Goal: Task Accomplishment & Management: Use online tool/utility

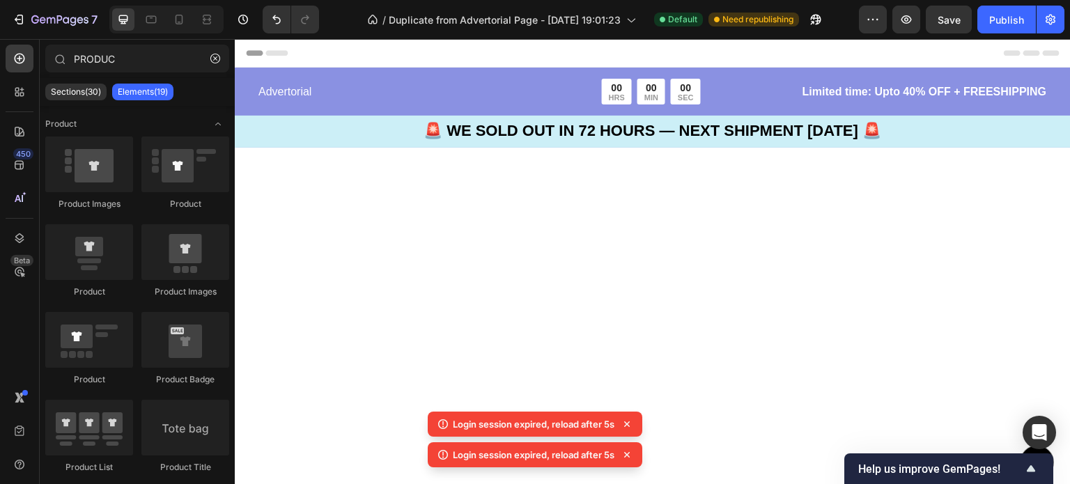
scroll to position [3209, 0]
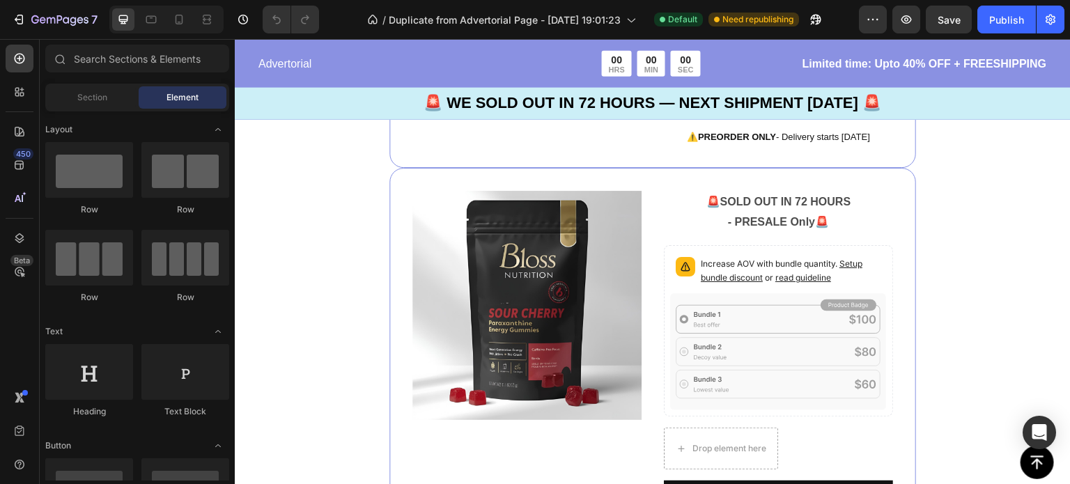
scroll to position [2718, 0]
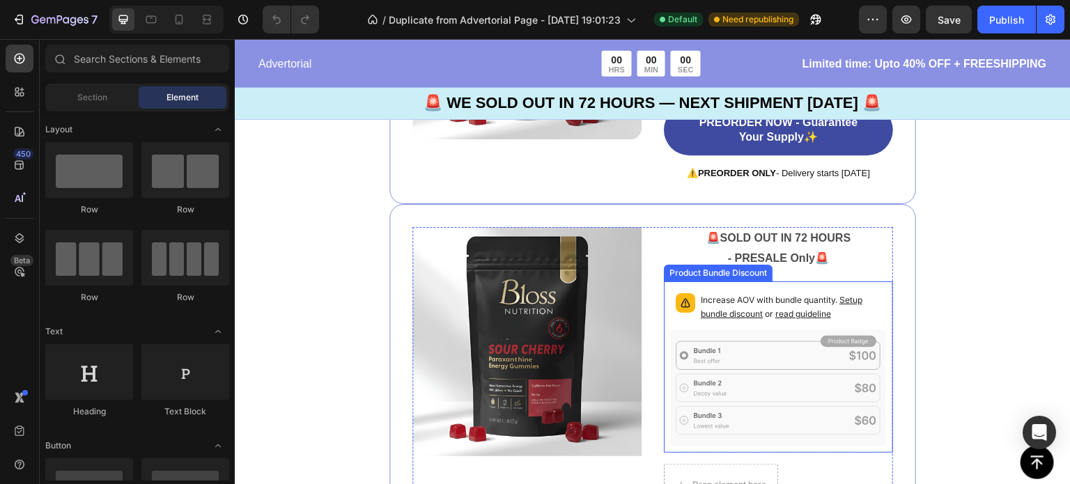
click at [783, 309] on span "read guideline" at bounding box center [804, 314] width 56 height 10
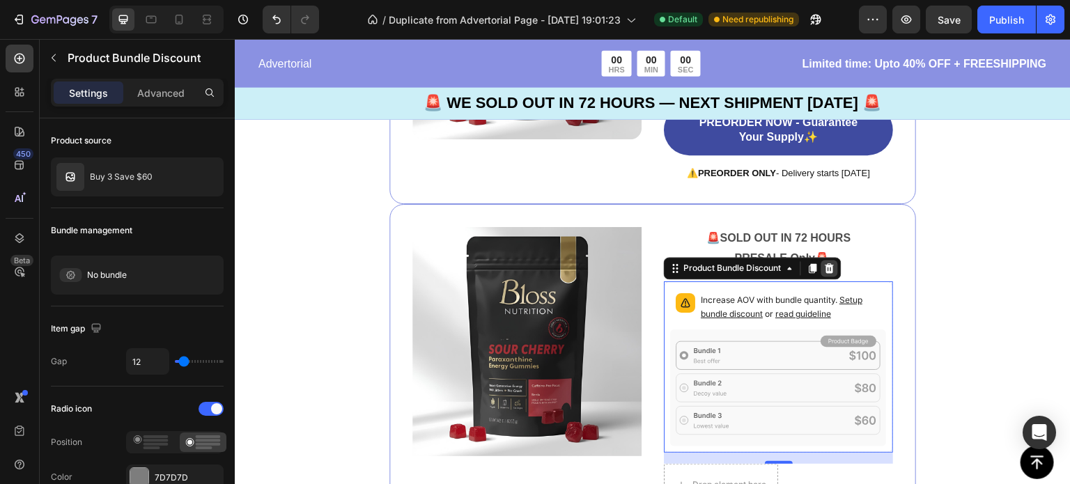
click at [826, 266] on icon at bounding box center [830, 268] width 9 height 10
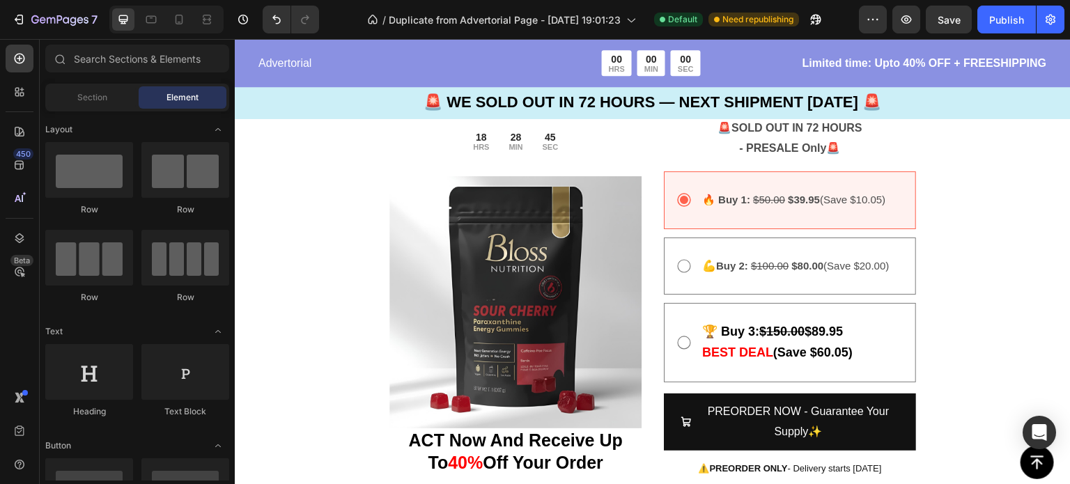
scroll to position [3014, 0]
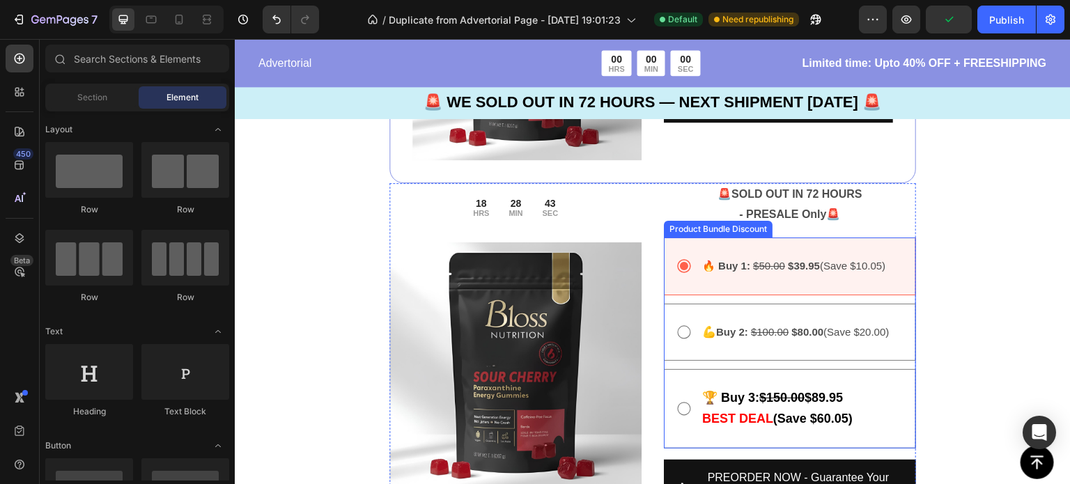
click at [702, 240] on div "🔥 Buy 1: $50.00 $39.95 (Save $10.05) Text Block" at bounding box center [790, 267] width 252 height 58
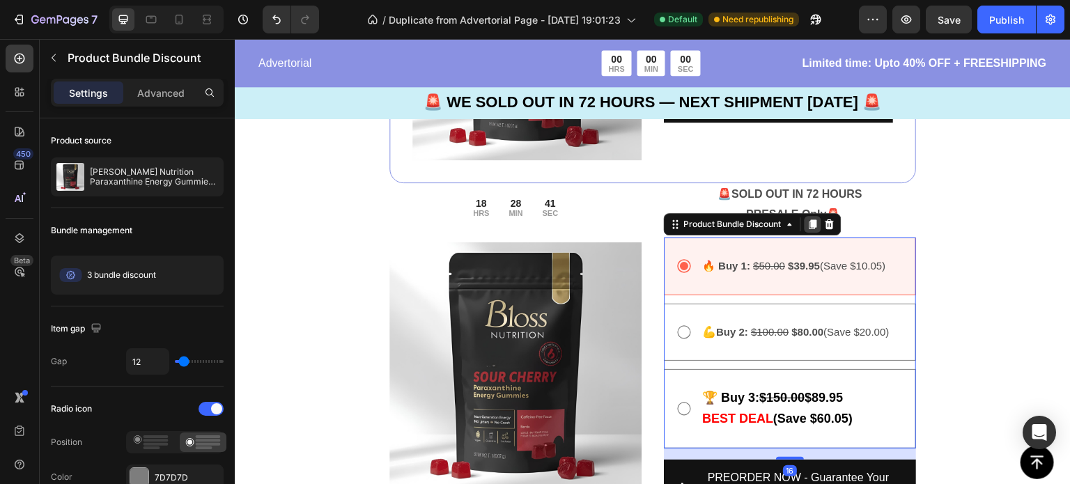
click at [811, 220] on icon at bounding box center [814, 224] width 8 height 10
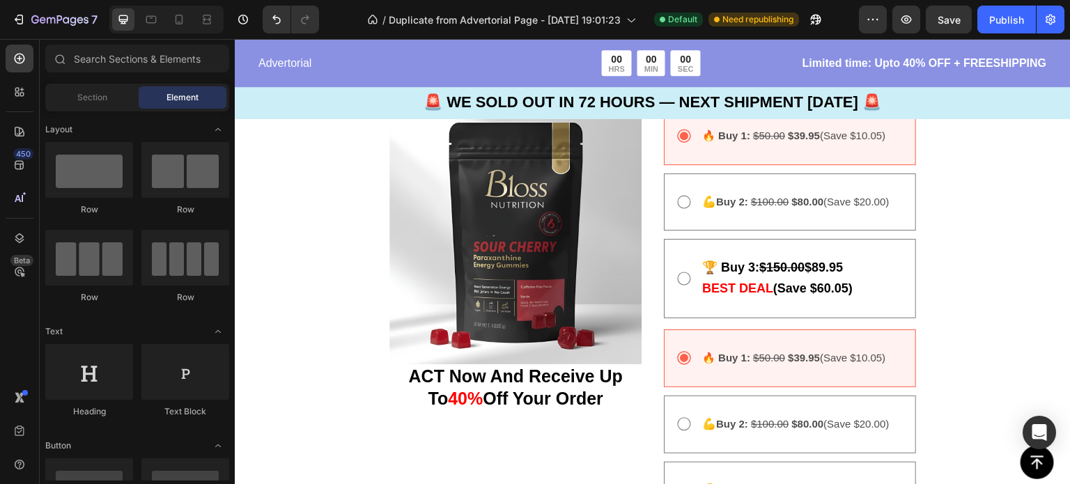
scroll to position [3175, 0]
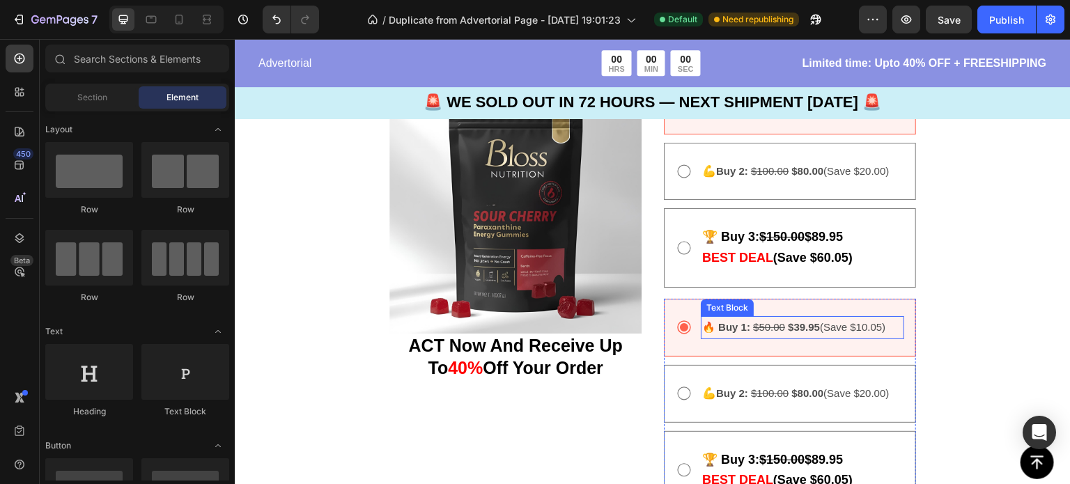
click at [808, 332] on div "🔥 Buy 1: $50.00 $39.95 (Save $10.05)" at bounding box center [802, 327] width 203 height 23
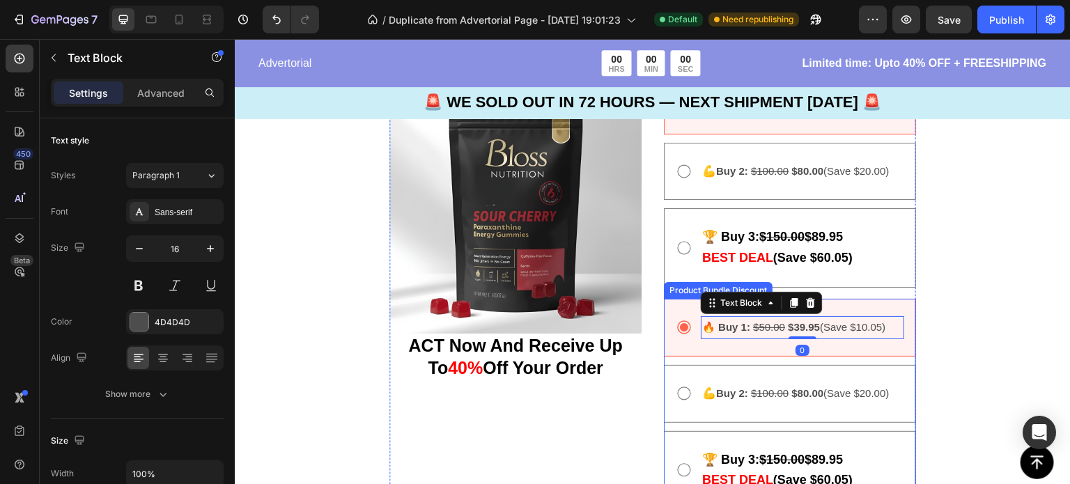
click at [658, 306] on div "18 HRS 28 MIN 33 SEC Countdown Timer Row Image ACT Now And Receive Up To 40% Of…" at bounding box center [653, 342] width 527 height 640
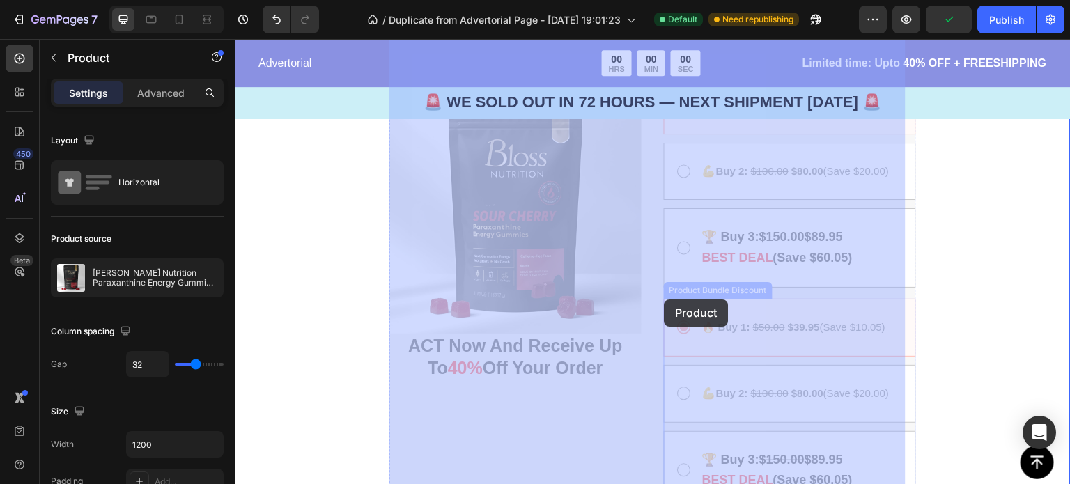
drag, startPoint x: 658, startPoint y: 307, endPoint x: 665, endPoint y: 300, distance: 9.4
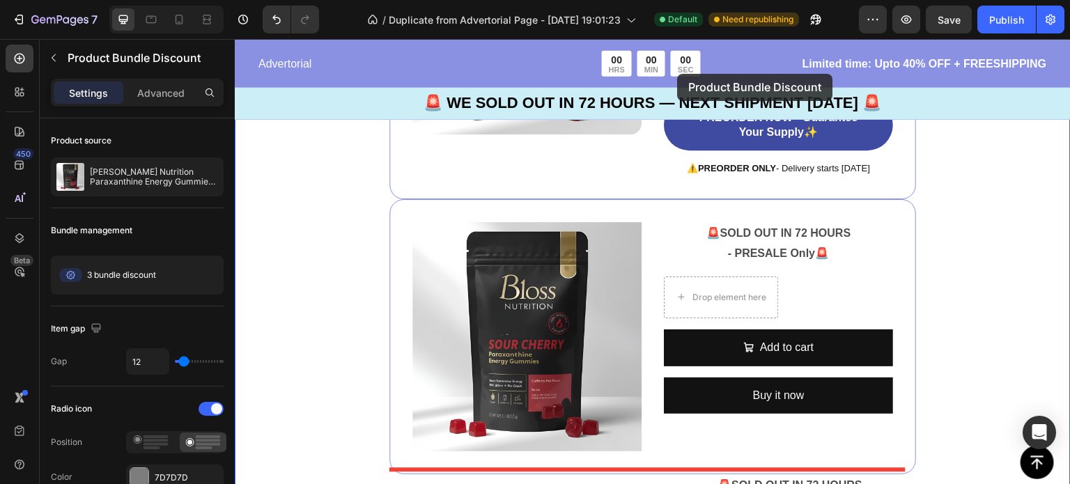
scroll to position [2697, 0]
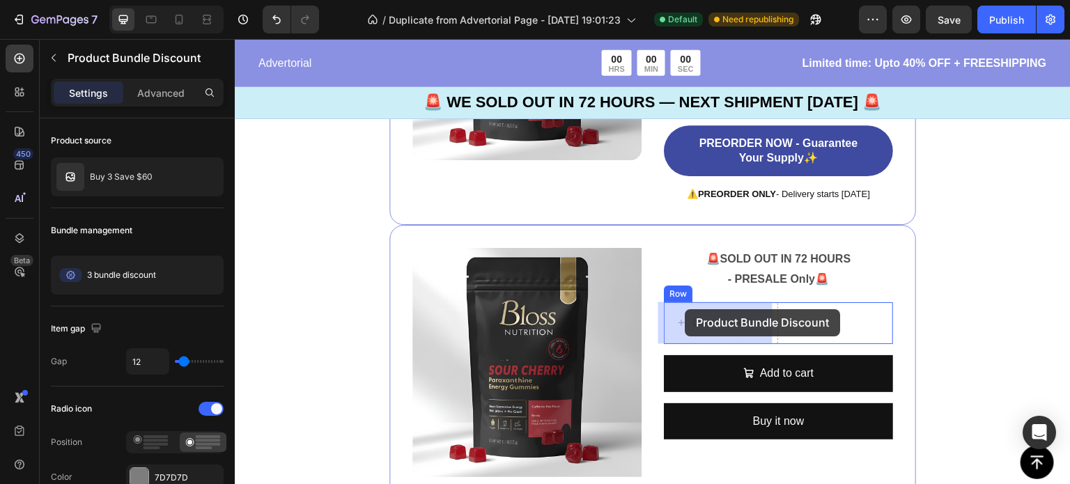
drag, startPoint x: 665, startPoint y: 306, endPoint x: 686, endPoint y: 309, distance: 21.2
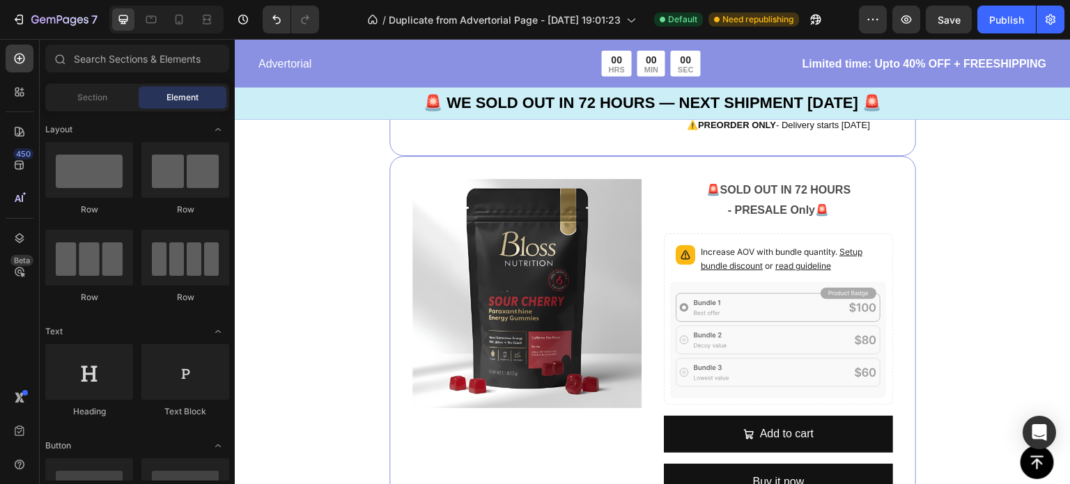
scroll to position [2781, 0]
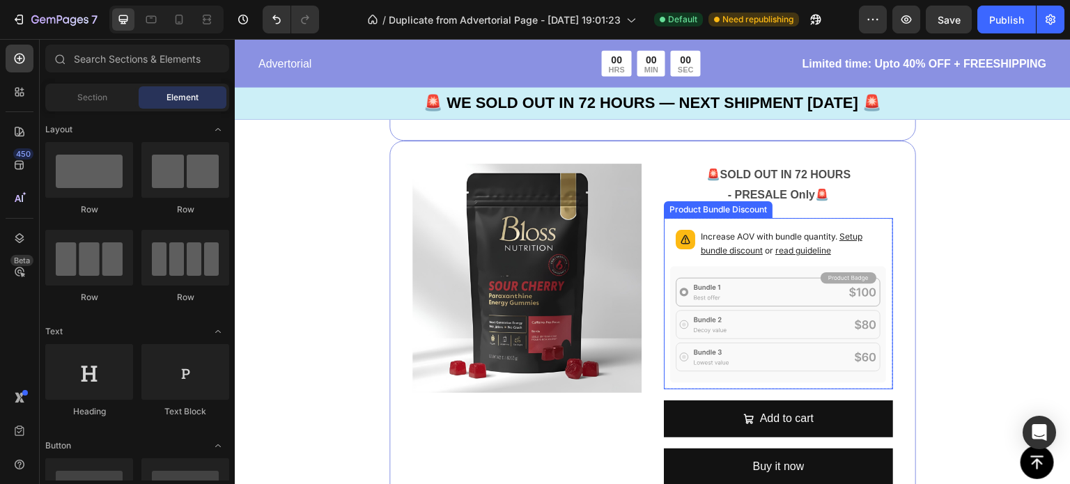
click at [753, 256] on p "Increase AOV with bundle quantity. Setup bundle discount or read guideline" at bounding box center [791, 244] width 180 height 28
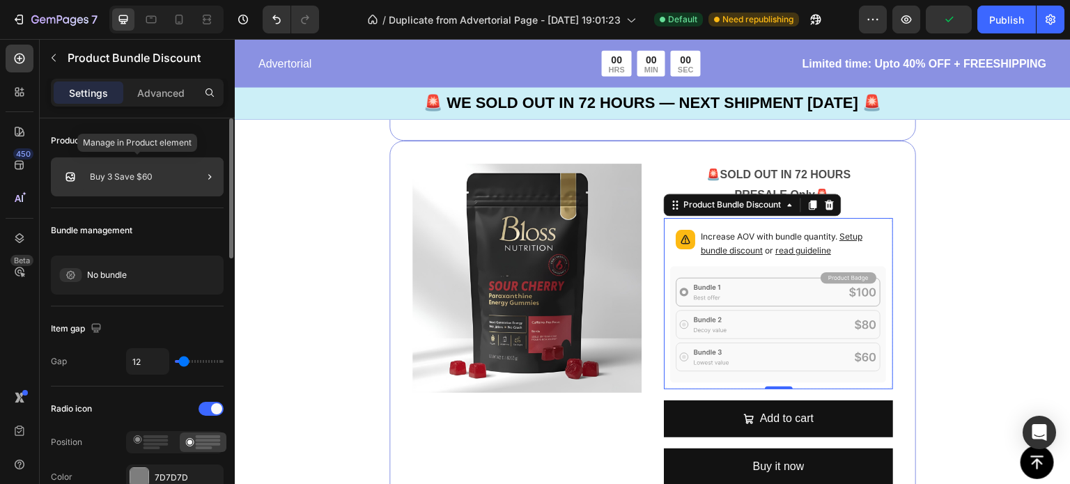
click at [124, 178] on p "Buy 3 Save $60" at bounding box center [121, 177] width 63 height 10
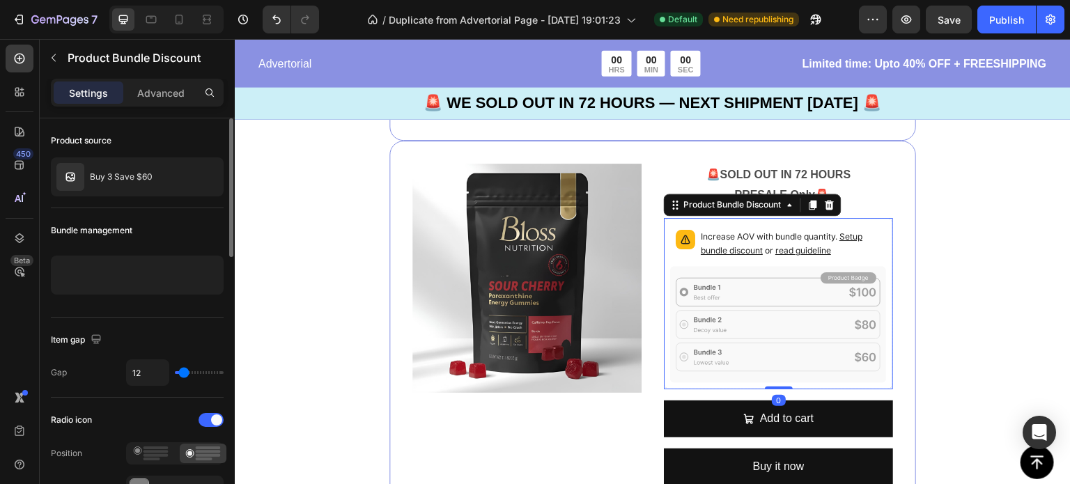
click at [776, 254] on span "read guideline" at bounding box center [804, 250] width 56 height 10
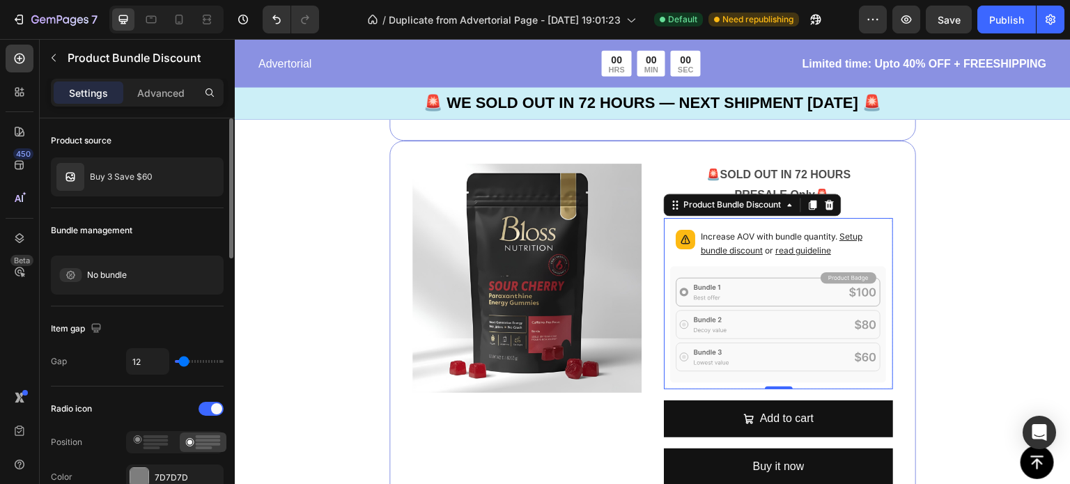
click at [734, 293] on icon at bounding box center [778, 324] width 217 height 117
click at [169, 276] on icon at bounding box center [171, 277] width 8 height 4
click at [197, 276] on span "Create" at bounding box center [198, 275] width 27 height 13
click at [826, 201] on icon at bounding box center [830, 205] width 9 height 10
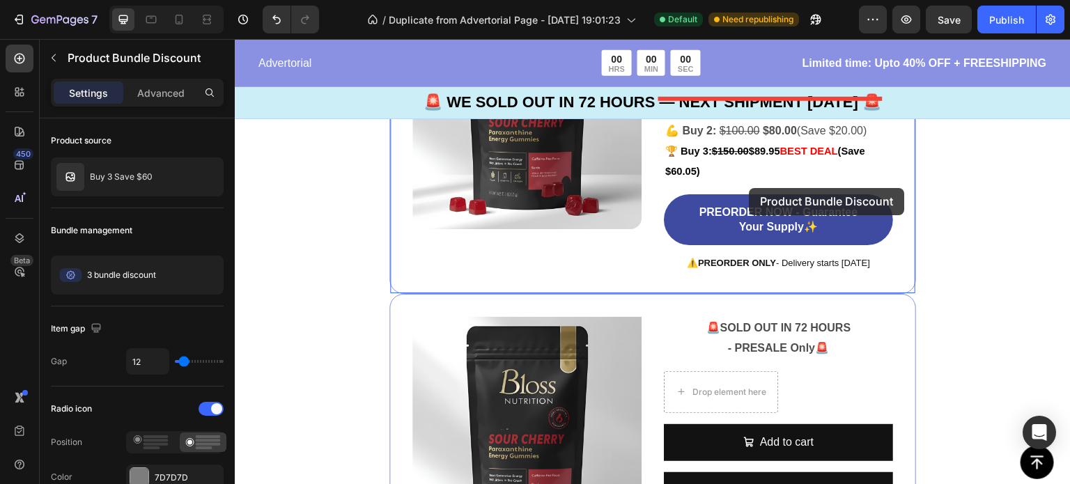
scroll to position [2586, 0]
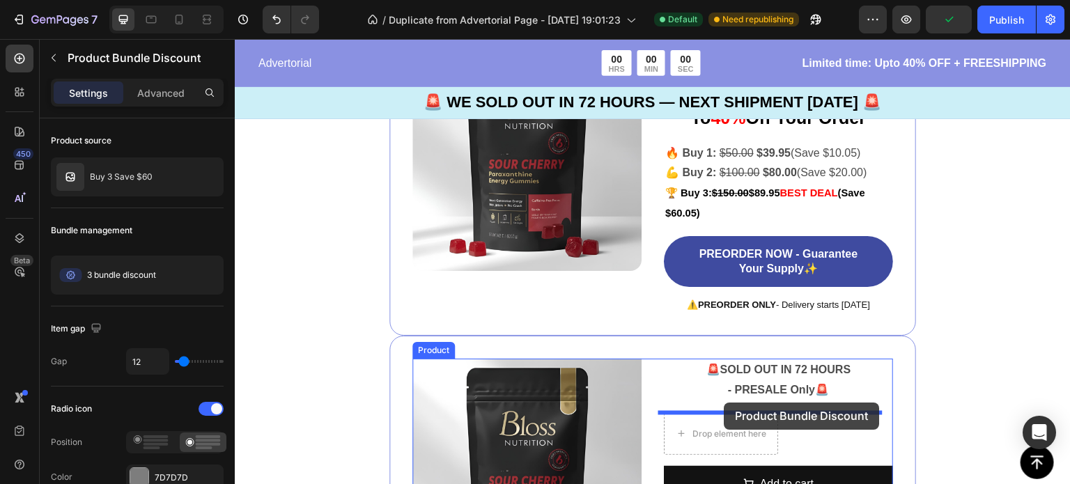
drag, startPoint x: 772, startPoint y: 307, endPoint x: 725, endPoint y: 403, distance: 106.6
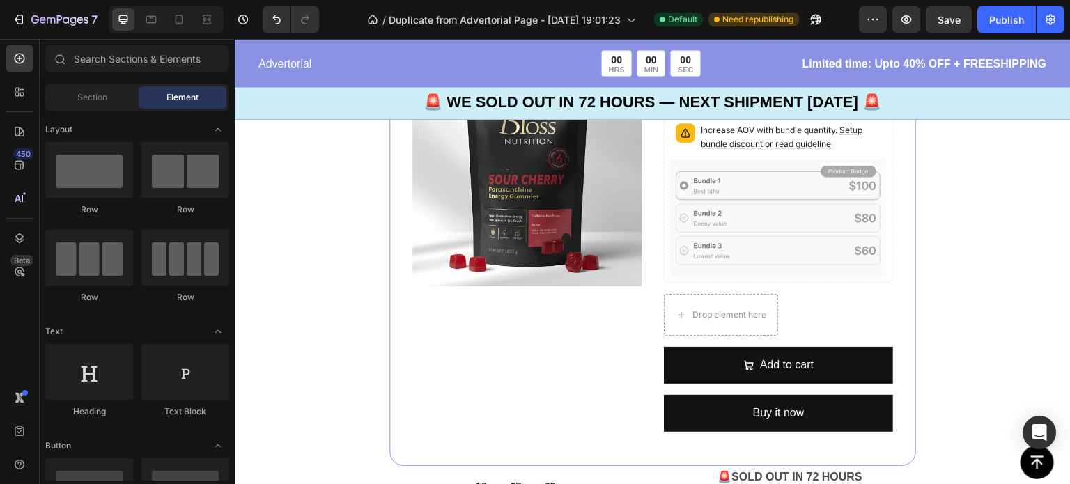
scroll to position [2879, 0]
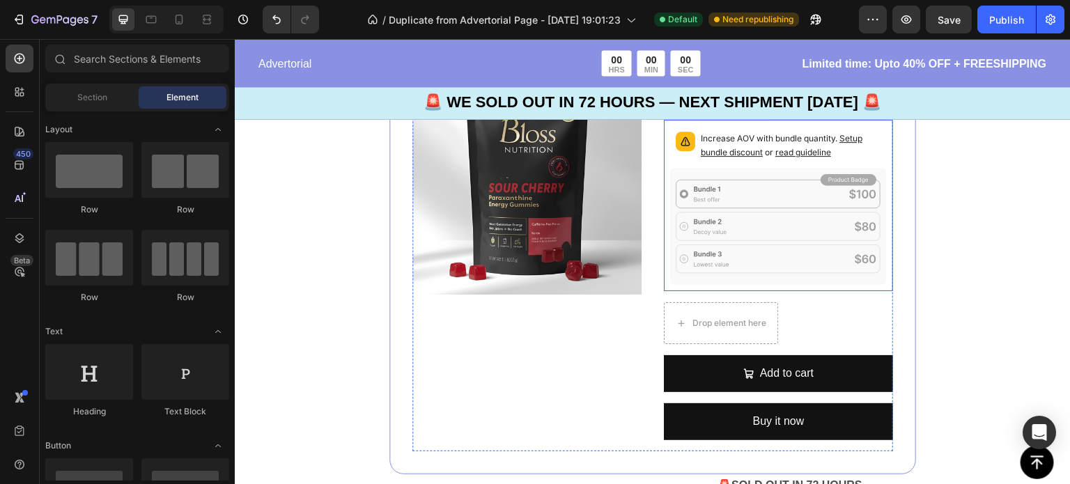
click at [722, 185] on icon at bounding box center [778, 226] width 217 height 117
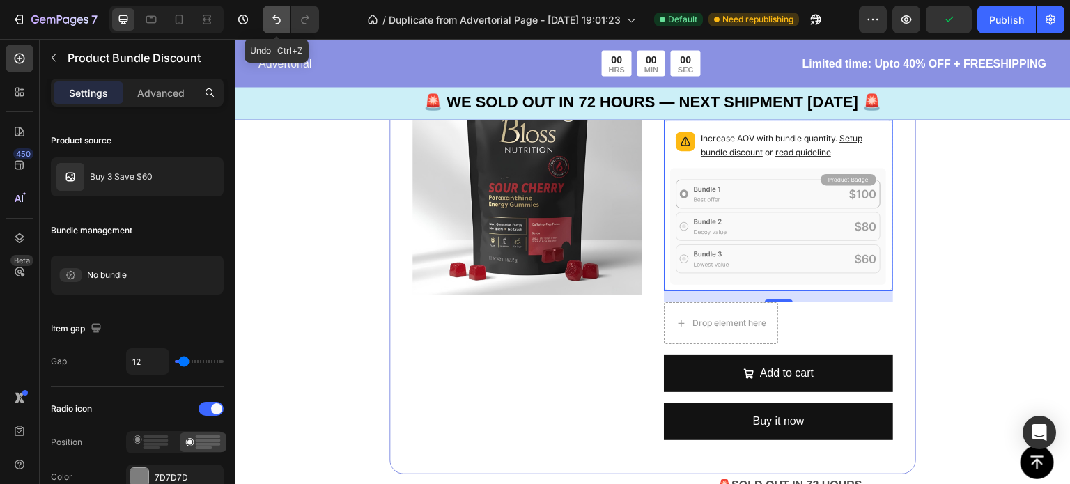
click at [268, 22] on button "Undo/Redo" at bounding box center [277, 20] width 28 height 28
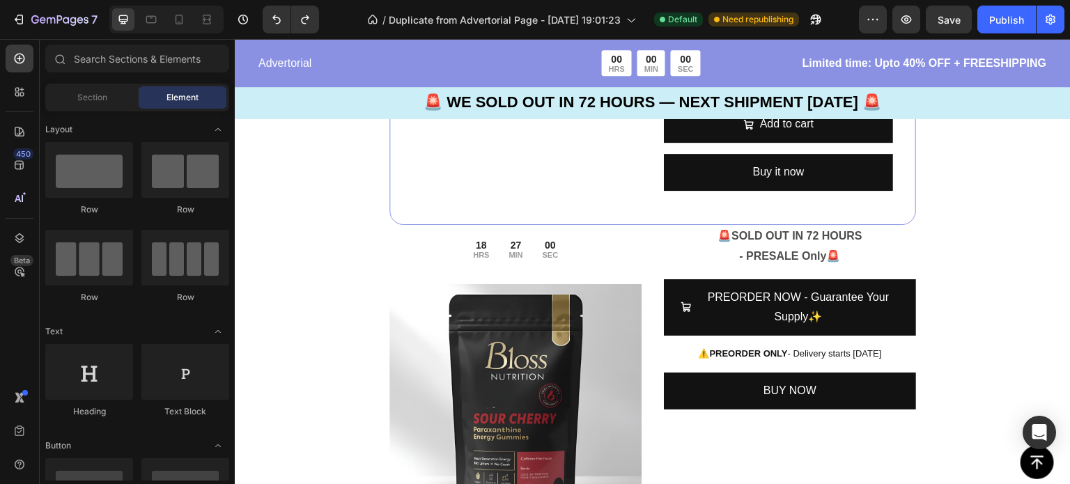
scroll to position [3152, 0]
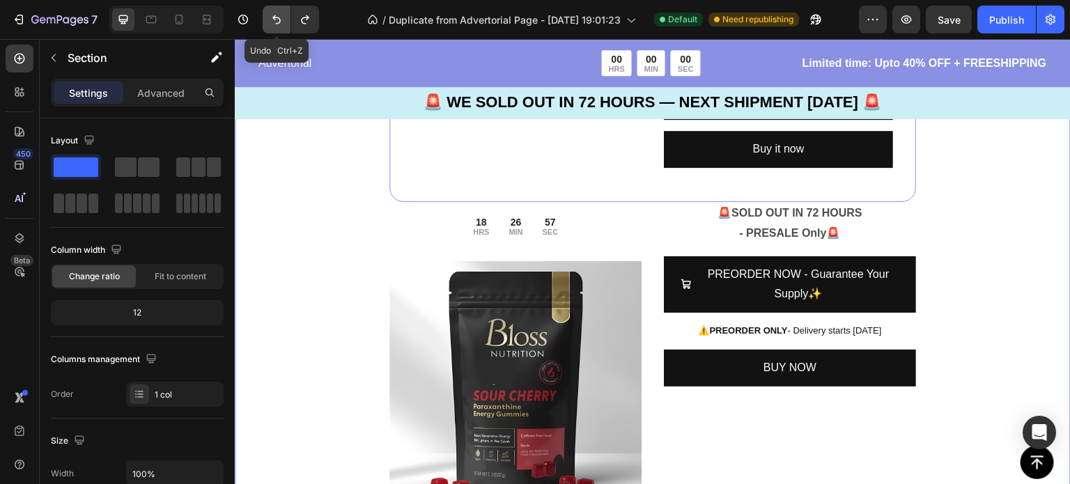
click at [274, 20] on icon "Undo/Redo" at bounding box center [277, 20] width 14 height 14
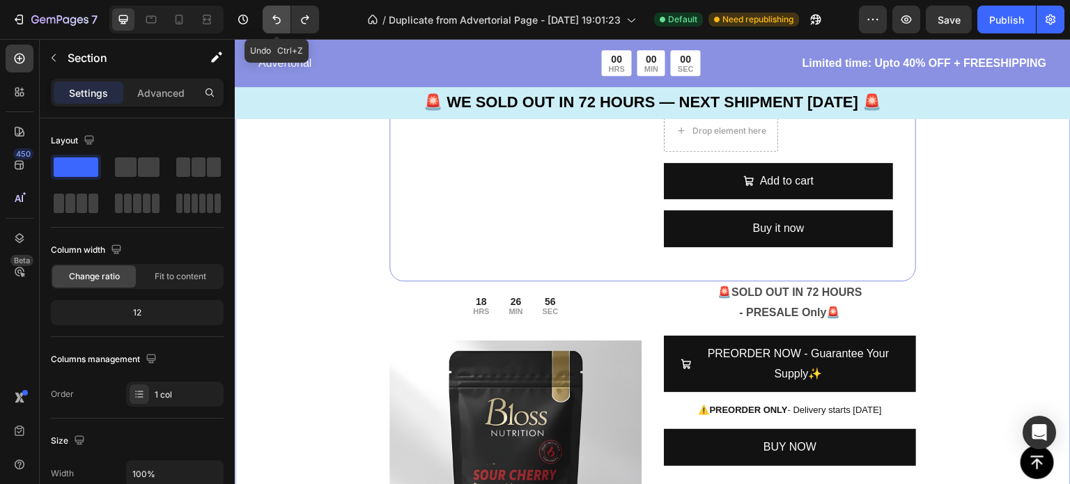
click at [274, 20] on icon "Undo/Redo" at bounding box center [277, 20] width 14 height 14
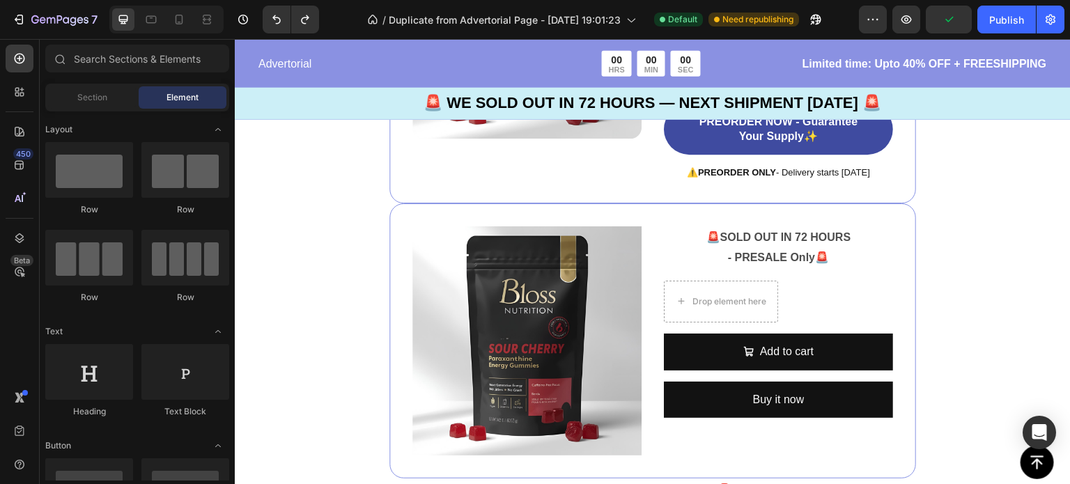
scroll to position [2674, 0]
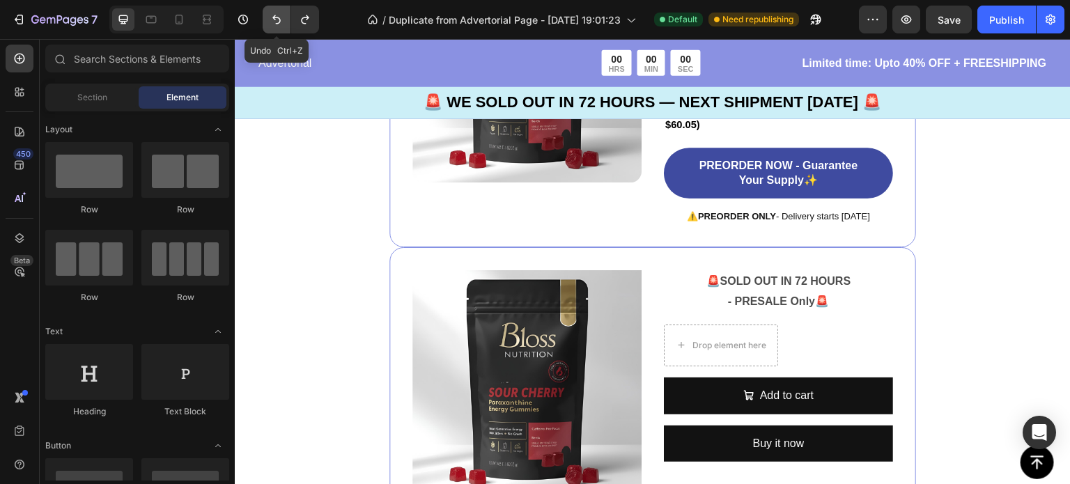
click at [274, 19] on icon "Undo/Redo" at bounding box center [276, 19] width 8 height 9
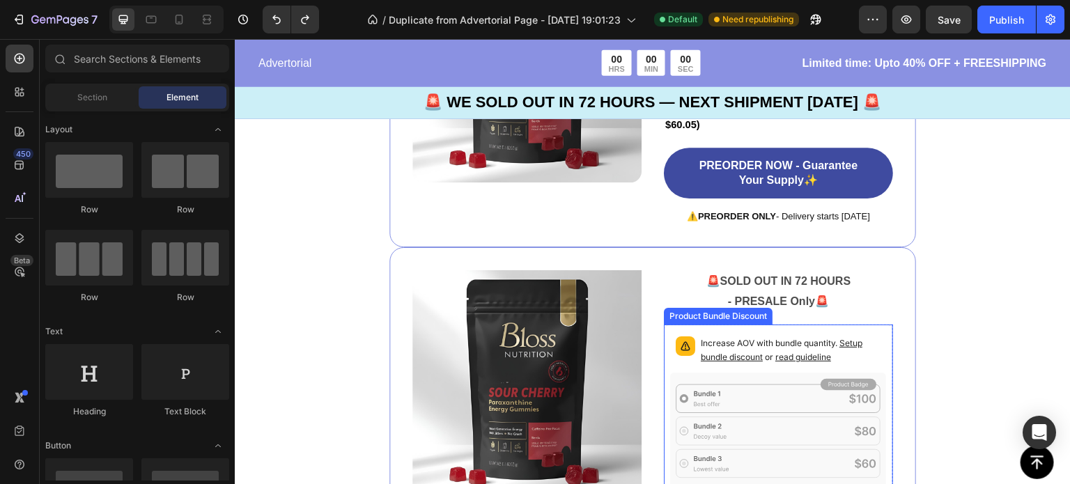
click at [811, 405] on icon at bounding box center [778, 431] width 217 height 117
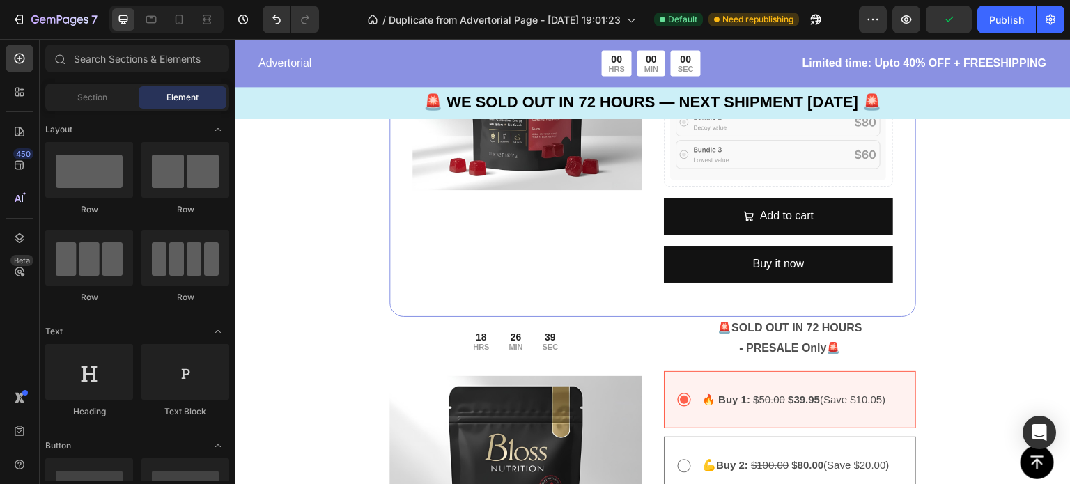
scroll to position [2991, 0]
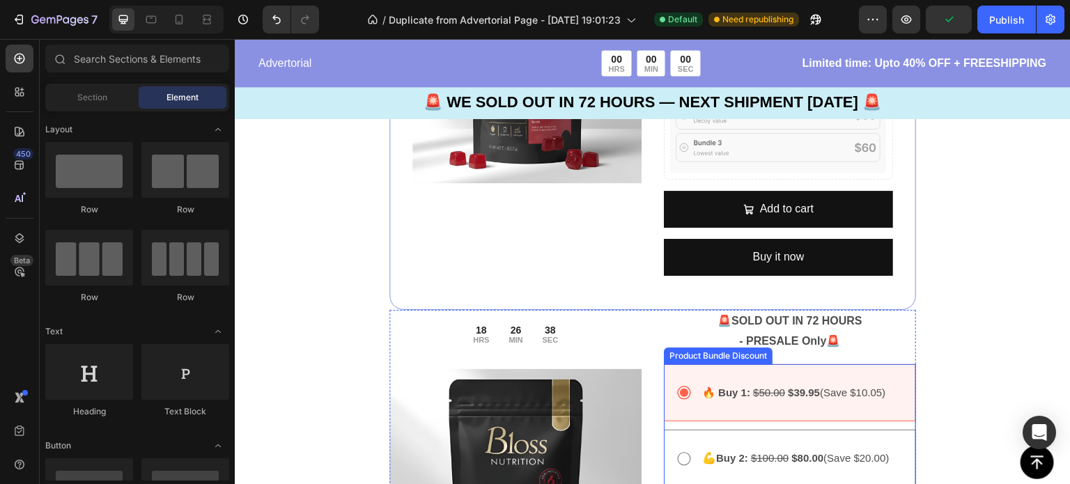
click at [691, 375] on div "🔥 Buy 1: $50.00 $39.95 (Save $10.05) Text Block" at bounding box center [790, 393] width 252 height 58
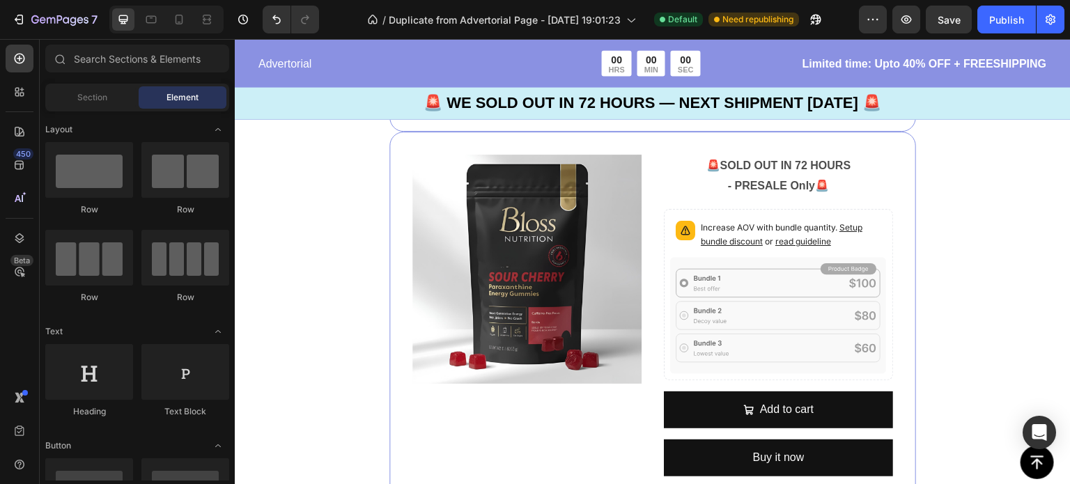
scroll to position [2761, 0]
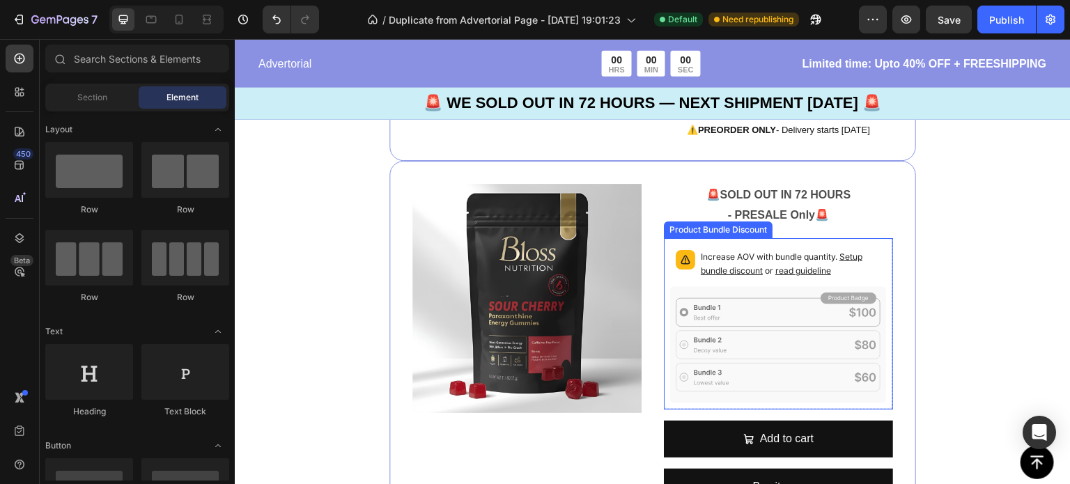
click at [712, 306] on icon at bounding box center [778, 344] width 217 height 117
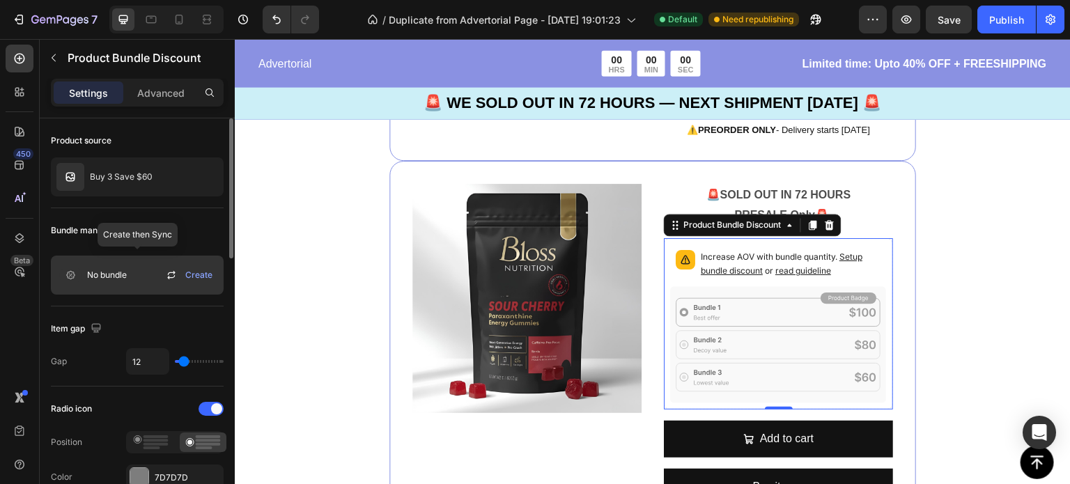
click at [131, 273] on div "No bundle Create" at bounding box center [137, 275] width 173 height 39
click at [194, 272] on span "Create" at bounding box center [198, 275] width 27 height 13
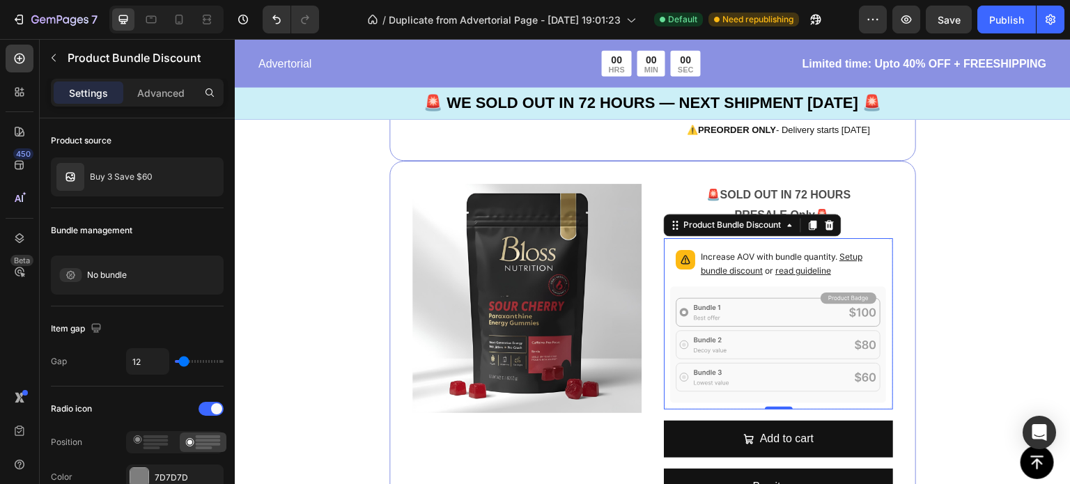
click at [749, 261] on p "Increase AOV with bundle quantity. Setup bundle discount or read guideline" at bounding box center [791, 264] width 180 height 28
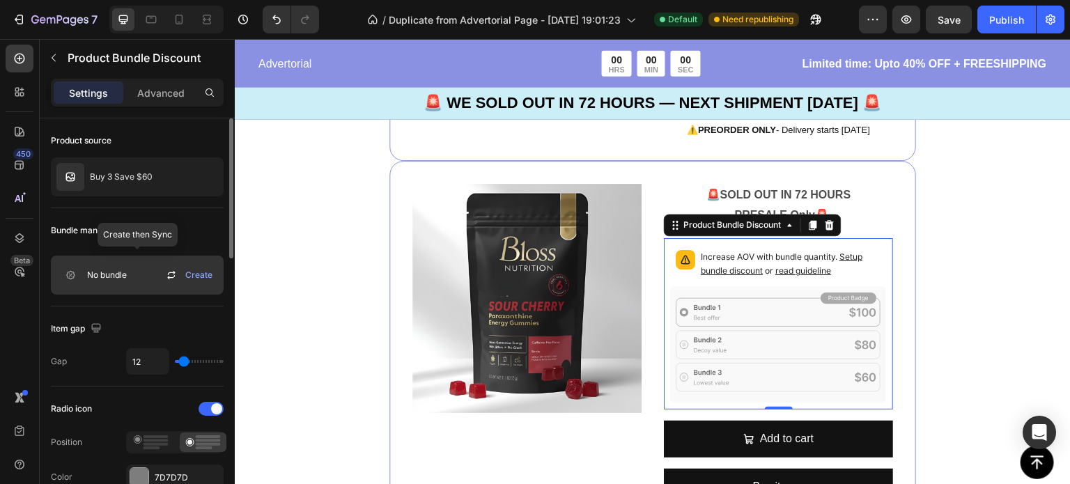
click at [169, 278] on icon at bounding box center [171, 275] width 17 height 17
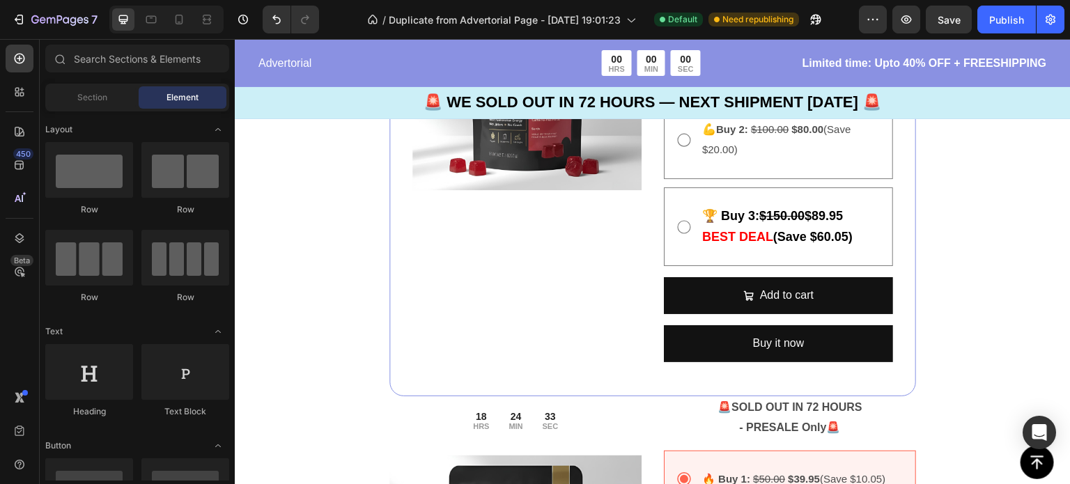
scroll to position [3347, 0]
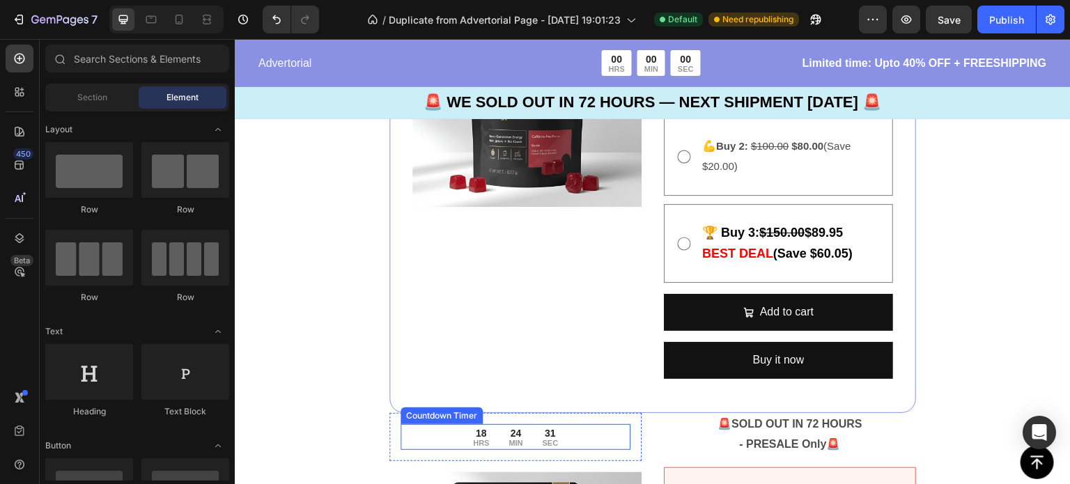
click at [482, 436] on div "18" at bounding box center [481, 433] width 16 height 13
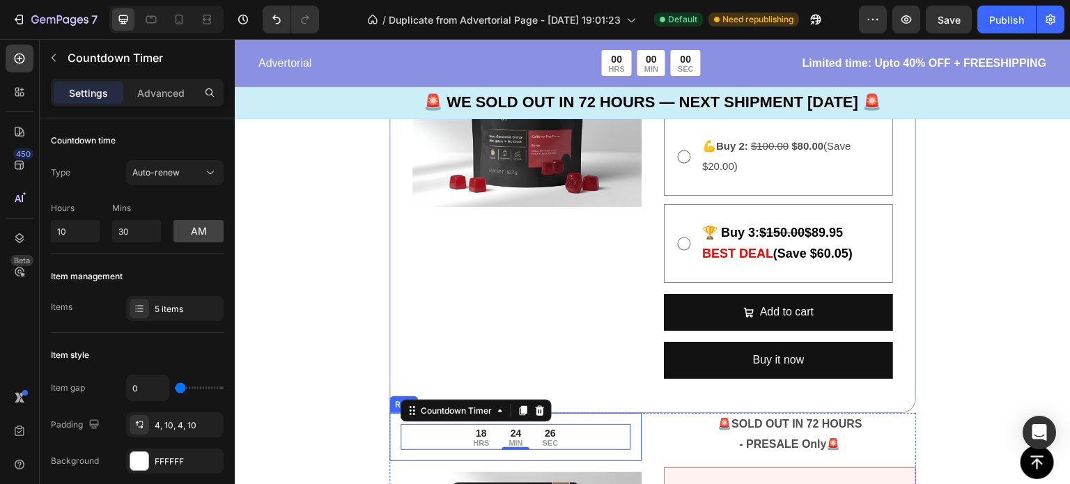
click at [390, 419] on div "18 HRS 24 MIN 26 SEC Countdown Timer 0 Row" at bounding box center [516, 437] width 252 height 48
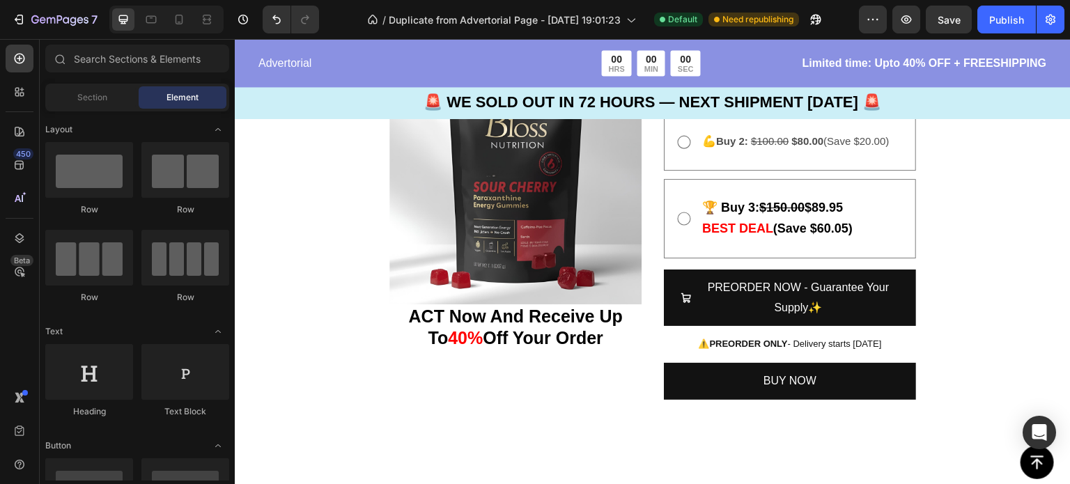
scroll to position [3783, 0]
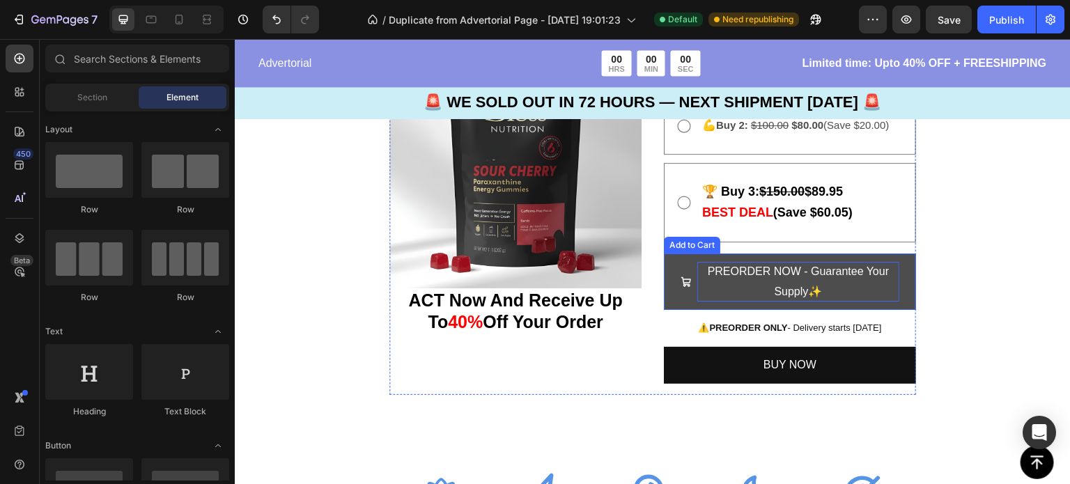
click at [817, 284] on div "PREORDER NOW - Guarantee Your Supply✨" at bounding box center [799, 282] width 202 height 40
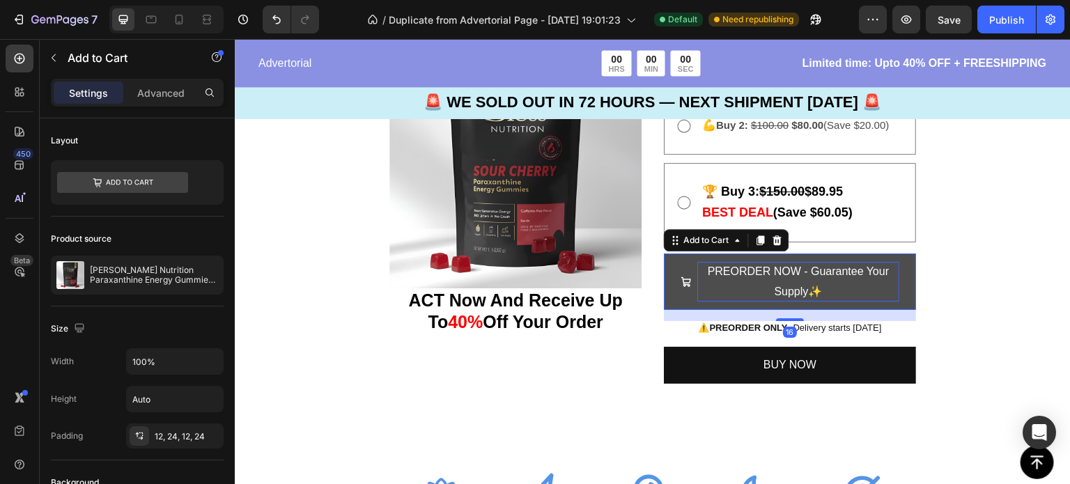
click at [819, 288] on div "PREORDER NOW - Guarantee Your Supply✨" at bounding box center [799, 282] width 202 height 40
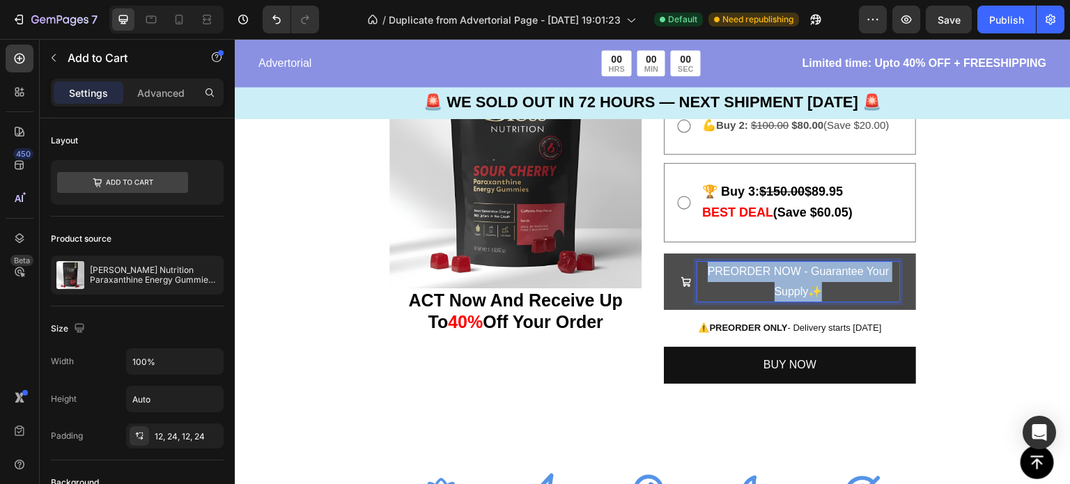
drag, startPoint x: 819, startPoint y: 288, endPoint x: 698, endPoint y: 270, distance: 122.5
click at [698, 270] on p "PREORDER NOW - Guarantee Your Supply✨" at bounding box center [799, 282] width 202 height 40
copy p "PREORDER NOW - Guarantee Your Supply✨"
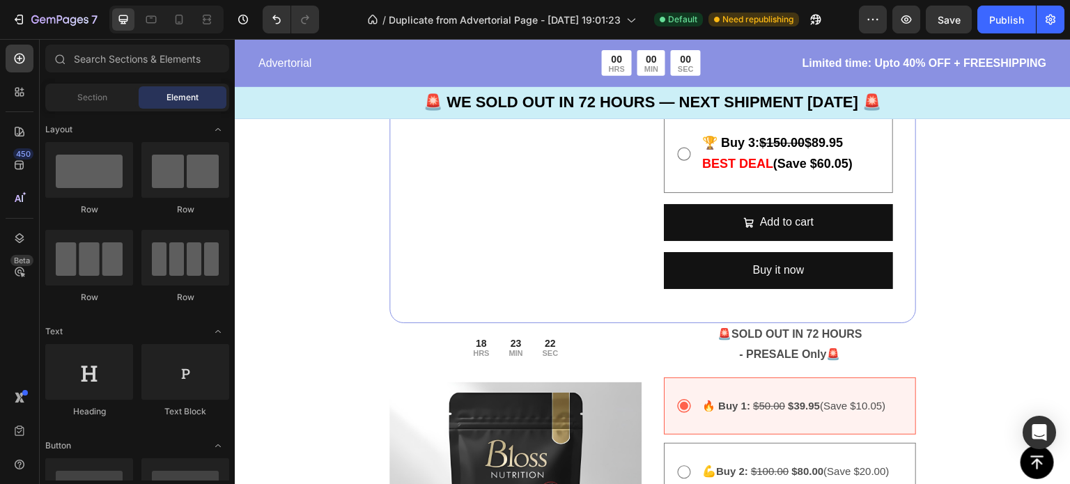
scroll to position [3403, 0]
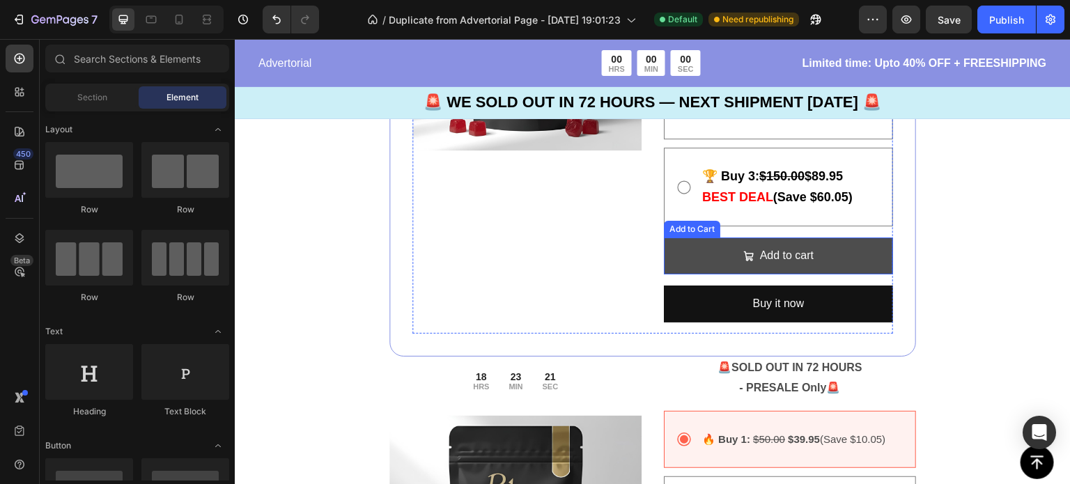
click at [809, 253] on button "Add to cart" at bounding box center [778, 256] width 229 height 37
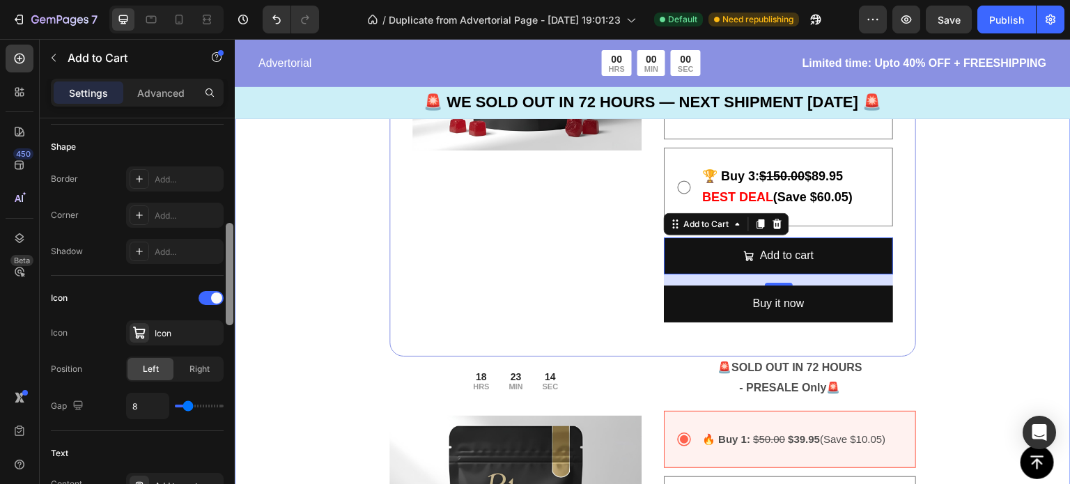
scroll to position [464, 0]
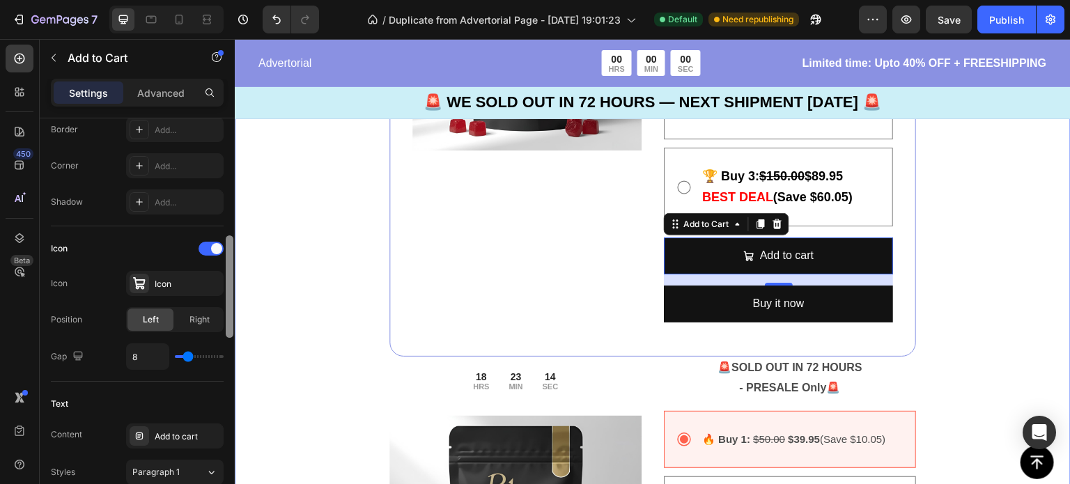
drag, startPoint x: 461, startPoint y: 225, endPoint x: 238, endPoint y: 327, distance: 245.4
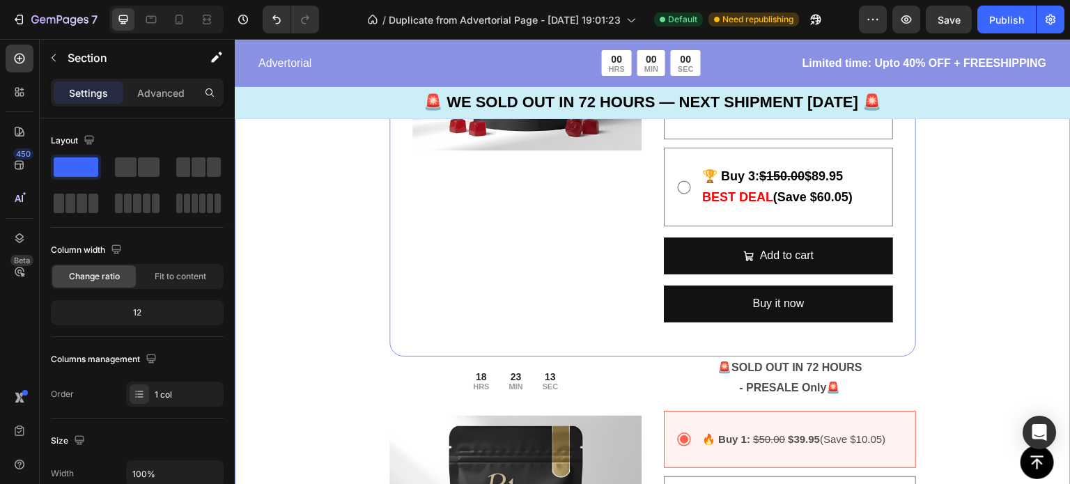
scroll to position [443, 0]
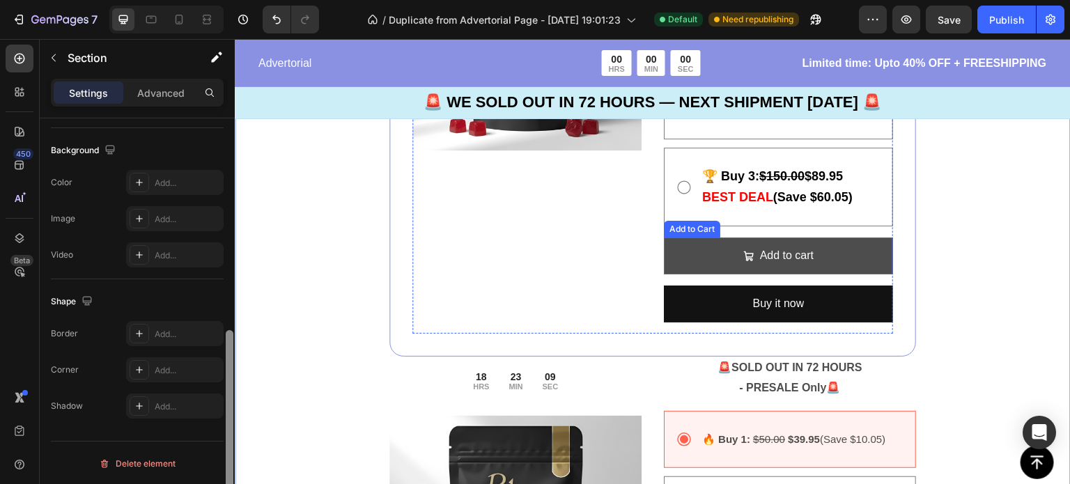
click at [824, 251] on button "Add to cart" at bounding box center [778, 256] width 229 height 37
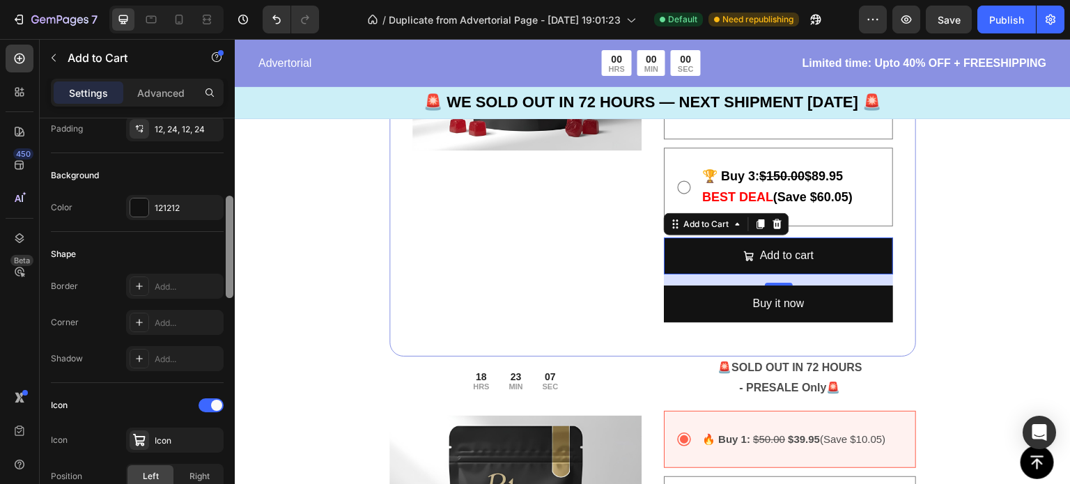
scroll to position [318, 0]
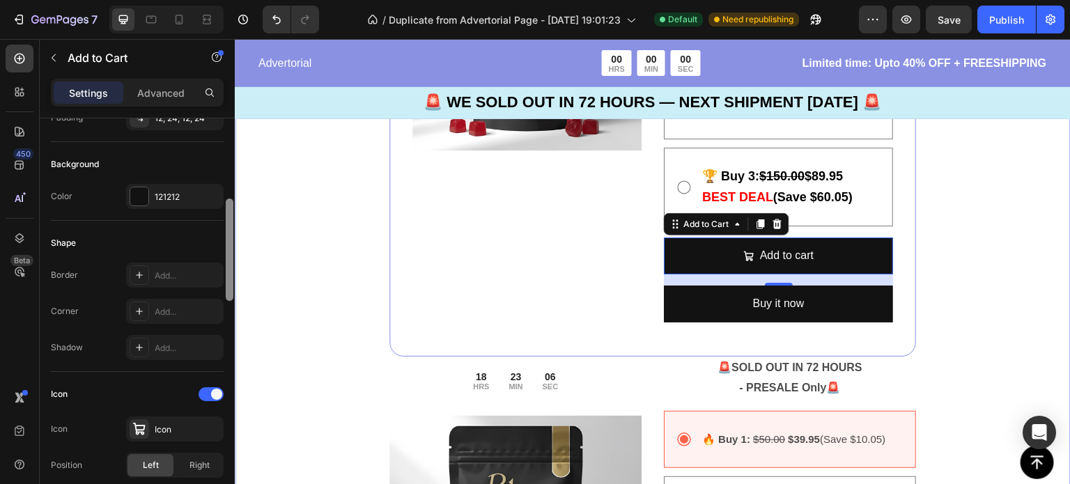
drag, startPoint x: 463, startPoint y: 239, endPoint x: 242, endPoint y: 350, distance: 247.1
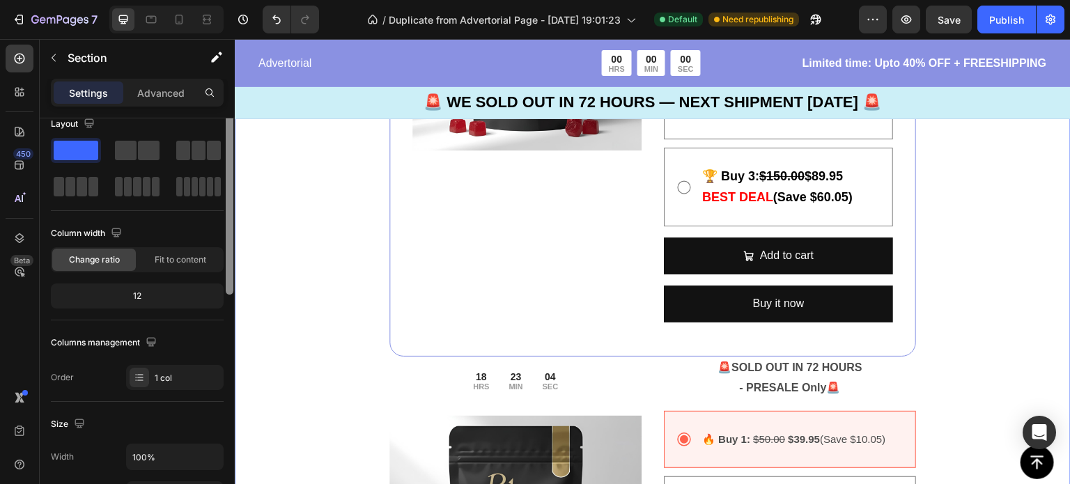
scroll to position [0, 0]
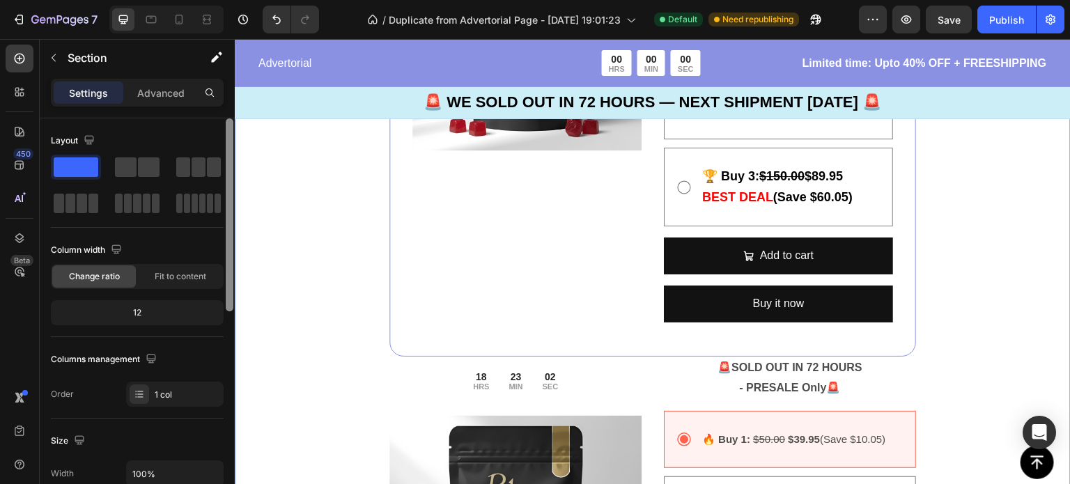
click at [224, 184] on div at bounding box center [229, 321] width 10 height 406
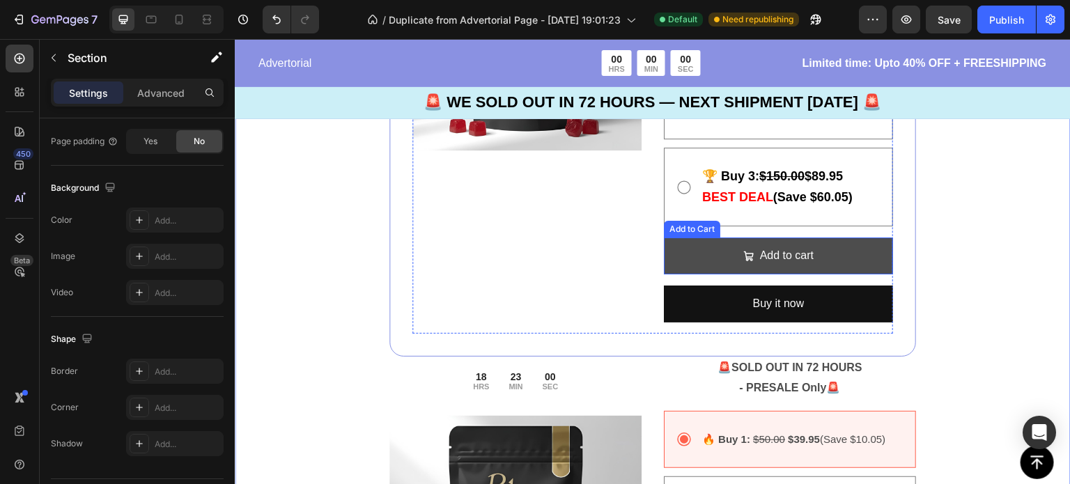
click at [681, 251] on button "Add to cart" at bounding box center [778, 256] width 229 height 37
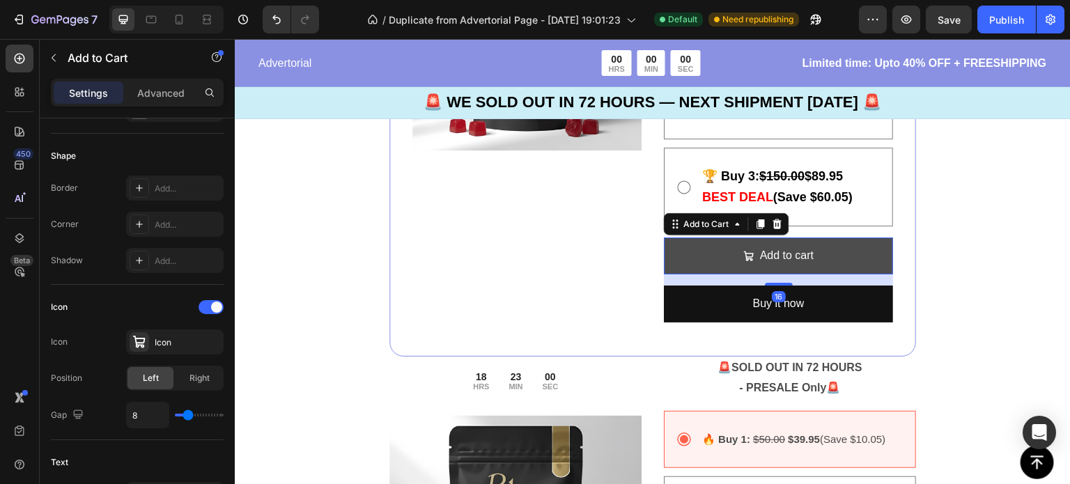
scroll to position [0, 0]
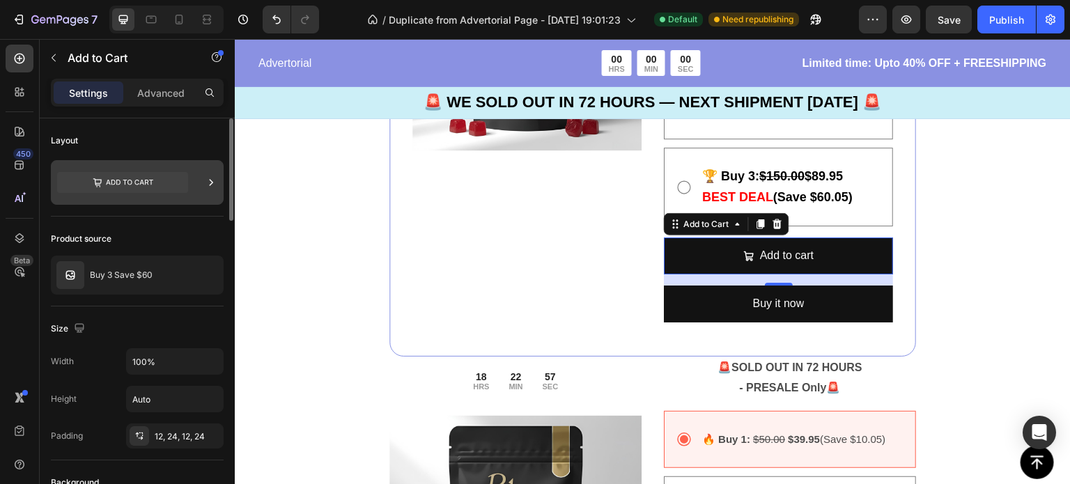
click at [157, 189] on icon at bounding box center [122, 182] width 131 height 21
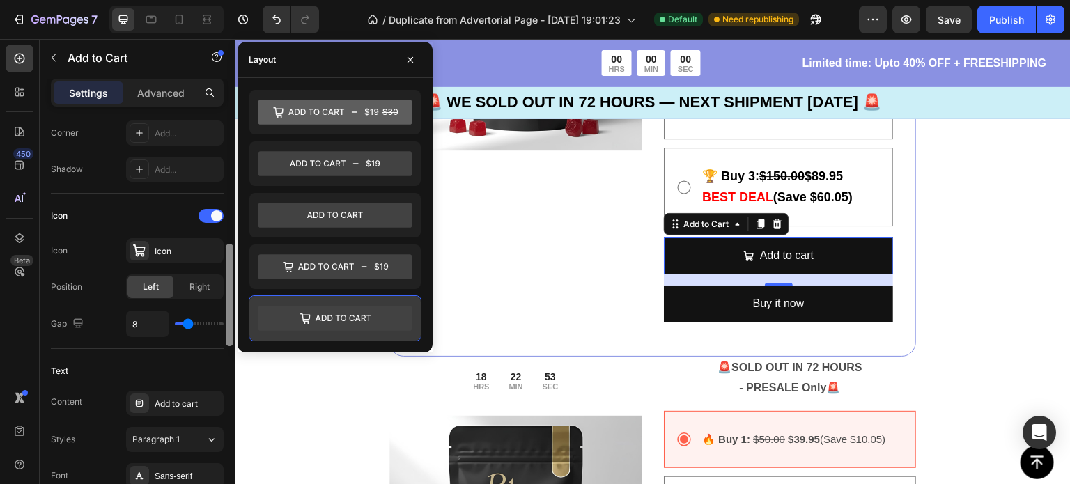
scroll to position [502, 0]
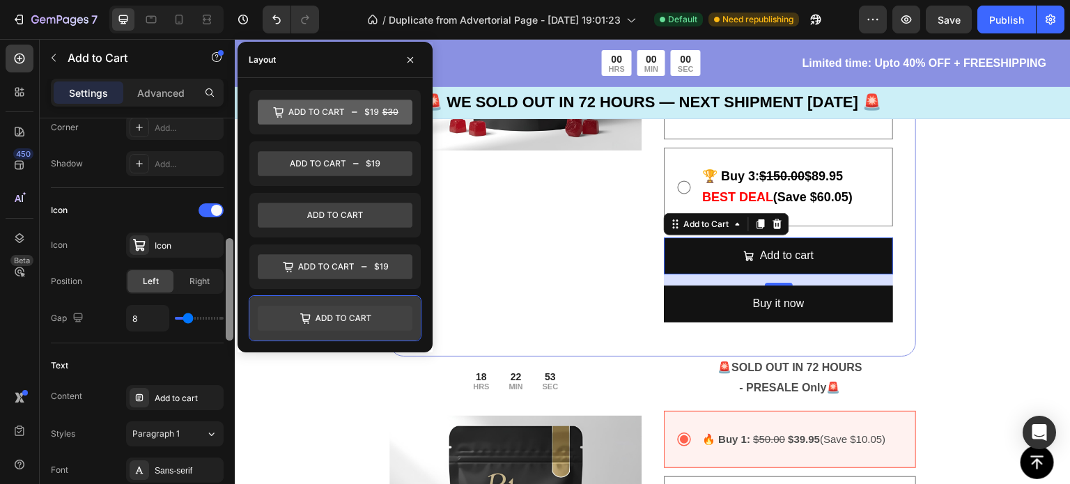
drag, startPoint x: 229, startPoint y: 208, endPoint x: 255, endPoint y: 335, distance: 130.1
click at [255, 0] on body "7 Version history / Duplicate from Advertorial Page - Sep 27, 19:01:23 Default …" at bounding box center [535, 0] width 1070 height 0
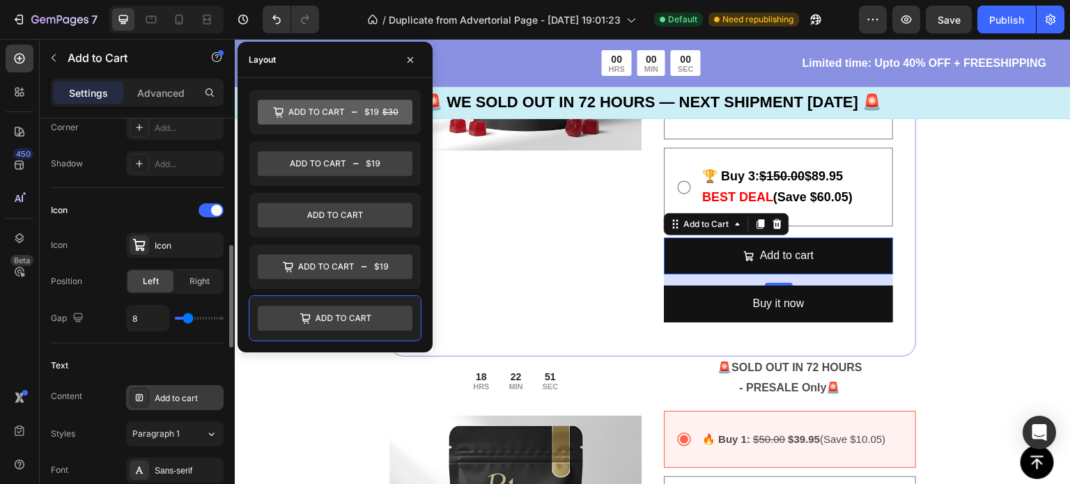
click at [195, 395] on div "Add to cart" at bounding box center [187, 398] width 65 height 13
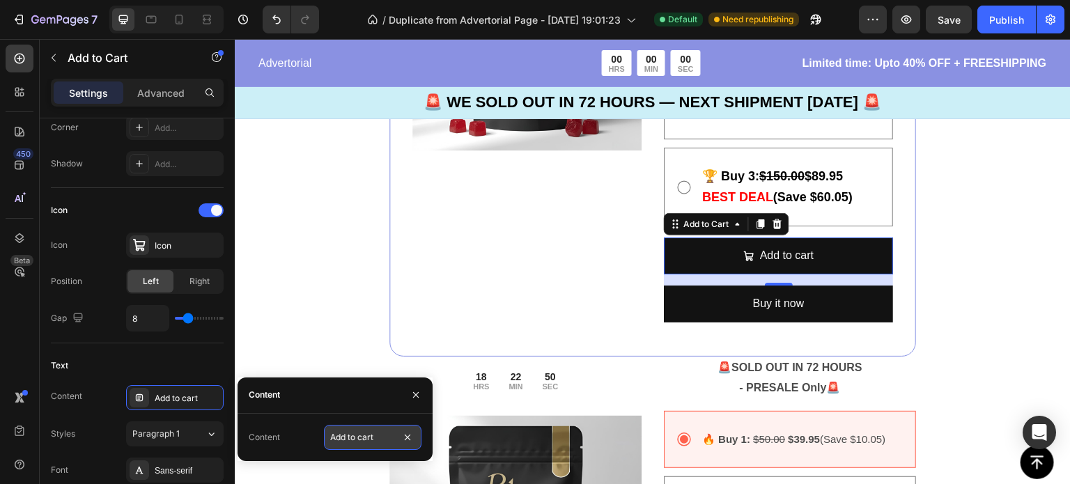
click at [383, 442] on input "Add to cart" at bounding box center [373, 437] width 98 height 25
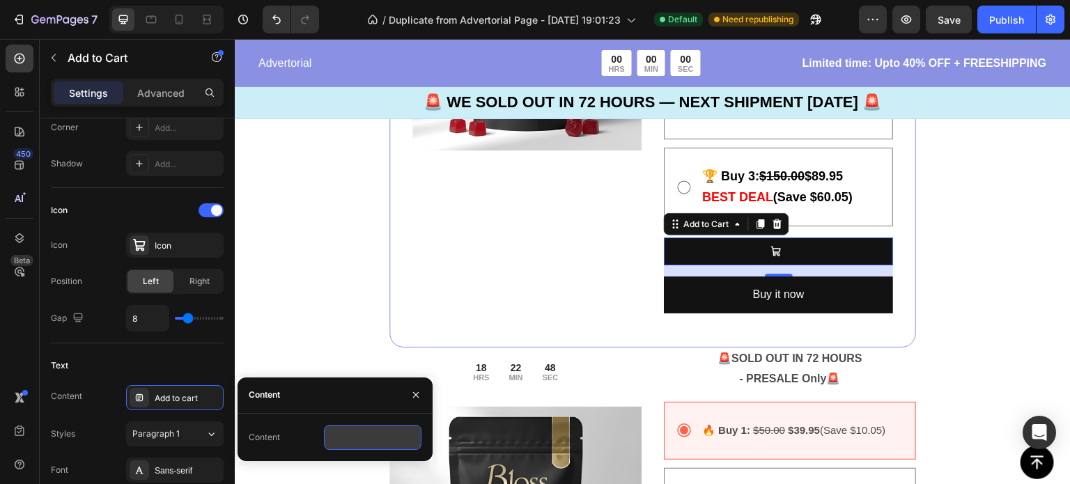
paste input "PREORDER NOW - Guarantee Your Supply✨"
type input "PREORDER NOW - Guarantee Your Supply✨"
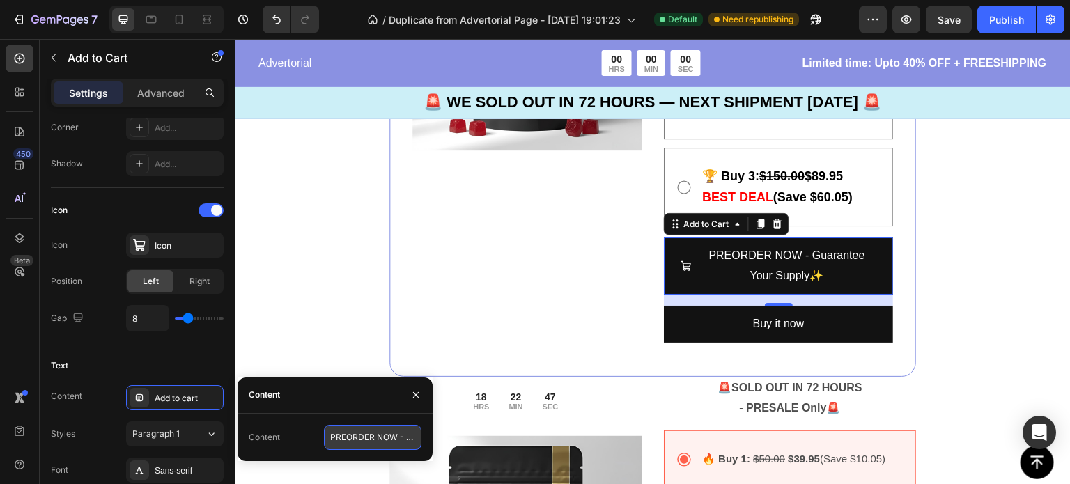
scroll to position [0, 115]
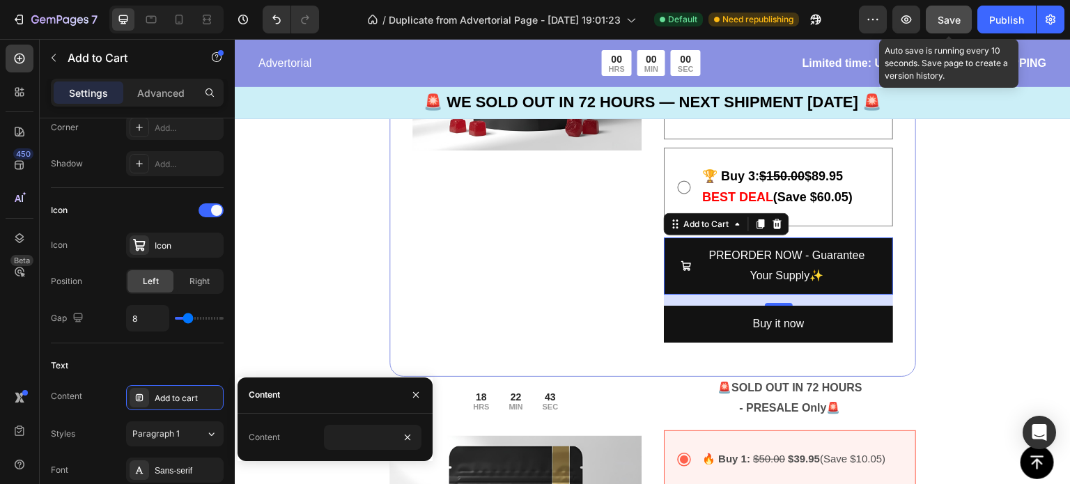
click at [946, 25] on div "Save" at bounding box center [949, 20] width 23 height 15
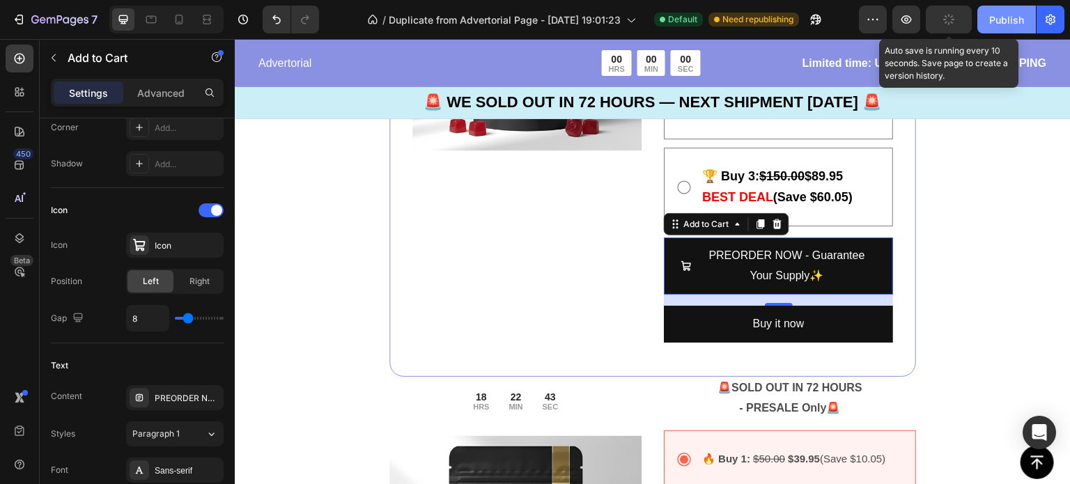
scroll to position [0, 0]
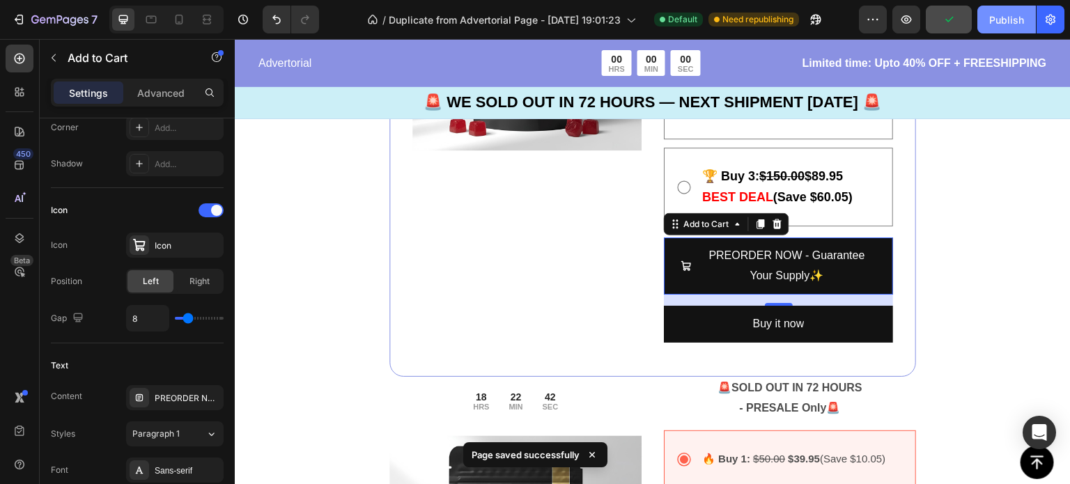
click at [1015, 20] on div "Publish" at bounding box center [1006, 20] width 35 height 15
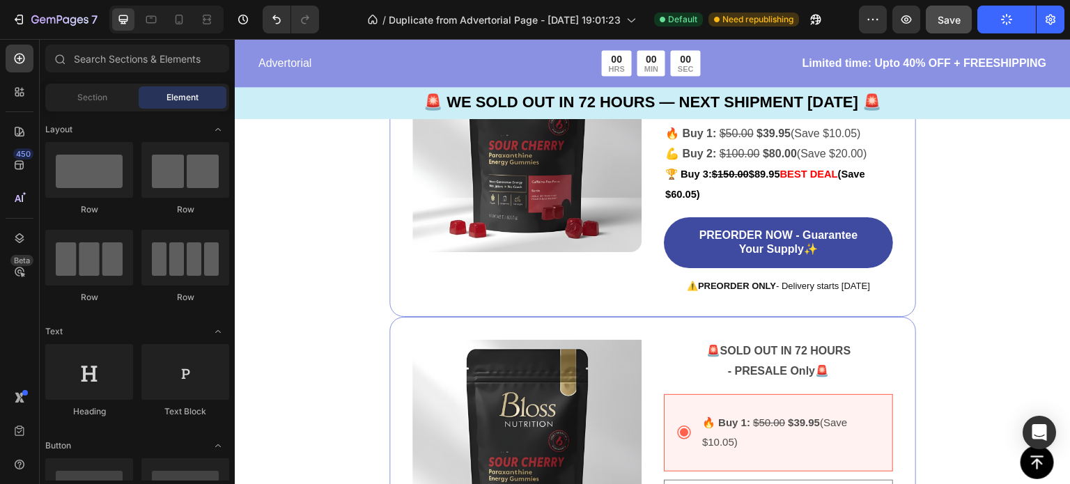
scroll to position [2976, 0]
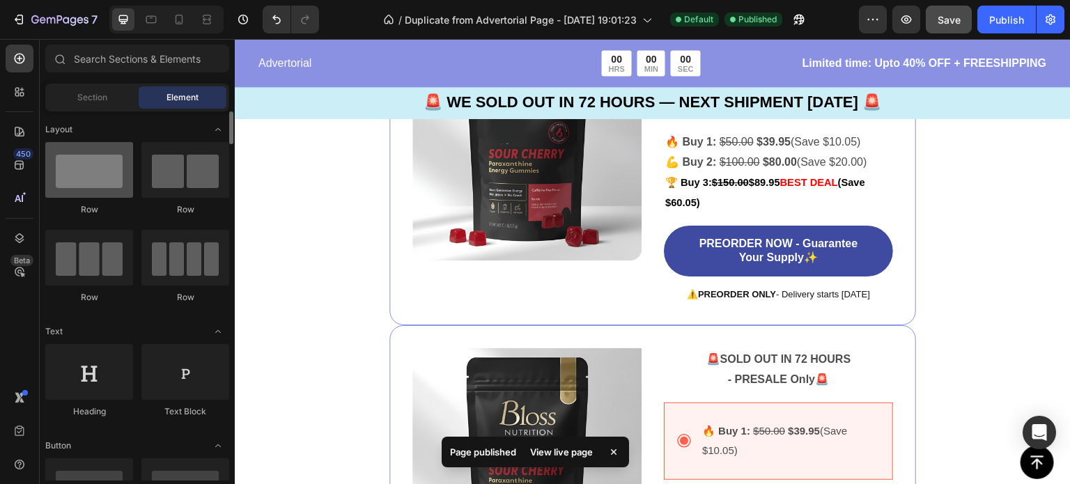
click at [109, 177] on div at bounding box center [89, 170] width 88 height 56
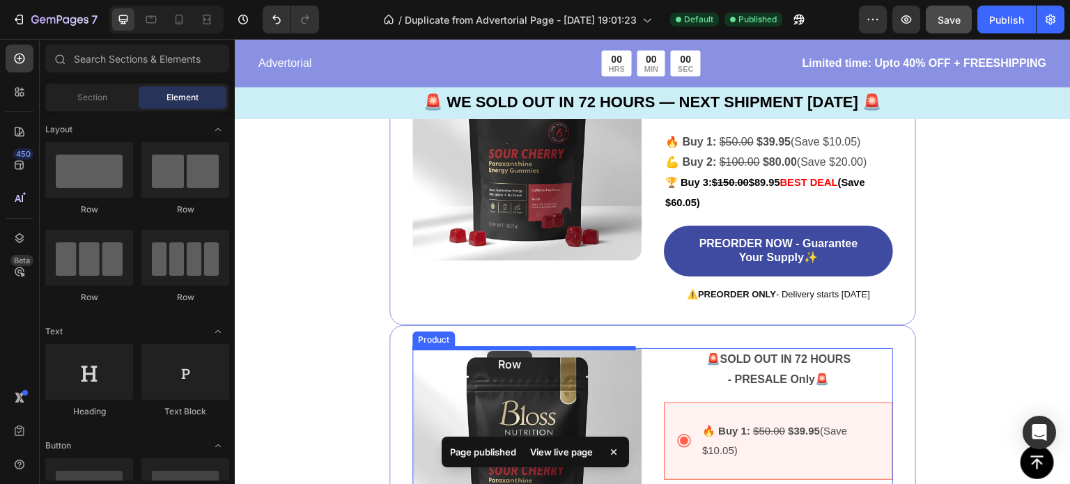
drag, startPoint x: 344, startPoint y: 216, endPoint x: 487, endPoint y: 351, distance: 196.7
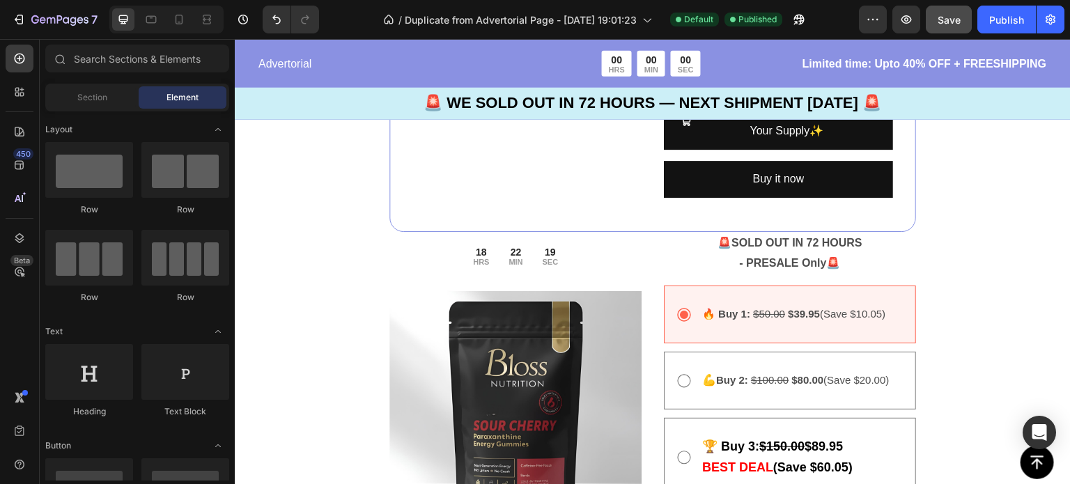
scroll to position [3573, 0]
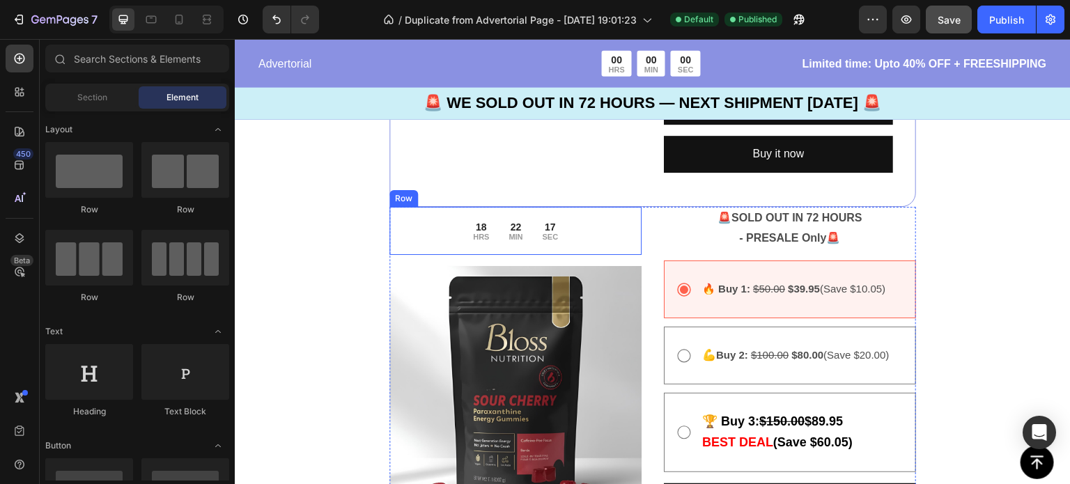
click at [472, 242] on div "18 HRS" at bounding box center [481, 231] width 30 height 26
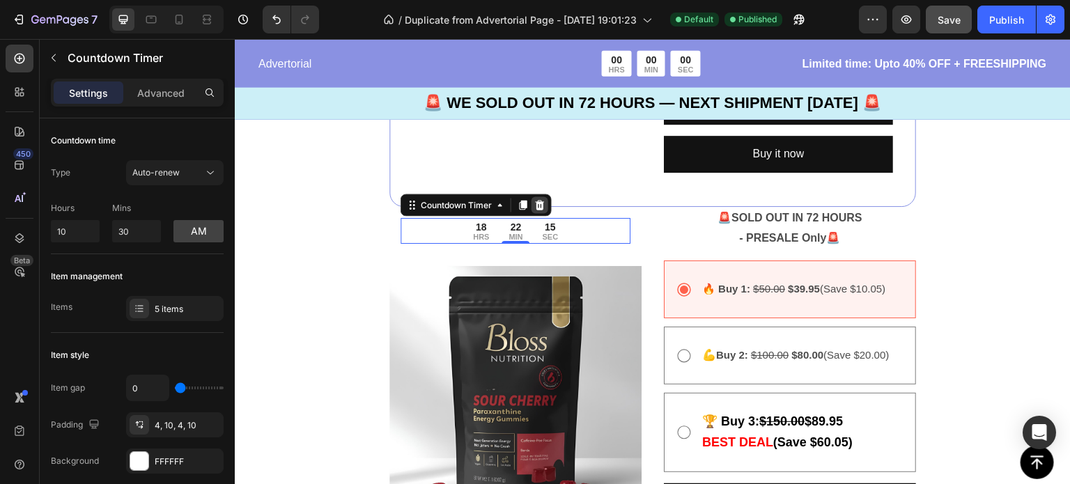
click at [532, 203] on div at bounding box center [540, 204] width 17 height 17
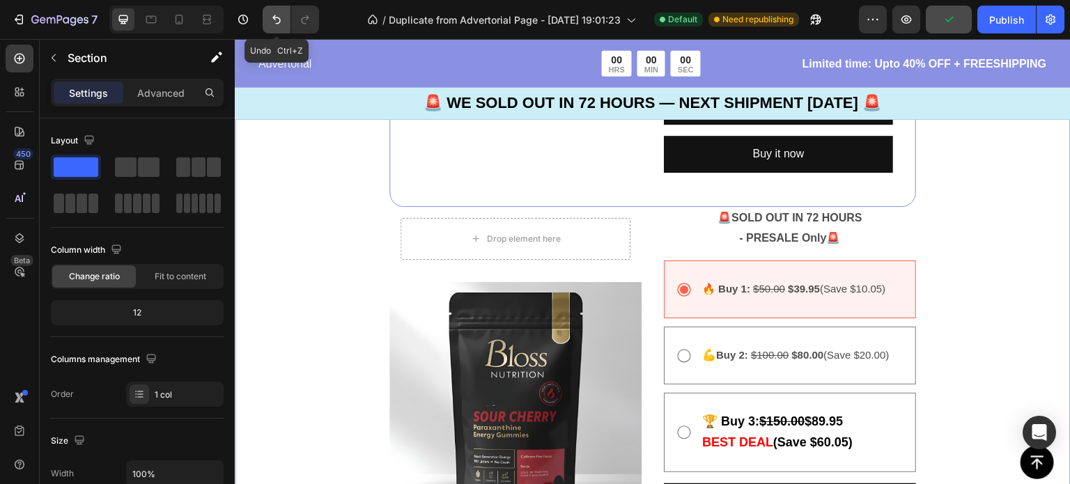
click at [279, 22] on icon "Undo/Redo" at bounding box center [276, 19] width 8 height 9
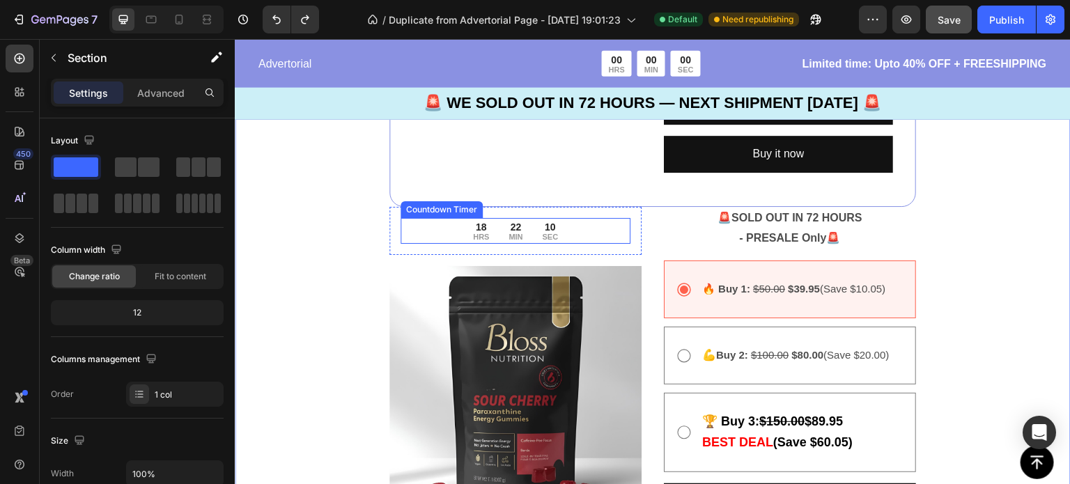
click at [514, 232] on div "22" at bounding box center [516, 227] width 14 height 13
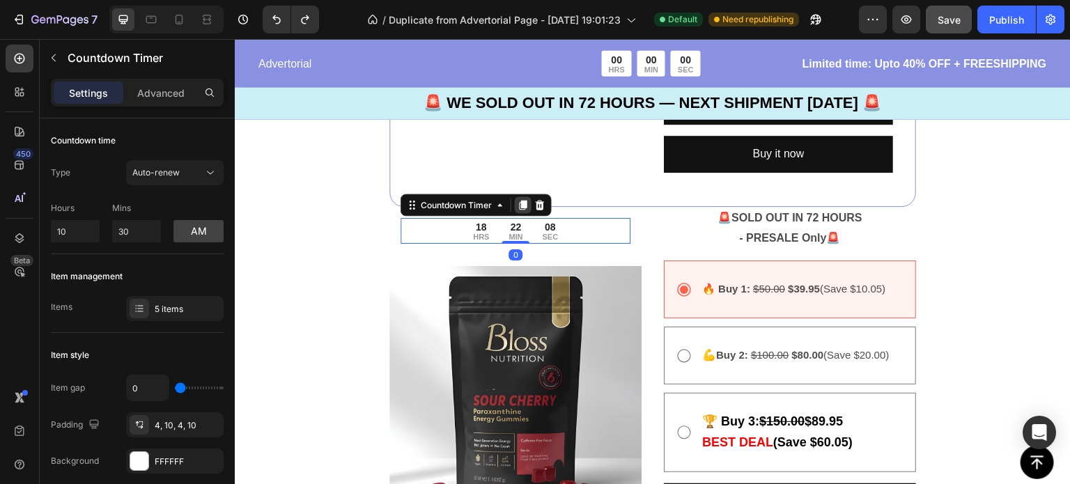
click at [526, 206] on icon at bounding box center [524, 205] width 8 height 10
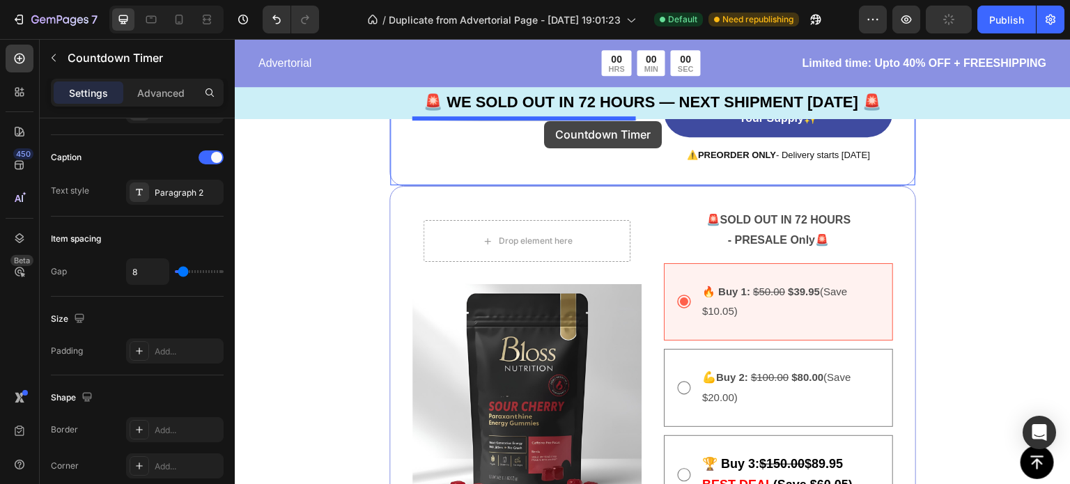
scroll to position [3096, 0]
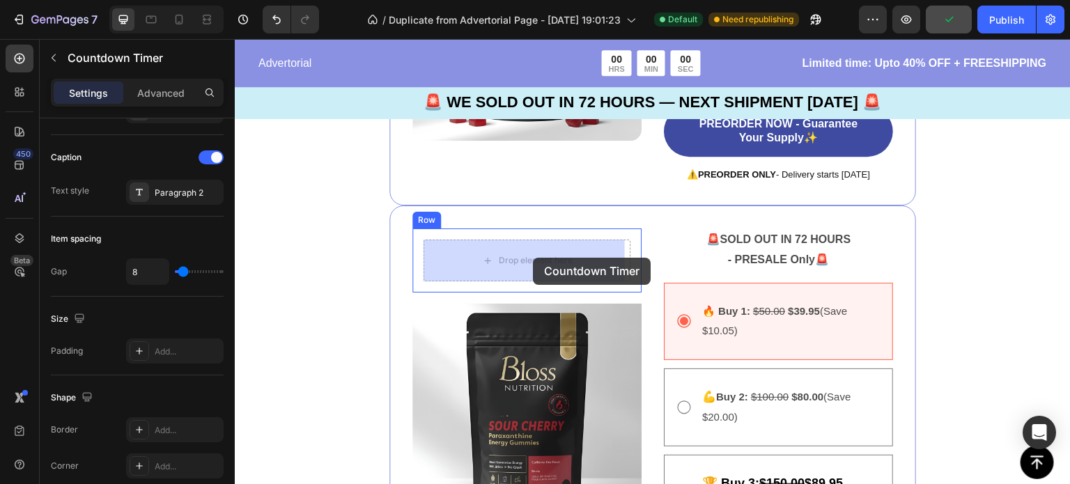
drag, startPoint x: 567, startPoint y: 260, endPoint x: 533, endPoint y: 258, distance: 33.5
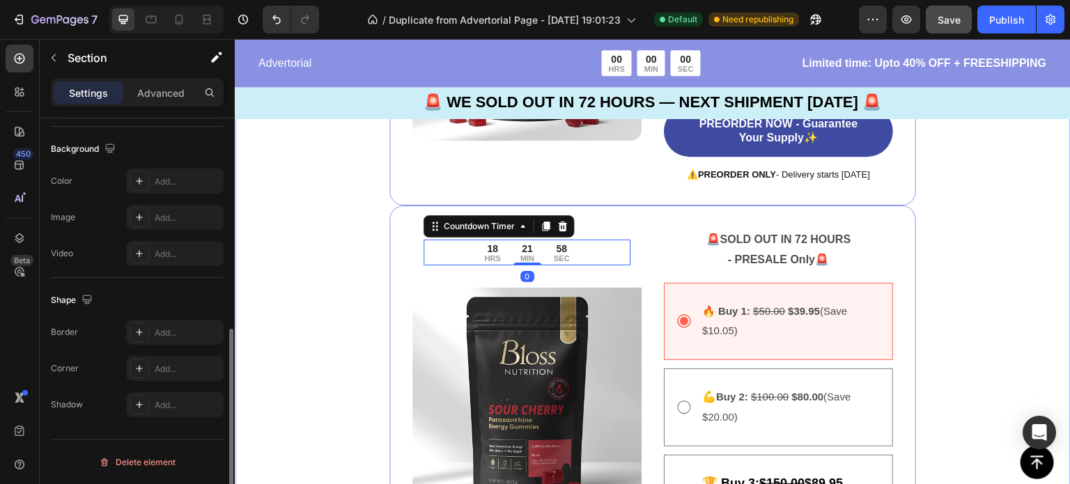
click at [305, 285] on div "Image 🚨 SOLD OUT IN 72 HOURS - PRESALE Only 🚨 Text Block 00 DAY 18 HRS 21 MIN 5…" at bounding box center [653, 474] width 836 height 1367
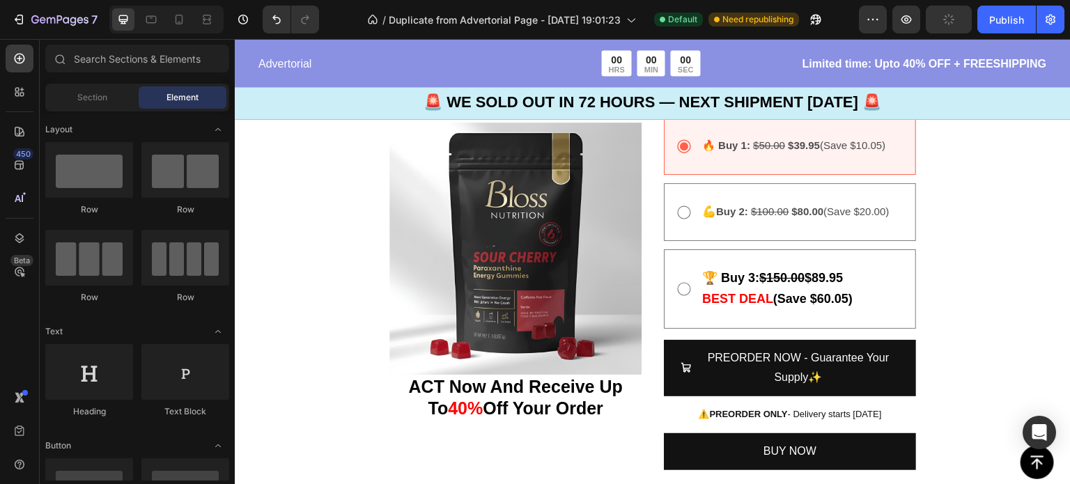
scroll to position [3741, 0]
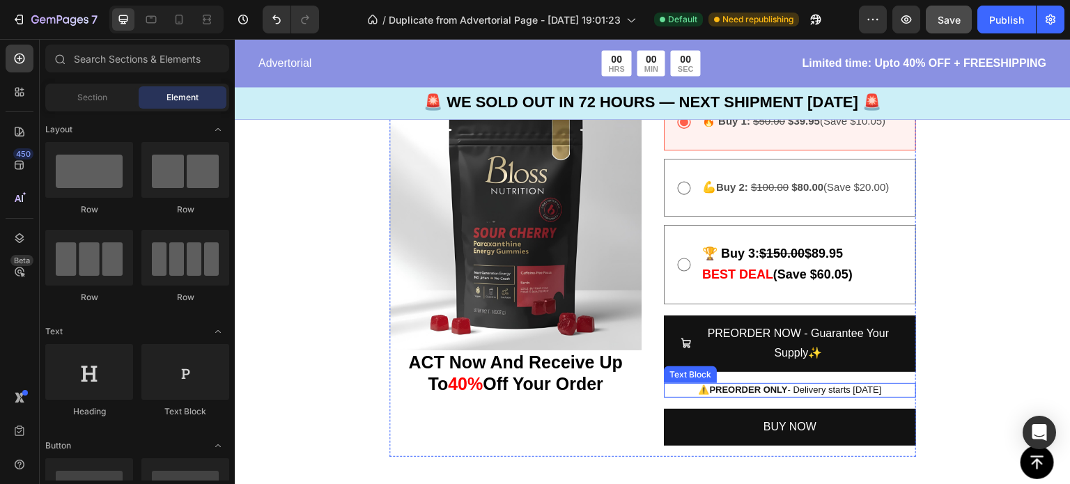
click at [822, 393] on p "⚠️ PREORDER ONLY - Delivery starts in 5 months" at bounding box center [789, 391] width 249 height 12
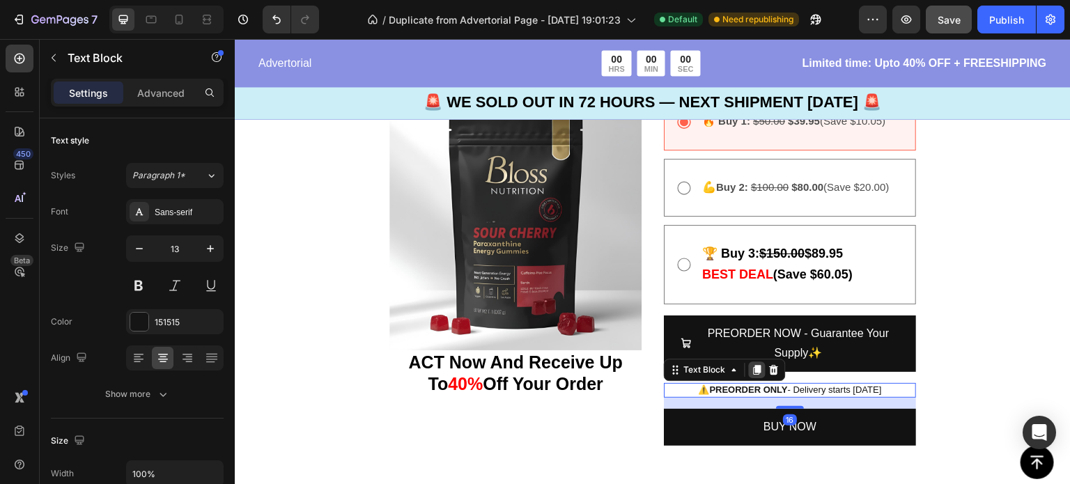
click at [752, 371] on icon at bounding box center [757, 369] width 11 height 11
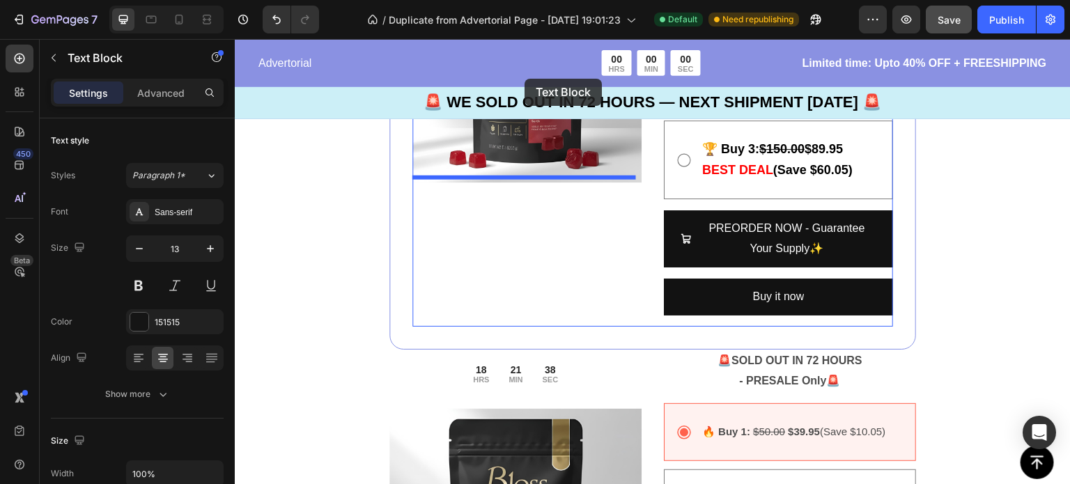
scroll to position [3398, 0]
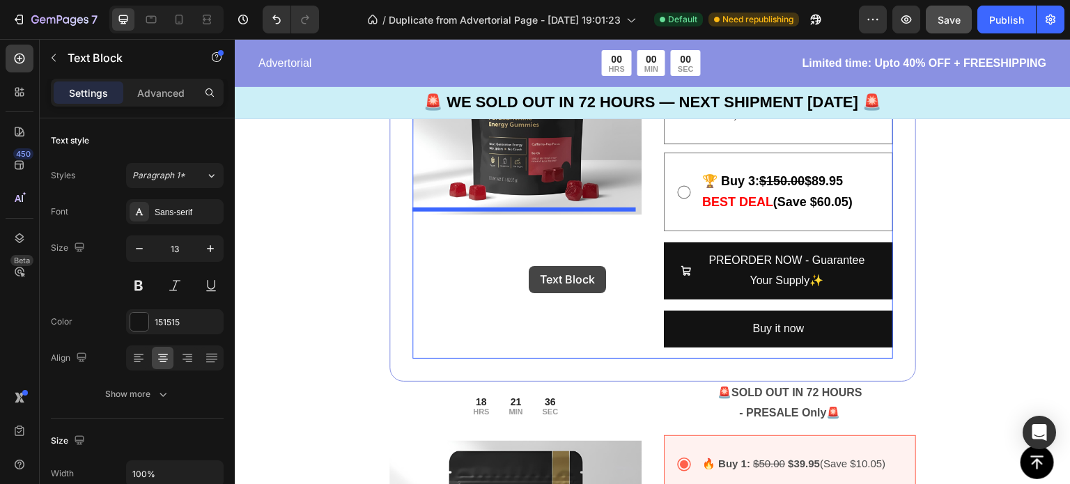
drag, startPoint x: 745, startPoint y: 412, endPoint x: 529, endPoint y: 266, distance: 260.5
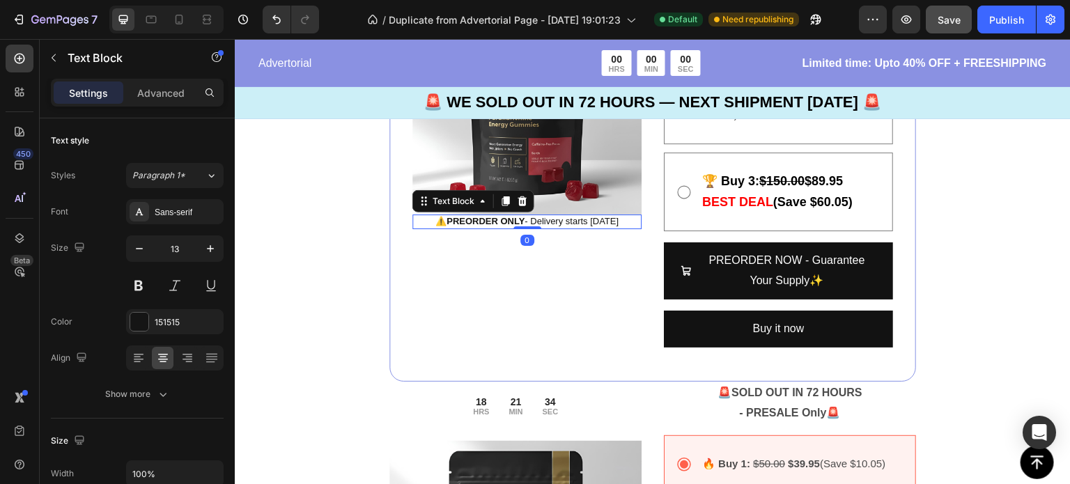
click at [541, 218] on p "⚠️ PREORDER ONLY - Delivery starts in 5 months" at bounding box center [527, 222] width 226 height 12
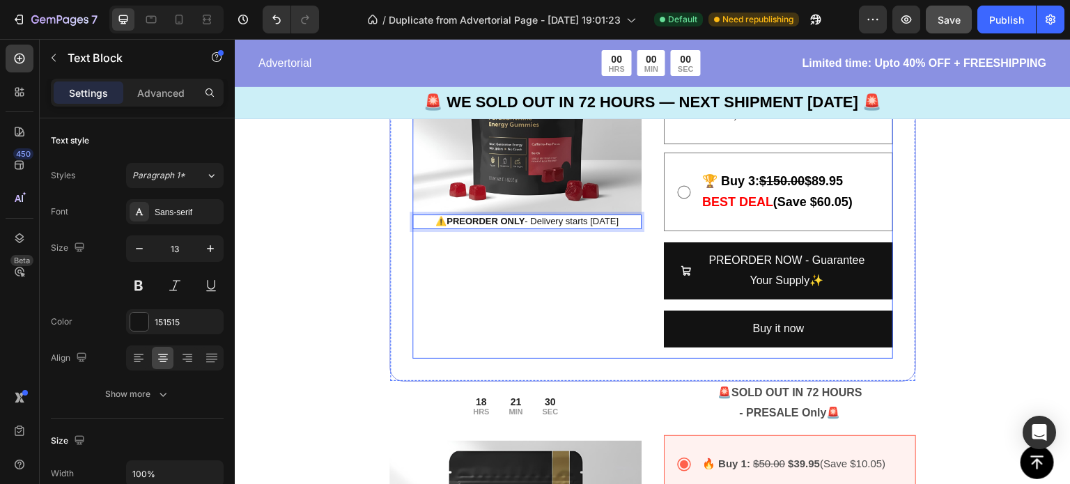
click at [502, 272] on div "18 HRS 21 MIN 30 SEC Countdown Timer Row Image ⚠️ PREORDER ONLY - Delivery star…" at bounding box center [527, 142] width 229 height 433
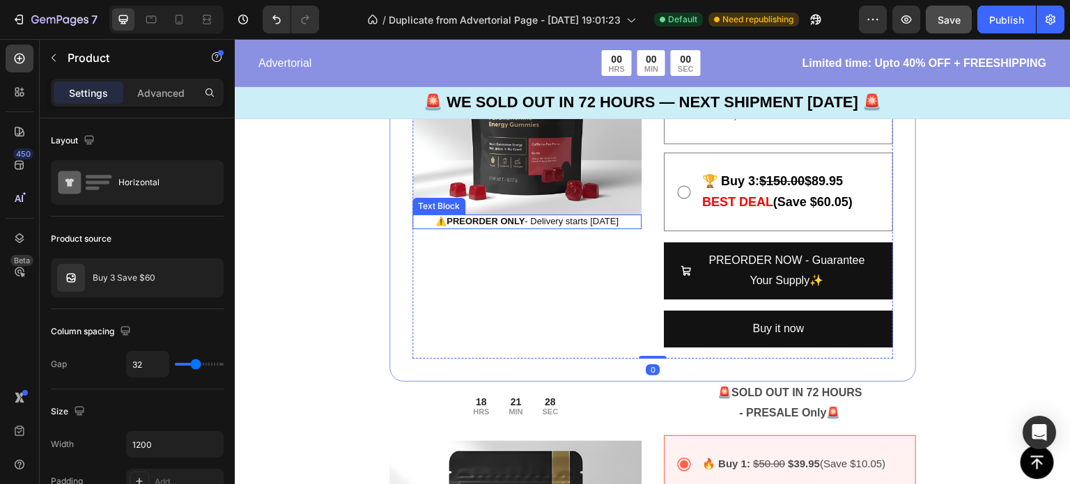
click at [447, 217] on strong "PREORDER ONLY" at bounding box center [486, 221] width 78 height 10
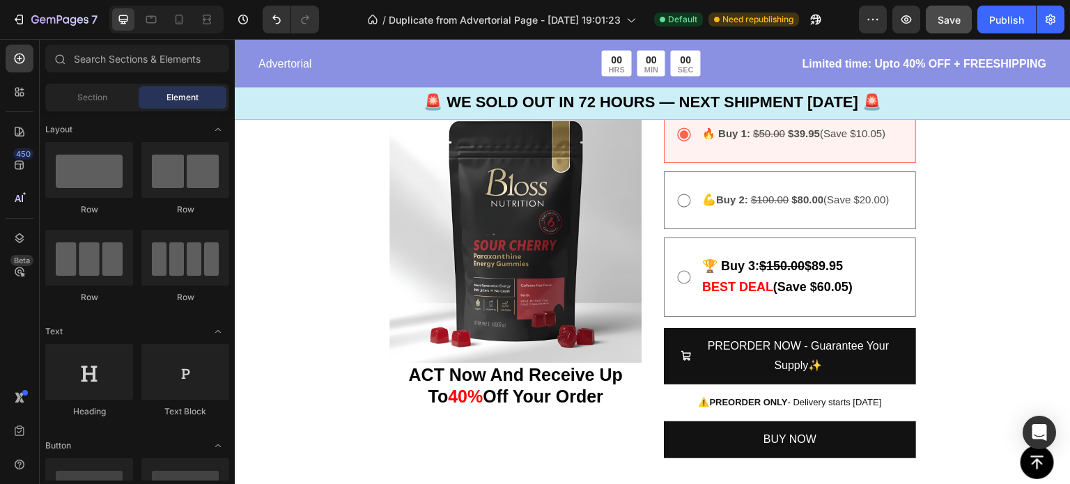
scroll to position [3818, 0]
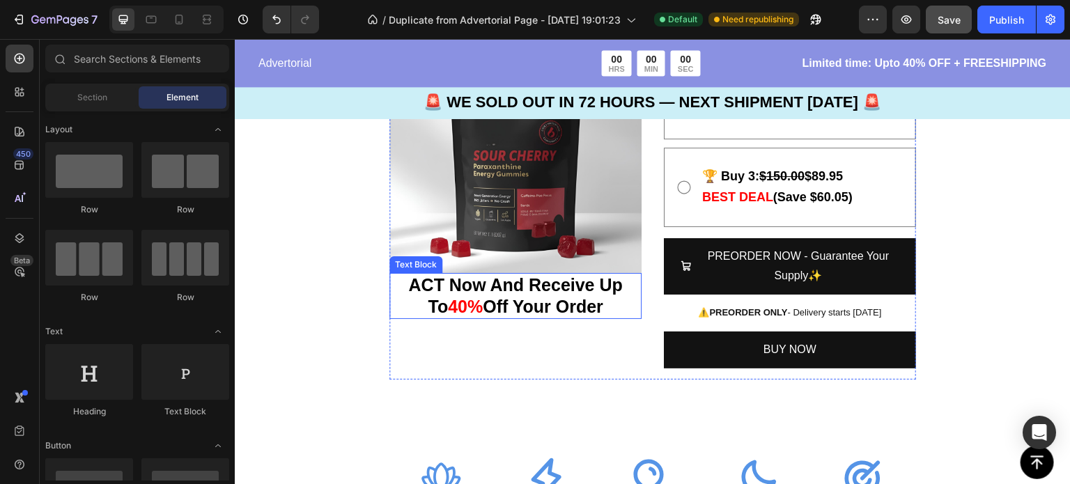
click at [606, 307] on p "ACT Now And Receive Up To 40% Off Your Order" at bounding box center [515, 296] width 249 height 43
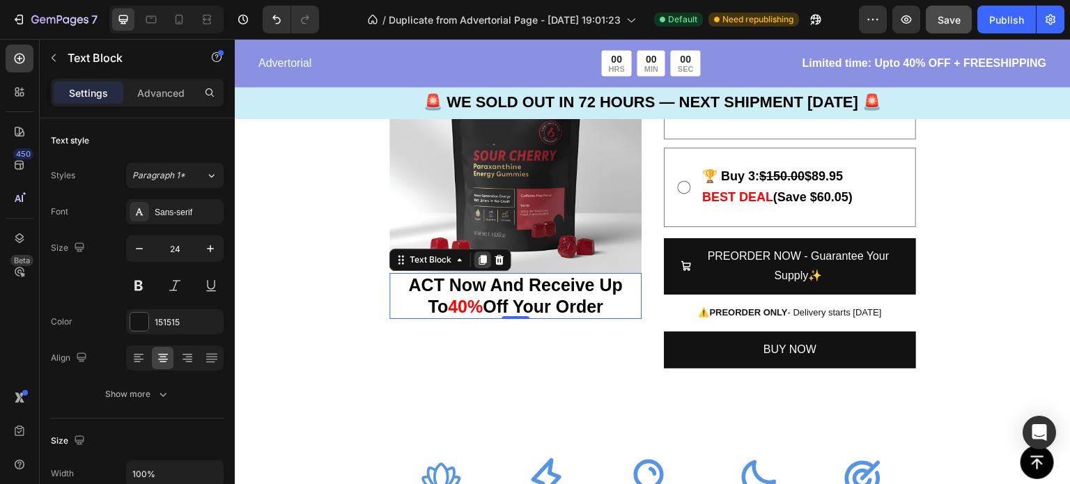
click at [485, 255] on icon at bounding box center [483, 260] width 8 height 10
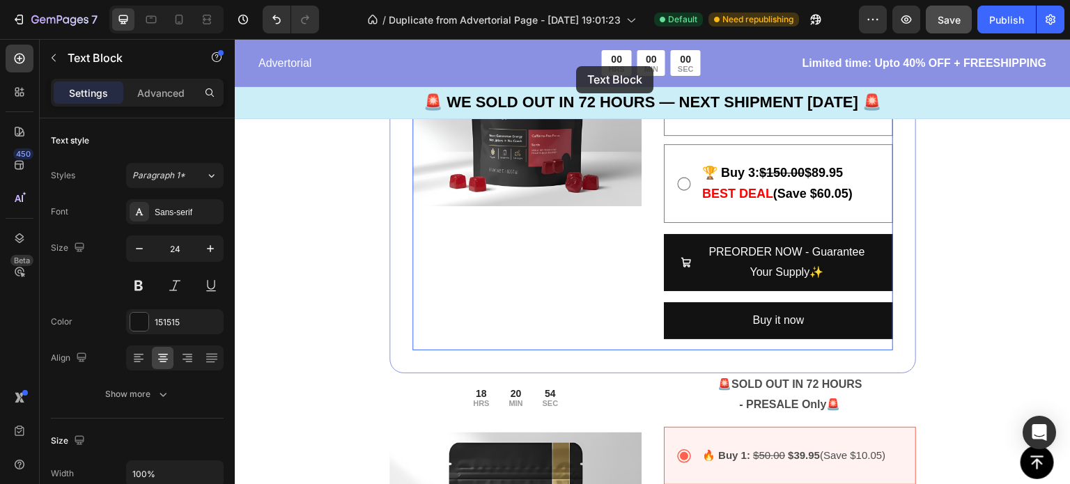
scroll to position [3384, 0]
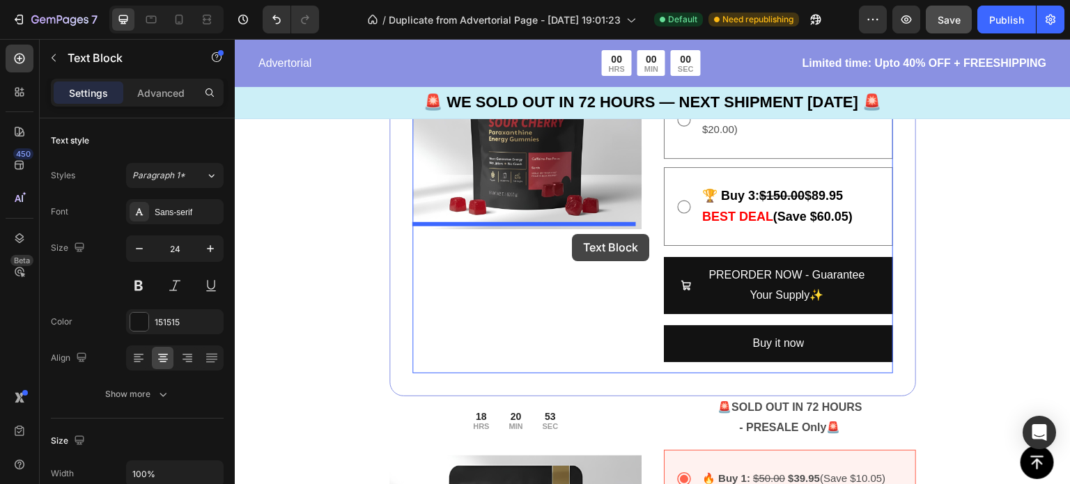
drag, startPoint x: 585, startPoint y: 344, endPoint x: 572, endPoint y: 234, distance: 110.1
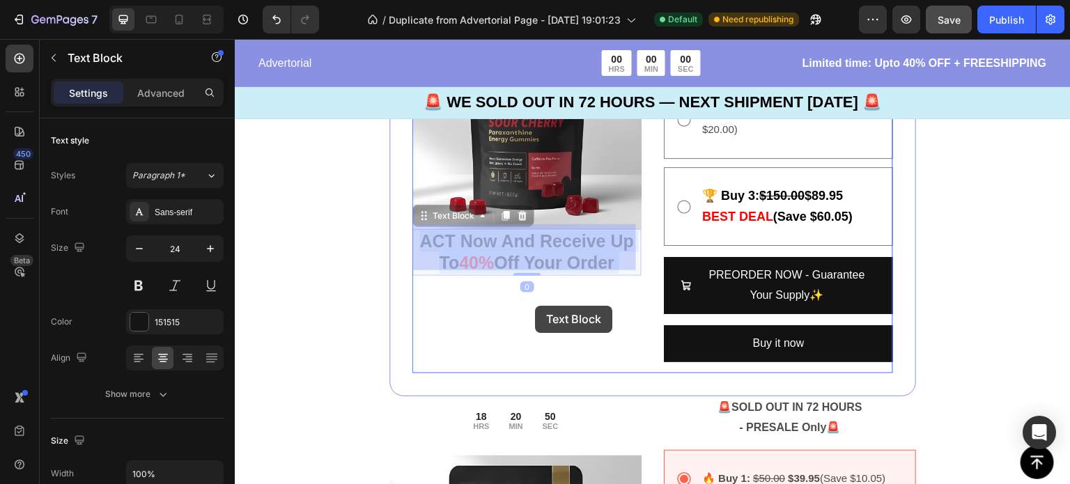
drag, startPoint x: 572, startPoint y: 234, endPoint x: 535, endPoint y: 306, distance: 80.7
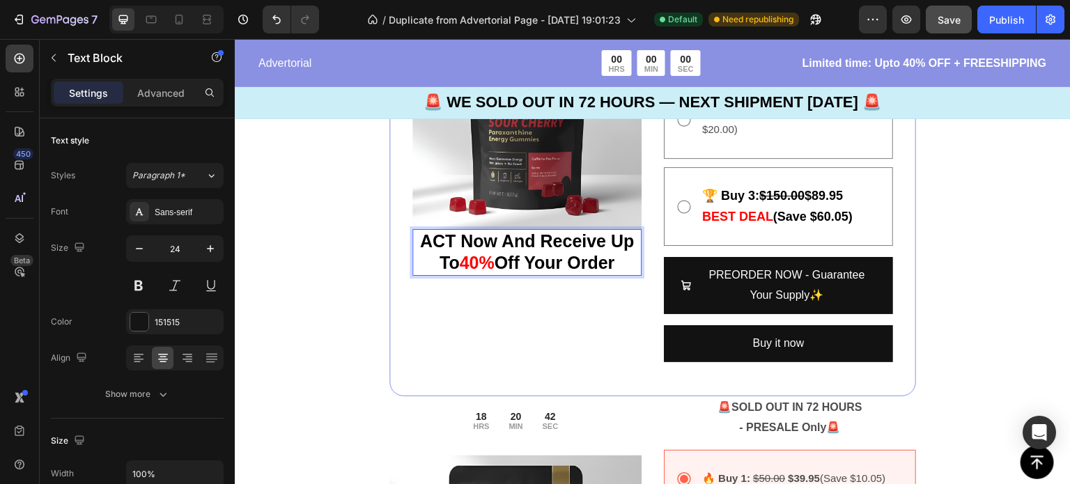
click at [493, 238] on strong "ACT Now And Receive Up To" at bounding box center [527, 251] width 214 height 41
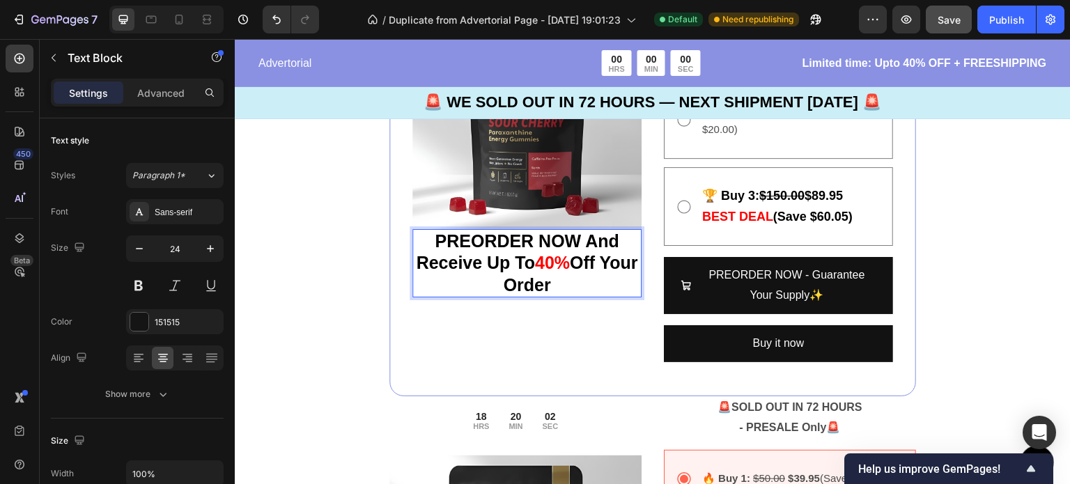
click at [477, 282] on p "PREORDER NOW And Receive Up To 40% Off Your Order" at bounding box center [527, 263] width 226 height 65
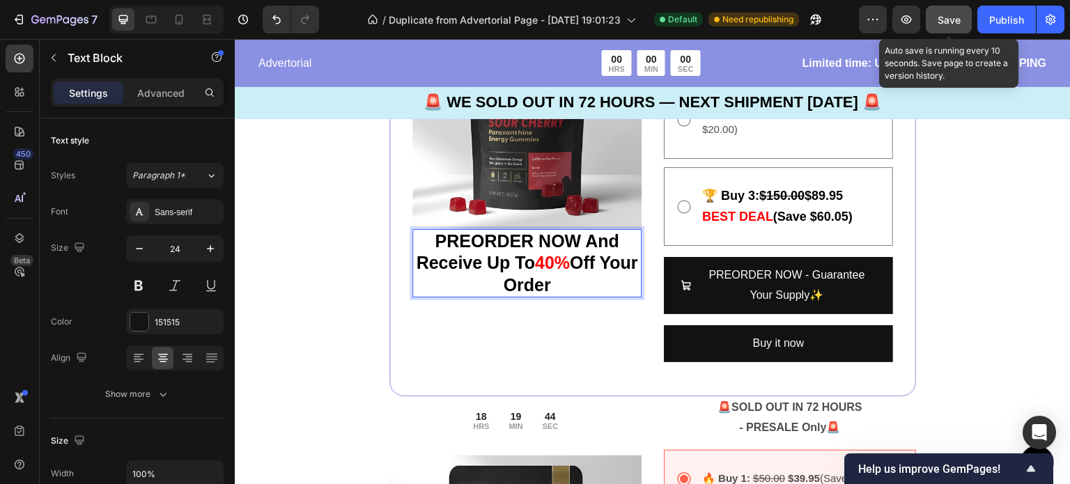
click at [953, 22] on span "Save" at bounding box center [949, 20] width 23 height 12
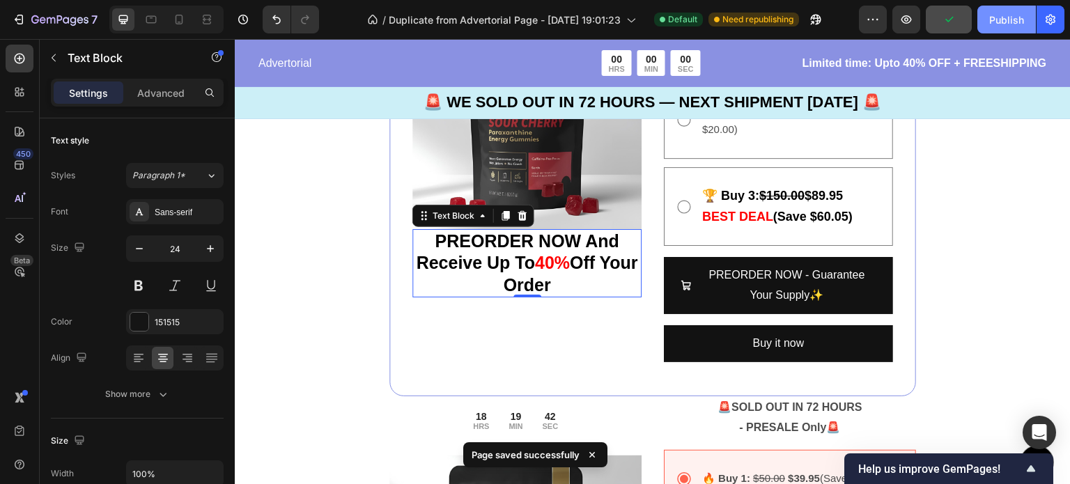
click at [1011, 20] on div "Publish" at bounding box center [1006, 20] width 35 height 15
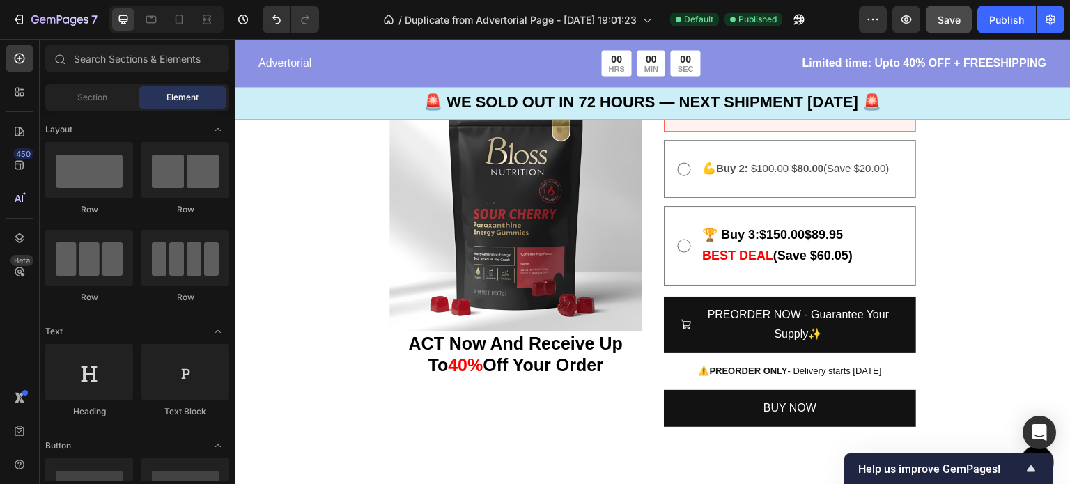
scroll to position [3809, 0]
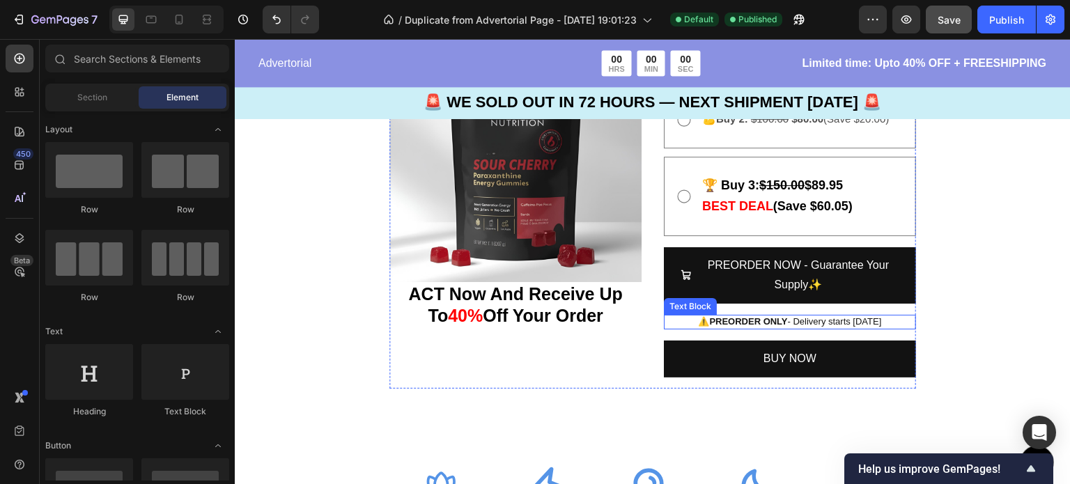
click at [849, 323] on p "⚠️ PREORDER ONLY - Delivery starts in 5 months" at bounding box center [789, 322] width 249 height 12
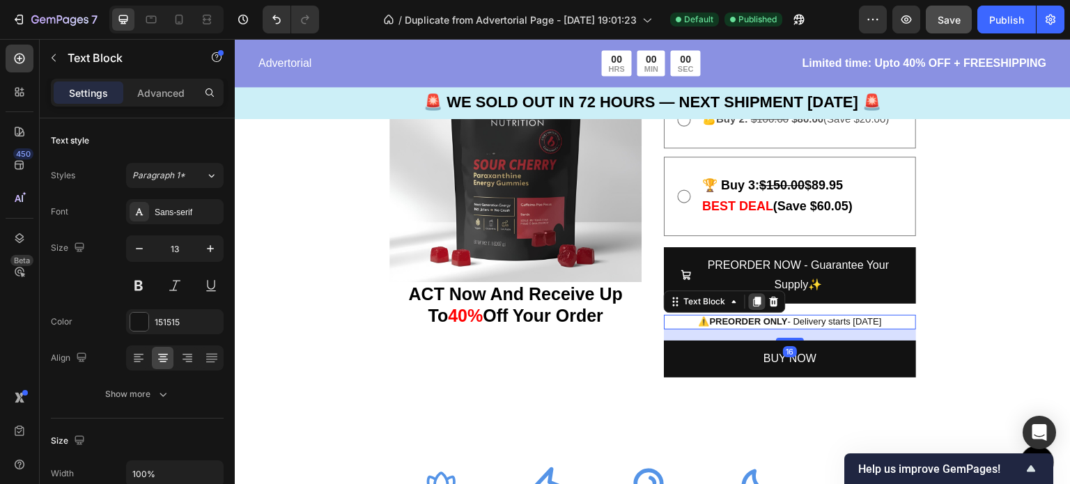
click at [756, 305] on icon at bounding box center [757, 301] width 11 height 11
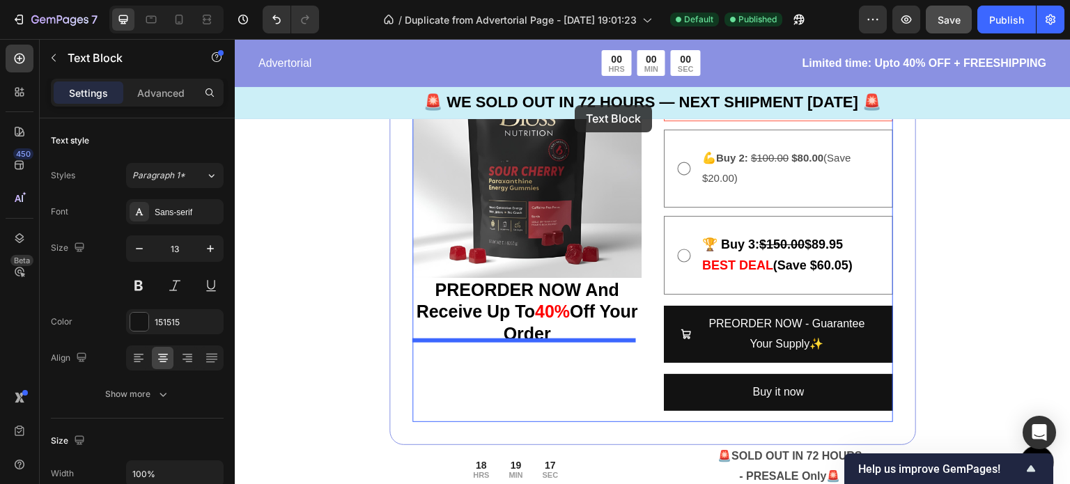
scroll to position [3314, 0]
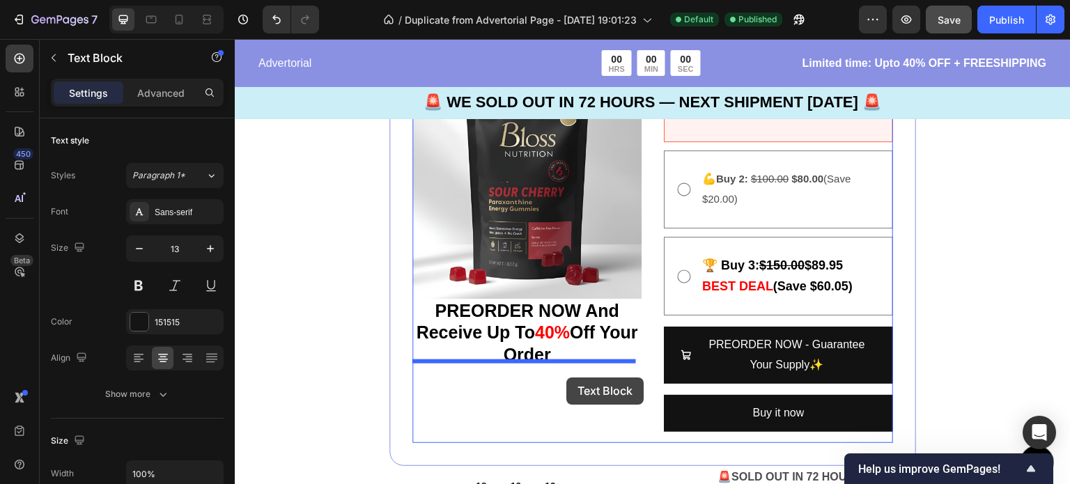
drag, startPoint x: 750, startPoint y: 349, endPoint x: 567, endPoint y: 378, distance: 185.5
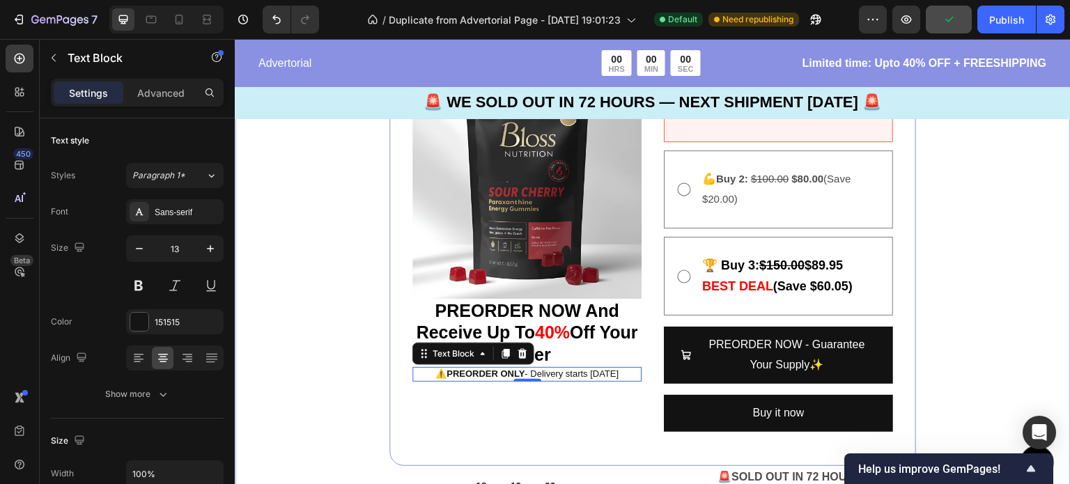
click at [321, 362] on div "Image 🚨 SOLD OUT IN 72 HOURS - PRESALE Only 🚨 Text Block 00 DAY 18 HRS 19 MIN 0…" at bounding box center [653, 256] width 836 height 1367
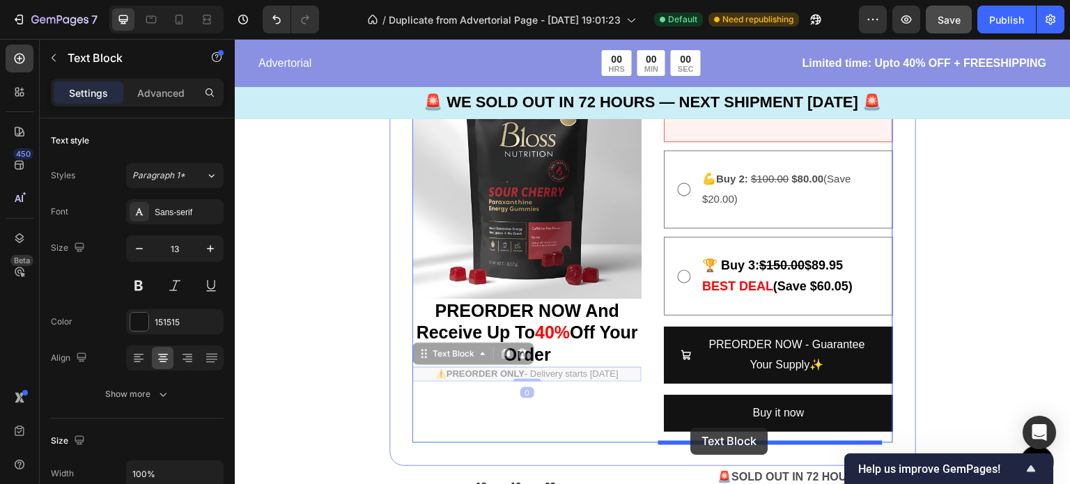
drag, startPoint x: 486, startPoint y: 373, endPoint x: 691, endPoint y: 428, distance: 211.9
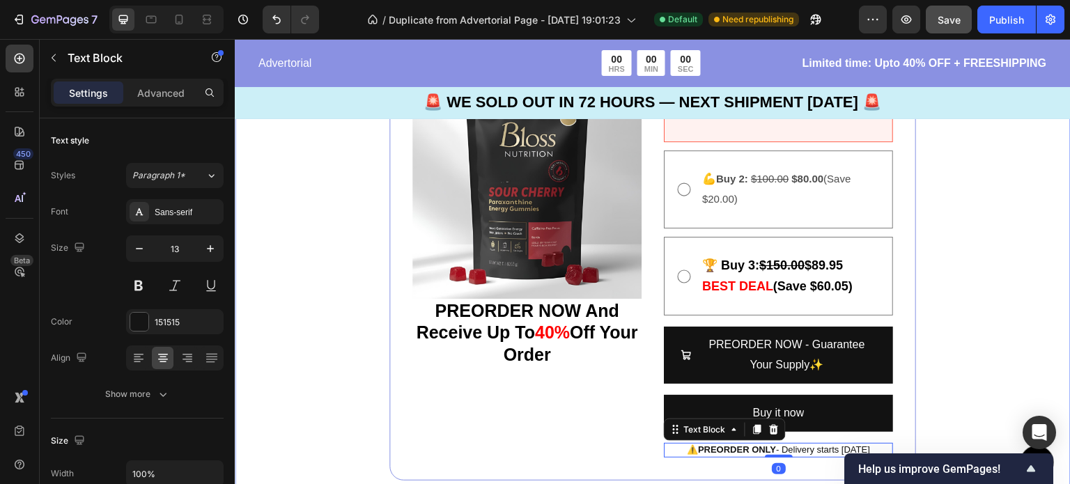
click at [980, 304] on div "Image 🚨 SOLD OUT IN 72 HOURS - PRESALE Only 🚨 Text Block 00 DAY 18 HRS 19 MIN 0…" at bounding box center [653, 264] width 836 height 1382
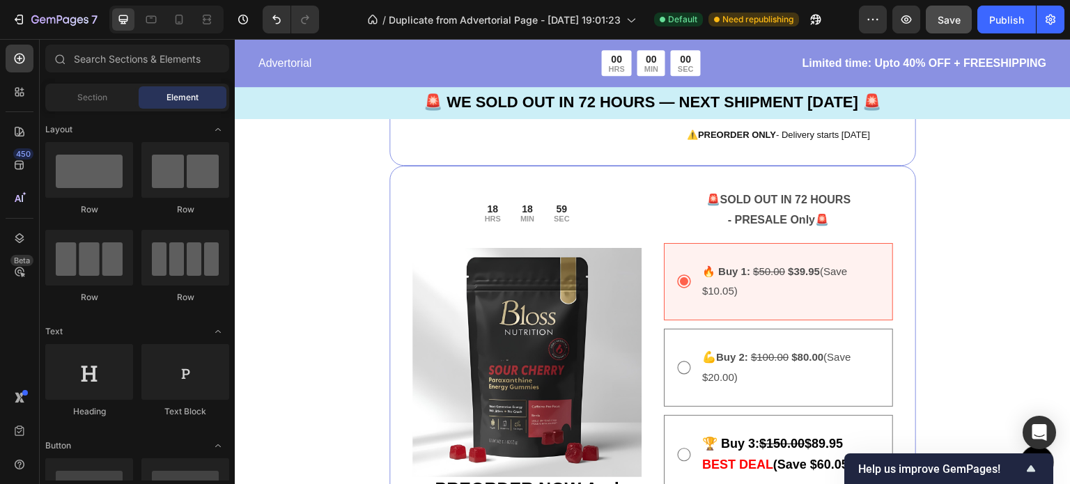
scroll to position [3071, 0]
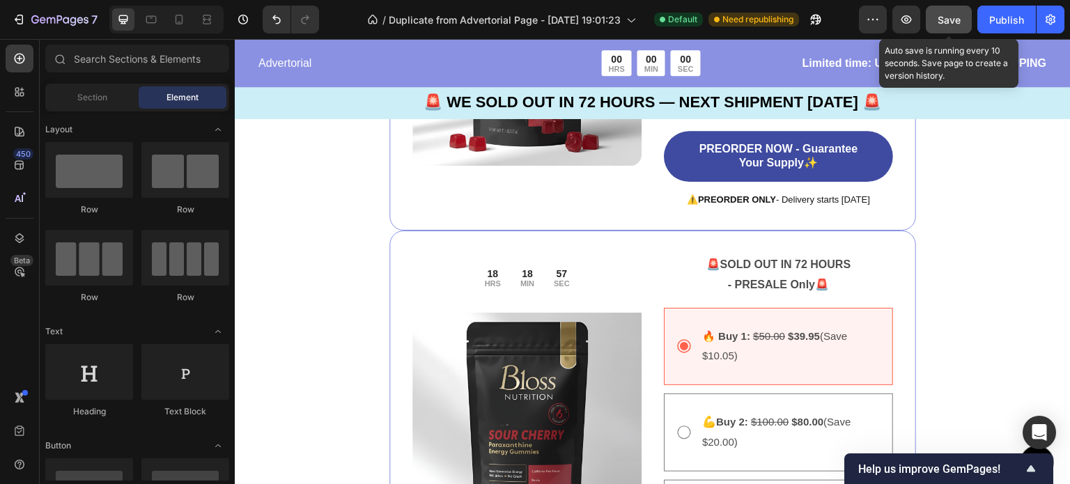
click at [953, 19] on span "Save" at bounding box center [949, 20] width 23 height 12
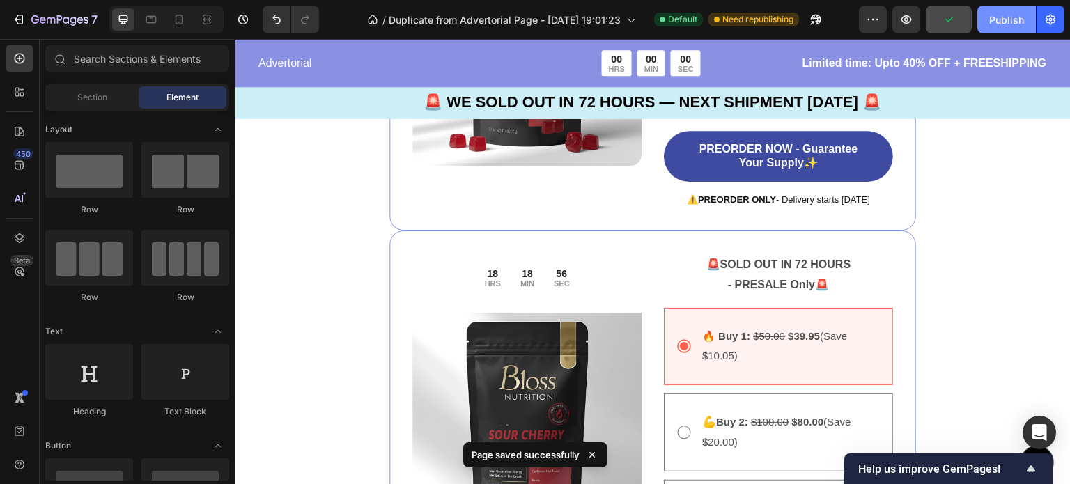
click at [1009, 22] on div "Publish" at bounding box center [1006, 20] width 35 height 15
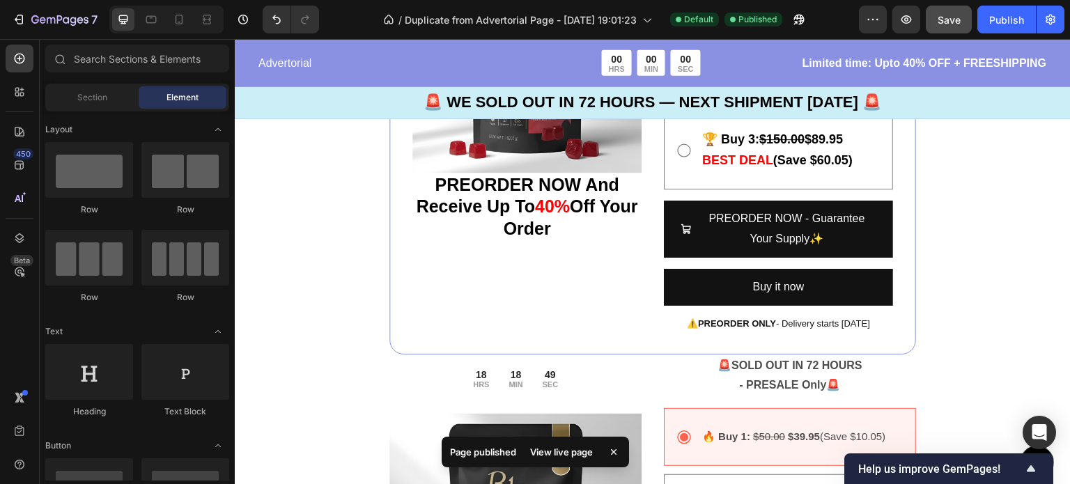
scroll to position [3448, 0]
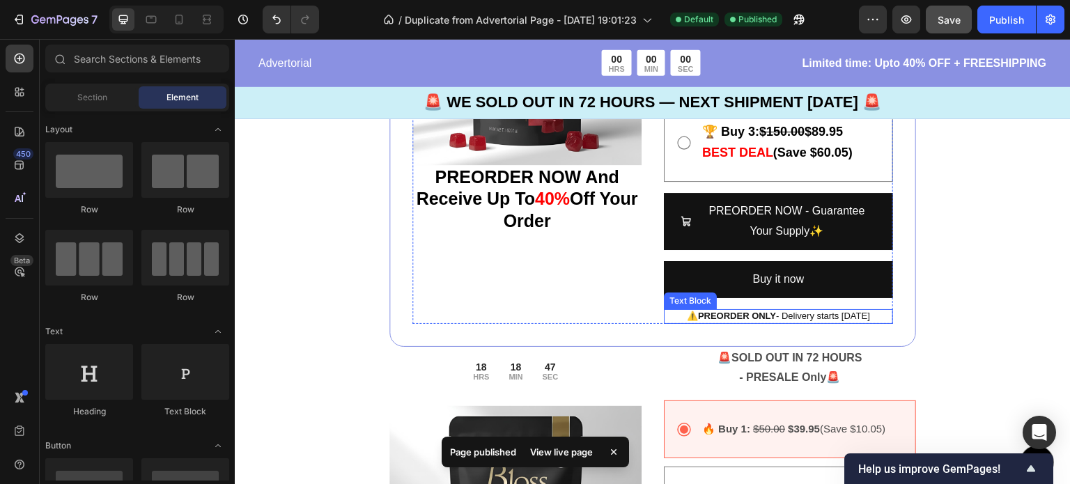
click at [668, 320] on p "⚠️ PREORDER ONLY - Delivery starts in 5 months" at bounding box center [778, 317] width 226 height 12
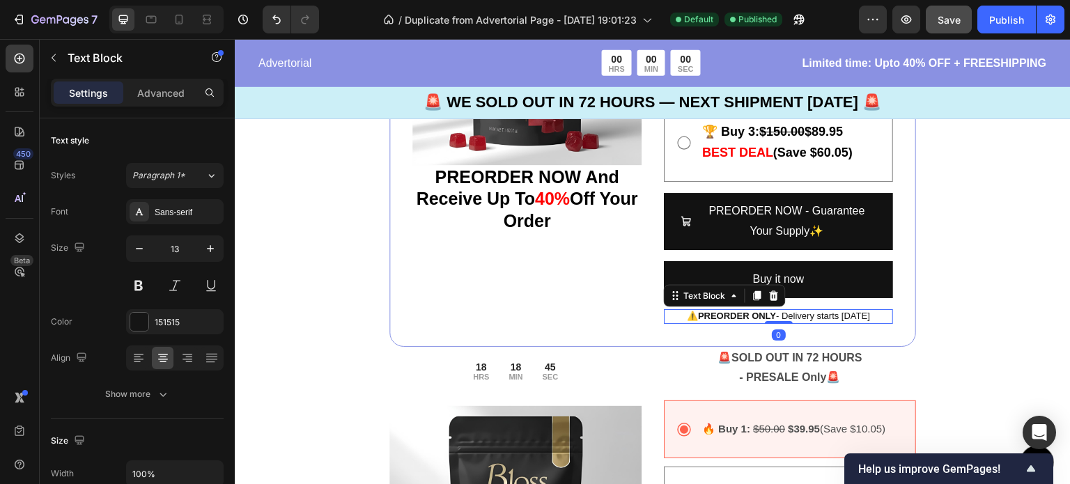
click at [669, 319] on p "⚠️ PREORDER ONLY - Delivery starts in 5 months" at bounding box center [778, 317] width 226 height 12
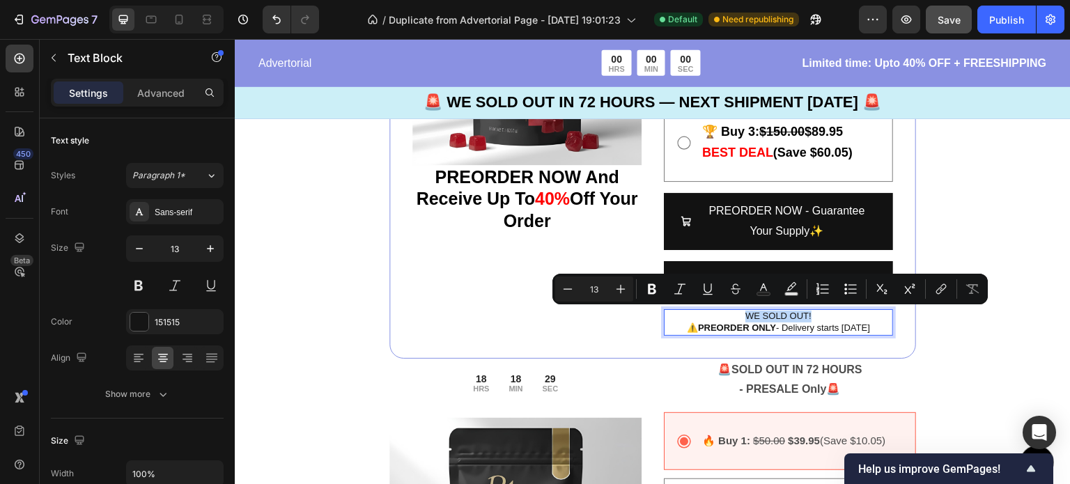
drag, startPoint x: 810, startPoint y: 310, endPoint x: 736, endPoint y: 316, distance: 74.8
click at [736, 316] on p "WE SOLD OUT!" at bounding box center [778, 317] width 226 height 12
click at [318, 302] on div "Image 🚨 SOLD OUT IN 72 HOURS - PRESALE Only 🚨 Text Block 00 DAY 18 HRS 18 MIN 2…" at bounding box center [653, 136] width 836 height 1394
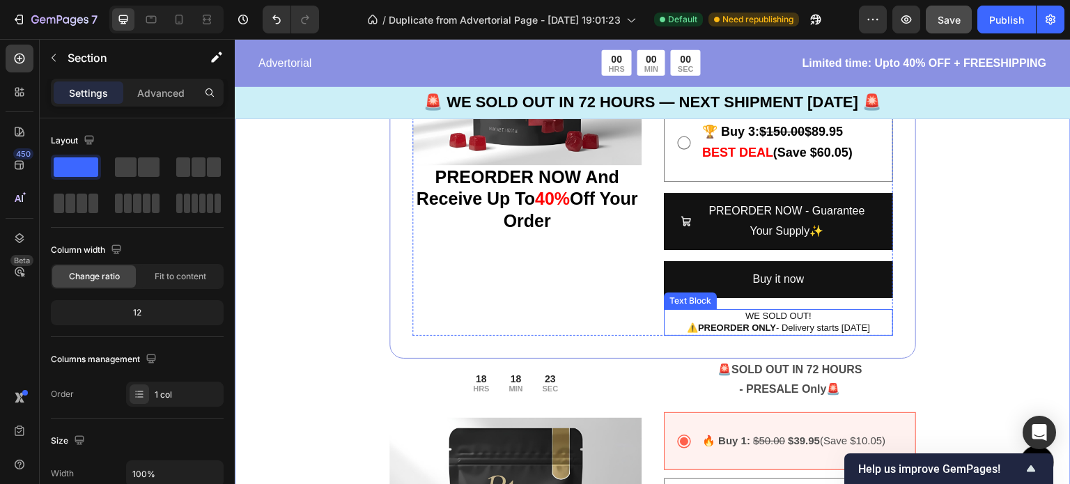
click at [814, 315] on p "WE SOLD OUT!" at bounding box center [778, 317] width 226 height 12
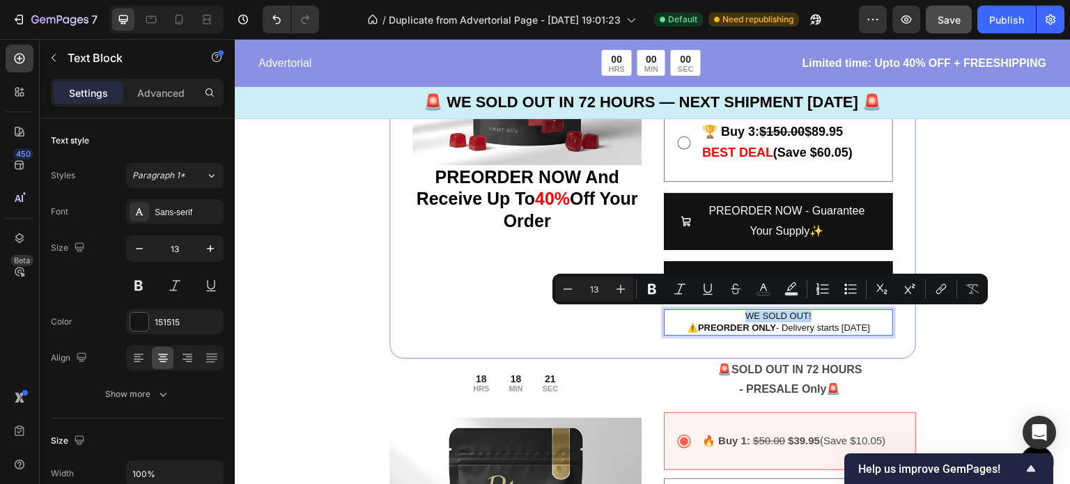
drag, startPoint x: 813, startPoint y: 315, endPoint x: 732, endPoint y: 321, distance: 81.7
click at [732, 321] on p "WE SOLD OUT!" at bounding box center [778, 317] width 226 height 12
click at [651, 292] on icon "Editor contextual toolbar" at bounding box center [652, 289] width 14 height 14
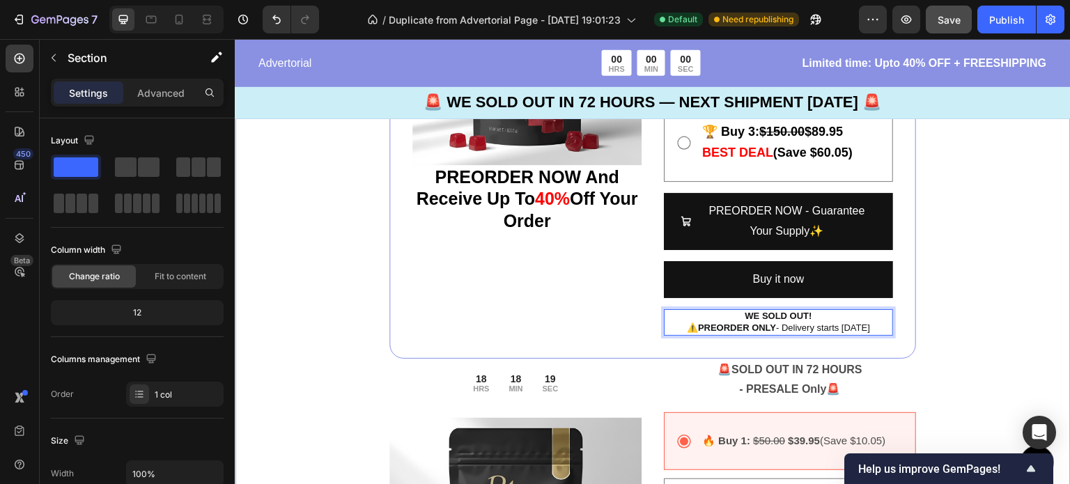
click at [934, 302] on div "Image 🚨 SOLD OUT IN 72 HOURS - PRESALE Only 🚨 Text Block 00 DAY 18 HRS 18 MIN 1…" at bounding box center [653, 136] width 836 height 1394
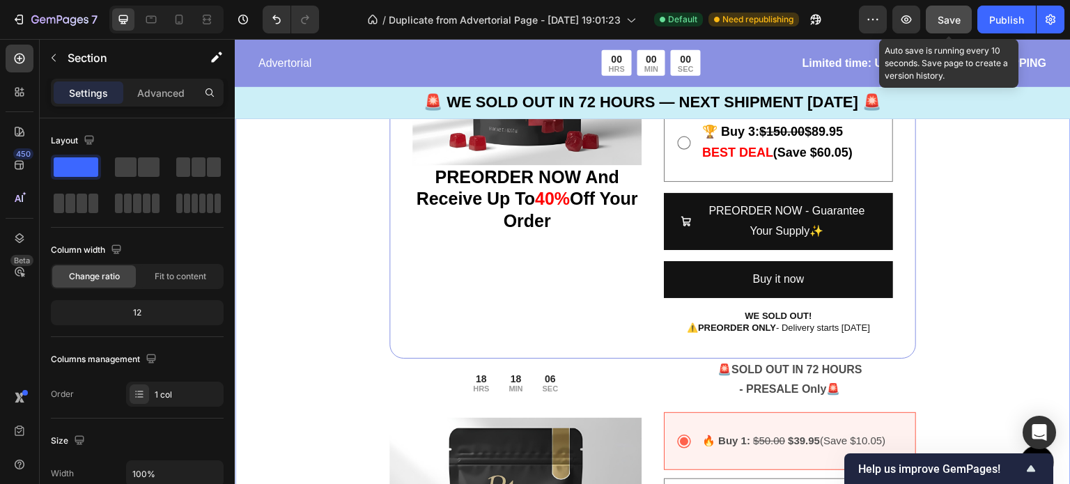
click at [943, 27] on button "Save" at bounding box center [949, 20] width 46 height 28
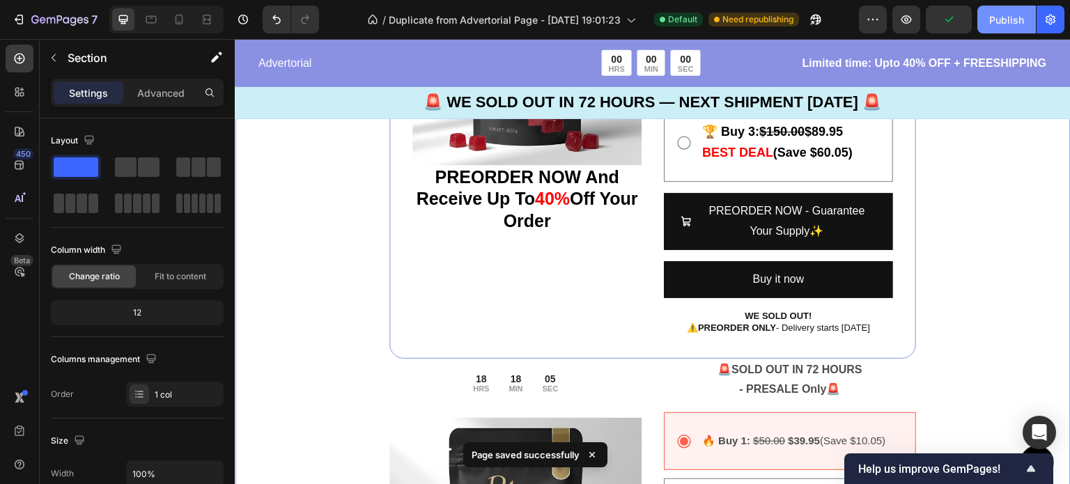
click at [1001, 20] on div "Publish" at bounding box center [1006, 20] width 35 height 15
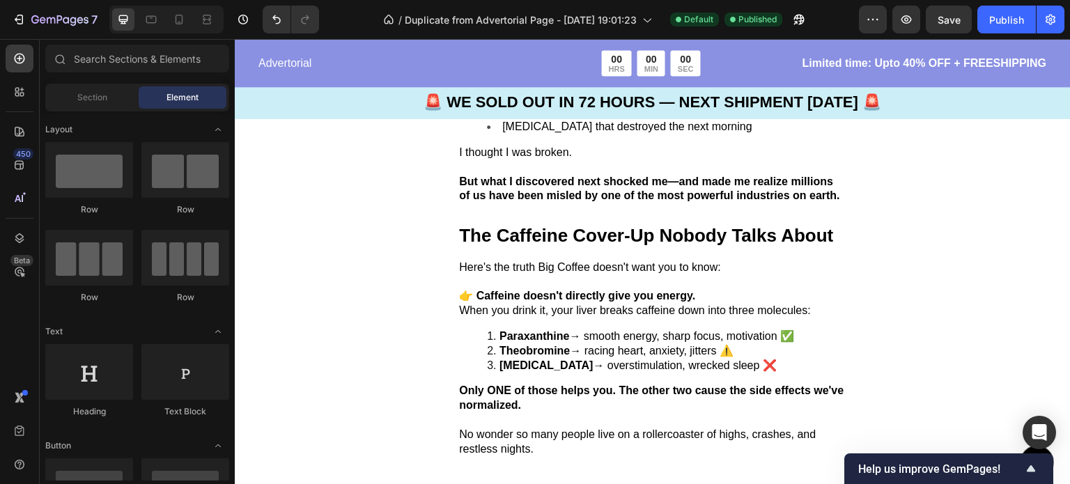
scroll to position [458, 0]
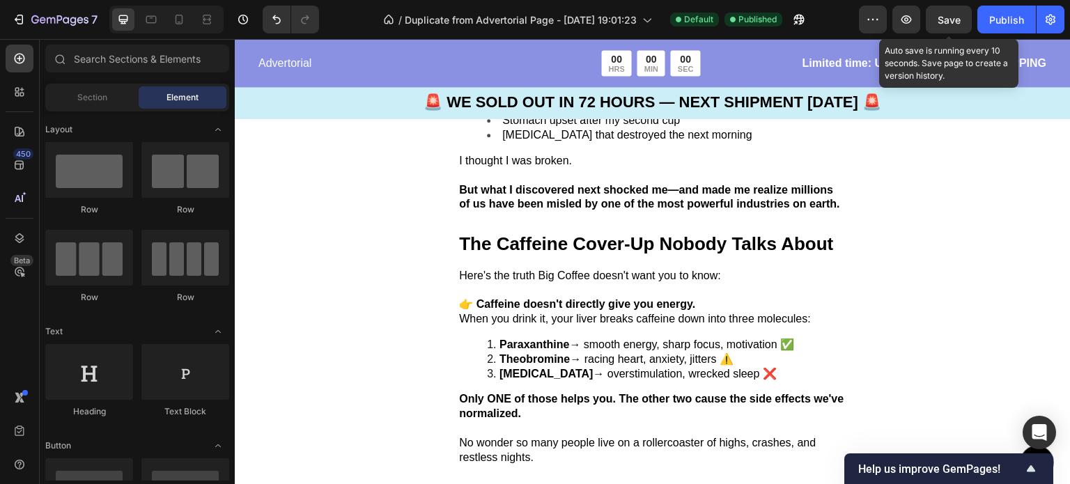
click at [954, 19] on span "Save" at bounding box center [949, 20] width 23 height 12
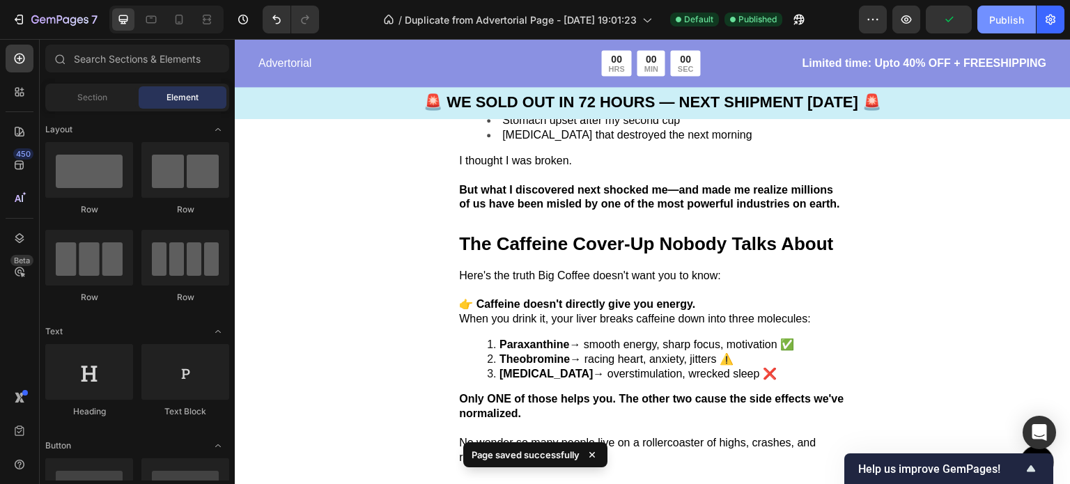
click at [1008, 19] on div "Publish" at bounding box center [1006, 20] width 35 height 15
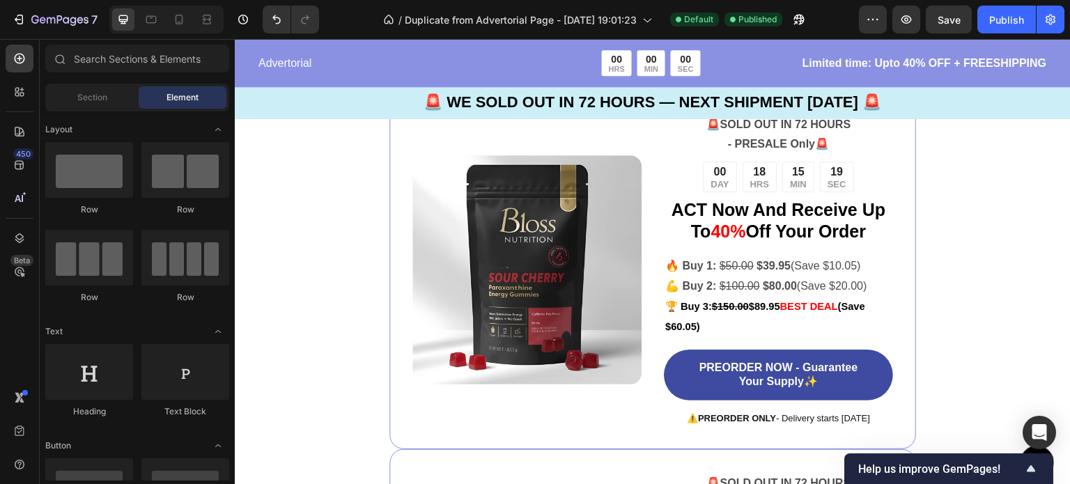
scroll to position [3159, 0]
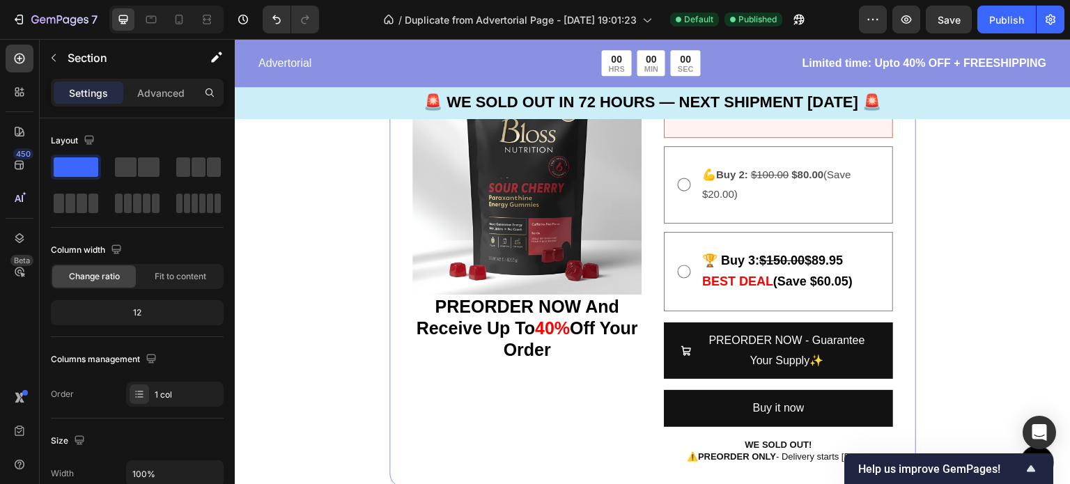
scroll to position [3938, 0]
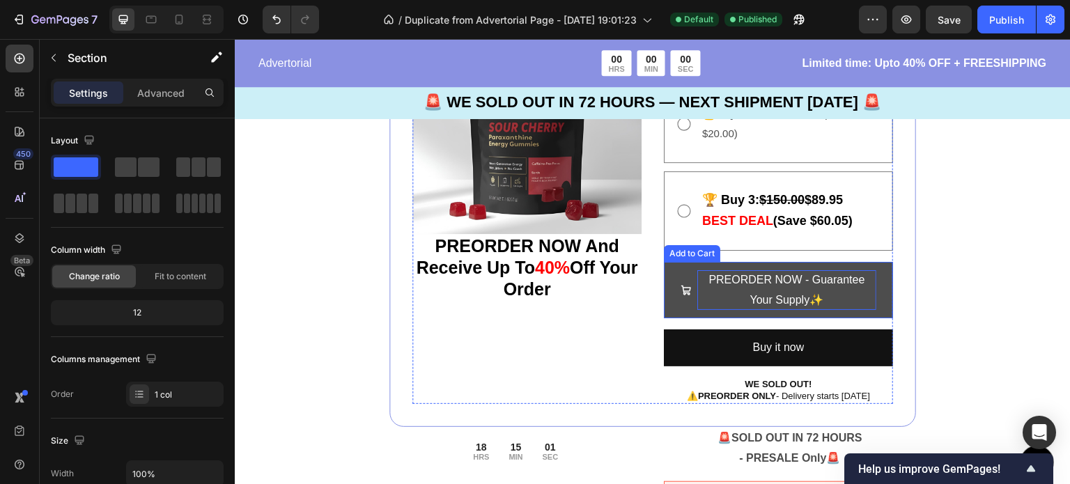
click at [803, 283] on div "PREORDER NOW - Guarantee Your Supply✨" at bounding box center [787, 290] width 179 height 40
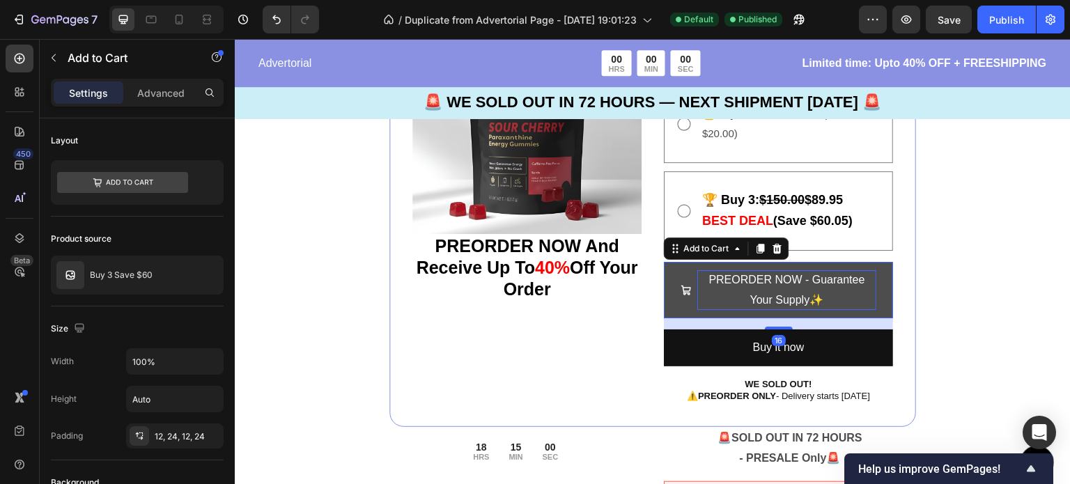
click at [803, 279] on div "PREORDER NOW - Guarantee Your Supply✨" at bounding box center [787, 290] width 179 height 40
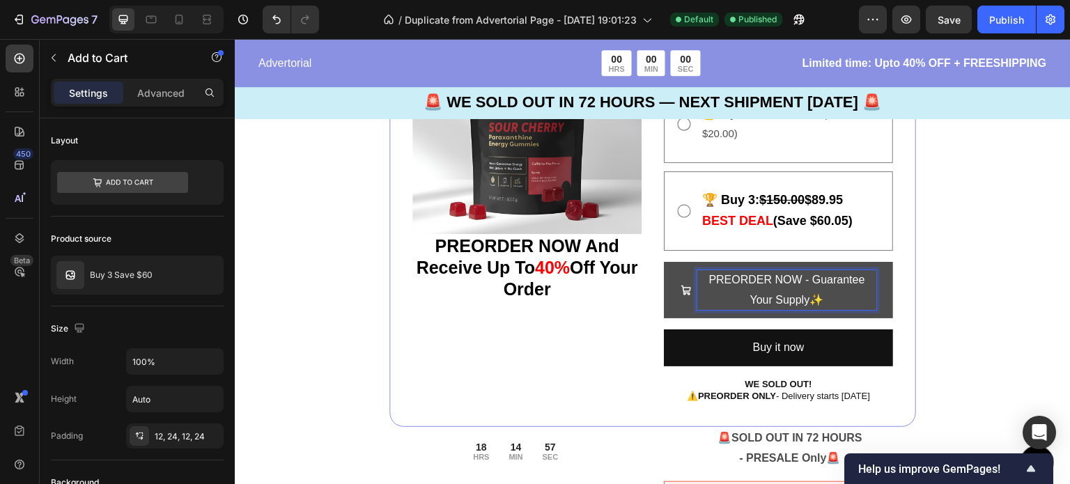
click at [664, 262] on button "PREORDER NOW - Guarantee Your Supply✨" at bounding box center [778, 290] width 229 height 57
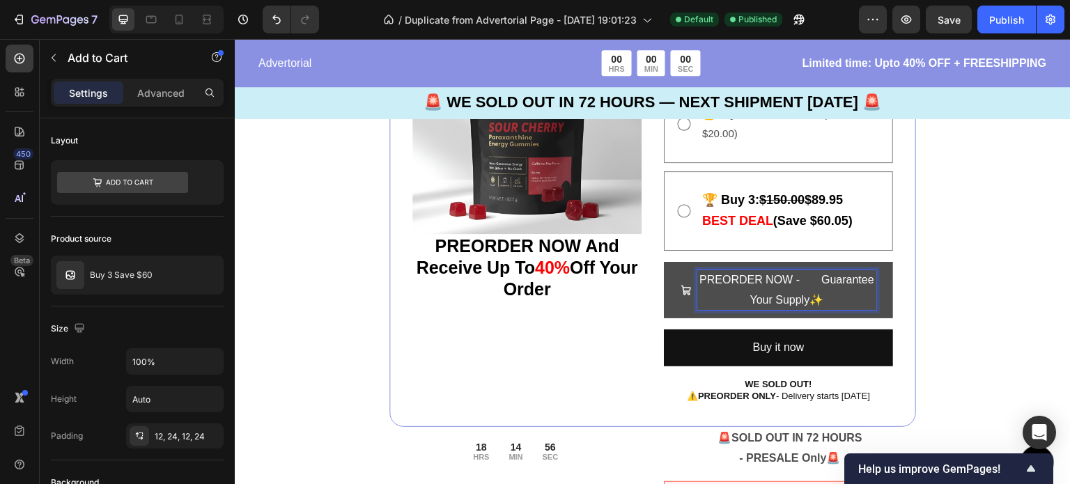
click at [664, 262] on button "PREORDER NOW - Guarantee Your Supply✨" at bounding box center [778, 290] width 229 height 57
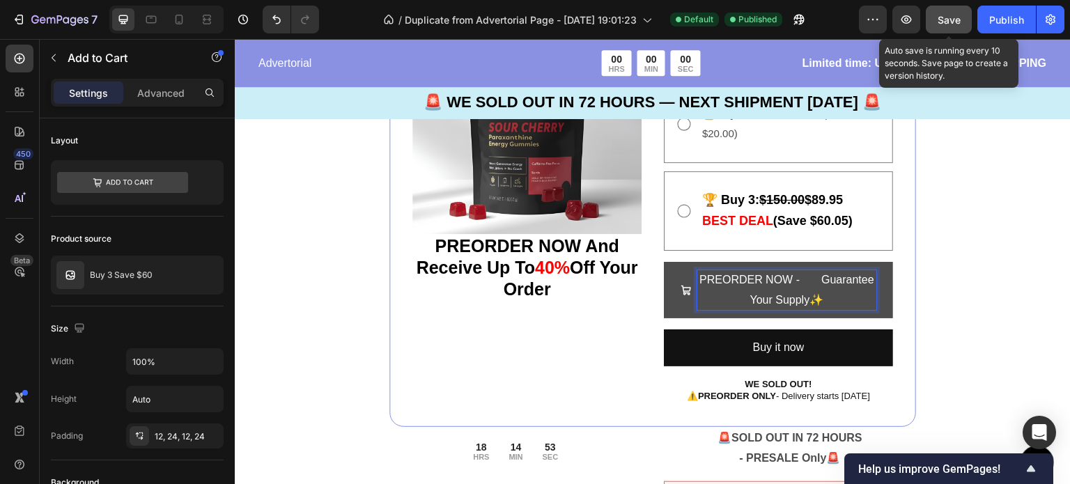
click at [937, 28] on button "Save" at bounding box center [949, 20] width 46 height 28
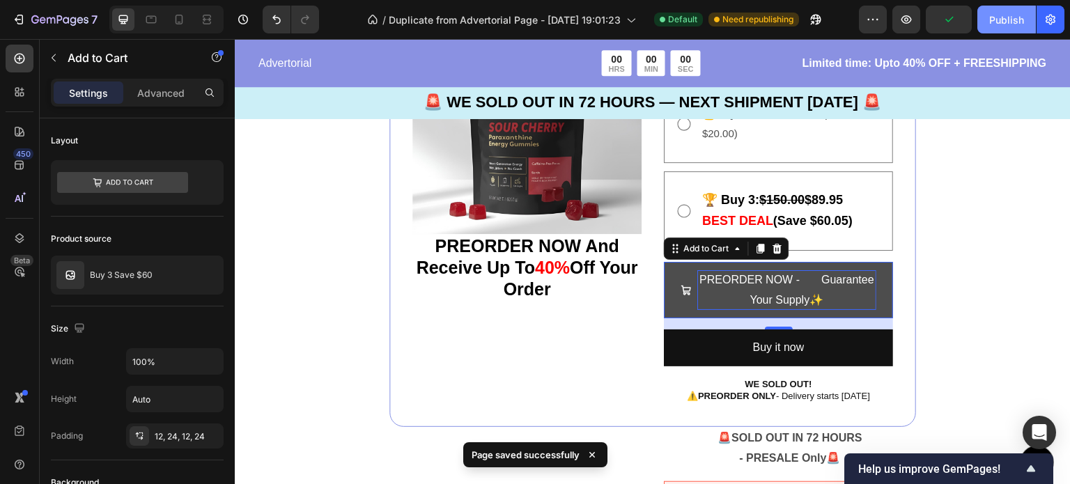
click at [1010, 19] on div "Publish" at bounding box center [1006, 20] width 35 height 15
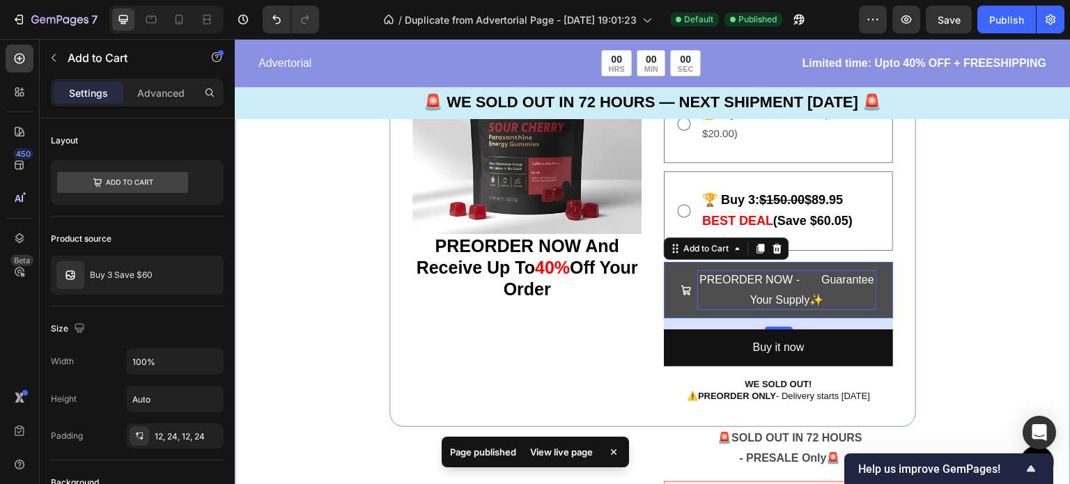
click at [987, 242] on div "Image 🚨 SOLD OUT IN 72 HOURS - PRESALE Only 🚨 Text Block 00 DAY 18 HRS 14 MIN 4…" at bounding box center [653, 204] width 836 height 1394
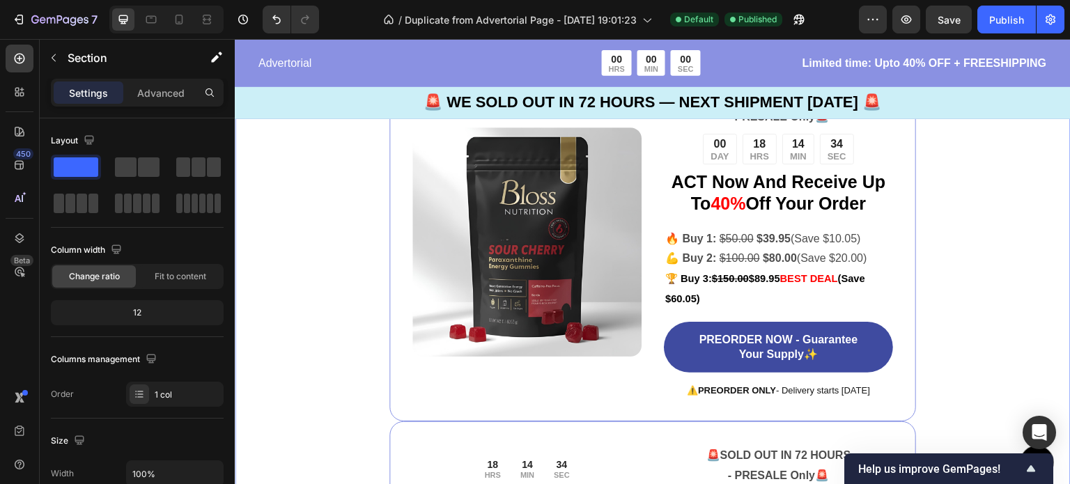
scroll to position [3159, 0]
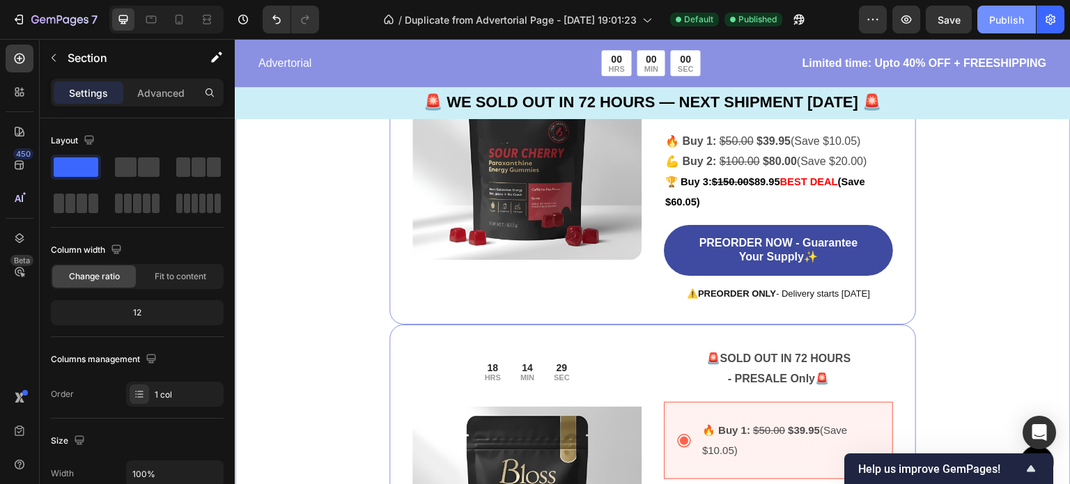
click at [991, 20] on div "Publish" at bounding box center [1006, 20] width 35 height 15
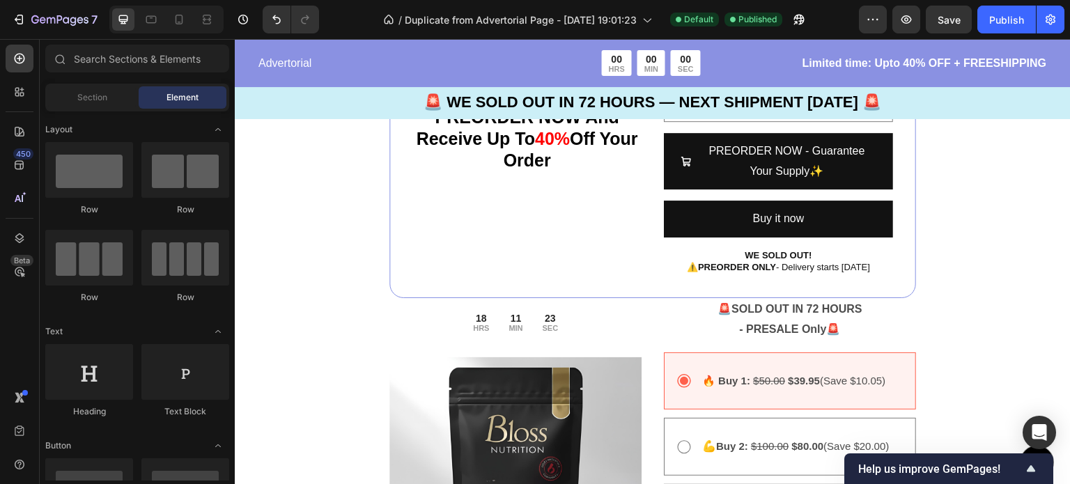
scroll to position [4094, 0]
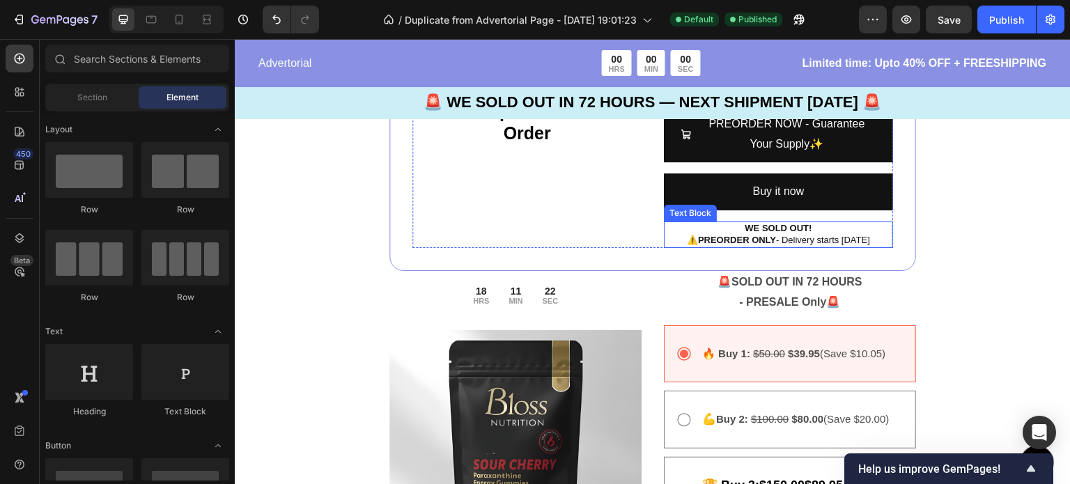
click at [827, 233] on p "WE SOLD OUT!" at bounding box center [778, 229] width 226 height 12
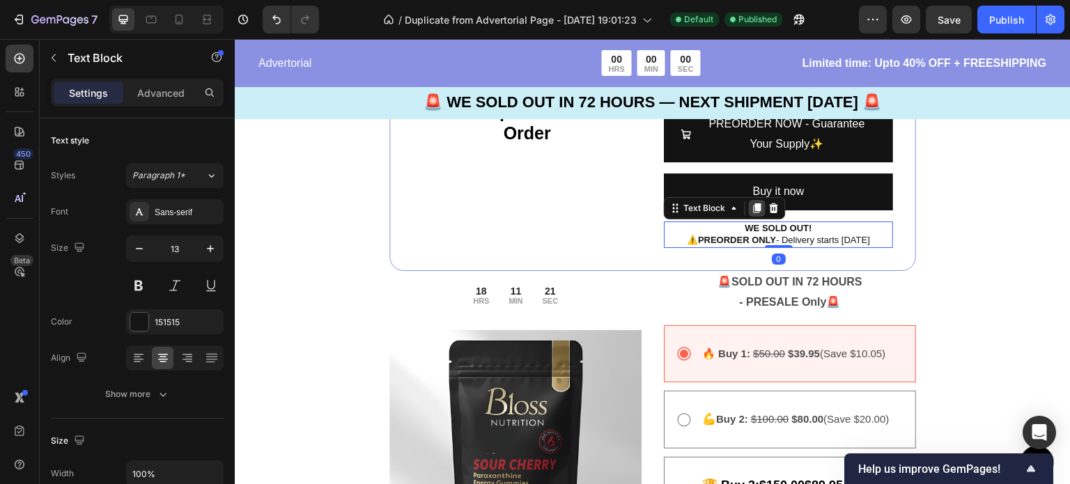
click at [755, 208] on icon at bounding box center [758, 208] width 8 height 10
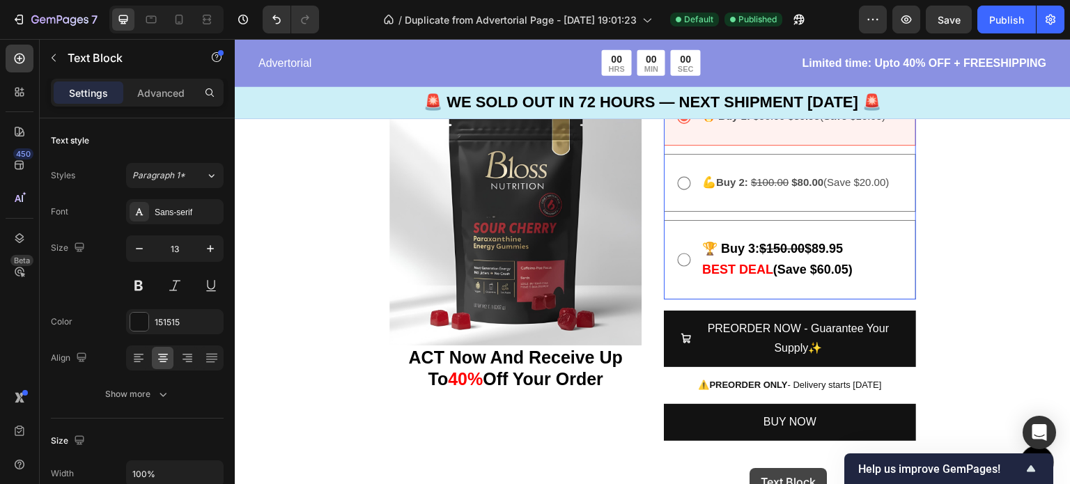
scroll to position [4506, 0]
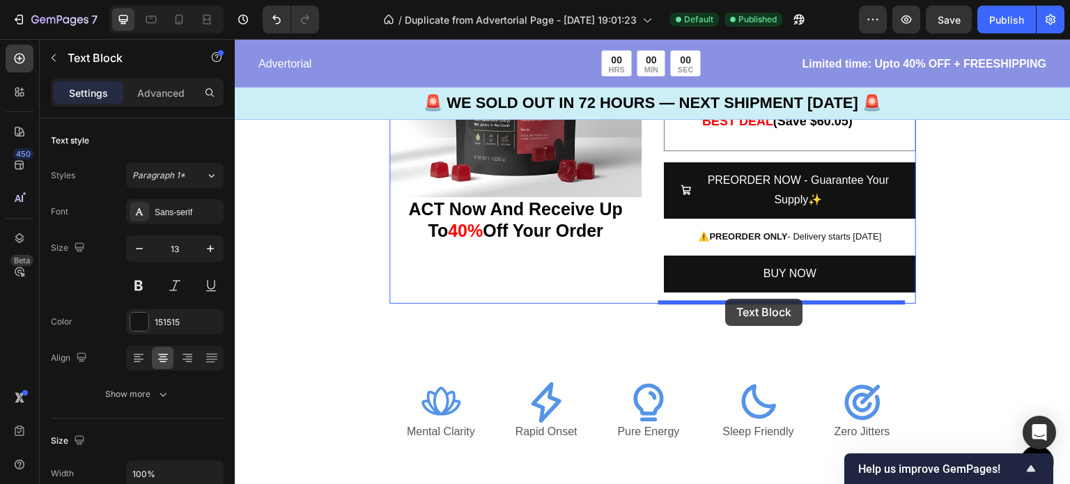
drag, startPoint x: 763, startPoint y: 258, endPoint x: 726, endPoint y: 299, distance: 55.3
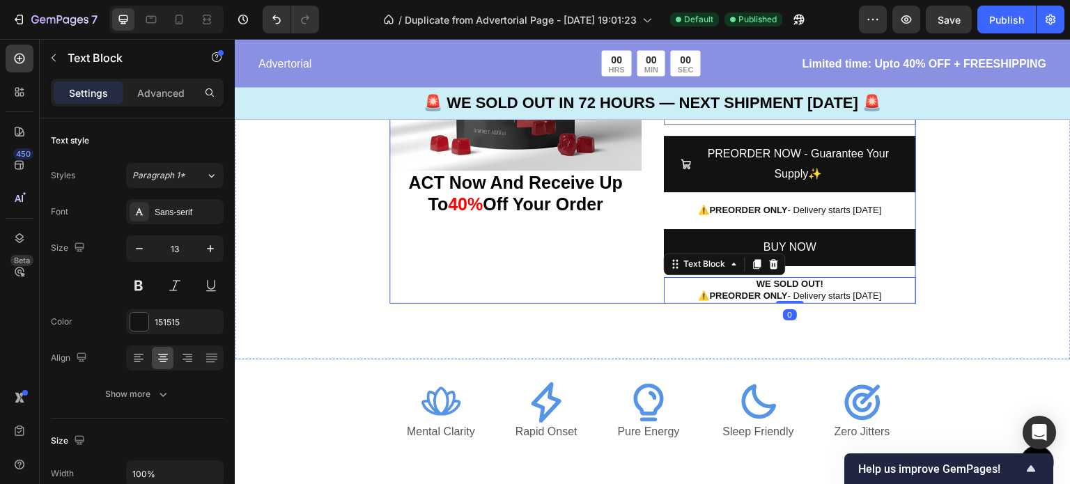
scroll to position [4480, 0]
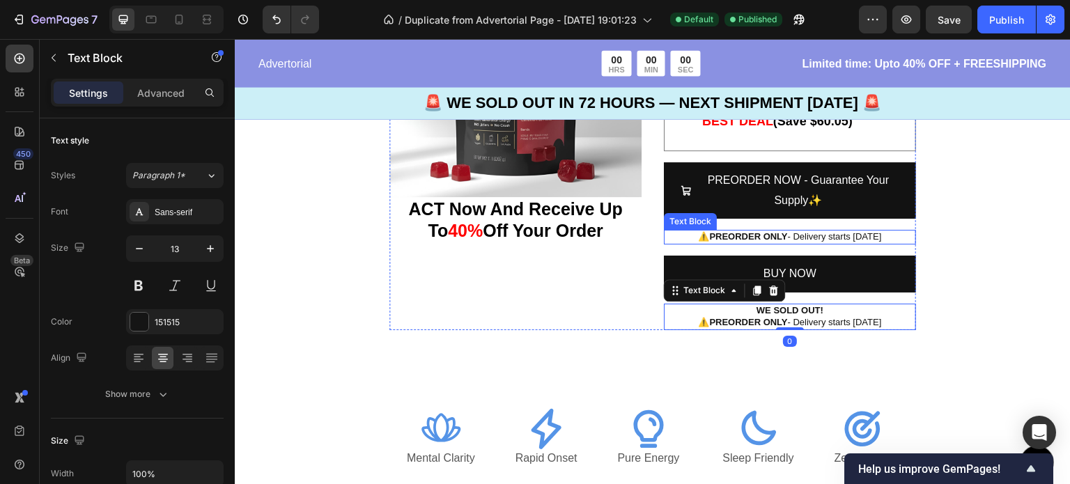
click at [753, 237] on strong "PREORDER ONLY" at bounding box center [748, 236] width 78 height 10
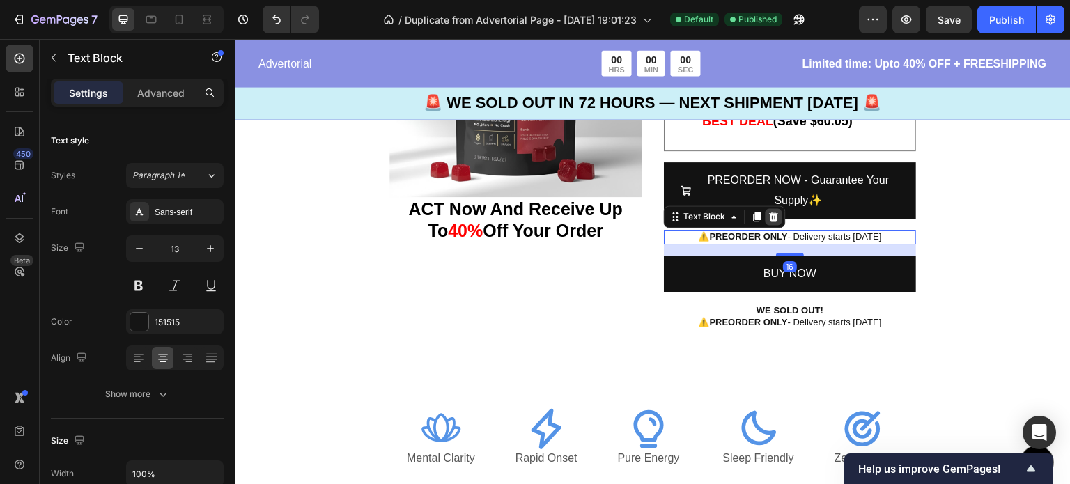
click at [770, 217] on icon at bounding box center [774, 217] width 9 height 10
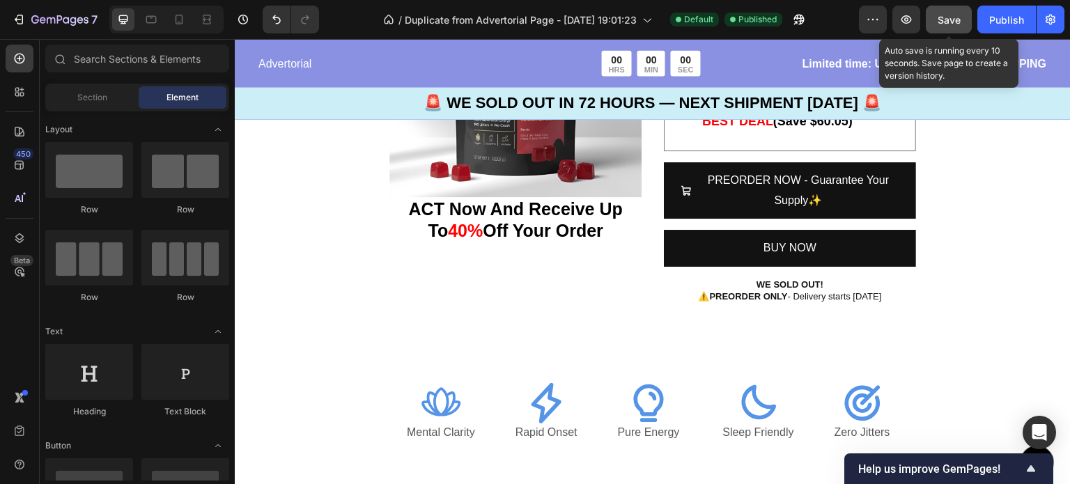
click at [939, 30] on button "Save" at bounding box center [949, 20] width 46 height 28
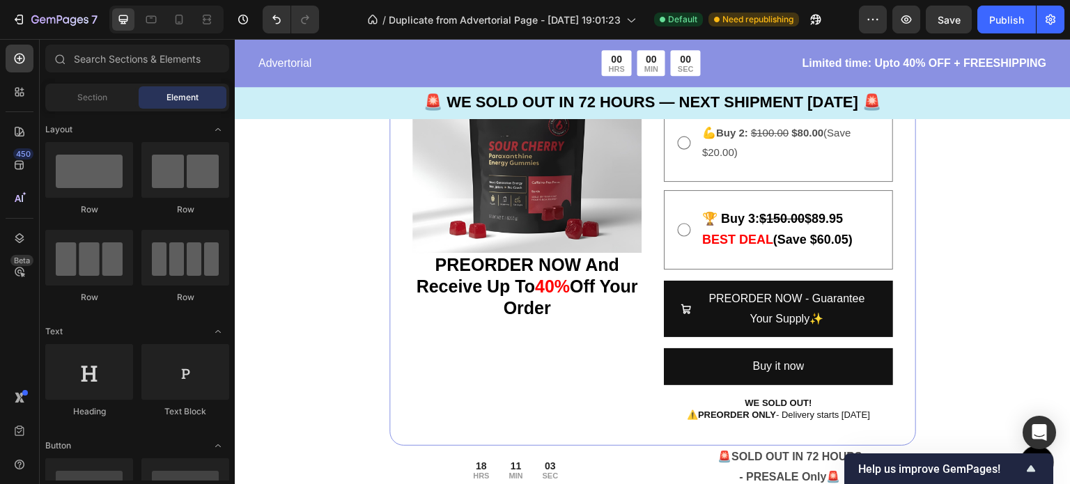
scroll to position [3910, 0]
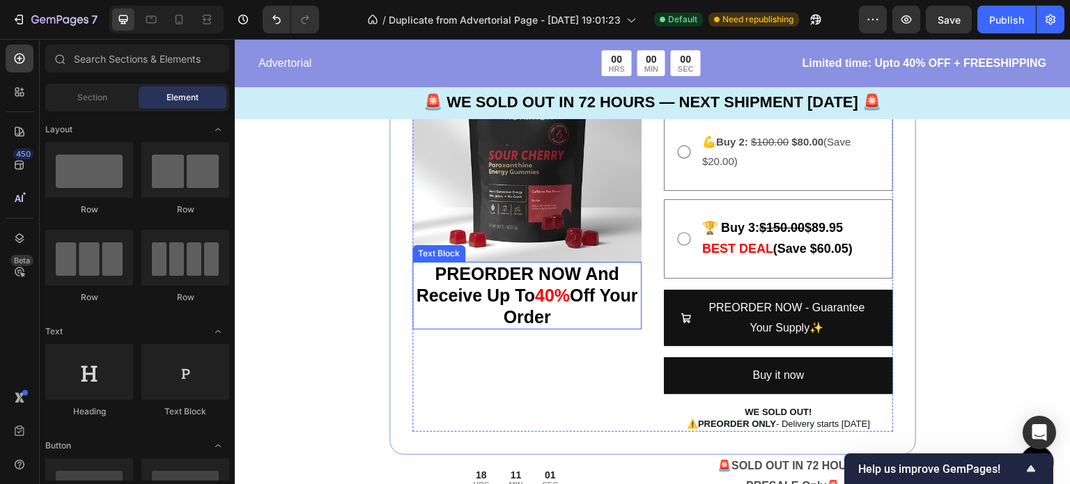
click at [575, 317] on p "PREORDER NOW And Receive Up To 40% Off Your Order" at bounding box center [527, 295] width 226 height 65
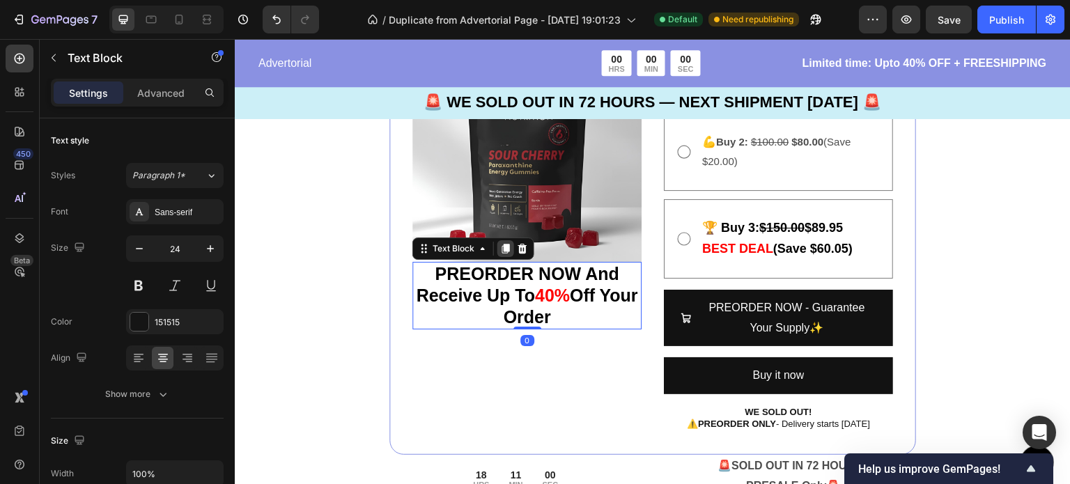
click at [507, 245] on icon at bounding box center [506, 249] width 8 height 10
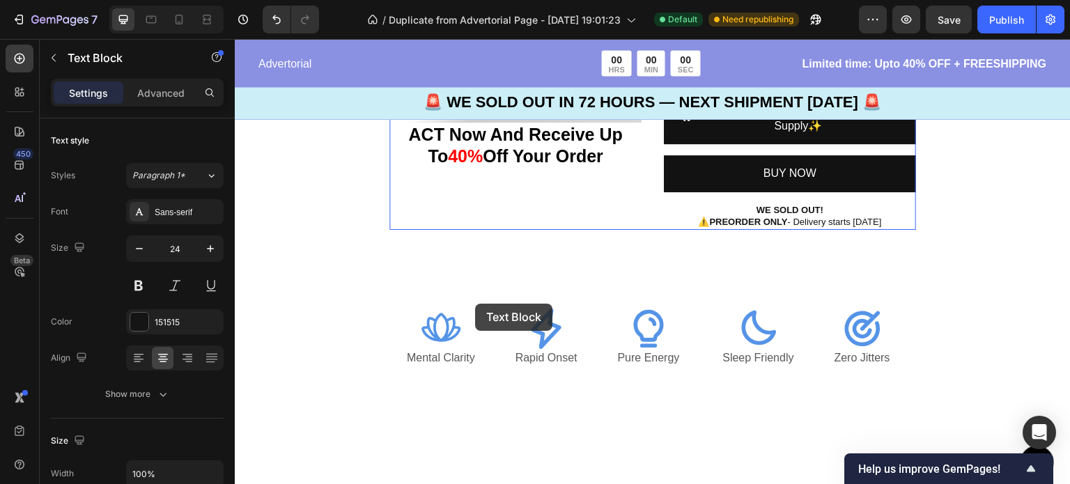
scroll to position [4580, 0]
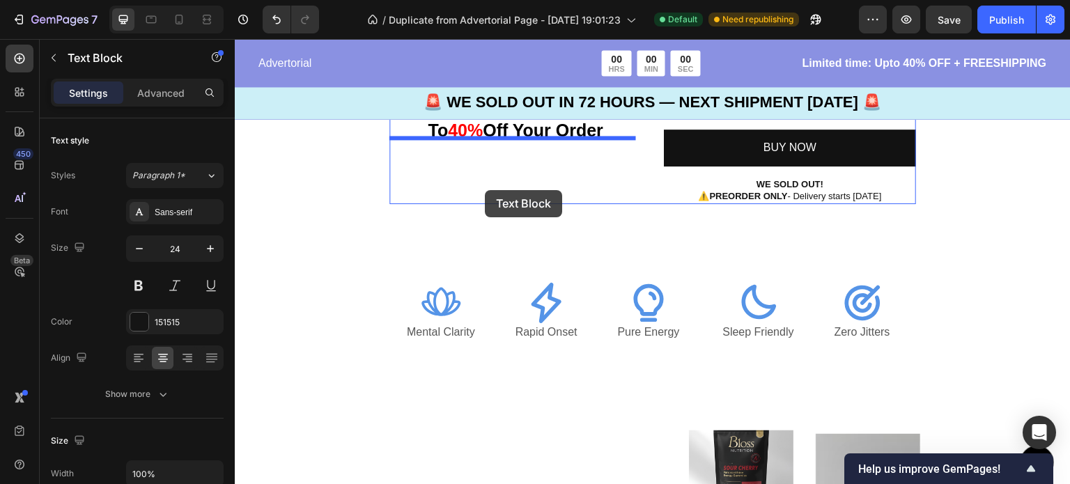
drag, startPoint x: 520, startPoint y: 360, endPoint x: 485, endPoint y: 190, distance: 173.6
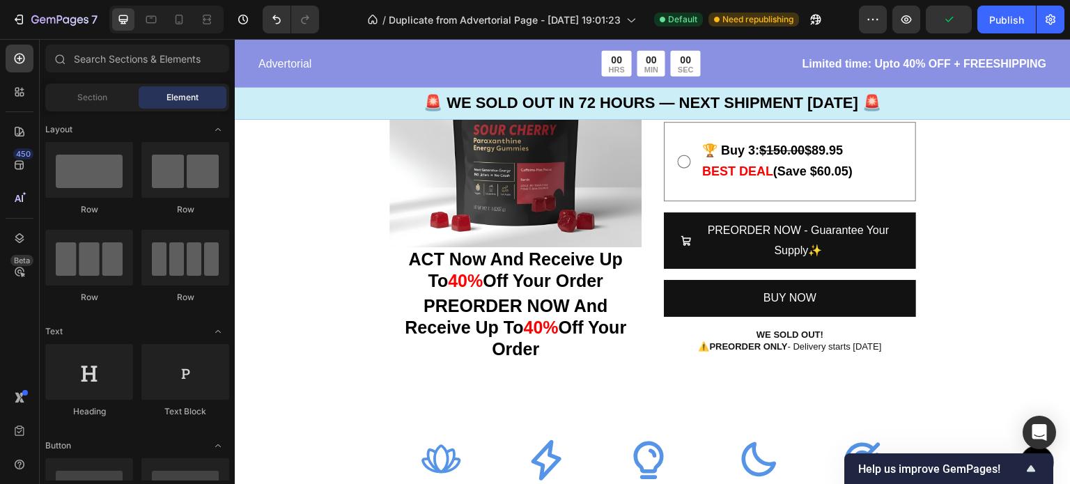
scroll to position [4421, 0]
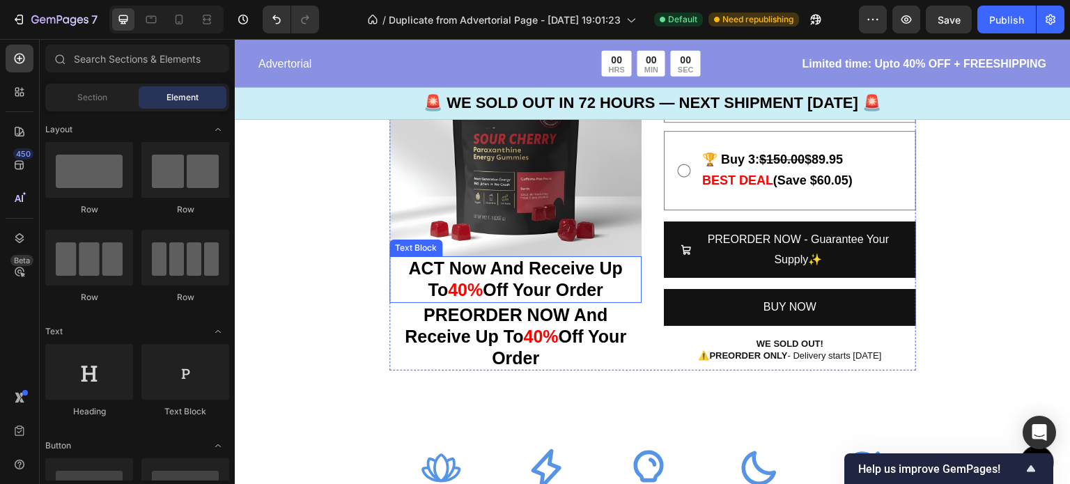
click at [606, 260] on strong "ACT Now And Receive Up To" at bounding box center [515, 279] width 214 height 41
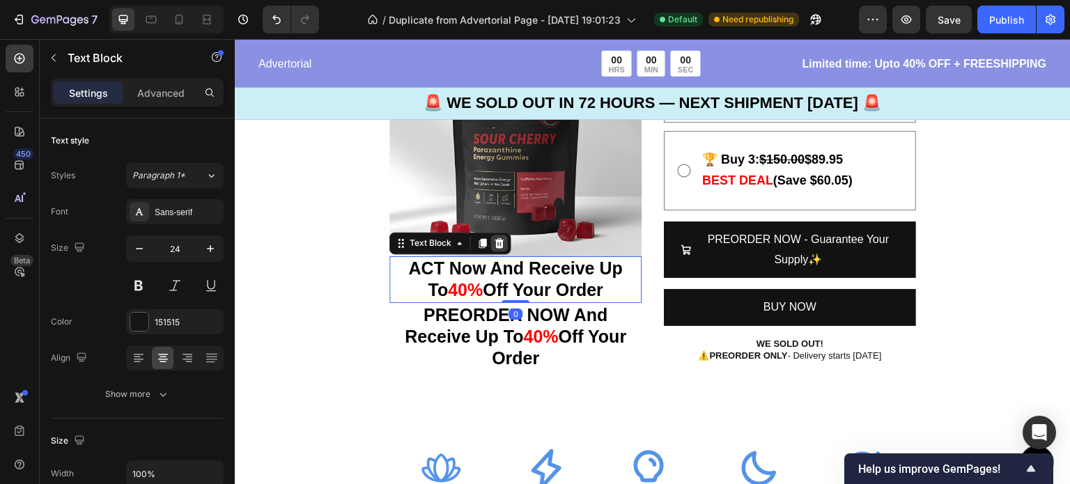
click at [500, 240] on icon at bounding box center [499, 243] width 9 height 10
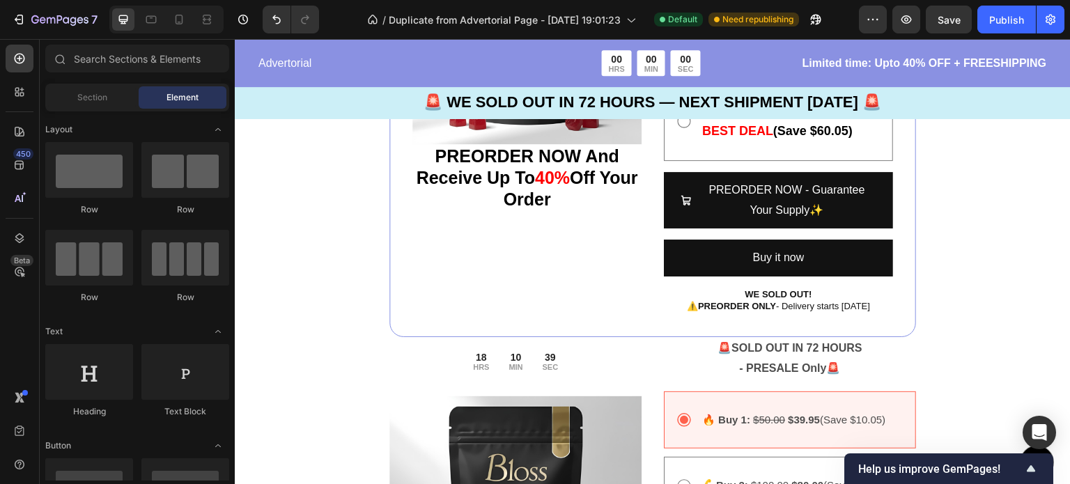
scroll to position [4046, 0]
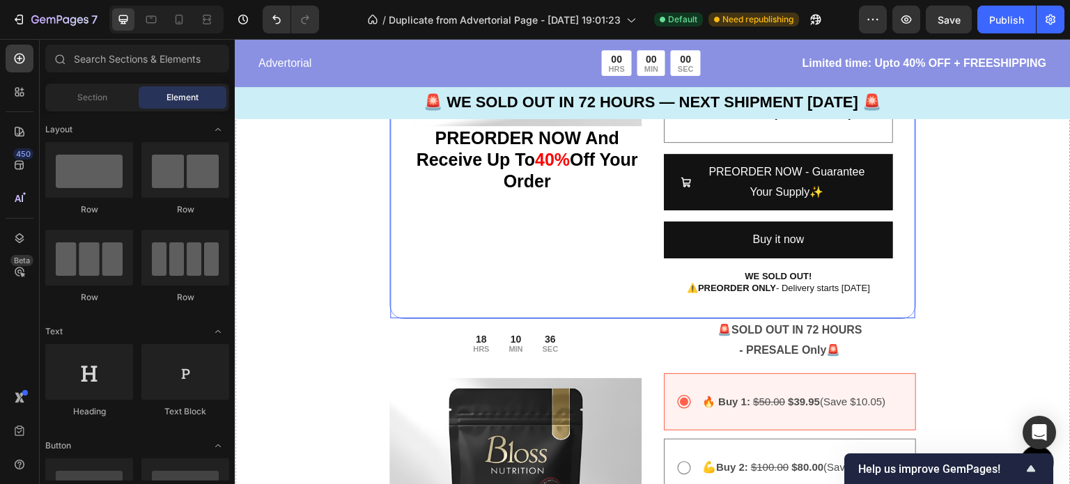
click at [534, 315] on div "18 HRS 10 MIN 36 SEC Countdown Timer Row Image PREORDER NOW And Receive Up To 4…" at bounding box center [653, 66] width 527 height 505
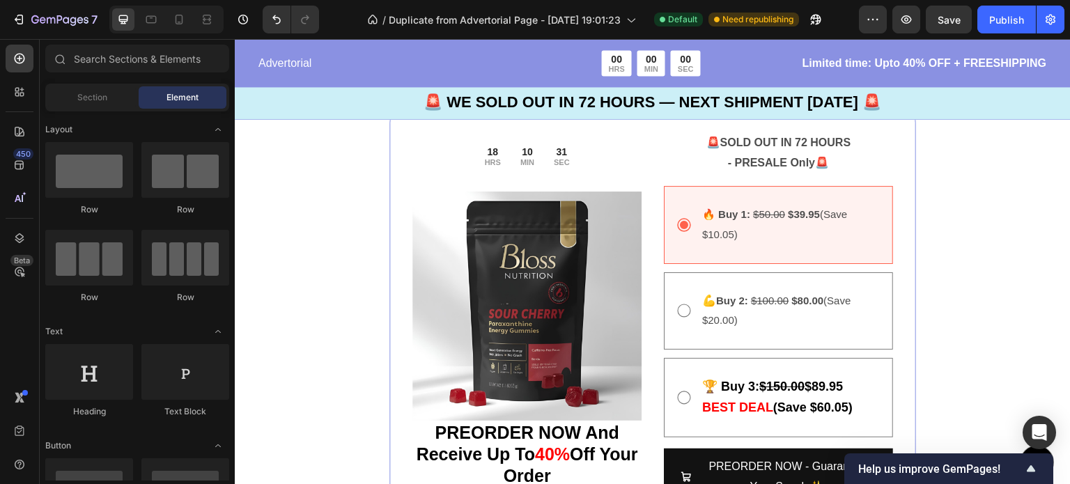
scroll to position [3600, 0]
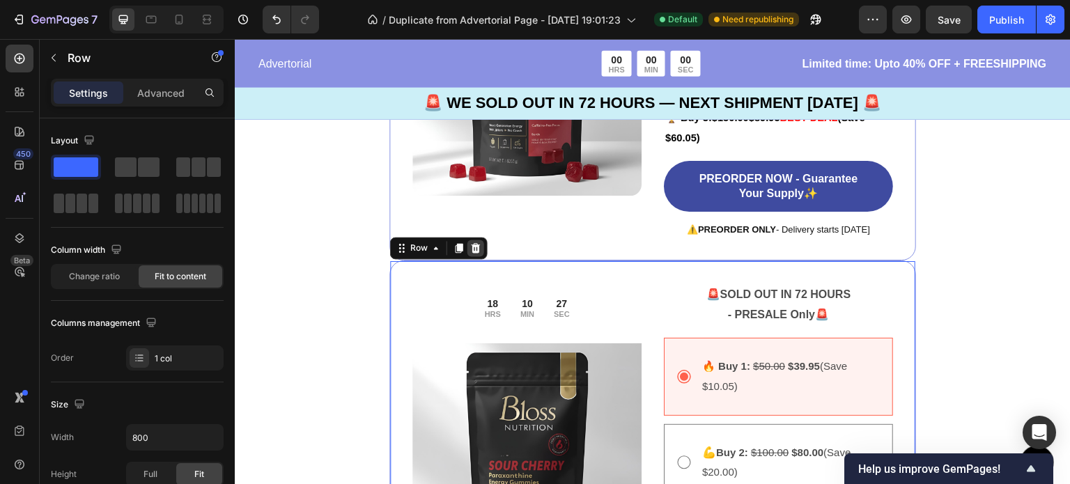
click at [472, 250] on icon at bounding box center [476, 248] width 9 height 10
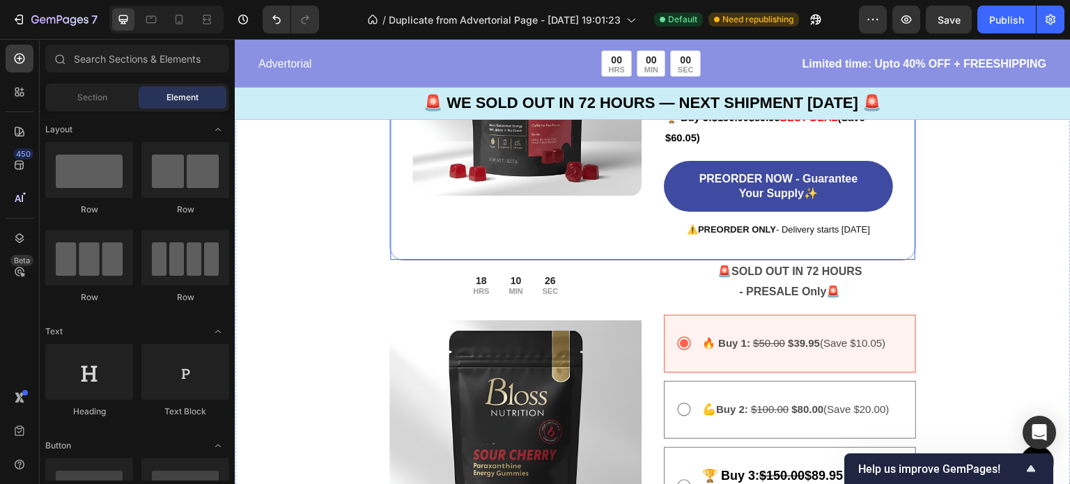
click at [422, 195] on div "Image" at bounding box center [527, 81] width 229 height 313
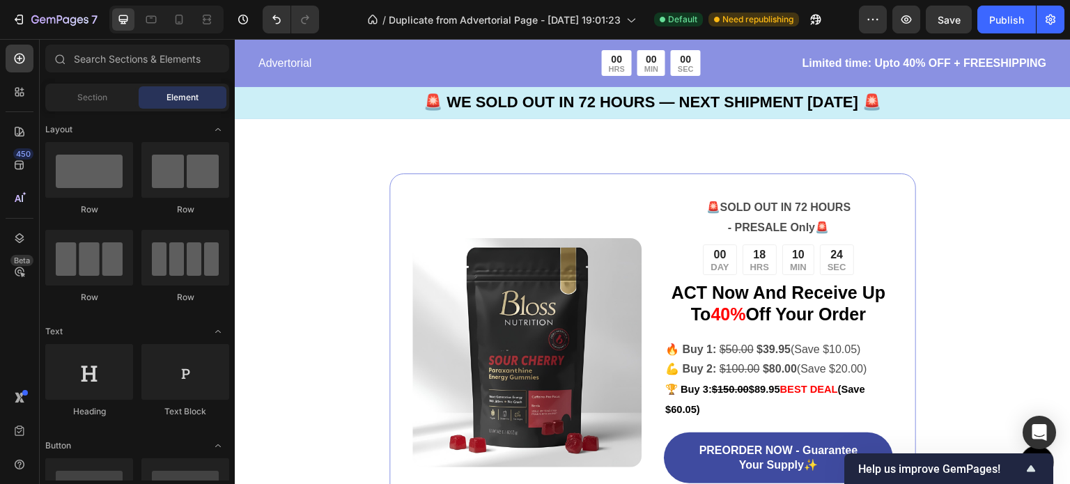
scroll to position [3294, 0]
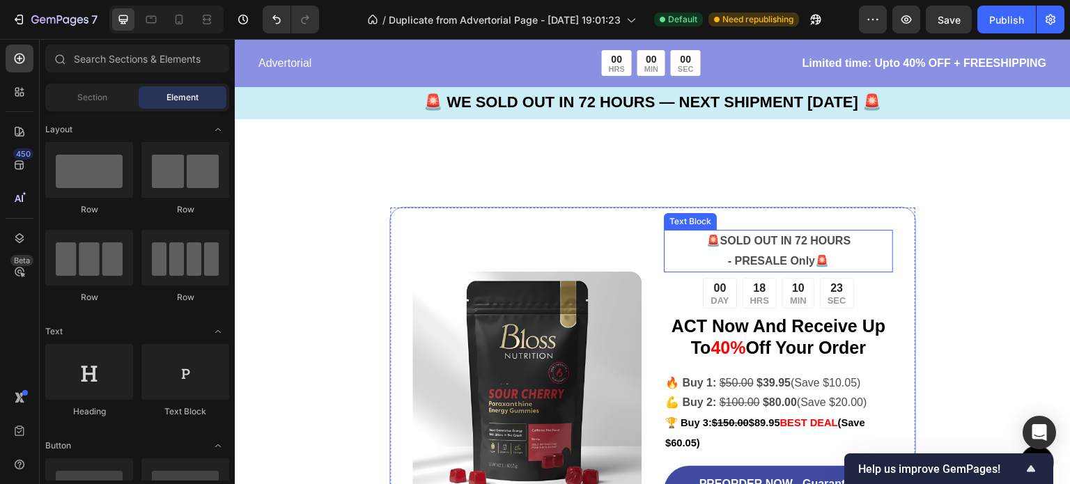
click at [868, 249] on p "🚨 SOLD OUT IN 72 HOURS" at bounding box center [778, 241] width 226 height 20
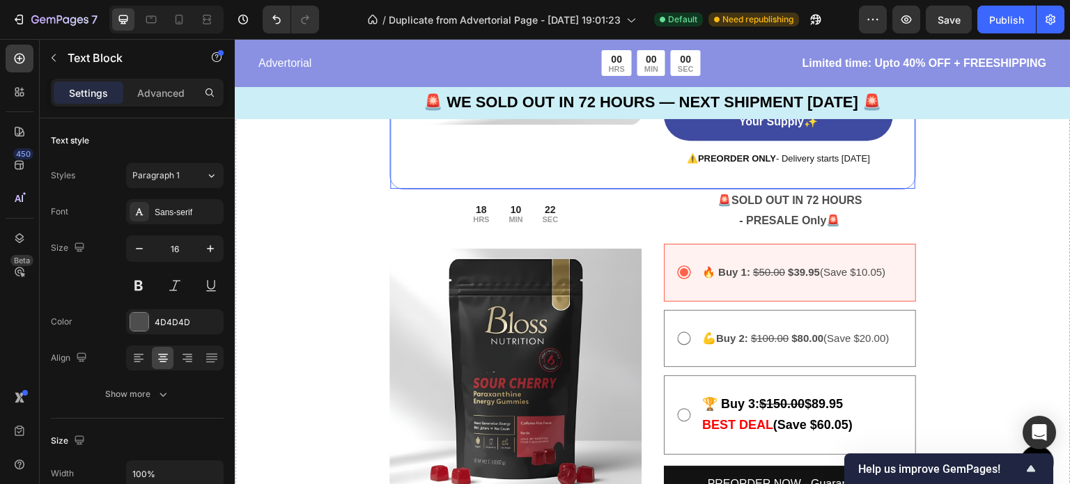
click at [544, 167] on div "Image" at bounding box center [527, 10] width 229 height 313
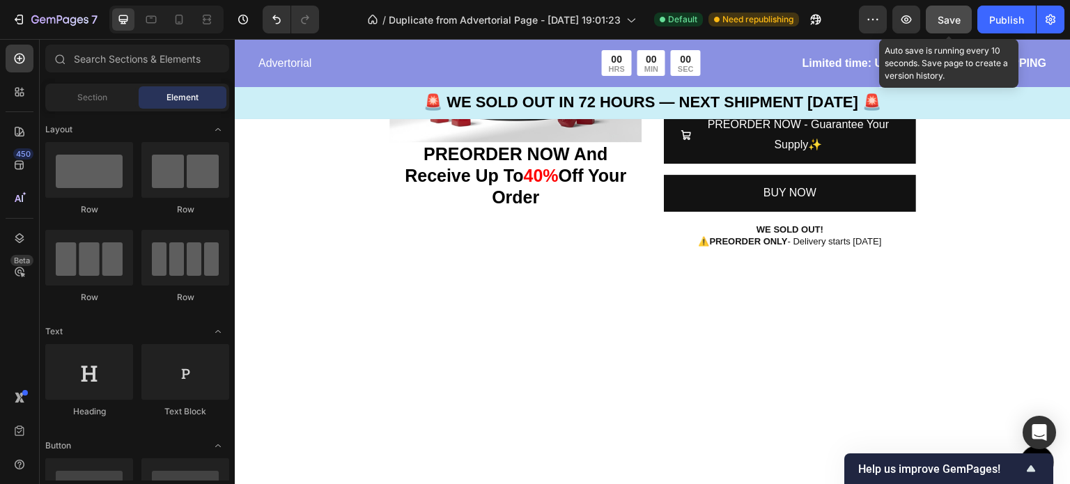
click at [964, 27] on button "Save" at bounding box center [949, 20] width 46 height 28
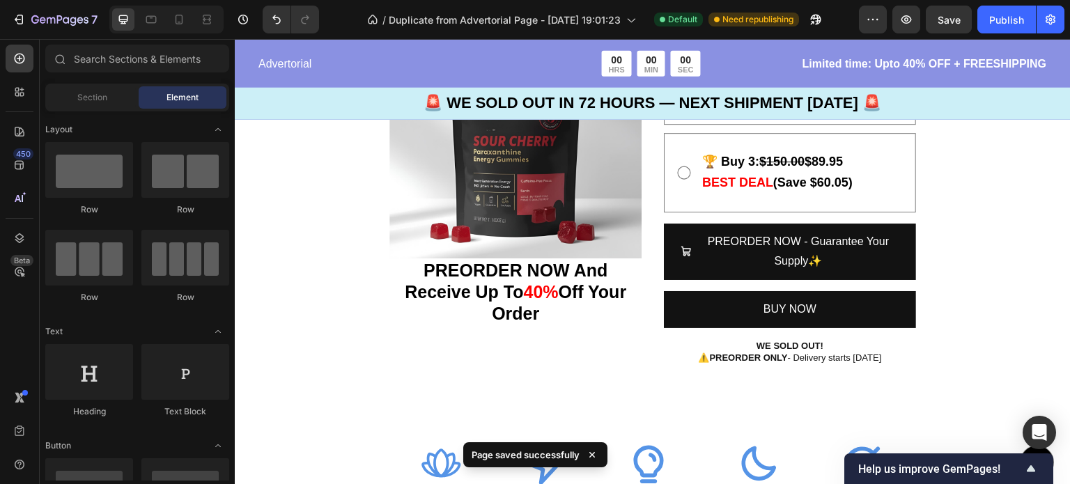
scroll to position [3562, 0]
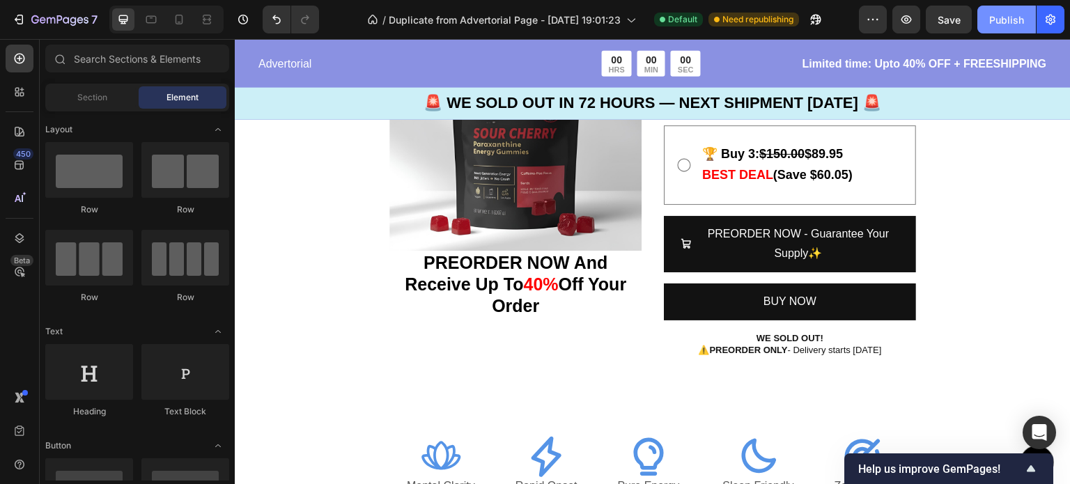
click at [995, 22] on div "Publish" at bounding box center [1006, 20] width 35 height 15
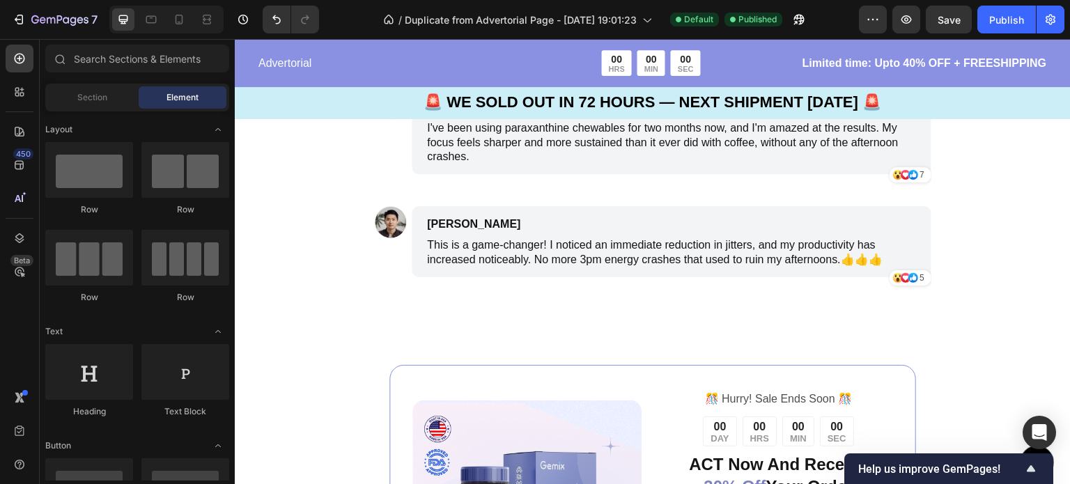
scroll to position [5051, 0]
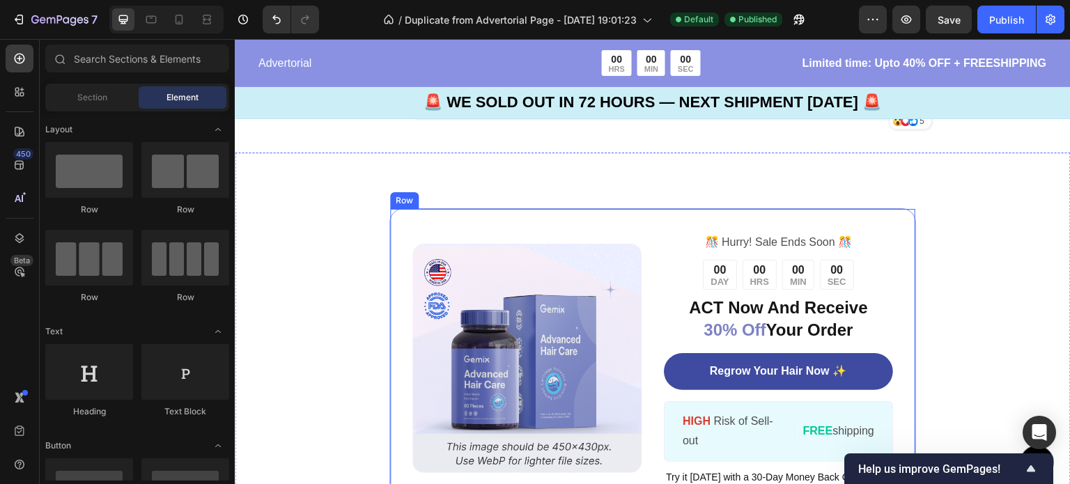
click at [827, 219] on div "Image ️🎊 Hurry! Sale Ends Soon ️🎊 Text Block 00 DAY 00 HRS 00 MIN 00 SEC Countd…" at bounding box center [653, 358] width 527 height 300
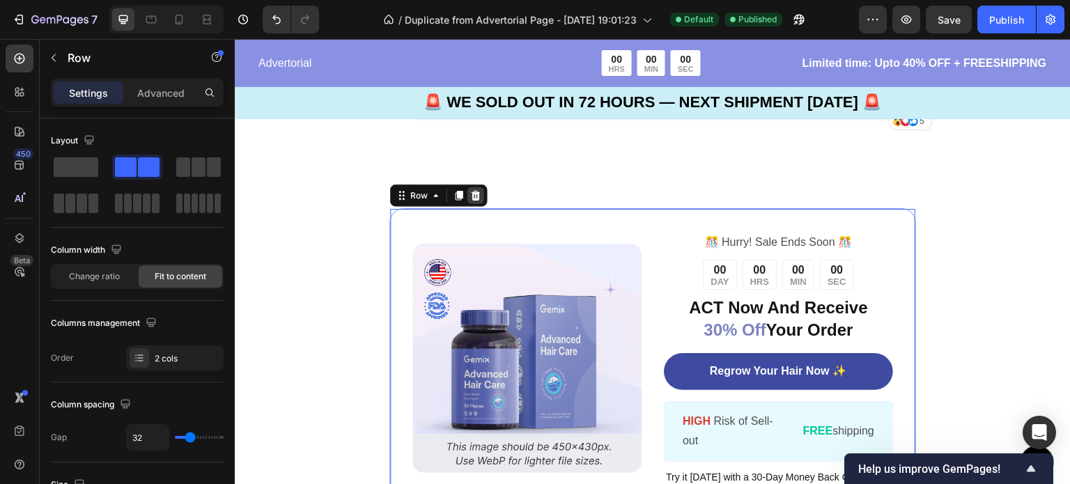
click at [477, 197] on icon at bounding box center [475, 195] width 11 height 11
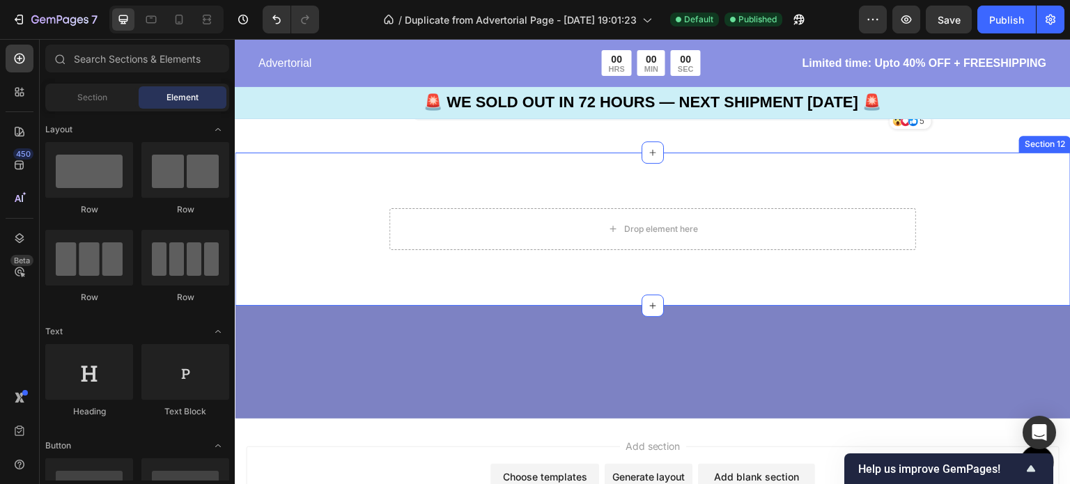
click at [425, 193] on div "Drop element here Section 12" at bounding box center [653, 229] width 836 height 153
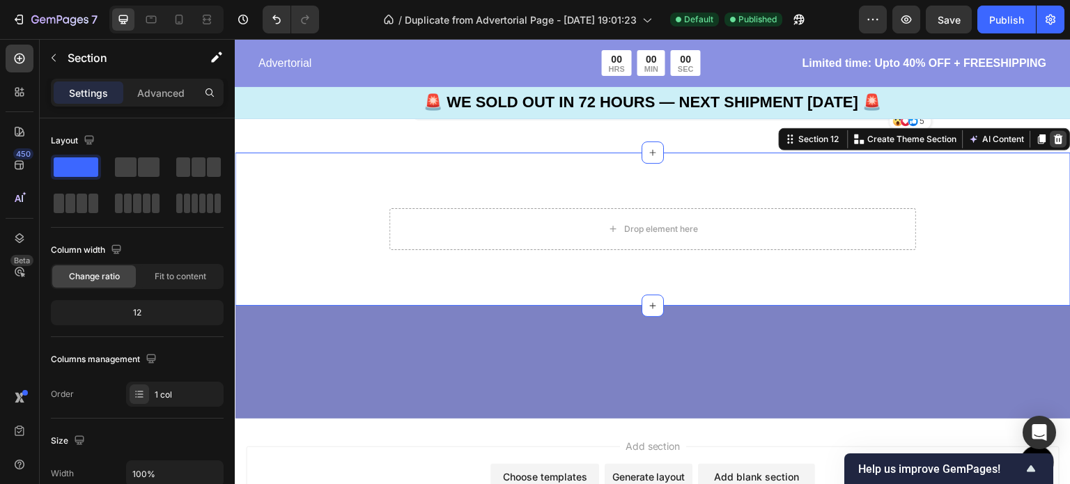
click at [1055, 138] on icon at bounding box center [1059, 139] width 9 height 10
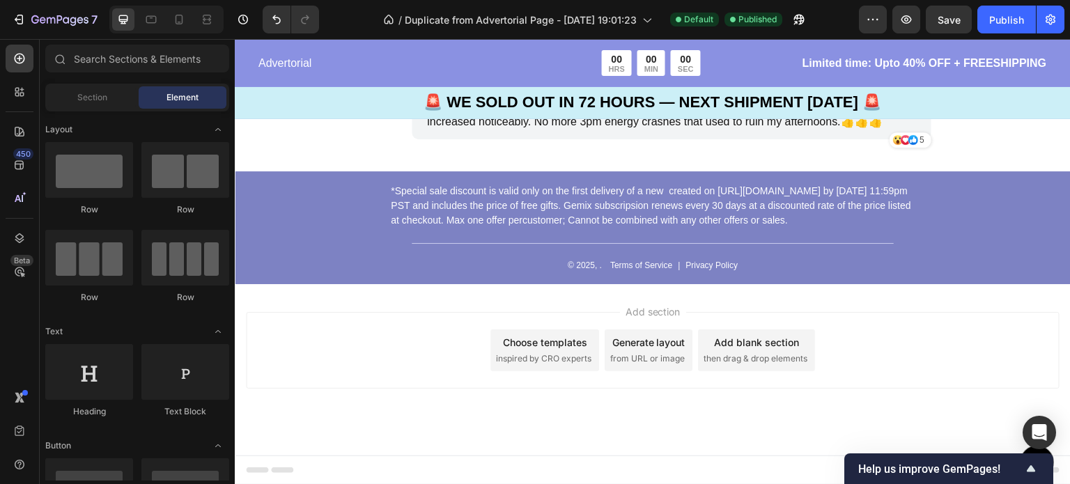
scroll to position [5031, 0]
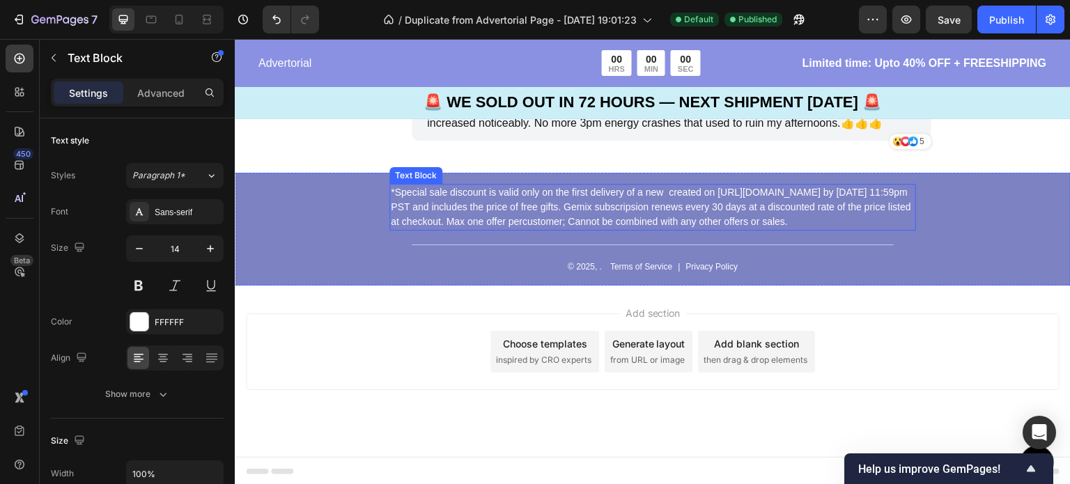
click at [810, 191] on p "*Special sale discount is valid only on the first delivery of a new created on …" at bounding box center [653, 207] width 524 height 44
click at [498, 170] on icon at bounding box center [499, 170] width 11 height 11
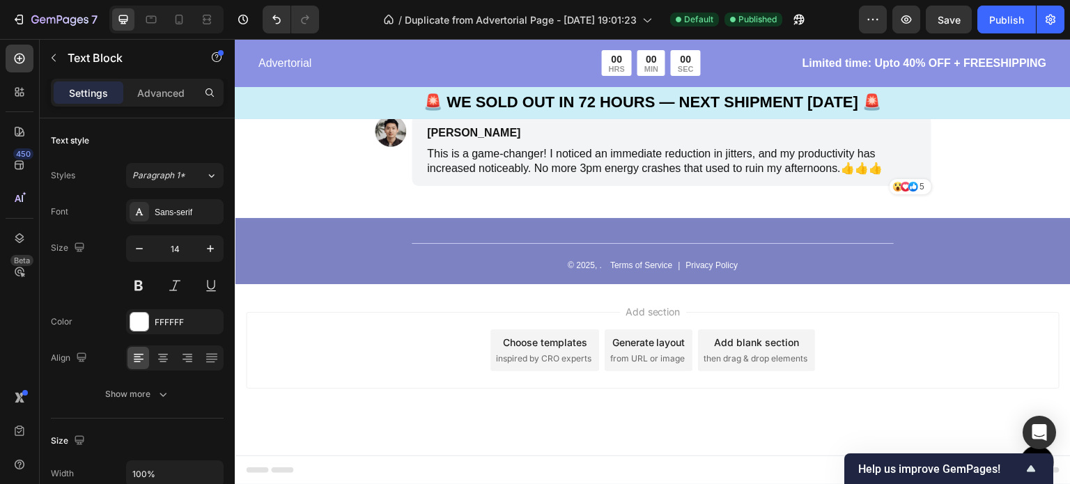
scroll to position [4985, 0]
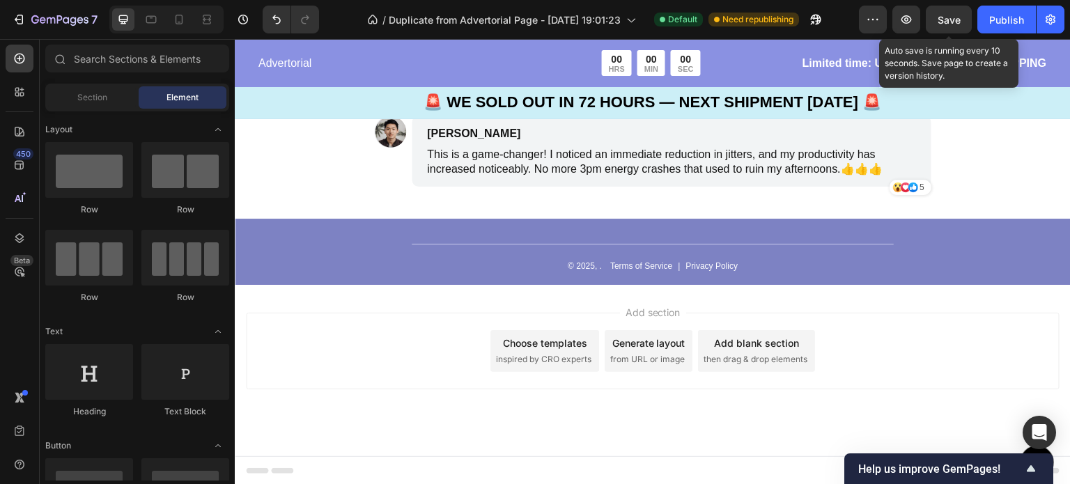
click at [959, 15] on span "Save" at bounding box center [949, 20] width 23 height 12
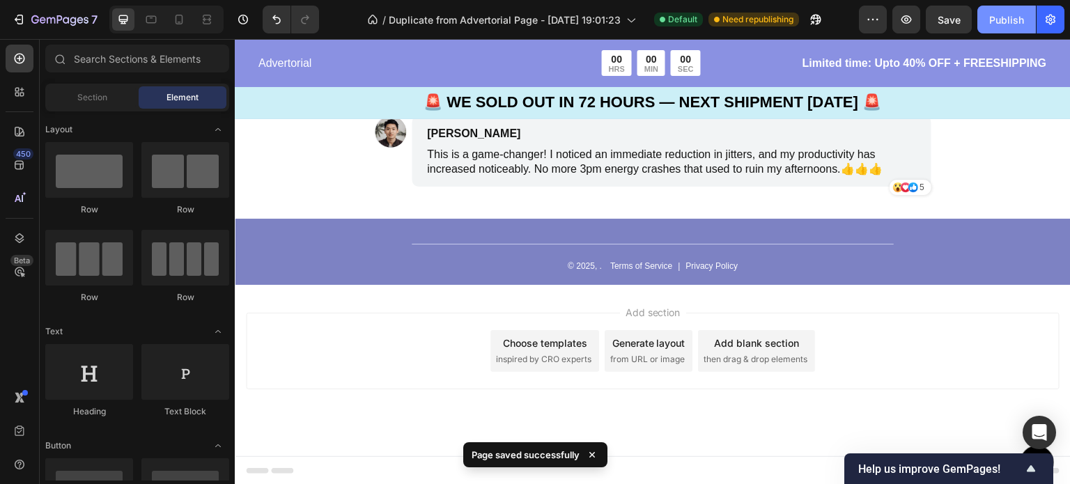
click at [1002, 16] on div "Publish" at bounding box center [1006, 20] width 35 height 15
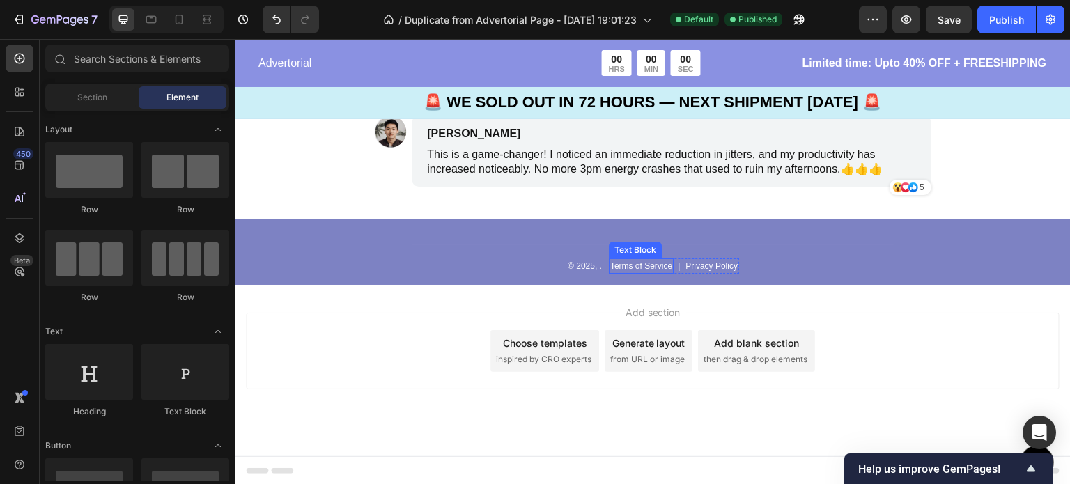
click at [639, 270] on p "Terms of Service" at bounding box center [641, 266] width 62 height 13
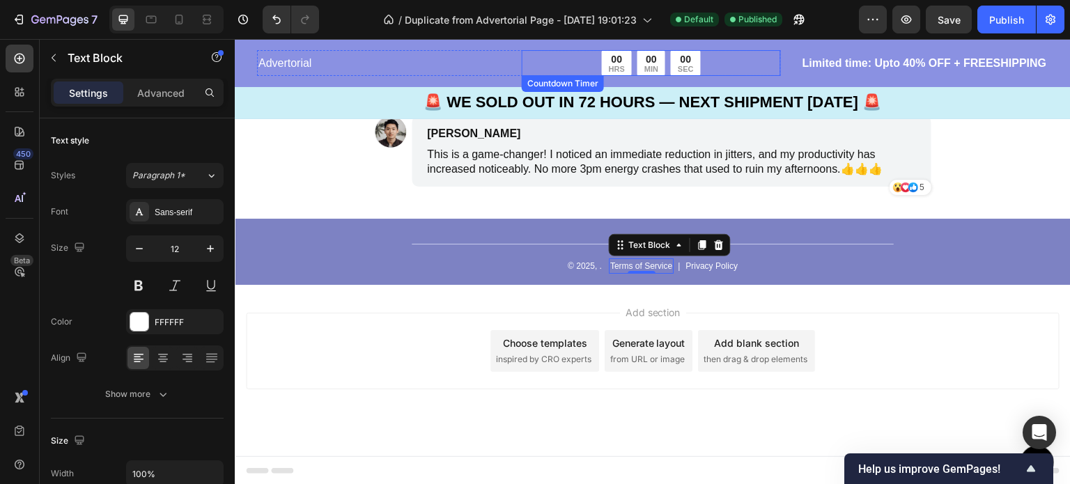
click at [760, 70] on div "00 HRS 00 MIN 00 SEC" at bounding box center [651, 63] width 259 height 26
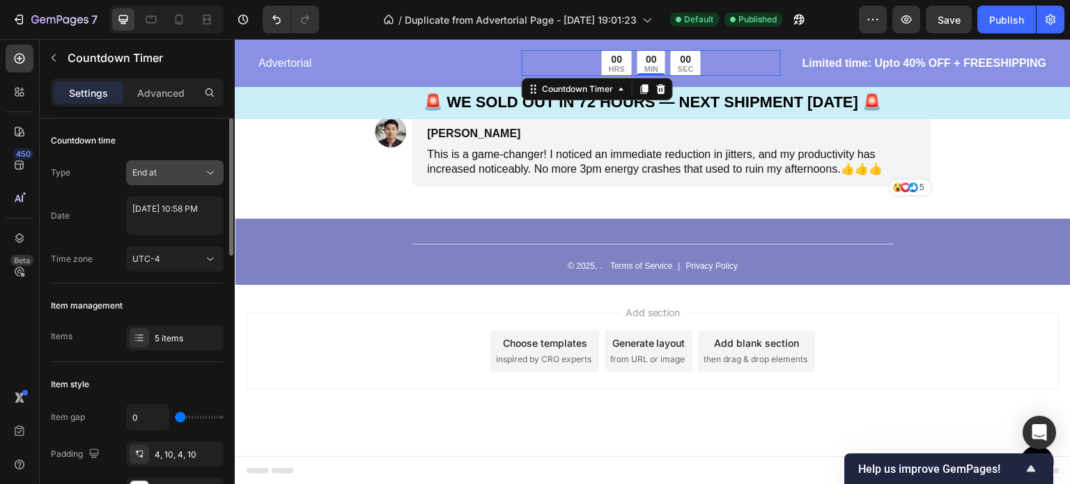
click at [208, 172] on icon at bounding box center [210, 173] width 14 height 14
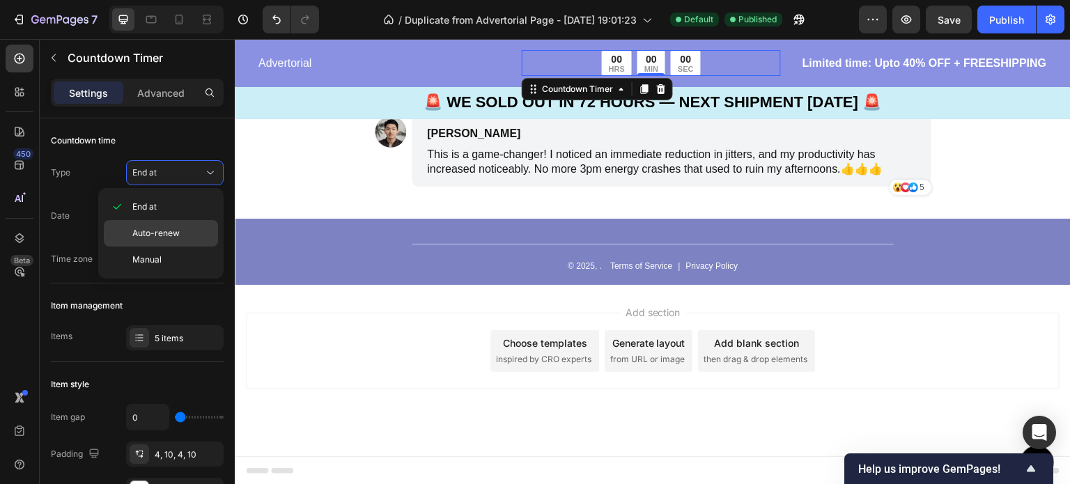
click at [174, 227] on span "Auto-renew" at bounding box center [155, 233] width 47 height 13
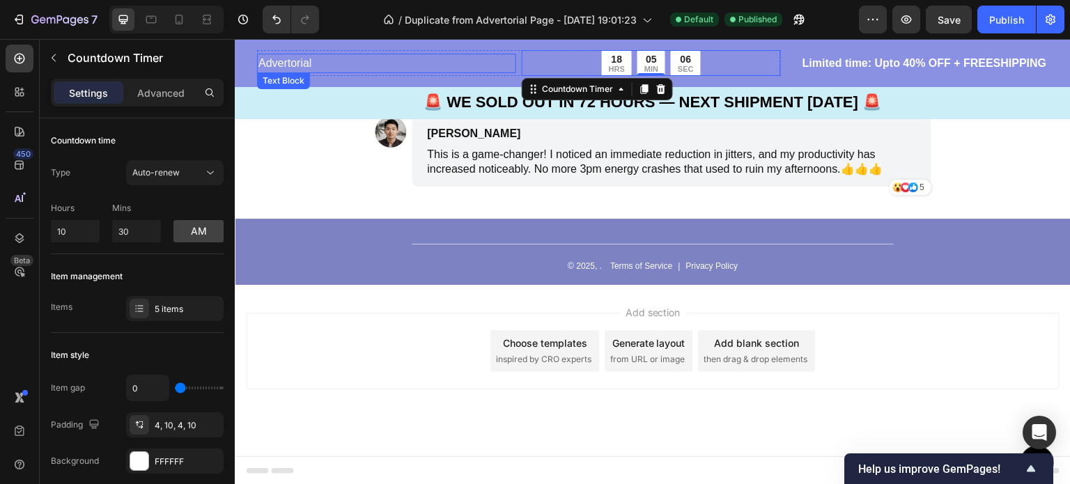
click at [286, 63] on p "Advertorial" at bounding box center [387, 63] width 256 height 17
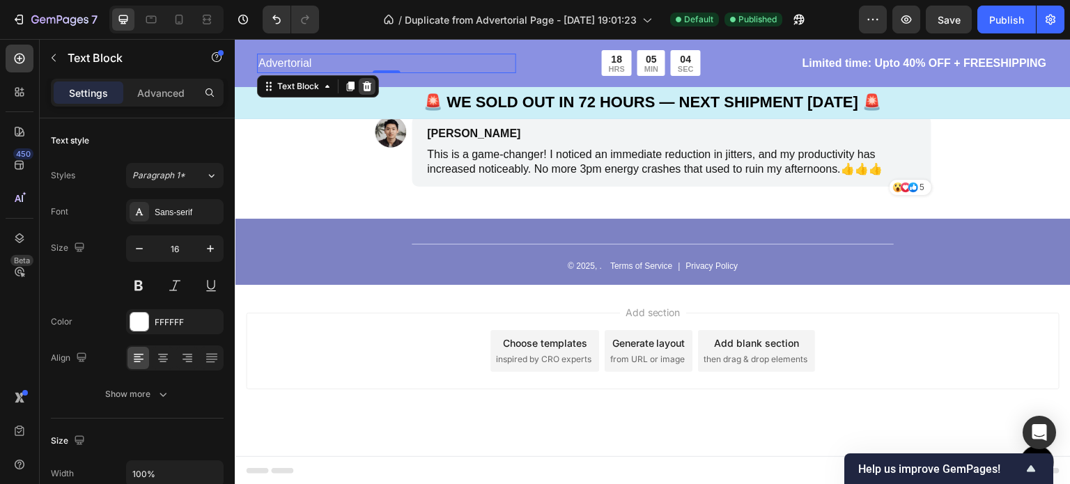
click at [364, 86] on icon at bounding box center [367, 86] width 9 height 10
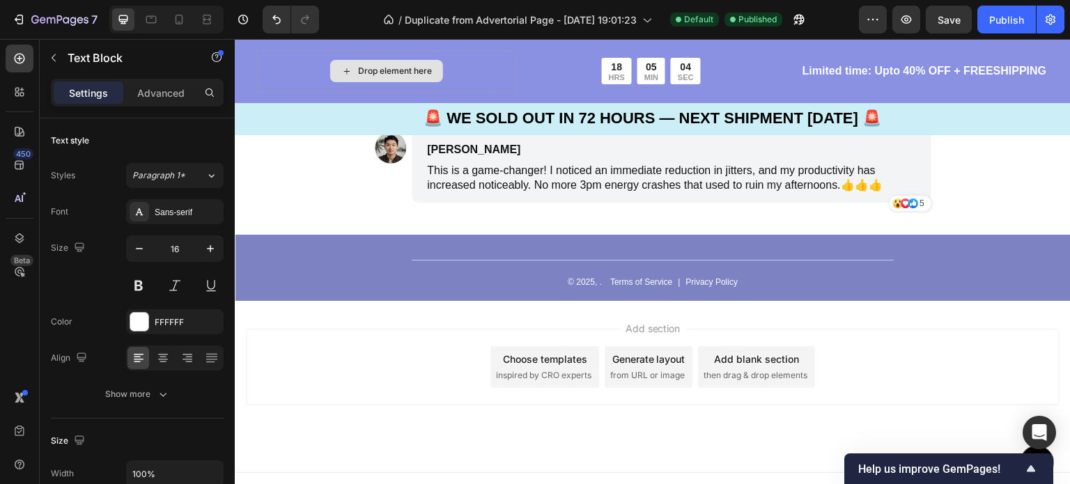
scroll to position [5000, 0]
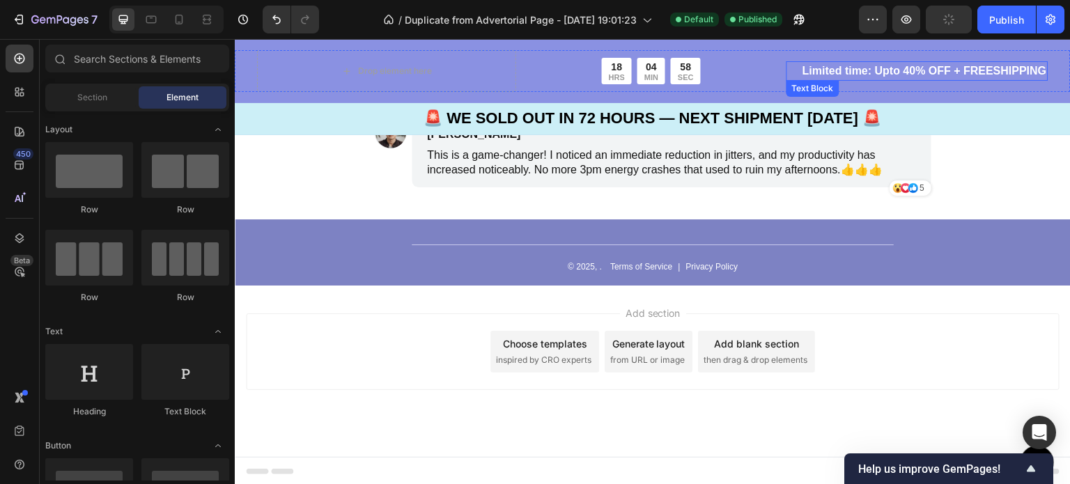
click at [848, 76] on p "Limited time: Upto 40% OFF + FREESHIPPING" at bounding box center [917, 71] width 259 height 17
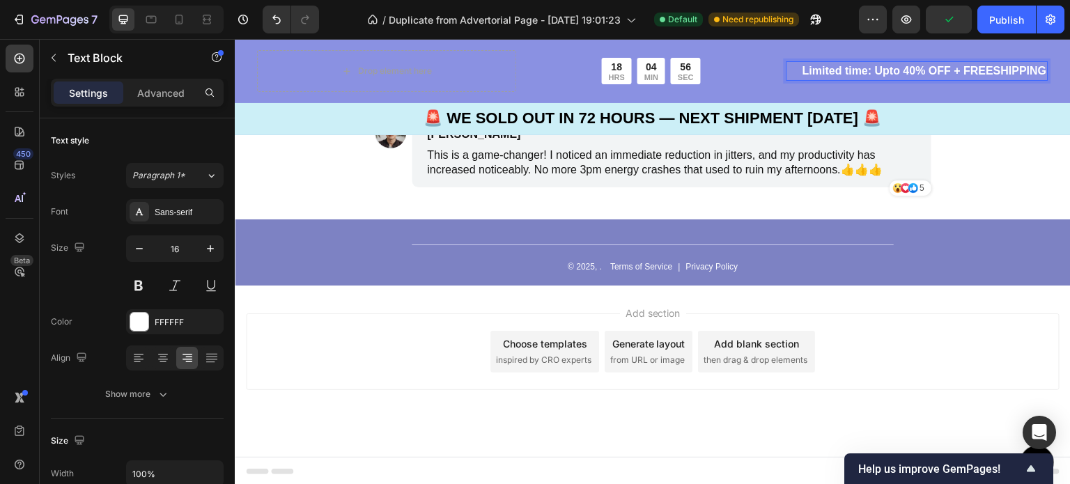
click at [852, 71] on p "Limited time: Upto 40% OFF + FREESHIPPING" at bounding box center [917, 71] width 259 height 17
click at [857, 72] on p "Limited time: Upto 40% OFF + FREESHIPPING" at bounding box center [917, 71] width 259 height 17
click at [307, 72] on div "Drop element here" at bounding box center [386, 71] width 259 height 42
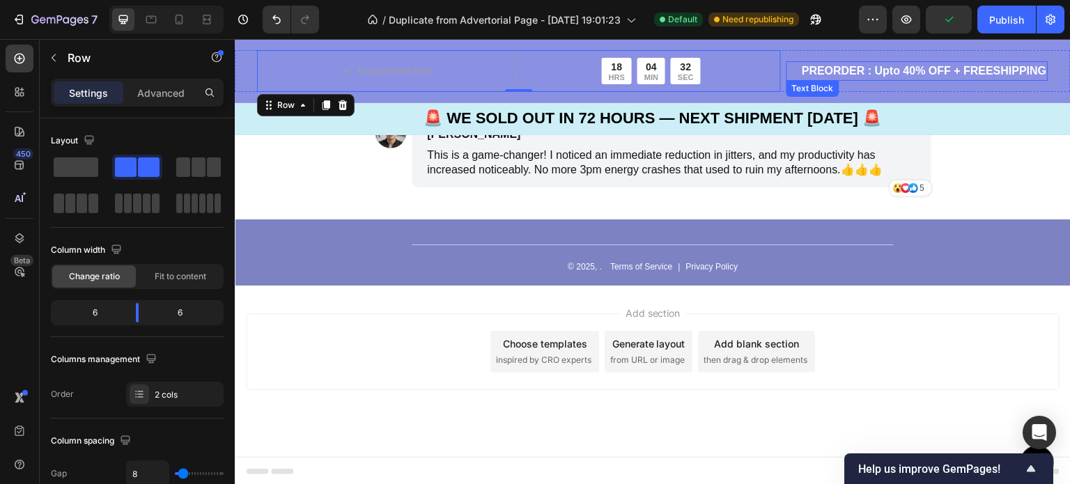
click at [865, 75] on p "PREORDER : Upto 40% OFF + FREESHIPPING" at bounding box center [917, 71] width 259 height 17
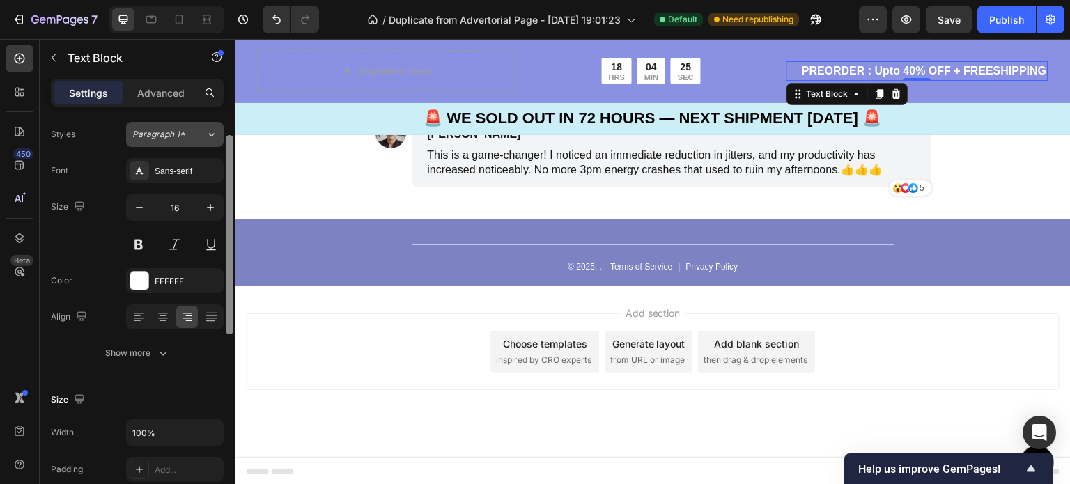
scroll to position [0, 0]
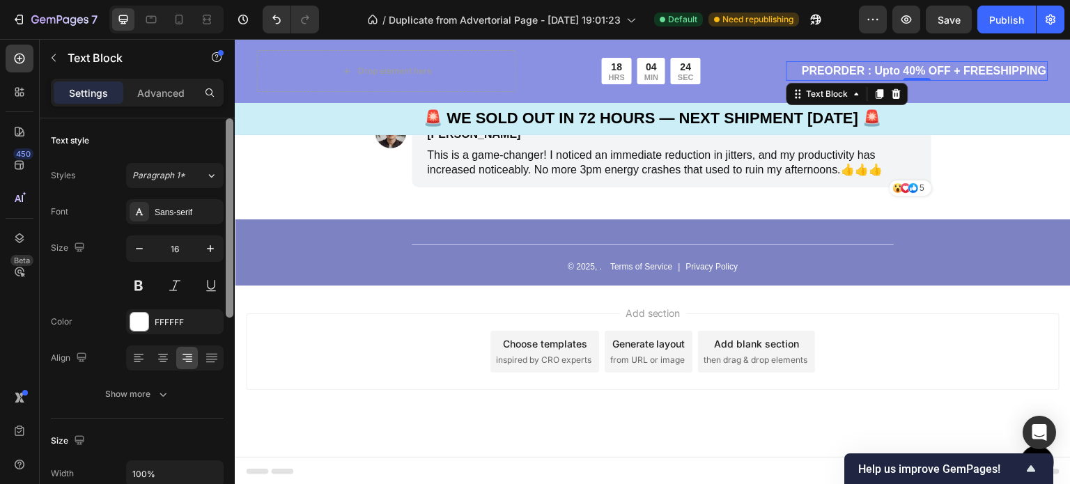
drag, startPoint x: 229, startPoint y: 134, endPoint x: 203, endPoint y: 105, distance: 38.5
click at [203, 105] on div "Settings Advanced Text style Styles Paragraph 1* Font Sans-serif Size 16 Color …" at bounding box center [137, 301] width 195 height 445
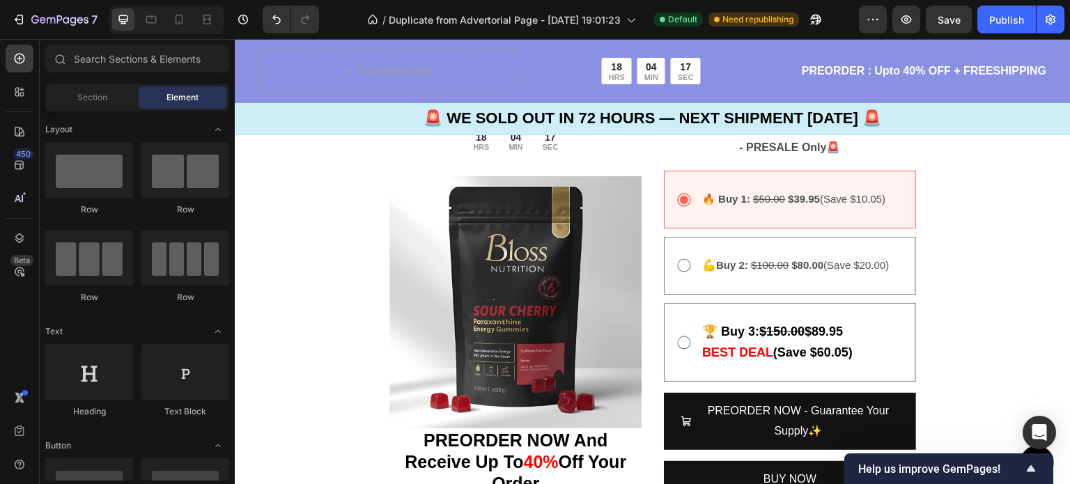
scroll to position [3546, 0]
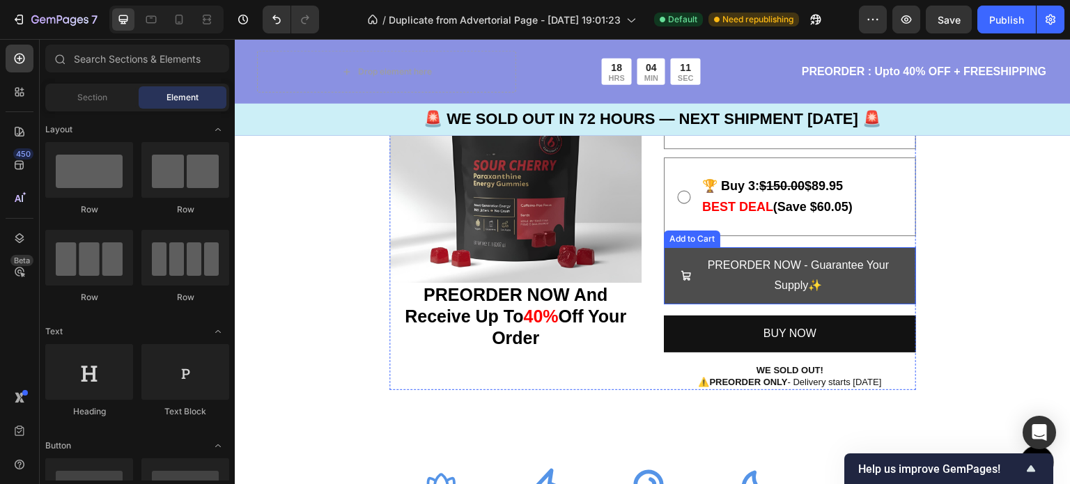
click at [681, 256] on span "PREORDER NOW - Guarantee Your Supply✨" at bounding box center [686, 276] width 11 height 40
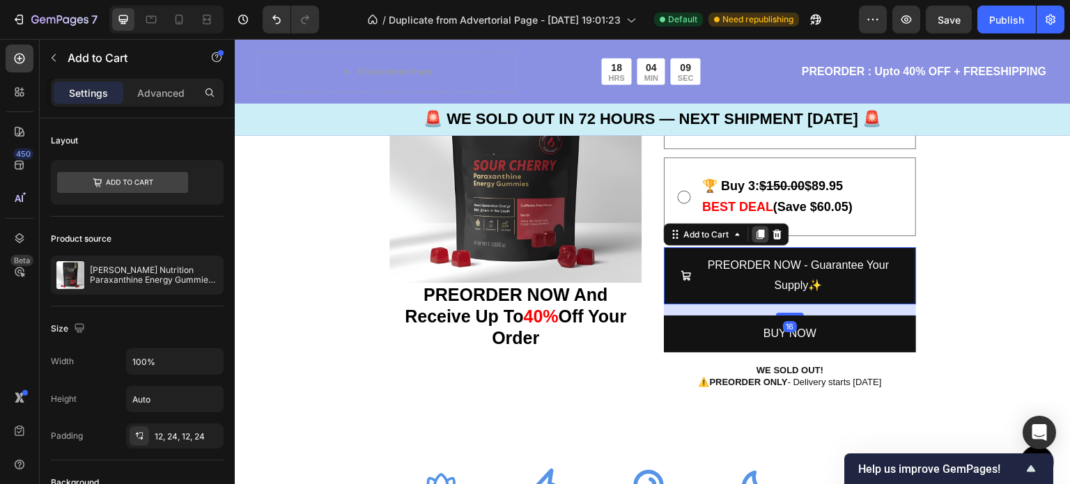
click at [756, 239] on div at bounding box center [761, 234] width 17 height 17
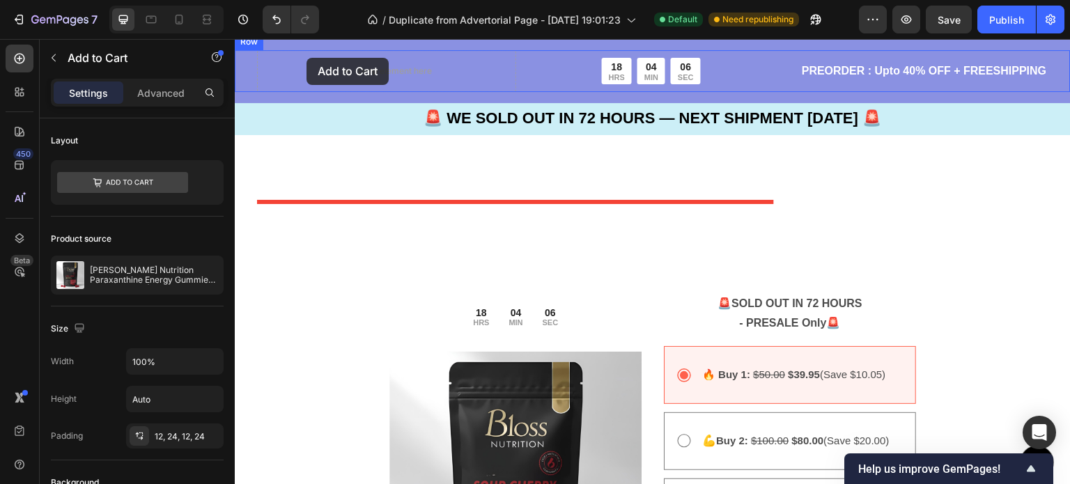
drag, startPoint x: 748, startPoint y: 333, endPoint x: 307, endPoint y: 58, distance: 520.5
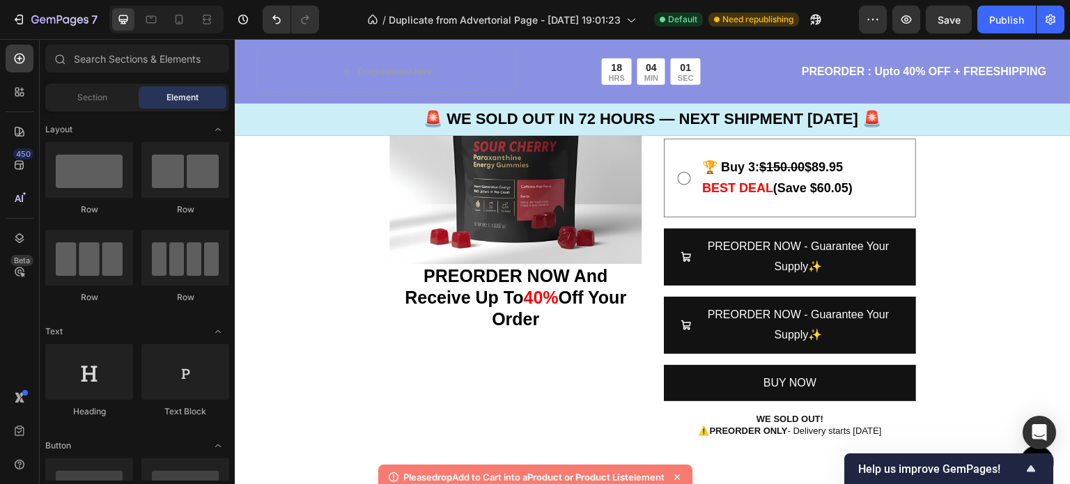
scroll to position [3580, 0]
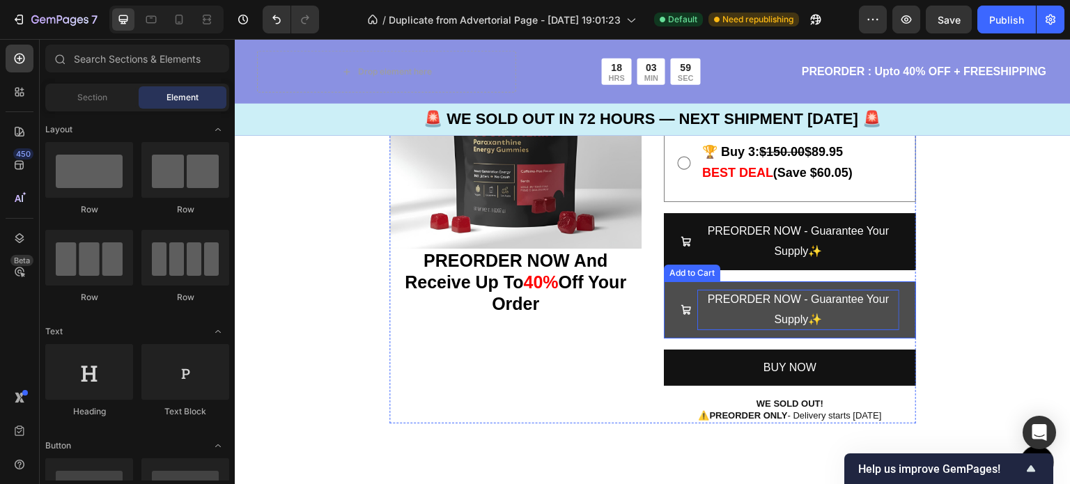
click at [805, 299] on p "PREORDER NOW - Guarantee Your Supply✨" at bounding box center [799, 310] width 202 height 40
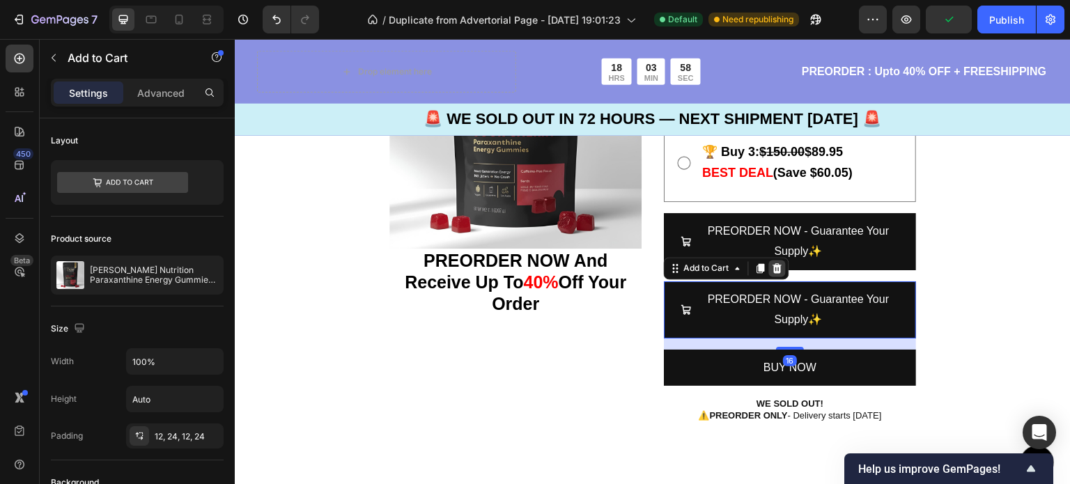
click at [772, 271] on icon at bounding box center [777, 268] width 11 height 11
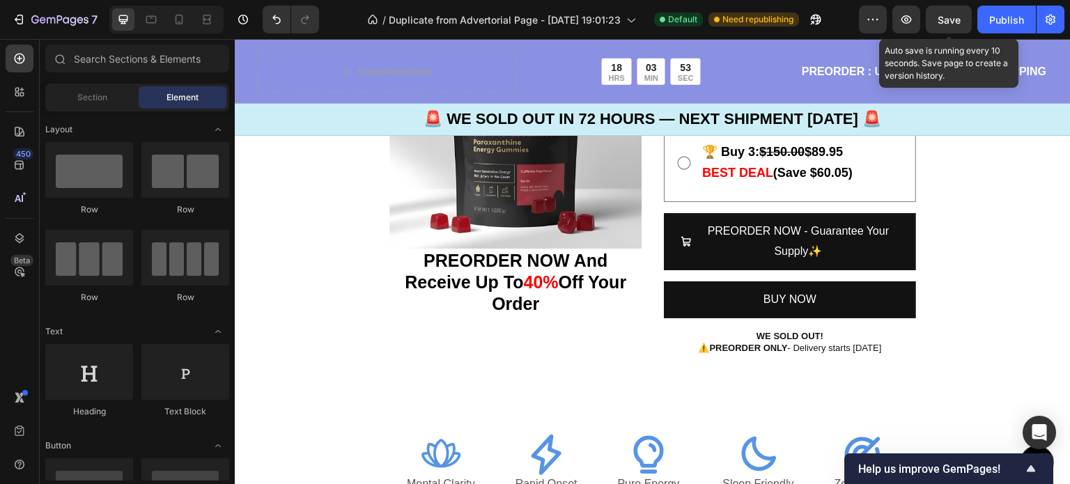
click at [953, 20] on span "Save" at bounding box center [949, 20] width 23 height 12
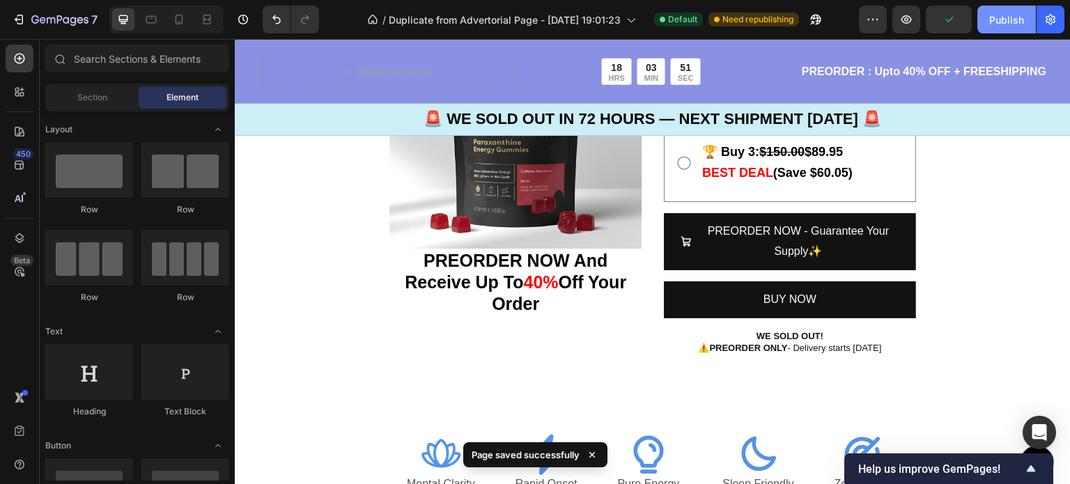
click at [1009, 23] on div "Publish" at bounding box center [1006, 20] width 35 height 15
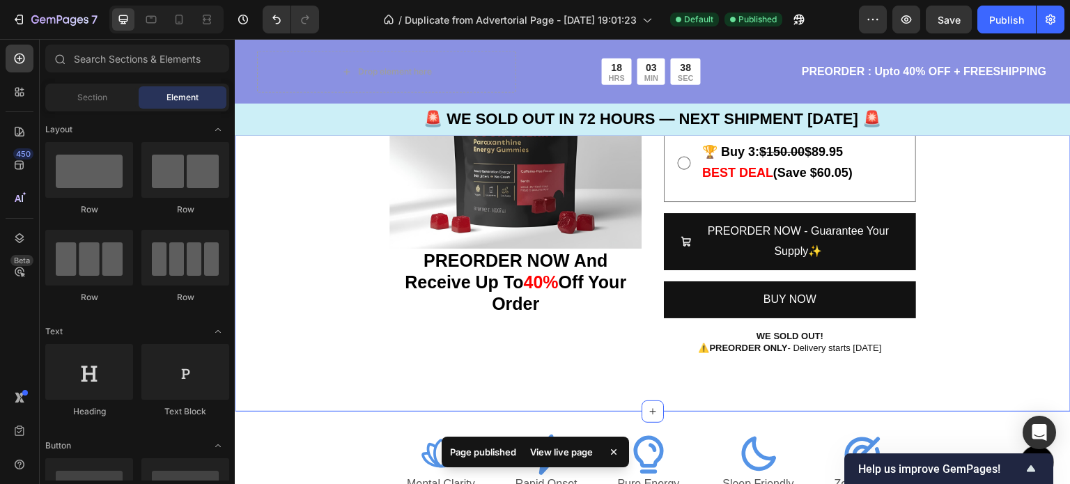
click at [1037, 192] on div "18 HRS 03 MIN 38 SEC Countdown Timer Row Image PREORDER NOW And Receive Up To 4…" at bounding box center [653, 147] width 836 height 530
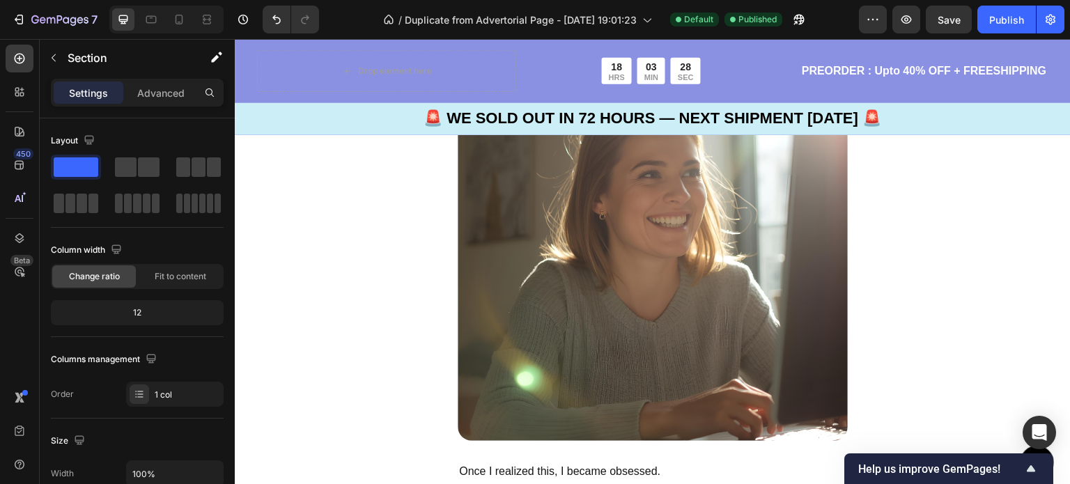
scroll to position [2727, 0]
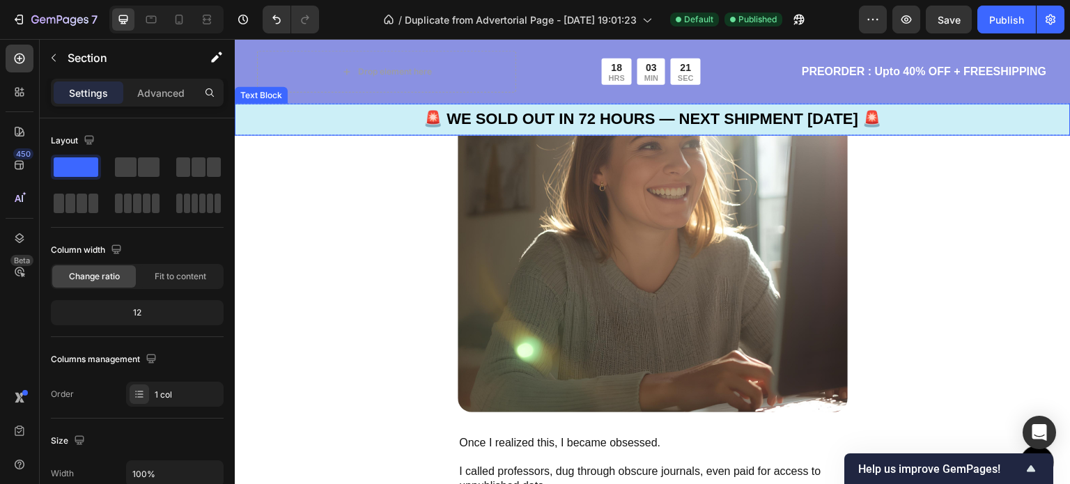
click at [712, 116] on strong "🚨 WE SOLD OUT IN 72 HOURS — NEXT SHIPMENT IN 5 MONTHS 🚨" at bounding box center [653, 117] width 458 height 17
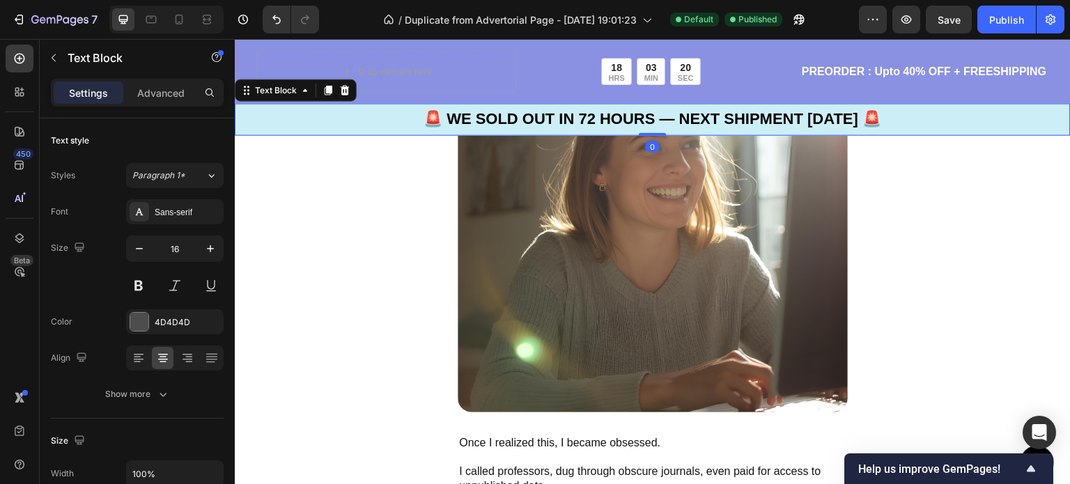
click at [663, 116] on strong "🚨 WE SOLD OUT IN 72 HOURS — NEXT SHIPMENT IN 5 MONTHS 🚨" at bounding box center [653, 117] width 458 height 17
click at [647, 118] on strong "🚨 WE SOLD OUT IN 72 HOURS — NEXT SHIPMENT IN 5 MONTHS 🚨" at bounding box center [653, 117] width 458 height 17
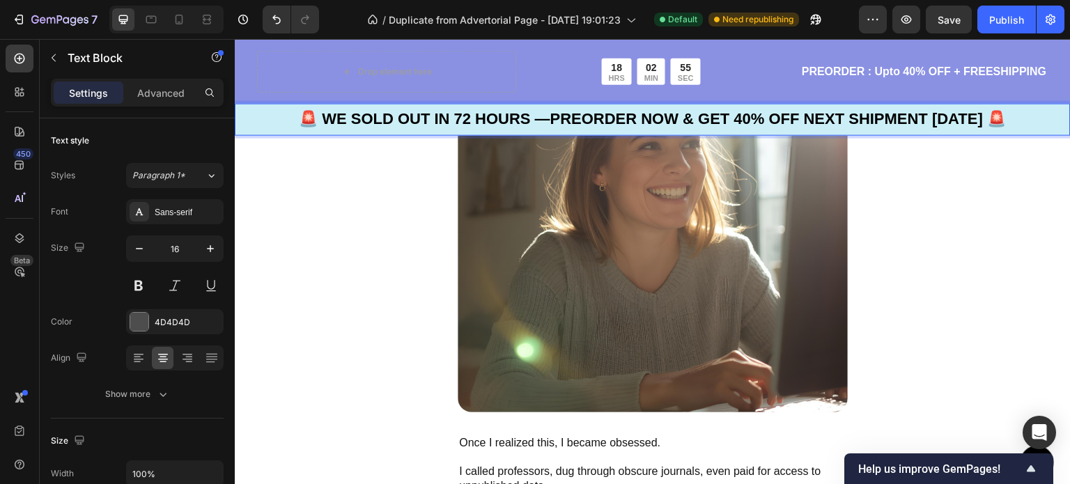
click at [770, 118] on strong "🚨 WE SOLD OUT IN 72 HOURS —PREORDER NOW & GET 40% OFF NEXT SHIPMENT IN 5 MONTHS…" at bounding box center [653, 117] width 708 height 17
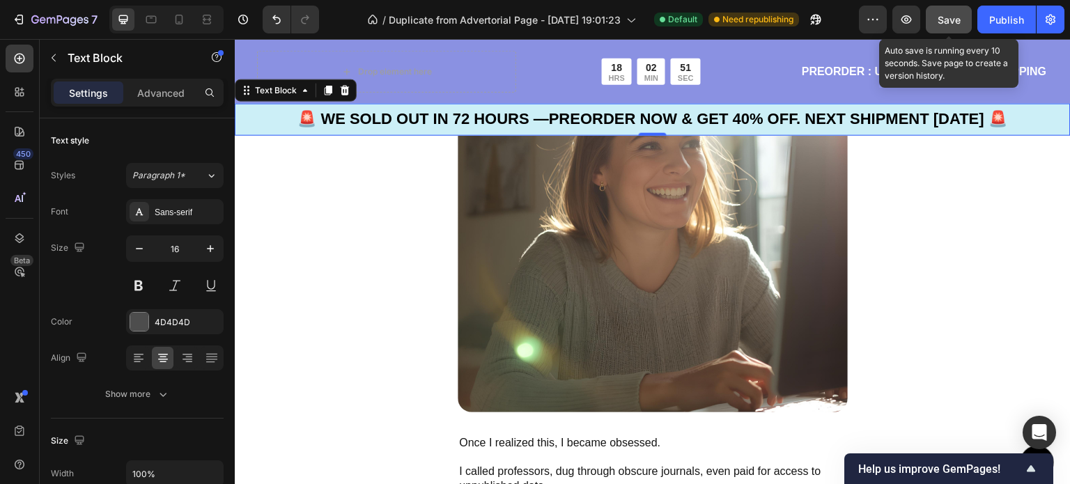
click at [963, 20] on button "Save" at bounding box center [949, 20] width 46 height 28
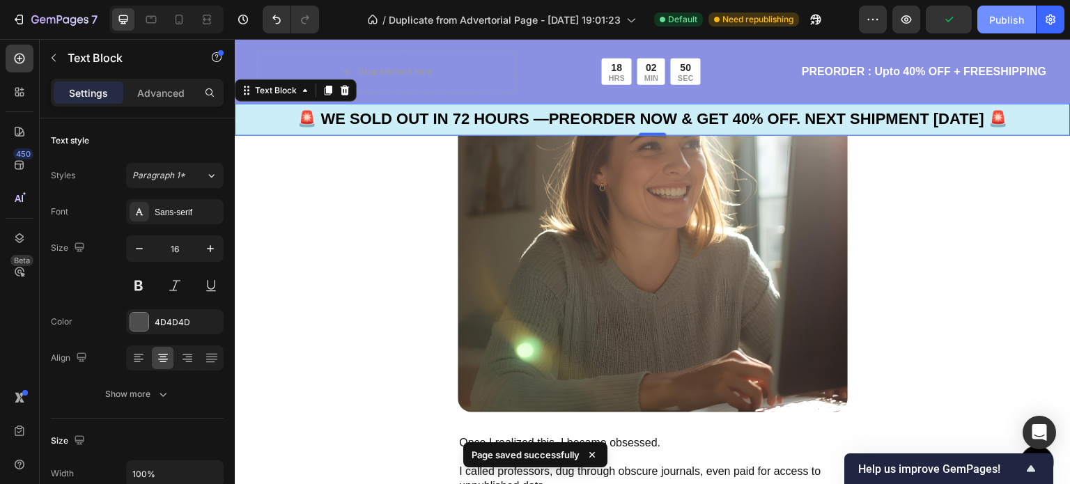
click at [1006, 23] on div "Publish" at bounding box center [1006, 20] width 35 height 15
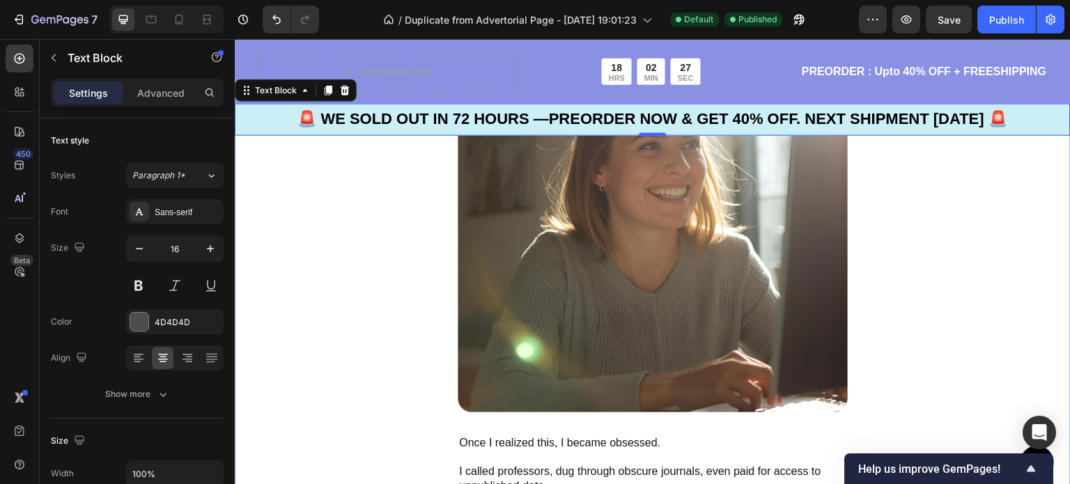
click at [435, 223] on div ""It Feels Like My Brain Finally Woke Up" Text Block Image Once I realized this,…" at bounding box center [653, 367] width 836 height 762
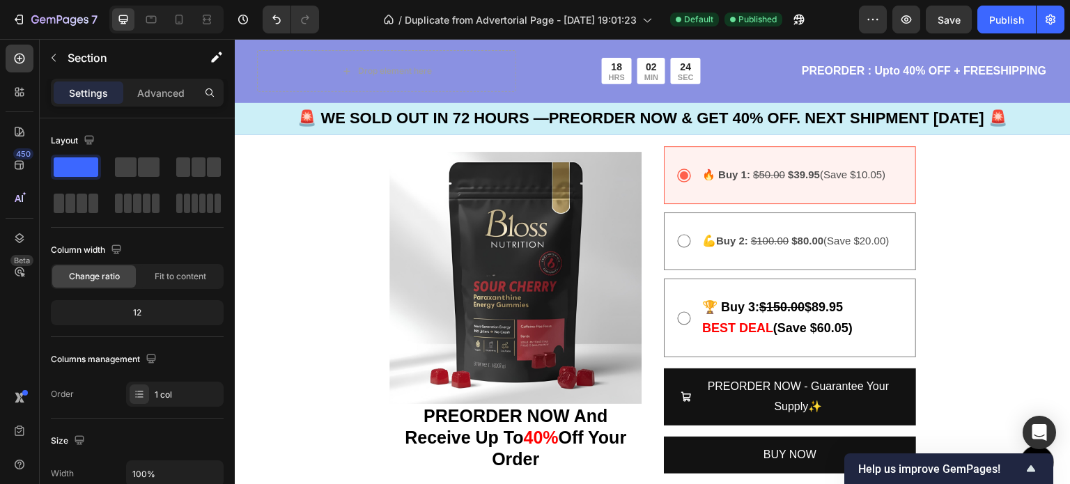
scroll to position [3423, 0]
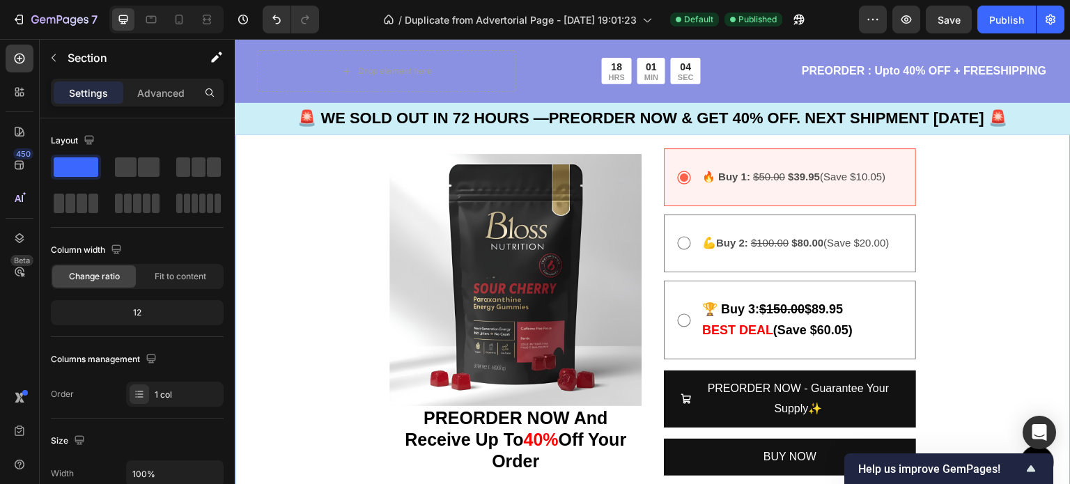
click at [352, 252] on div "18 HRS 01 MIN 04 SEC Countdown Timer Row Image PREORDER NOW And Receive Up To 4…" at bounding box center [653, 304] width 836 height 530
click at [386, 259] on div "18 HRS 01 MIN 02 SEC Countdown Timer Row Image PREORDER NOW And Receive Up To 4…" at bounding box center [653, 304] width 836 height 530
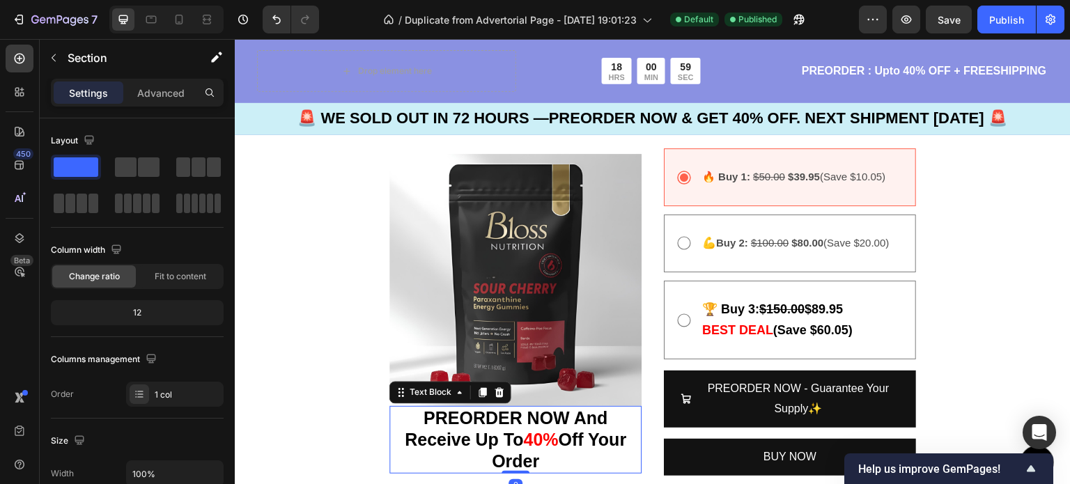
click at [405, 410] on p "PREORDER NOW And Receive Up To 40% Off Your Order" at bounding box center [515, 440] width 249 height 65
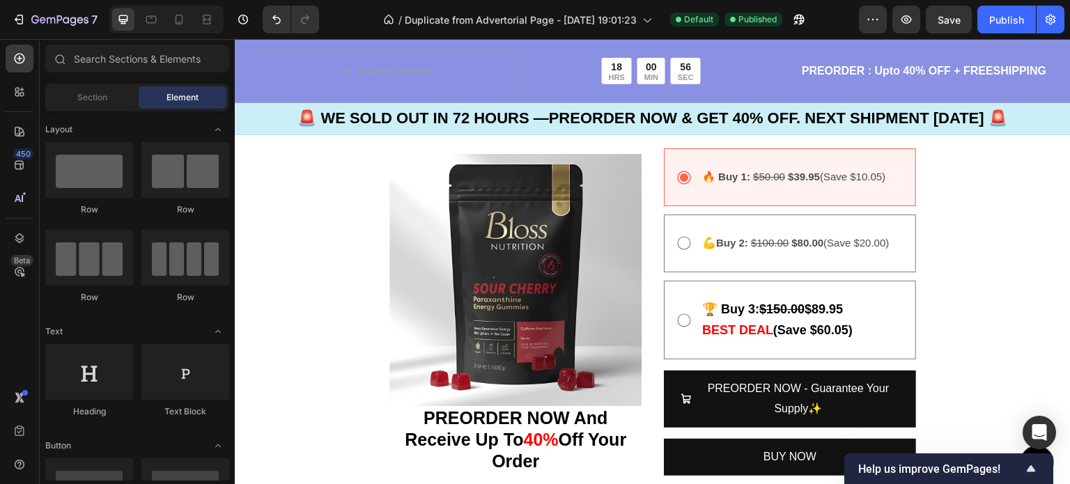
scroll to position [3244, 0]
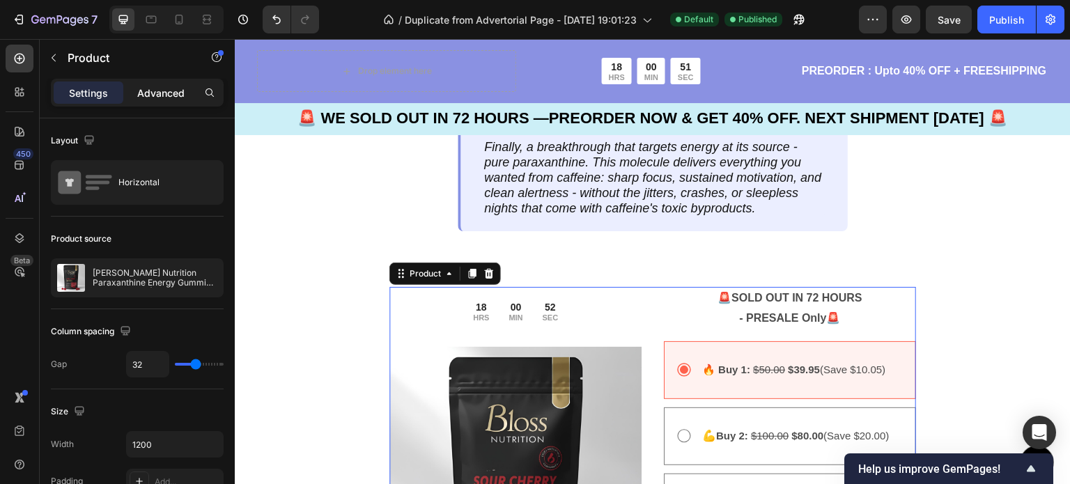
click at [173, 97] on p "Advanced" at bounding box center [160, 93] width 47 height 15
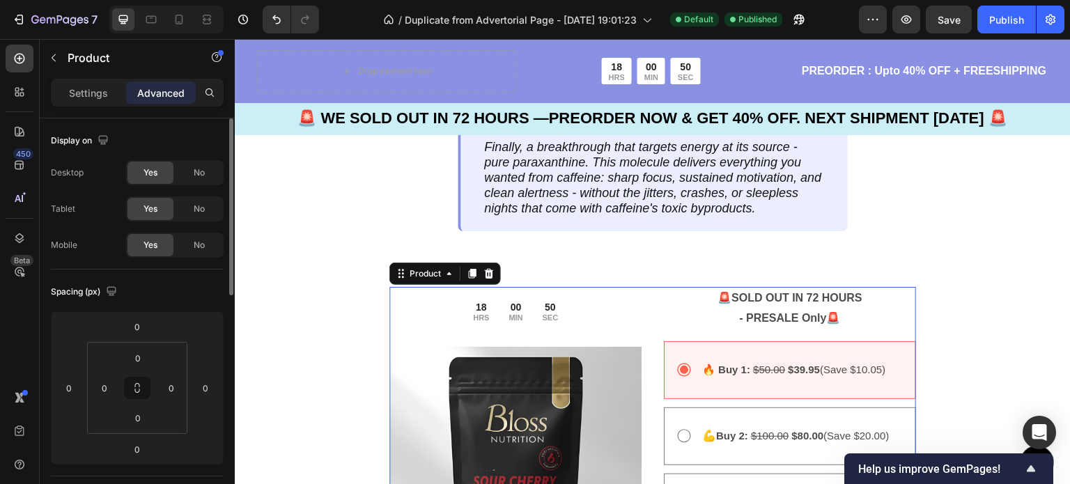
click at [208, 144] on div "Display on" at bounding box center [137, 141] width 173 height 22
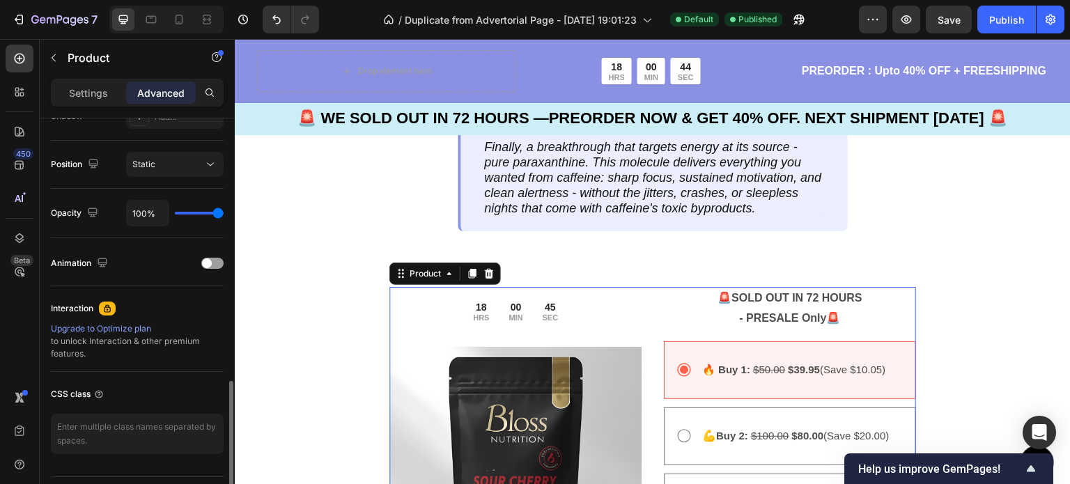
scroll to position [522, 0]
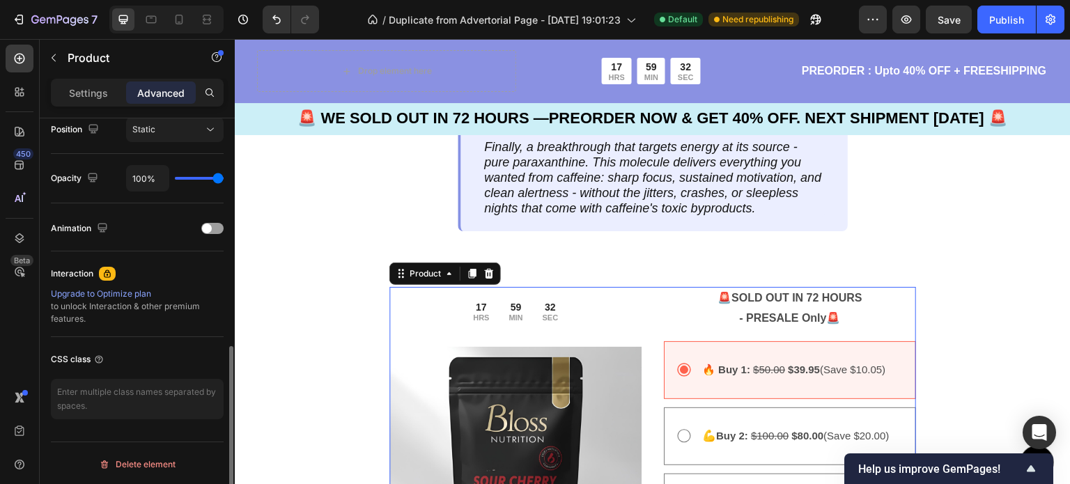
click at [217, 328] on div "Interaction Upgrade to Optimize plan to unlock Interaction & other premium feat…" at bounding box center [137, 295] width 173 height 86
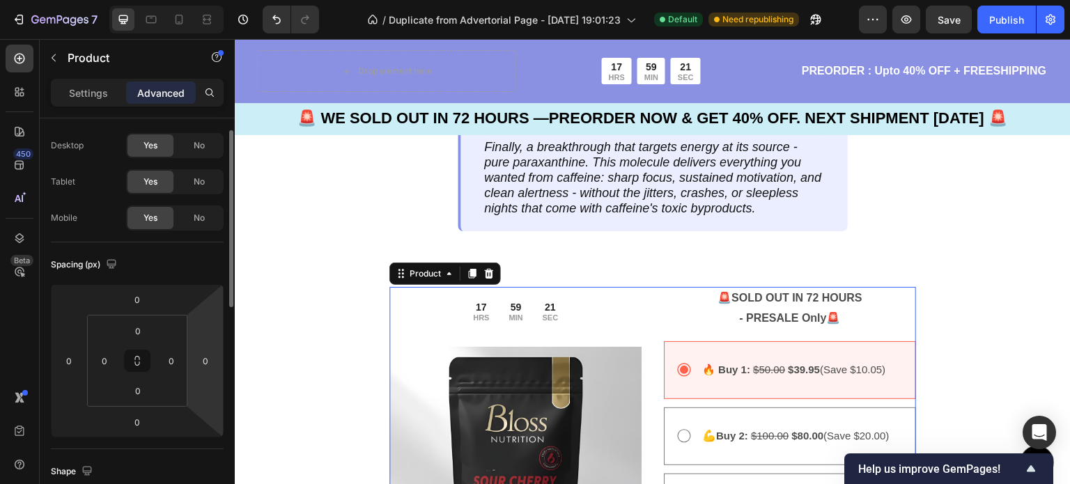
scroll to position [0, 0]
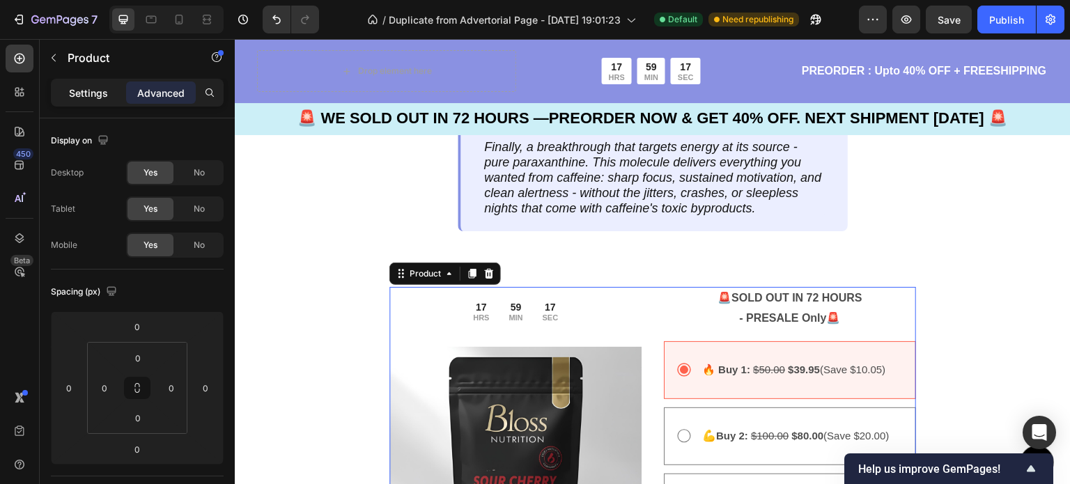
click at [95, 94] on p "Settings" at bounding box center [88, 93] width 39 height 15
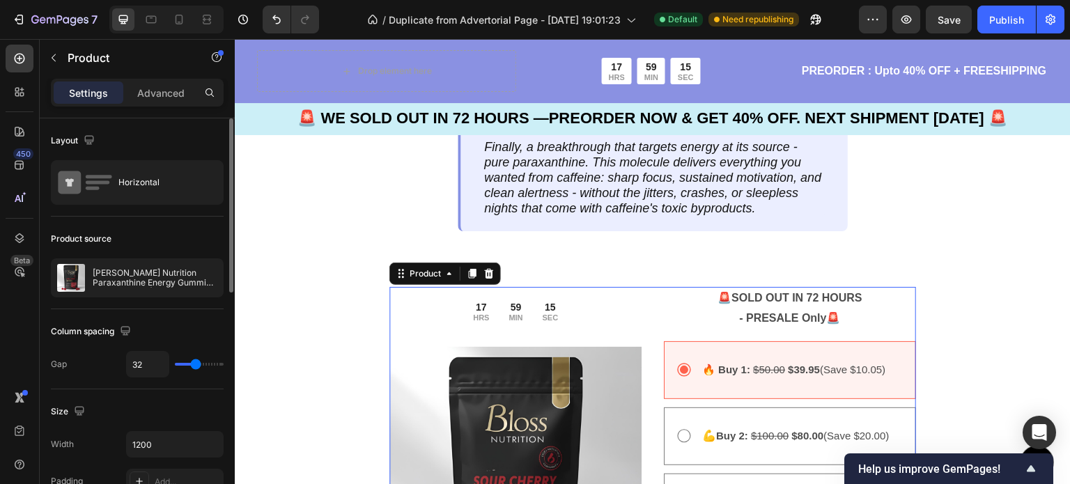
click at [199, 127] on div "Layout Horizontal" at bounding box center [137, 167] width 173 height 98
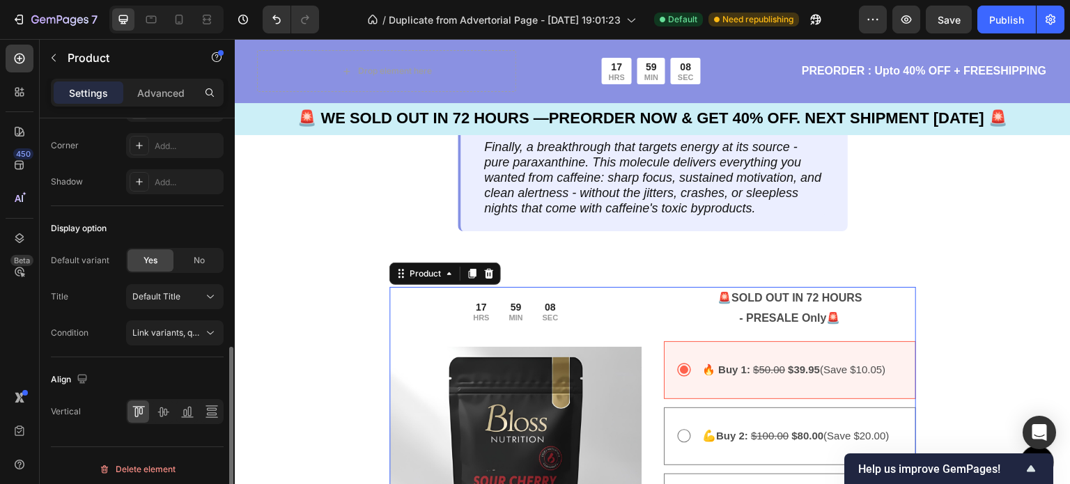
scroll to position [534, 0]
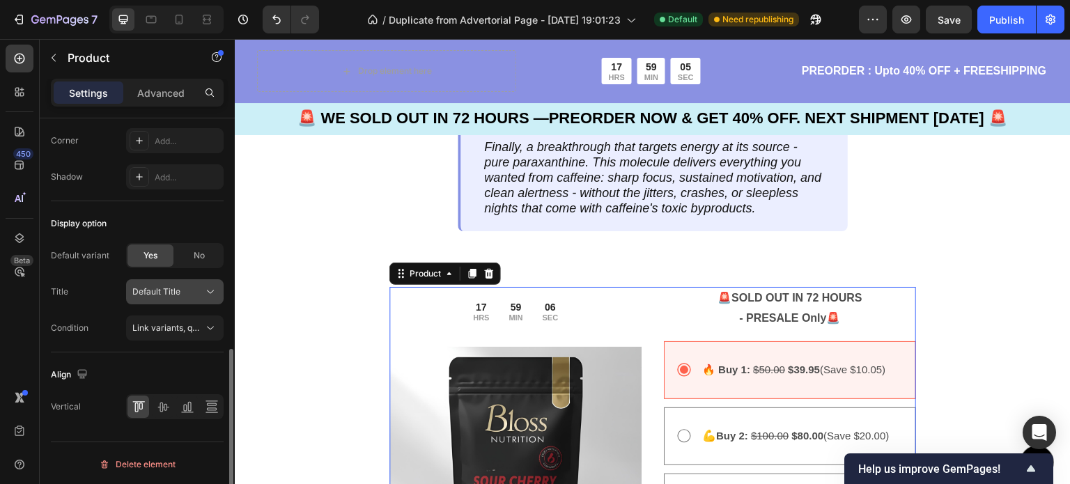
click at [211, 291] on icon at bounding box center [210, 292] width 14 height 14
click at [191, 202] on div "Display option Default variant Yes No Title Default Title Default Title Conditi…" at bounding box center [137, 276] width 173 height 151
click at [191, 202] on div "Display option Default variant Yes No Title Default Title Condition Link varian…" at bounding box center [137, 276] width 173 height 151
click at [208, 327] on icon at bounding box center [210, 328] width 14 height 14
click at [175, 190] on div "Shape Border Add... Corner Add... Shadow Add..." at bounding box center [137, 125] width 173 height 151
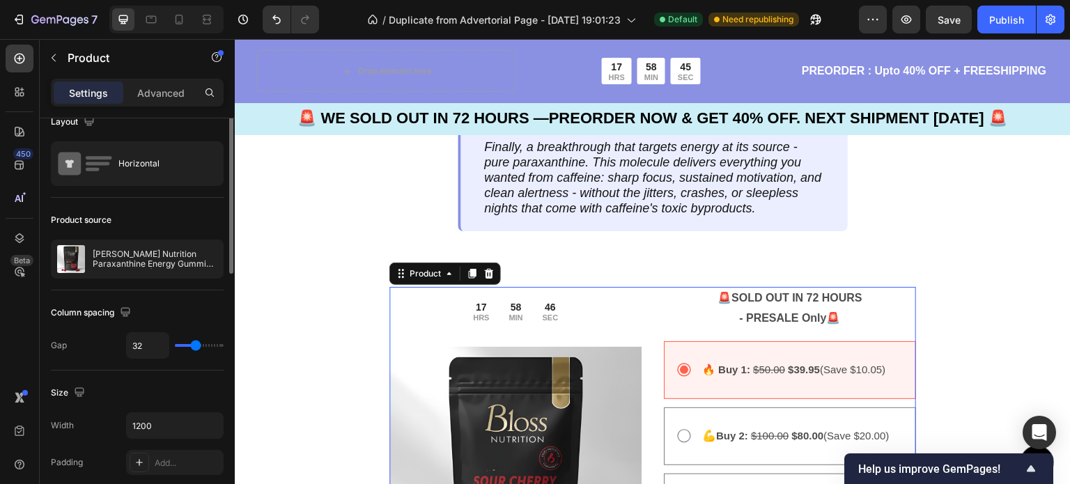
scroll to position [0, 0]
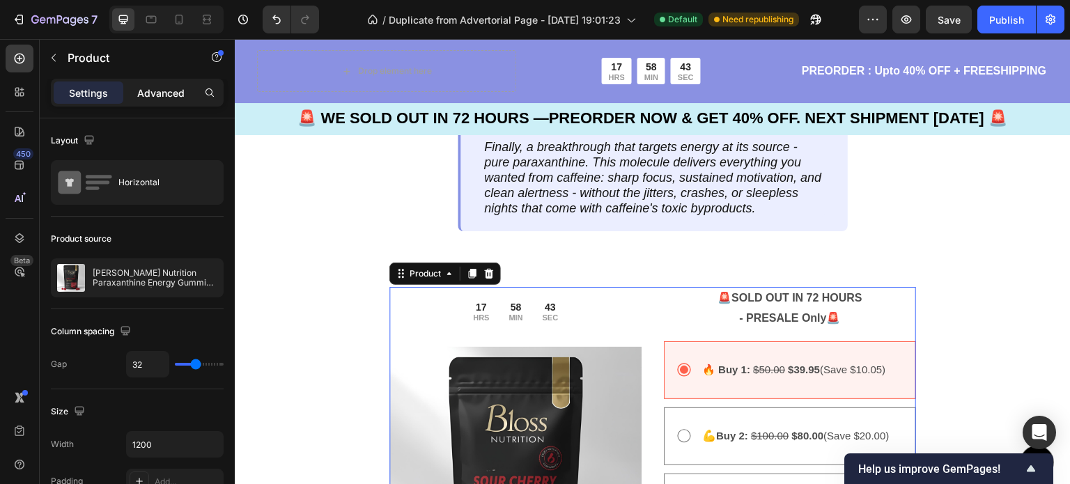
click at [167, 88] on p "Advanced" at bounding box center [160, 93] width 47 height 15
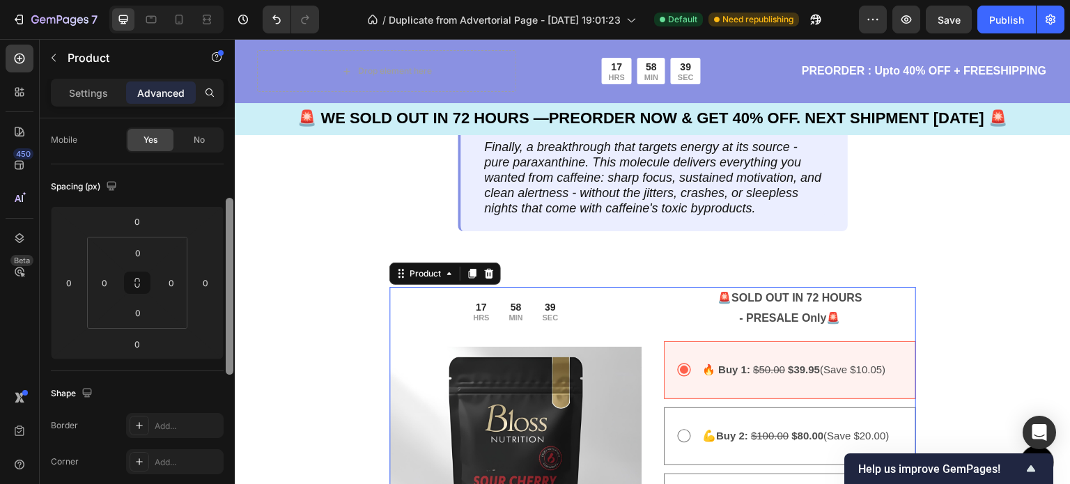
scroll to position [129, 0]
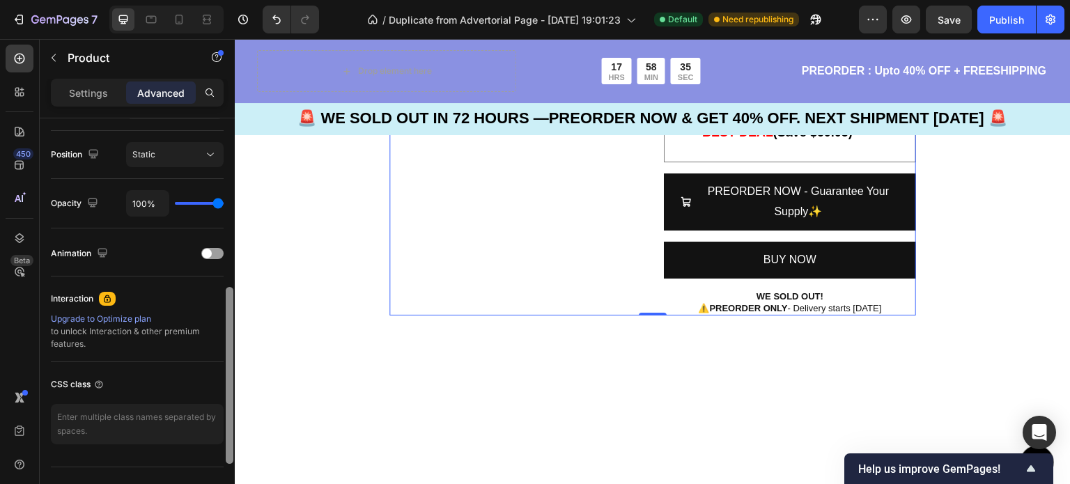
scroll to position [522, 0]
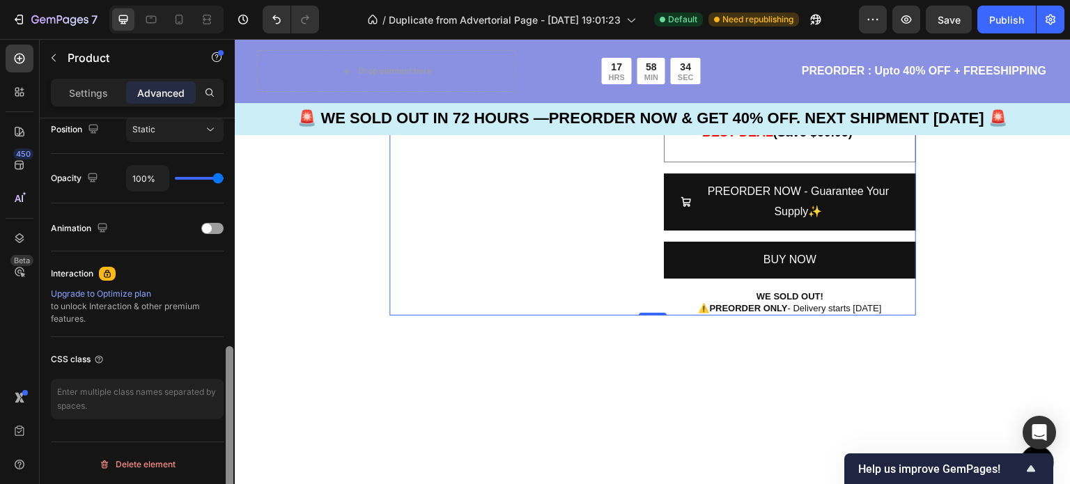
drag, startPoint x: 231, startPoint y: 236, endPoint x: 230, endPoint y: 396, distance: 159.6
click at [230, 396] on div at bounding box center [230, 434] width 8 height 177
click at [118, 397] on textarea at bounding box center [137, 399] width 173 height 40
click at [406, 242] on div "17 HRS 57 MIN 20 SEC Countdown Timer Row Image PREORDER NOW And Receive Up To 4…" at bounding box center [653, 106] width 836 height 530
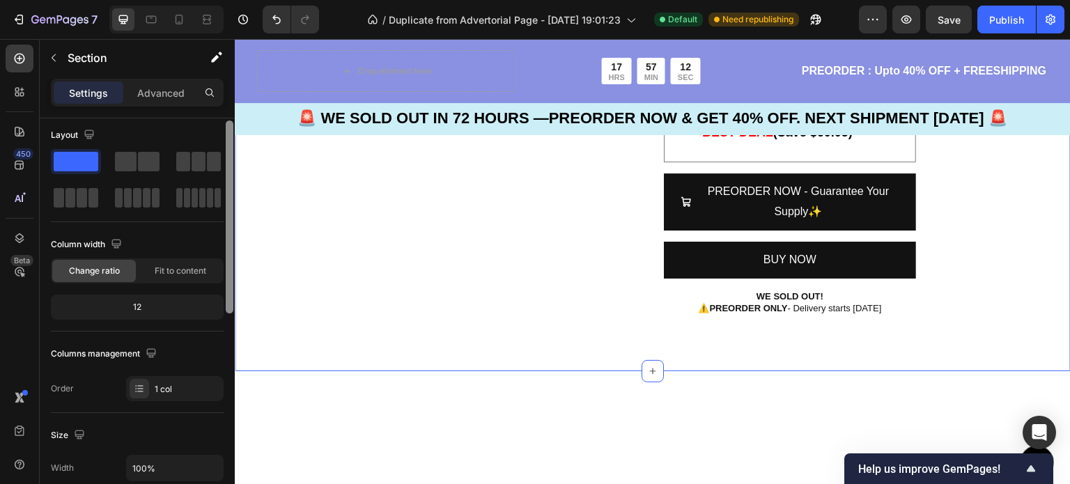
scroll to position [0, 0]
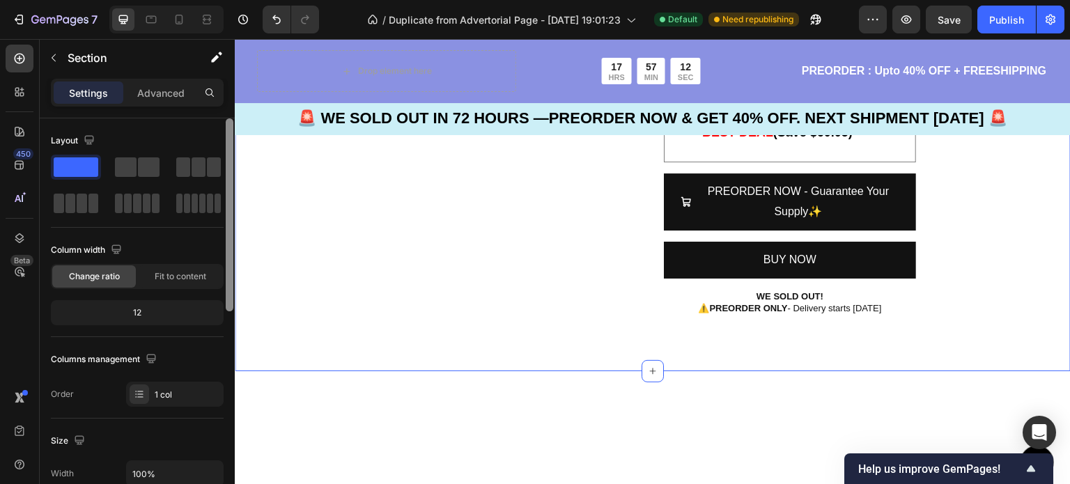
drag, startPoint x: 229, startPoint y: 174, endPoint x: 229, endPoint y: 119, distance: 54.4
click at [229, 119] on div at bounding box center [230, 214] width 8 height 193
click at [171, 98] on p "Advanced" at bounding box center [160, 93] width 47 height 15
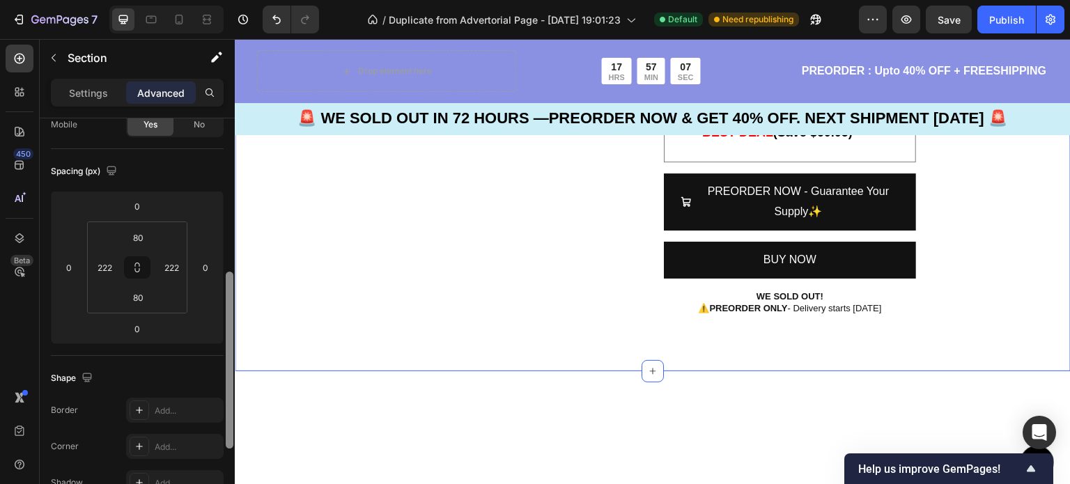
scroll to position [191, 0]
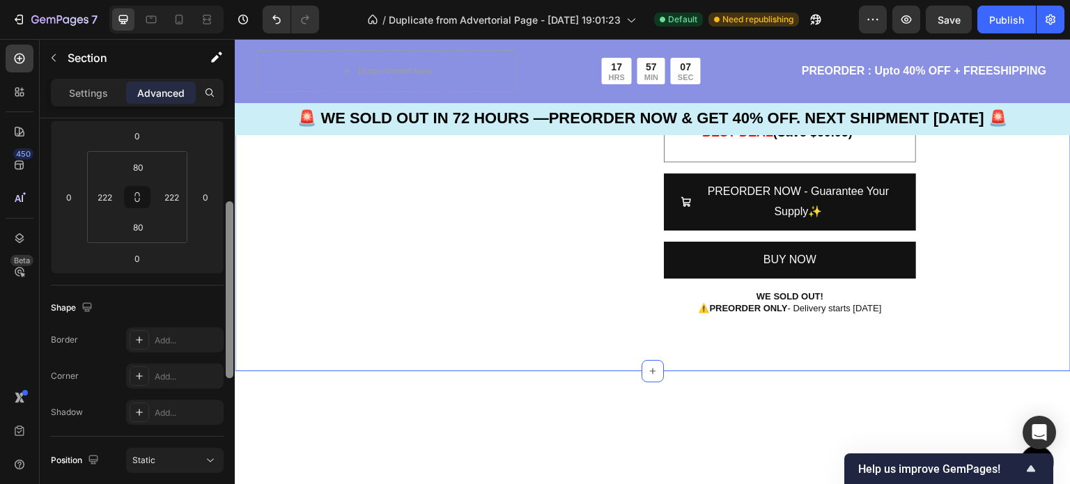
drag, startPoint x: 461, startPoint y: 190, endPoint x: 242, endPoint y: 276, distance: 235.2
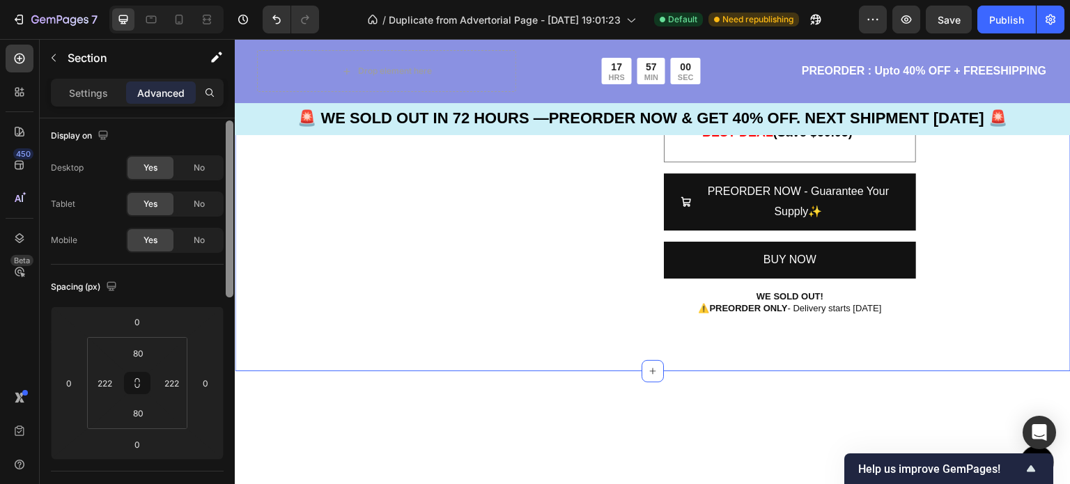
scroll to position [0, 0]
drag, startPoint x: 230, startPoint y: 305, endPoint x: 209, endPoint y: 95, distance: 211.5
click at [209, 95] on div "Settings Advanced Display on Desktop Yes No Tablet Yes No Mobile Yes No Spacing…" at bounding box center [137, 301] width 195 height 445
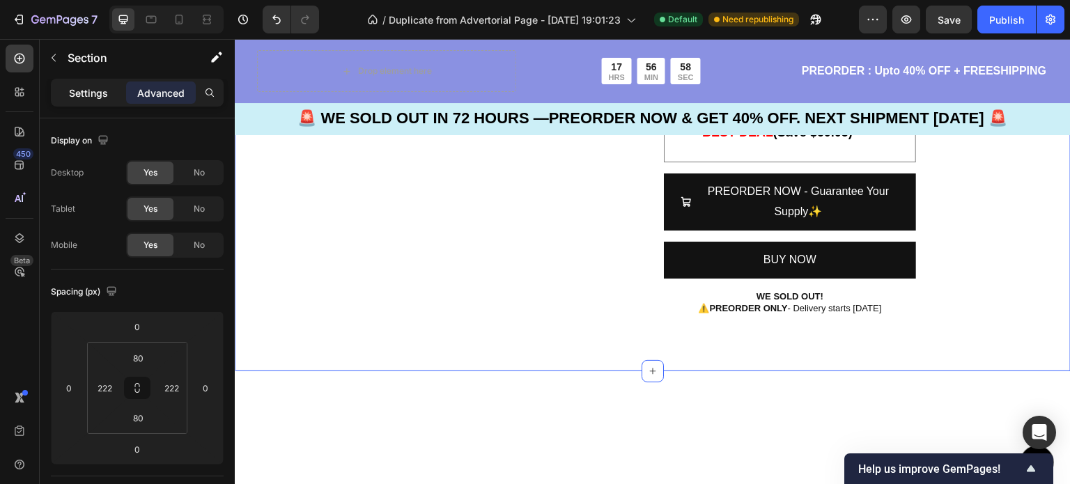
click at [101, 102] on div "Settings" at bounding box center [89, 93] width 70 height 22
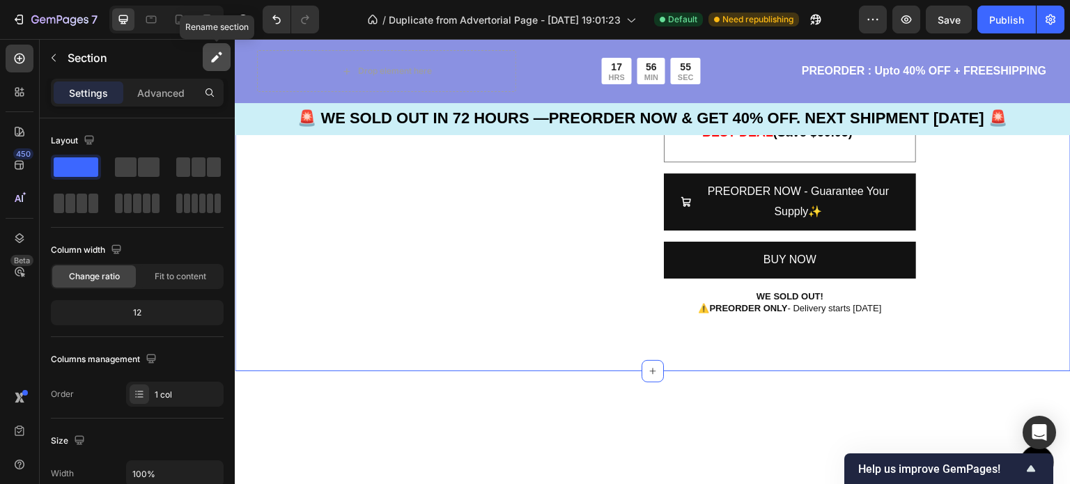
click at [216, 56] on icon "button" at bounding box center [215, 59] width 8 height 8
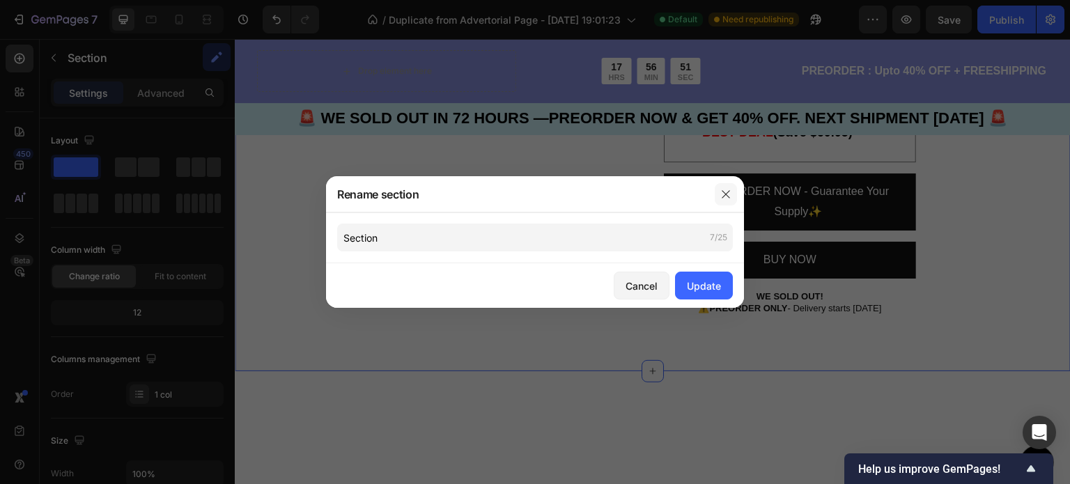
click at [733, 192] on button "button" at bounding box center [726, 194] width 22 height 22
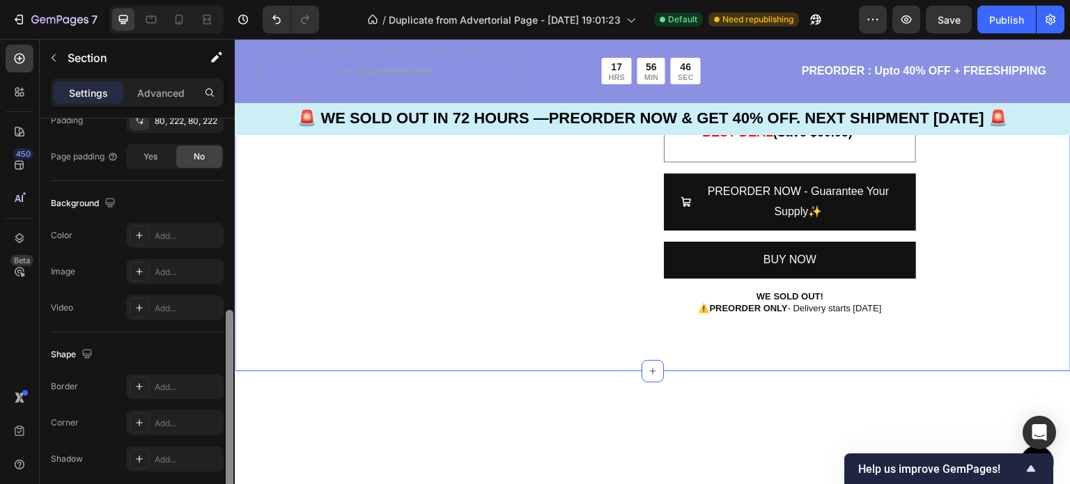
scroll to position [394, 0]
drag, startPoint x: 466, startPoint y: 301, endPoint x: 240, endPoint y: 470, distance: 282.3
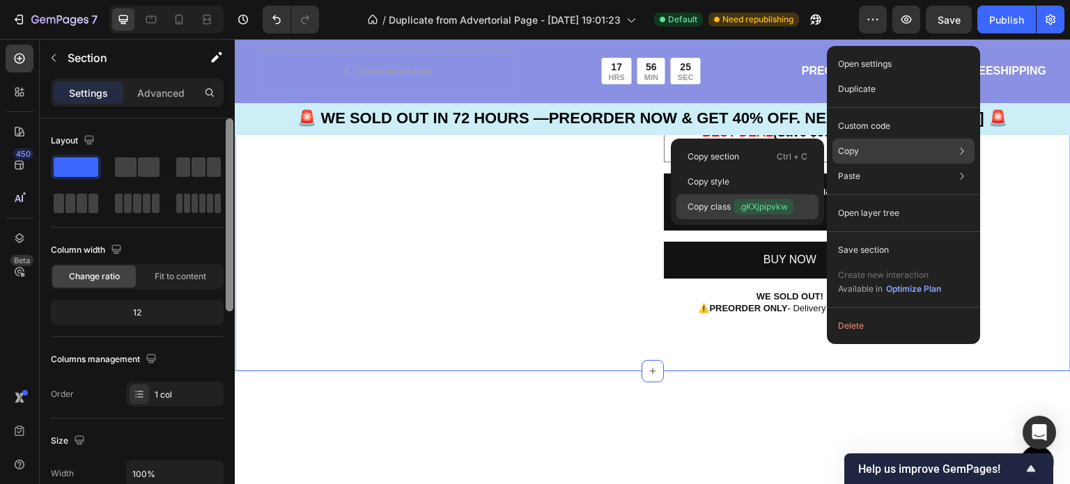
click at [702, 208] on p "Copy class .gKXjpipvkw" at bounding box center [741, 206] width 106 height 15
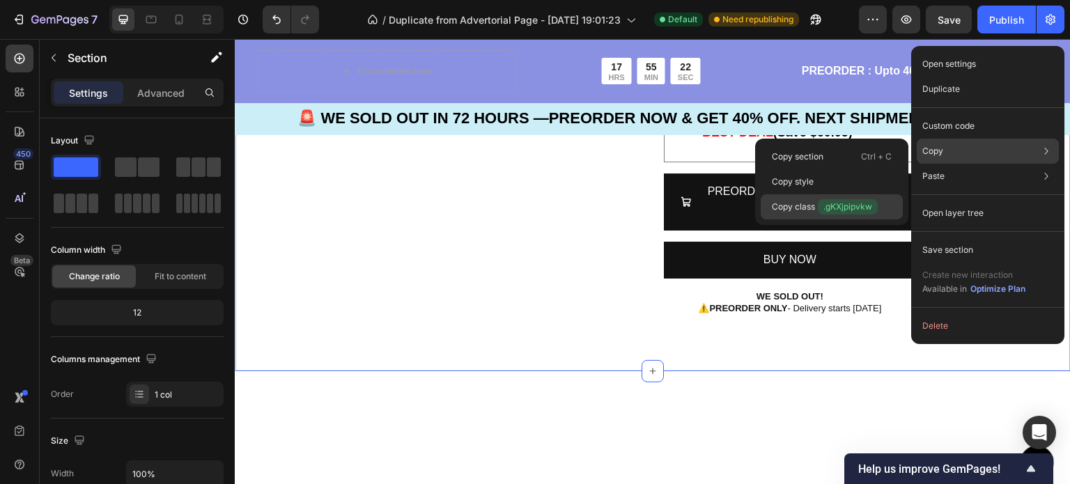
click at [827, 208] on span ".gKXjpipvkw" at bounding box center [848, 206] width 60 height 15
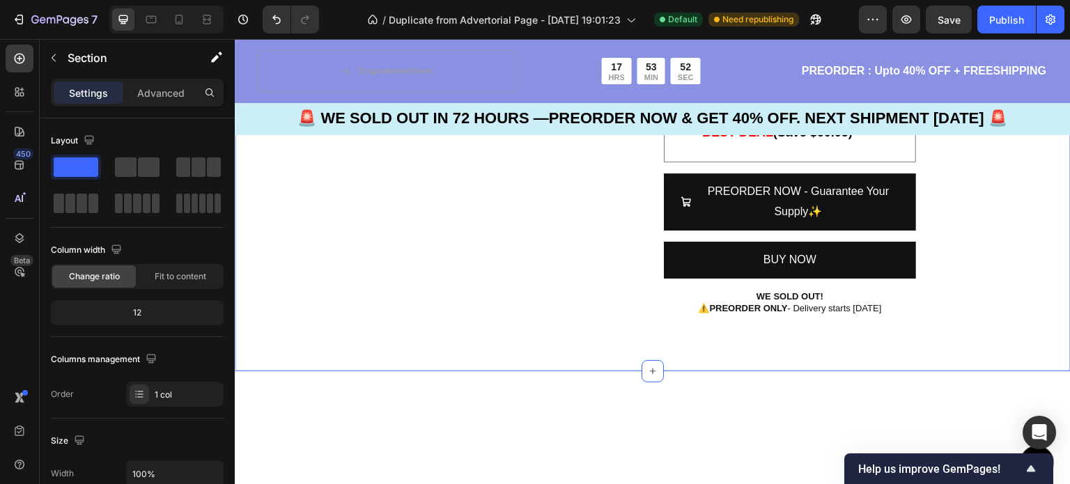
click at [484, 234] on div "17 HRS 53 MIN 52 SEC Countdown Timer Row Image PREORDER NOW And Receive Up To 4…" at bounding box center [653, 106] width 836 height 530
click at [173, 94] on p "Advanced" at bounding box center [160, 93] width 47 height 15
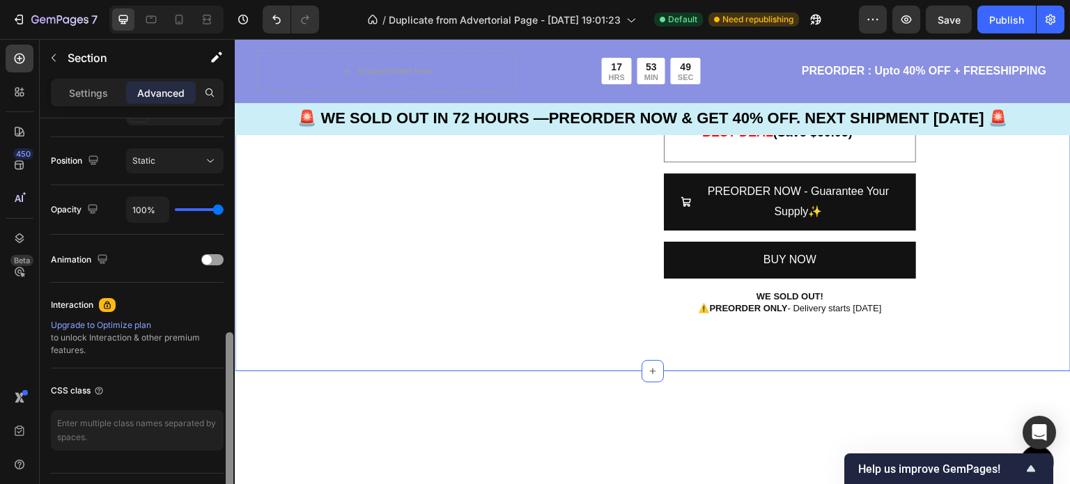
scroll to position [522, 0]
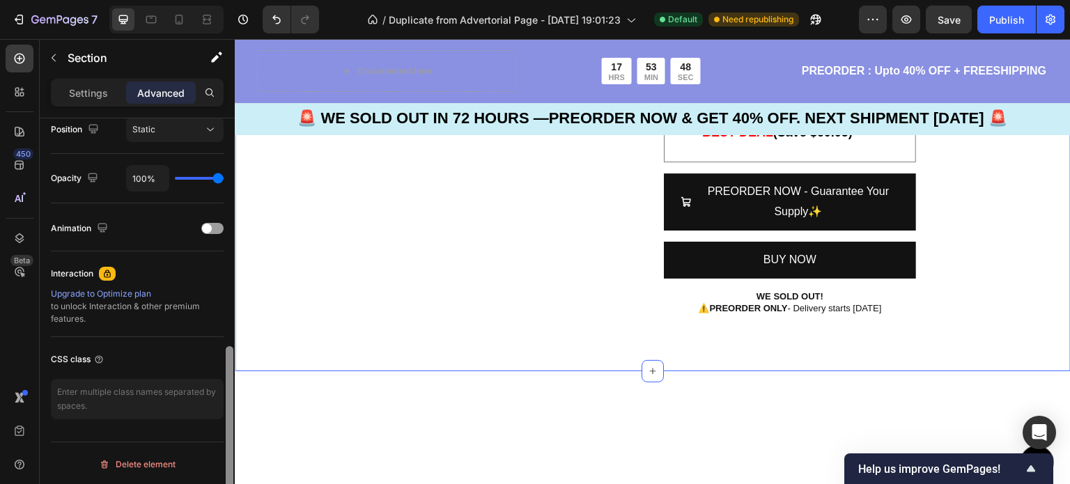
drag, startPoint x: 226, startPoint y: 160, endPoint x: 234, endPoint y: 401, distance: 241.2
click at [234, 401] on div at bounding box center [229, 321] width 10 height 406
click at [133, 398] on textarea at bounding box center [137, 399] width 173 height 40
paste textarea "my-buy-box"
click at [268, 362] on div "17 HRS 53 MIN 44 SEC Countdown Timer Row Image PREORDER NOW And Receive Up To 4…" at bounding box center [653, 106] width 836 height 530
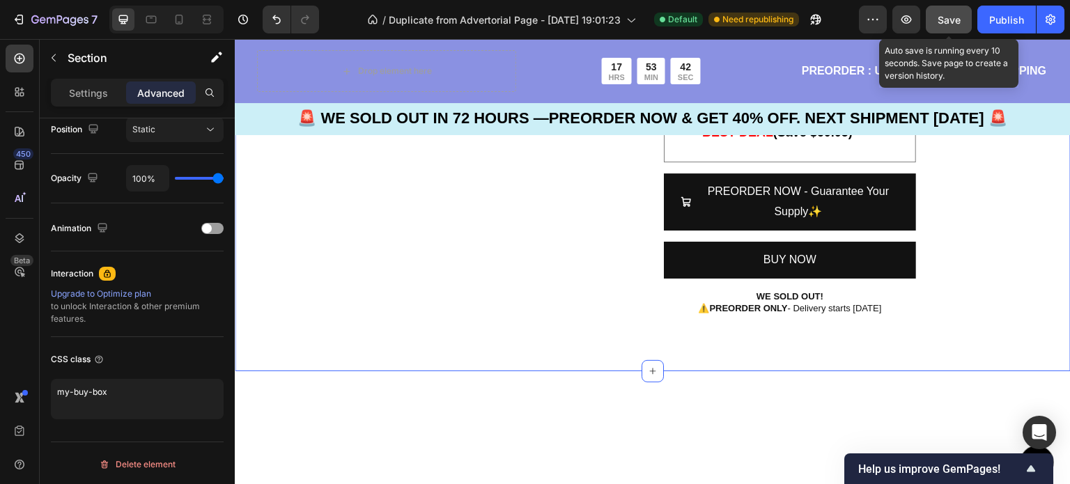
click at [939, 28] on button "Save" at bounding box center [949, 20] width 46 height 28
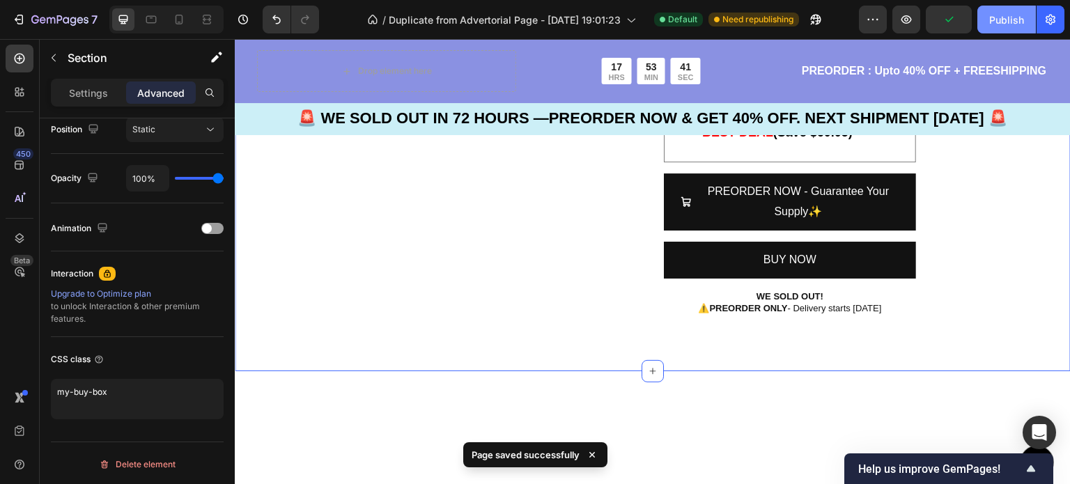
click at [998, 24] on div "Publish" at bounding box center [1006, 20] width 35 height 15
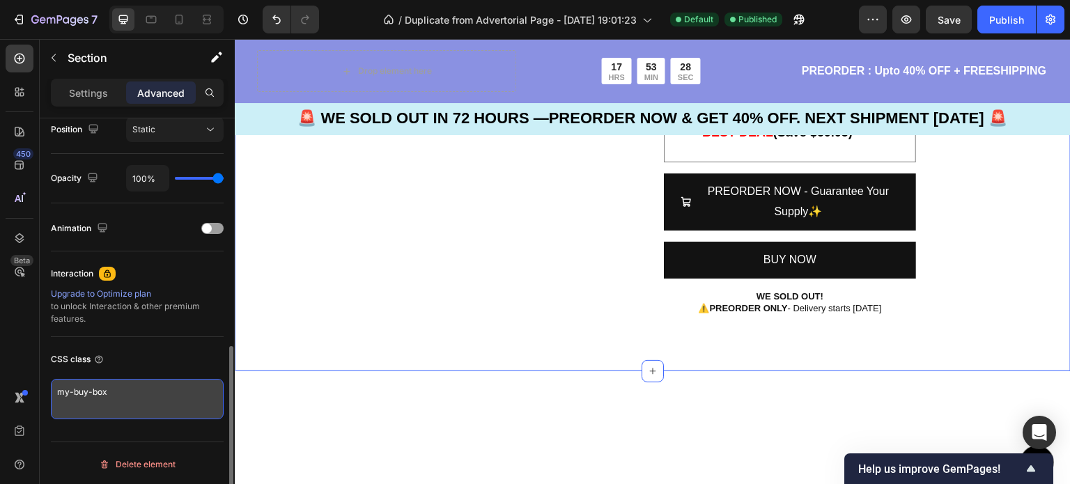
click at [73, 390] on textarea "my-buy-box" at bounding box center [137, 399] width 173 height 40
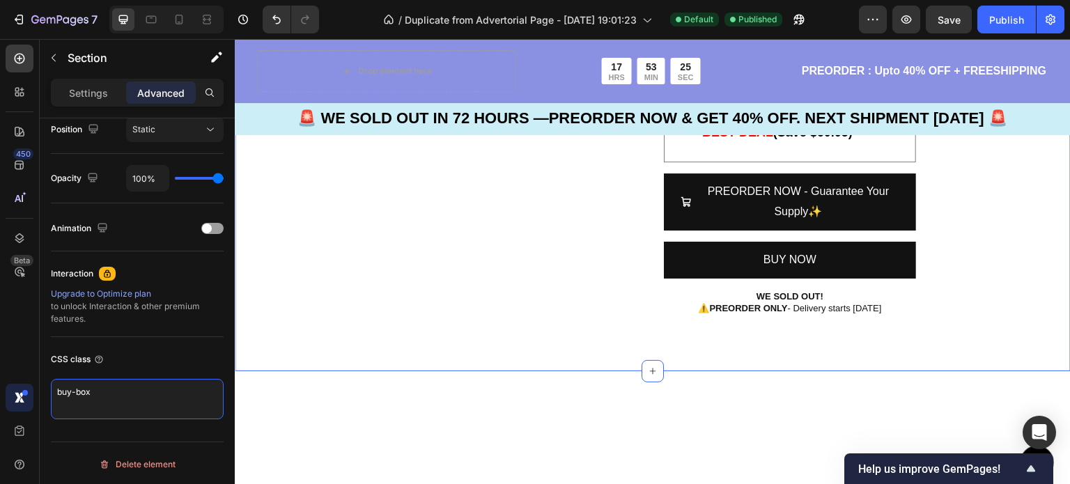
drag, startPoint x: 98, startPoint y: 392, endPoint x: 27, endPoint y: 398, distance: 71.3
click at [27, 398] on div "450 Beta Sections(18) Elements(83) Section Element Hero Section Product Detail …" at bounding box center [117, 261] width 235 height 445
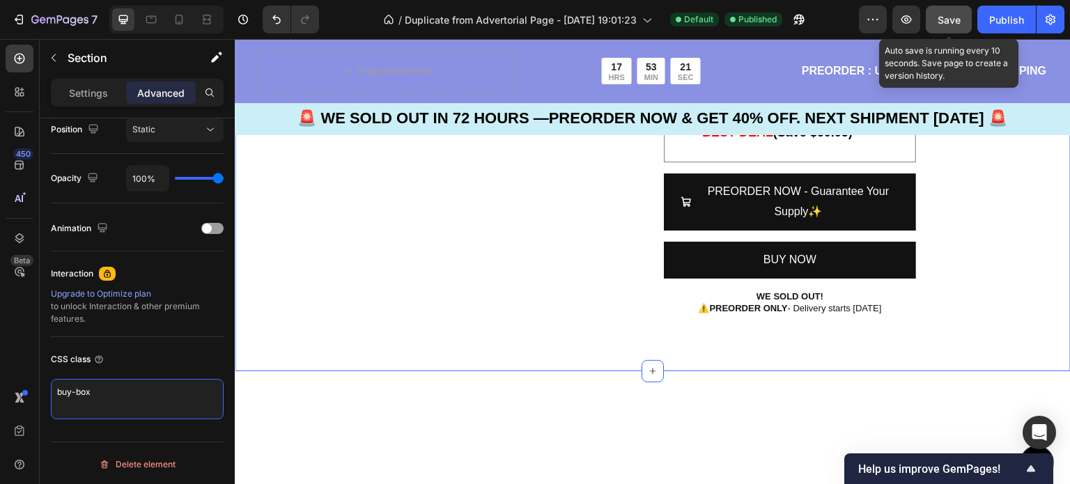
type textarea "buy-box"
click at [946, 20] on span "Save" at bounding box center [949, 20] width 23 height 12
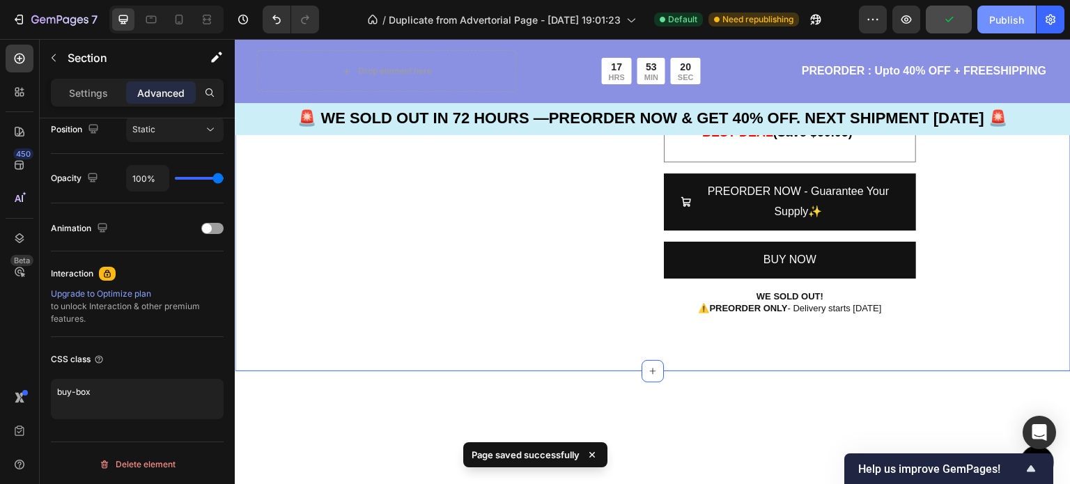
click at [1031, 22] on button "Publish" at bounding box center [1007, 20] width 59 height 28
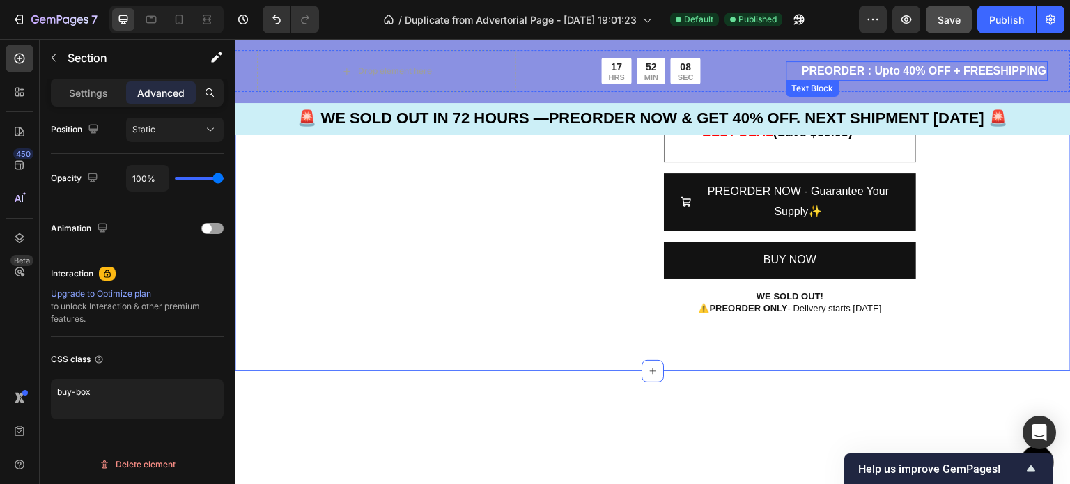
click at [803, 79] on p "PREORDER : Upto 40% OFF + FREESHIPPING" at bounding box center [917, 71] width 259 height 17
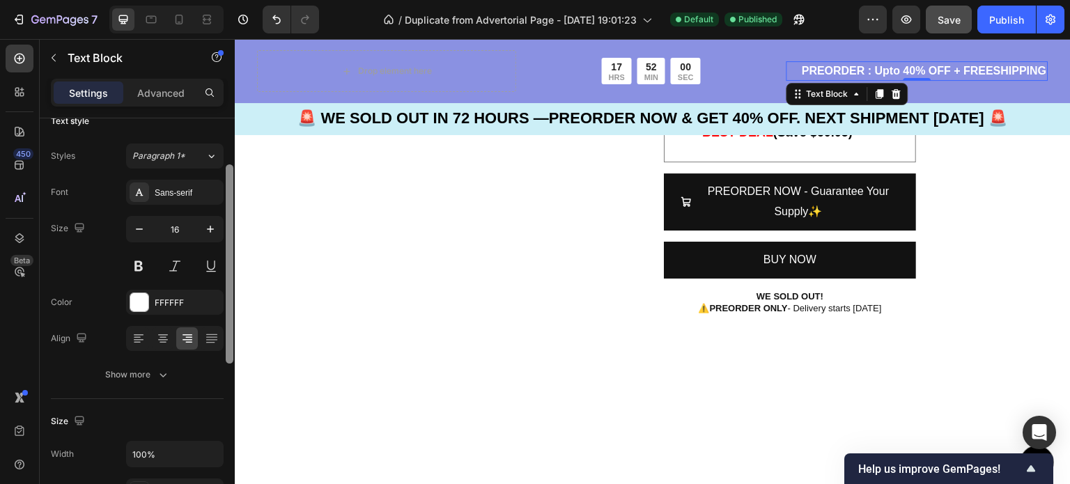
scroll to position [0, 0]
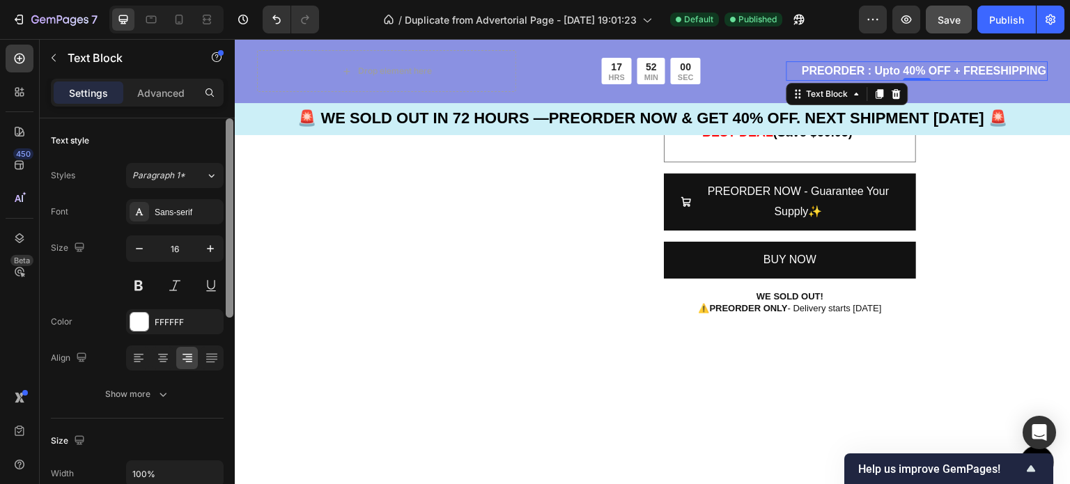
drag, startPoint x: 228, startPoint y: 178, endPoint x: 215, endPoint y: 138, distance: 42.5
click at [215, 138] on div "Text style Styles Paragraph 1* Font Sans-serif Size 16 Color FFFFFF Align Show …" at bounding box center [137, 321] width 195 height 406
click at [164, 88] on p "Advanced" at bounding box center [160, 93] width 47 height 15
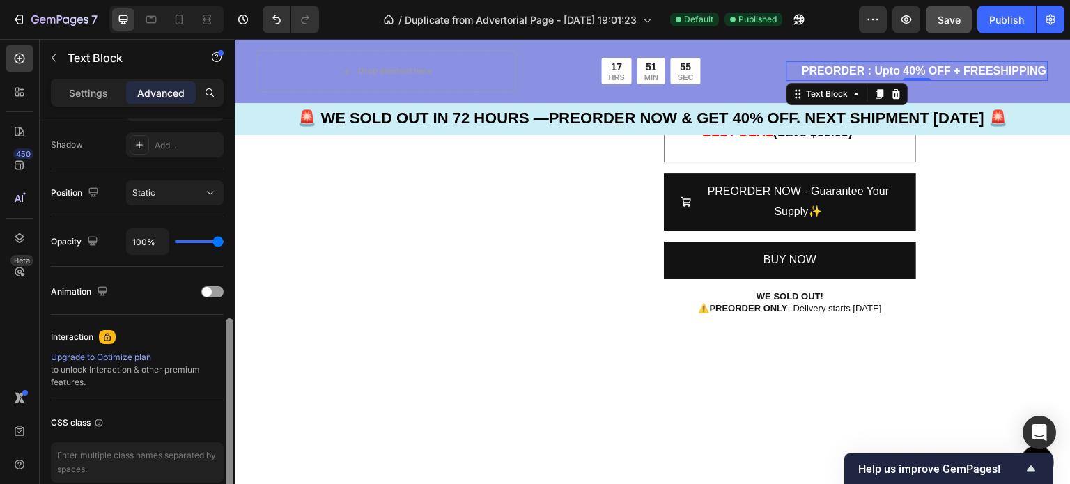
scroll to position [522, 0]
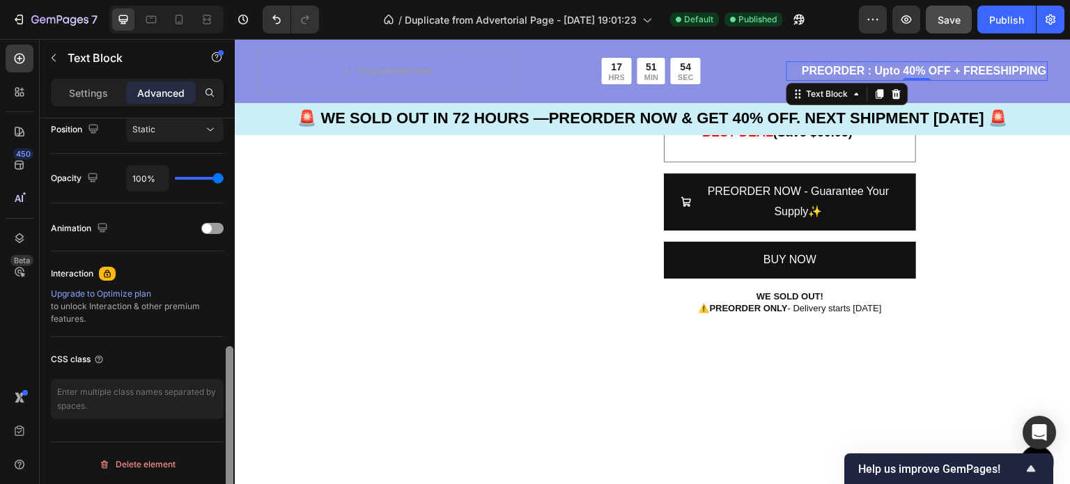
drag, startPoint x: 229, startPoint y: 165, endPoint x: 231, endPoint y: 423, distance: 257.8
click at [231, 423] on div at bounding box center [230, 434] width 8 height 177
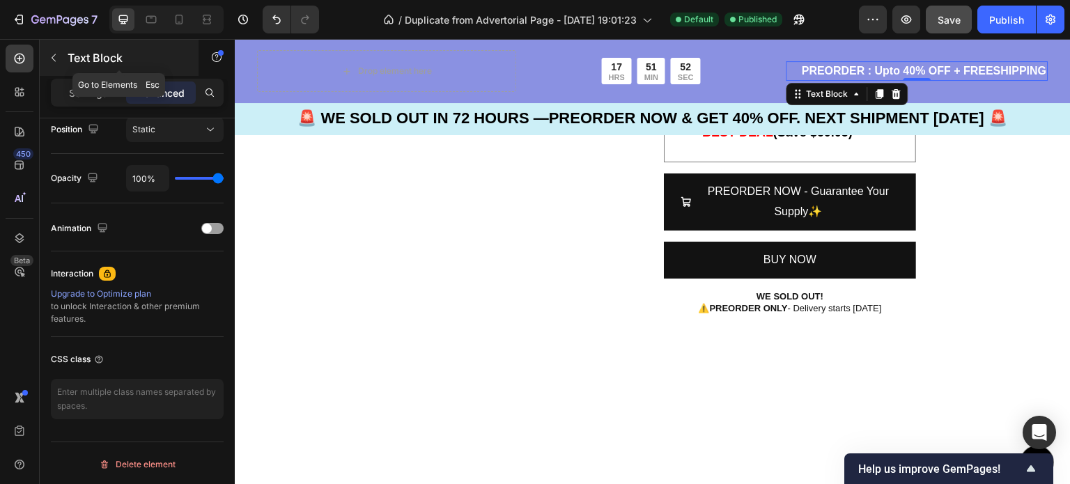
click at [61, 57] on button "button" at bounding box center [54, 58] width 22 height 22
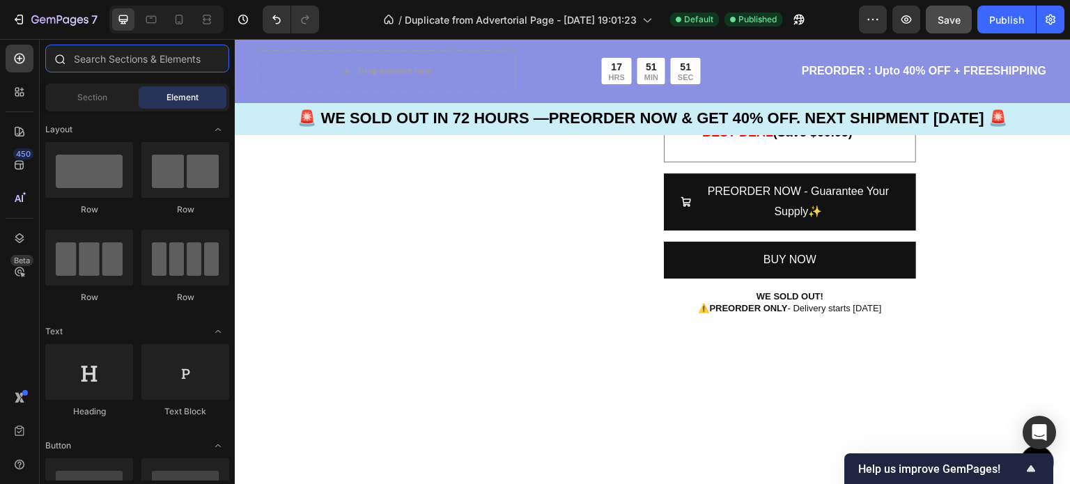
click at [112, 62] on input "text" at bounding box center [137, 59] width 184 height 28
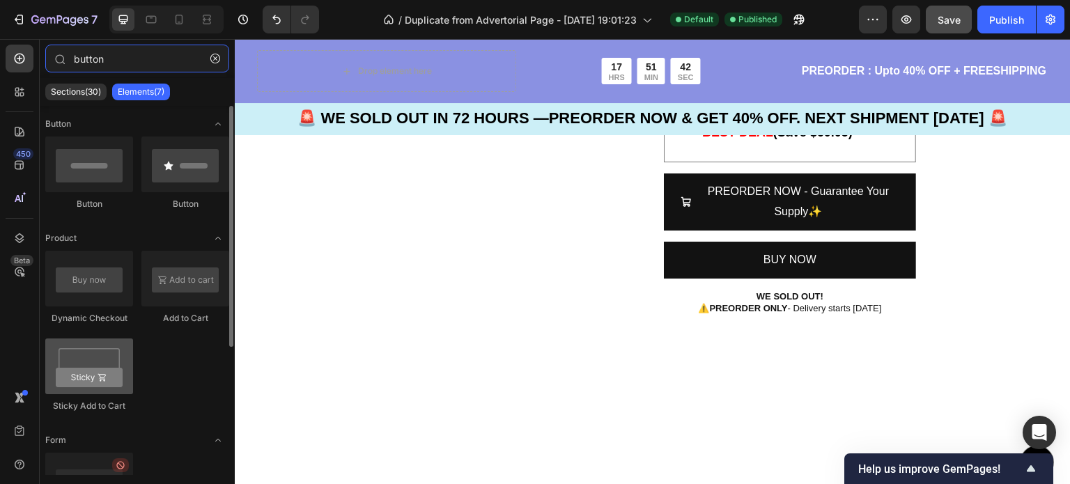
type input "button"
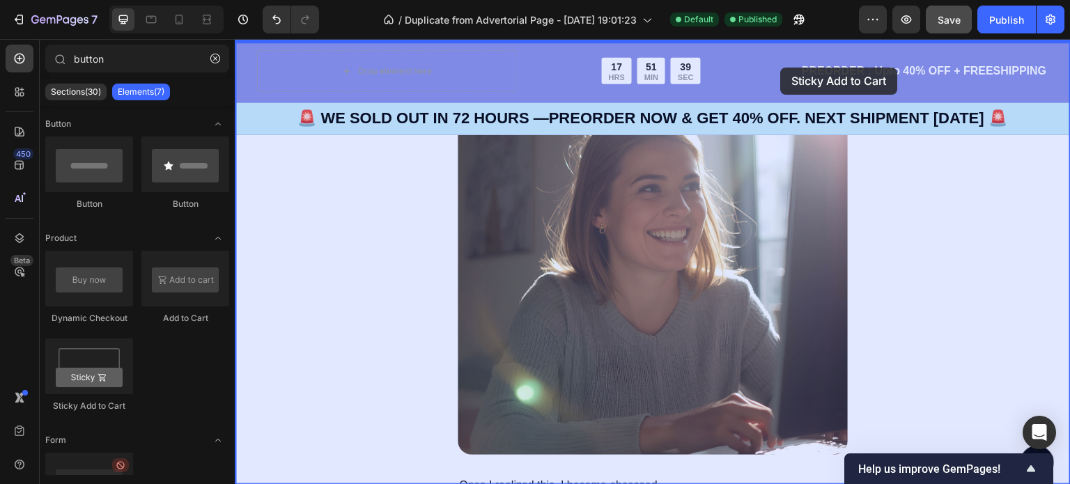
drag, startPoint x: 335, startPoint y: 427, endPoint x: 781, endPoint y: 68, distance: 572.8
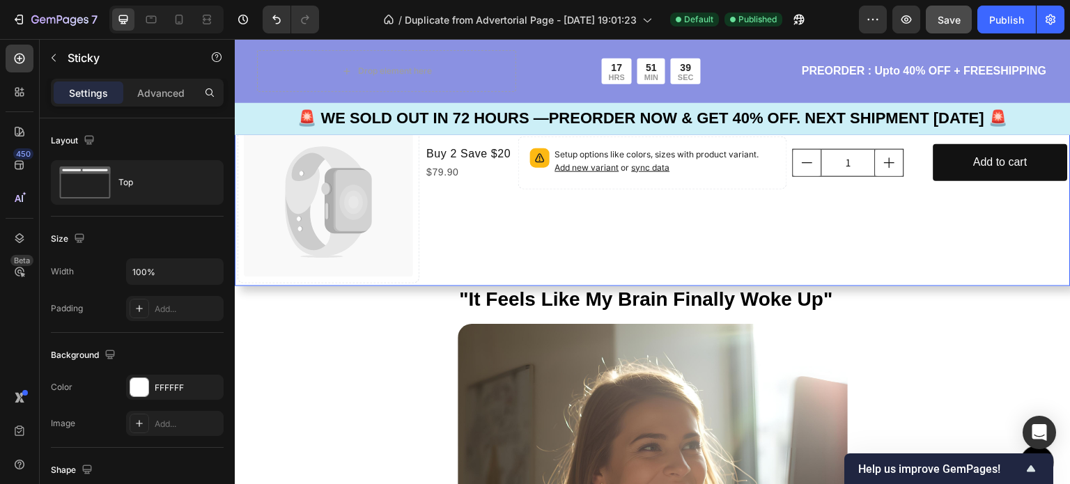
scroll to position [2906, 0]
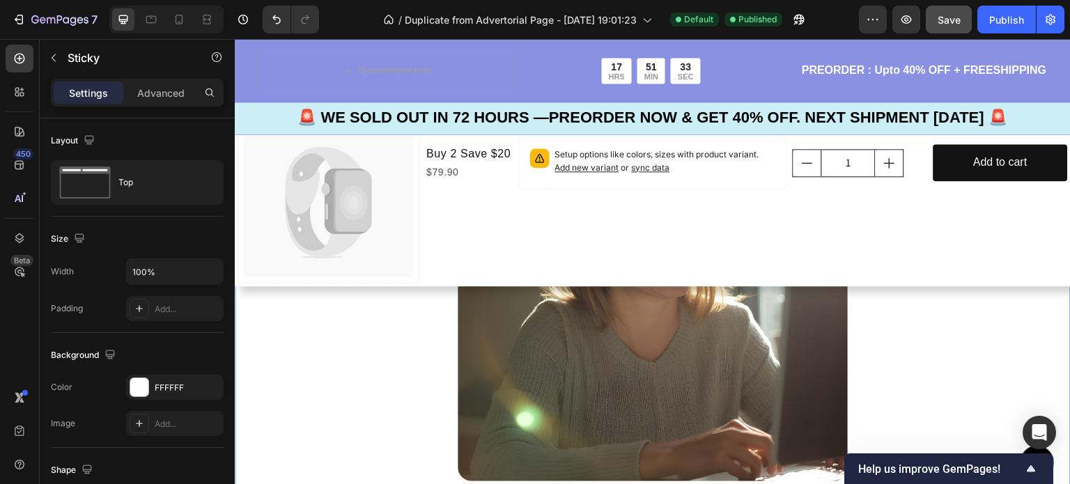
click at [385, 346] on div ""It Feels Like My Brain Finally Woke Up" Text Block Image Once I realized this,…" at bounding box center [653, 436] width 836 height 762
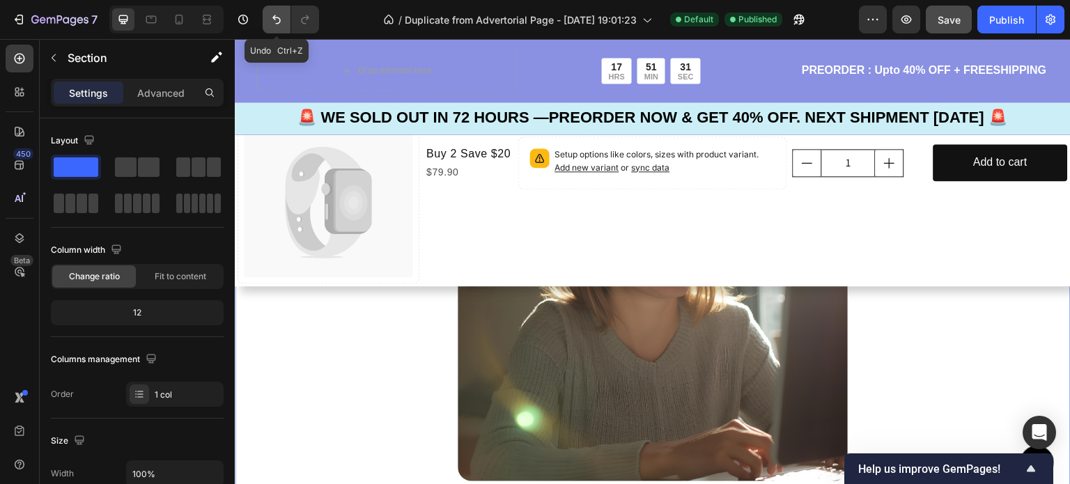
click at [274, 13] on icon "Undo/Redo" at bounding box center [277, 20] width 14 height 14
click at [282, 307] on div ""It Feels Like My Brain Finally Woke Up" Text Block Image Once I realized this,…" at bounding box center [653, 436] width 836 height 762
click at [276, 13] on icon "Undo/Redo" at bounding box center [277, 20] width 14 height 14
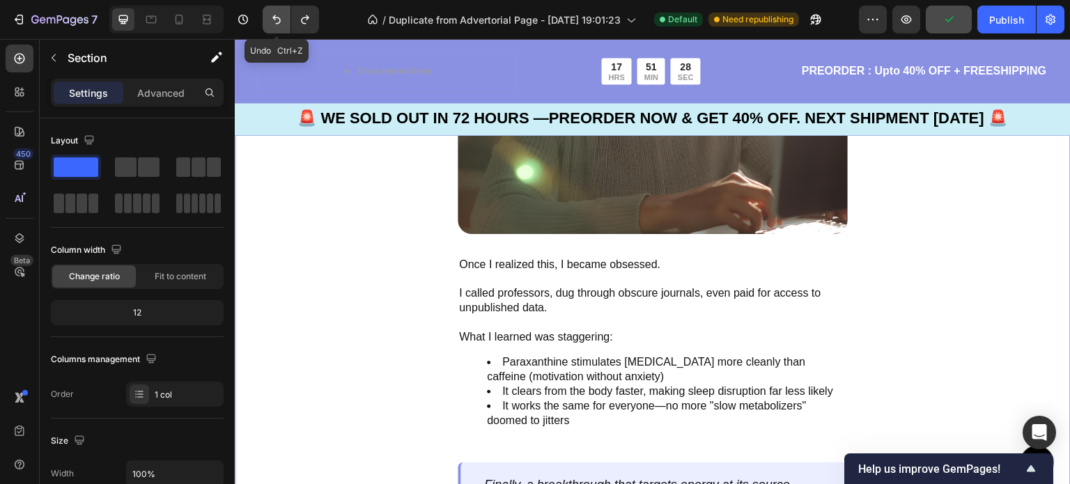
scroll to position [2662, 0]
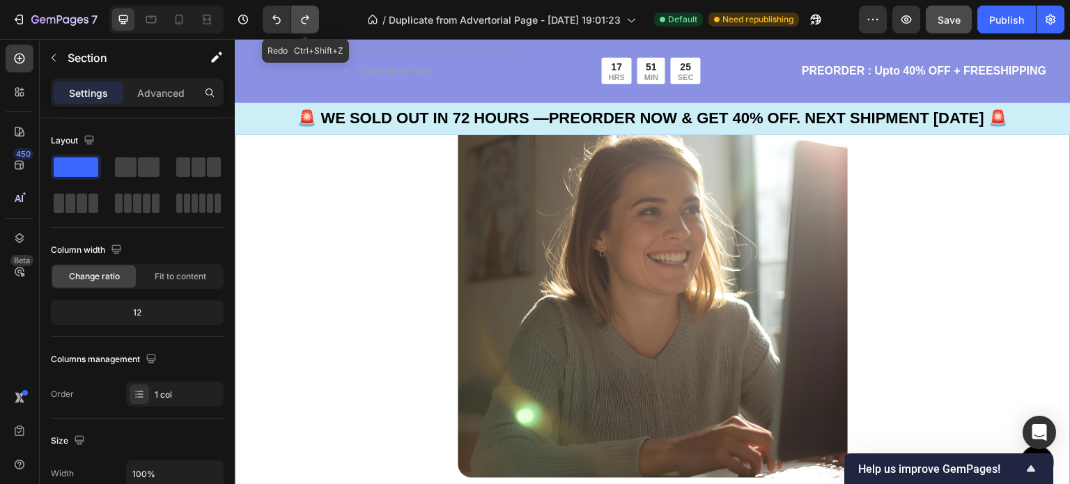
click at [306, 14] on icon "Undo/Redo" at bounding box center [305, 20] width 14 height 14
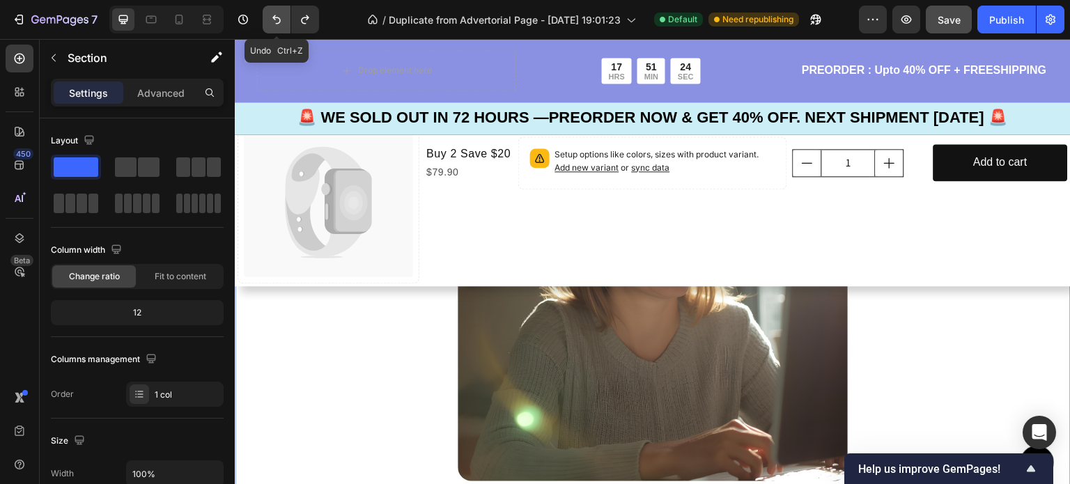
click at [281, 21] on icon "Undo/Redo" at bounding box center [277, 20] width 14 height 14
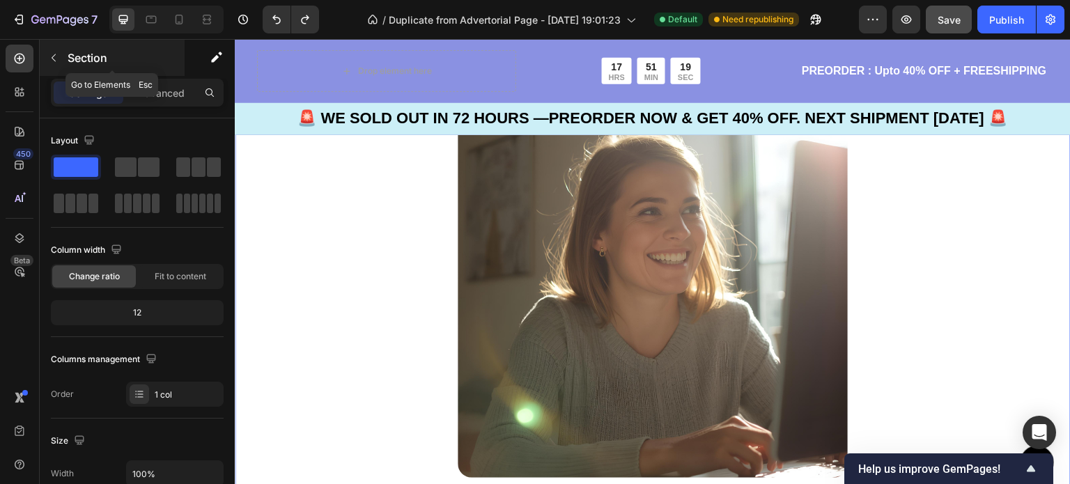
click at [58, 64] on button "button" at bounding box center [54, 58] width 22 height 22
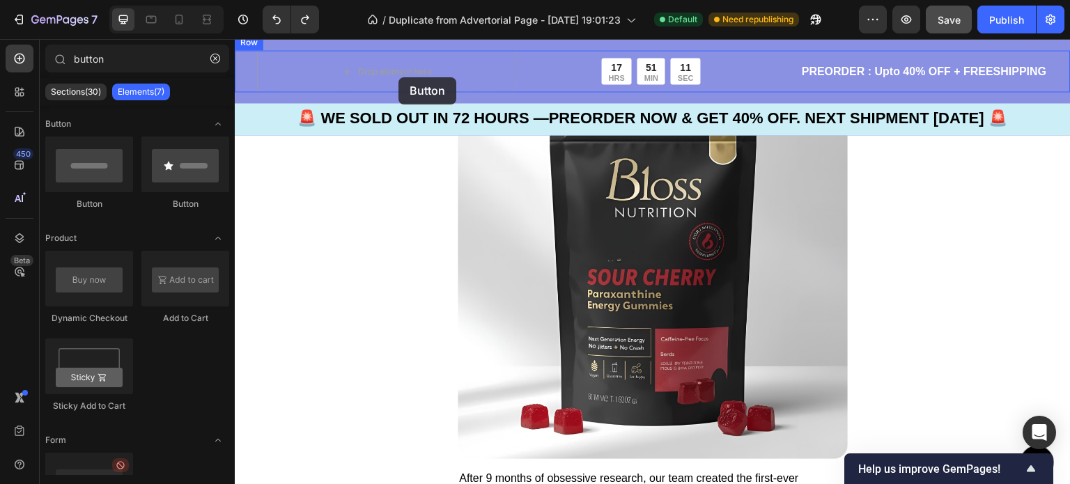
drag, startPoint x: 331, startPoint y: 219, endPoint x: 399, endPoint y: 77, distance: 157.4
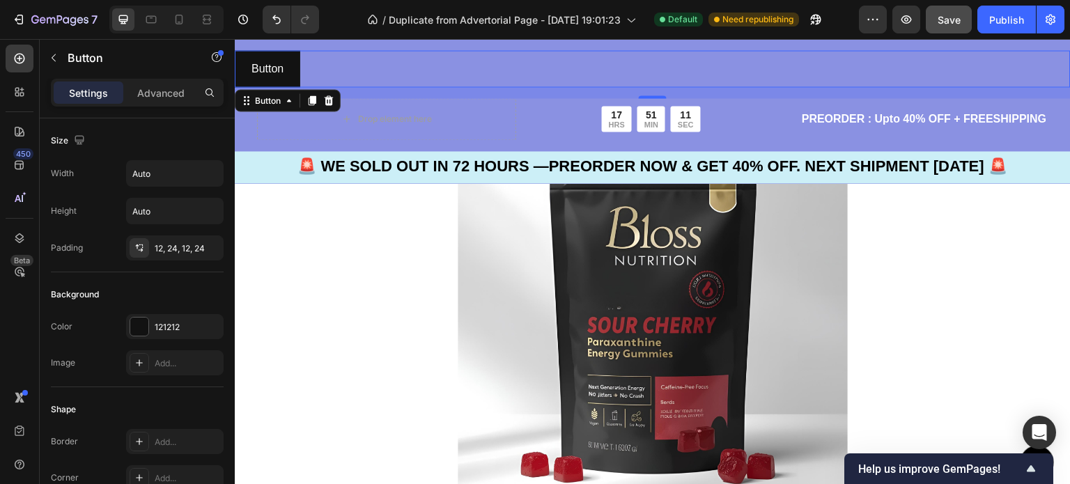
scroll to position [2037, 0]
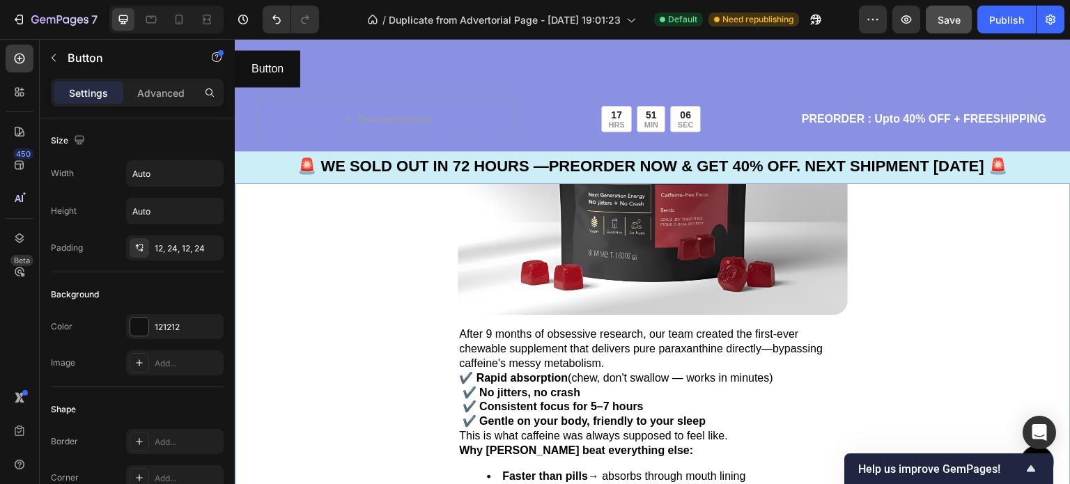
click at [279, 231] on div "Introducing: The World's First Paraxanthine Chewable Text Block Image After 9 m…" at bounding box center [653, 215] width 836 height 649
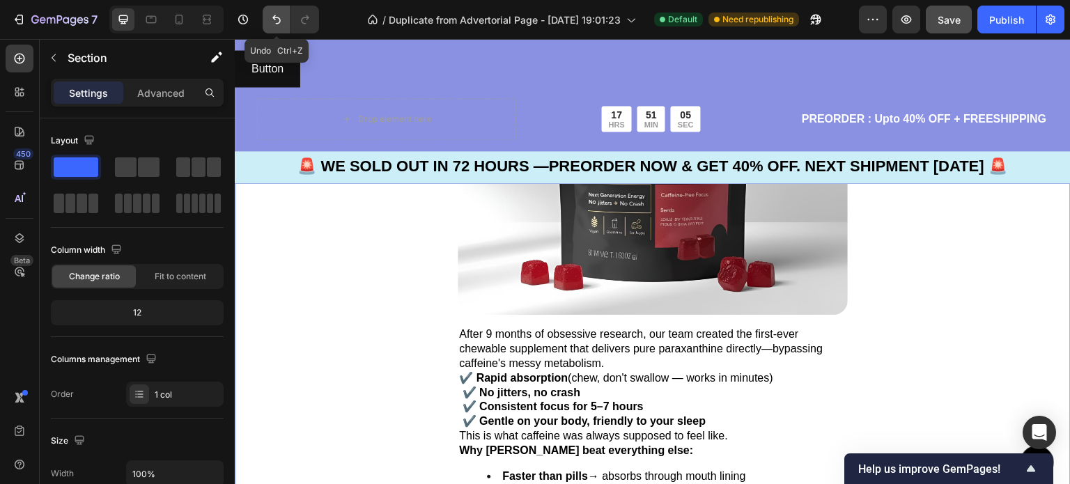
click at [273, 19] on icon "Undo/Redo" at bounding box center [277, 20] width 14 height 14
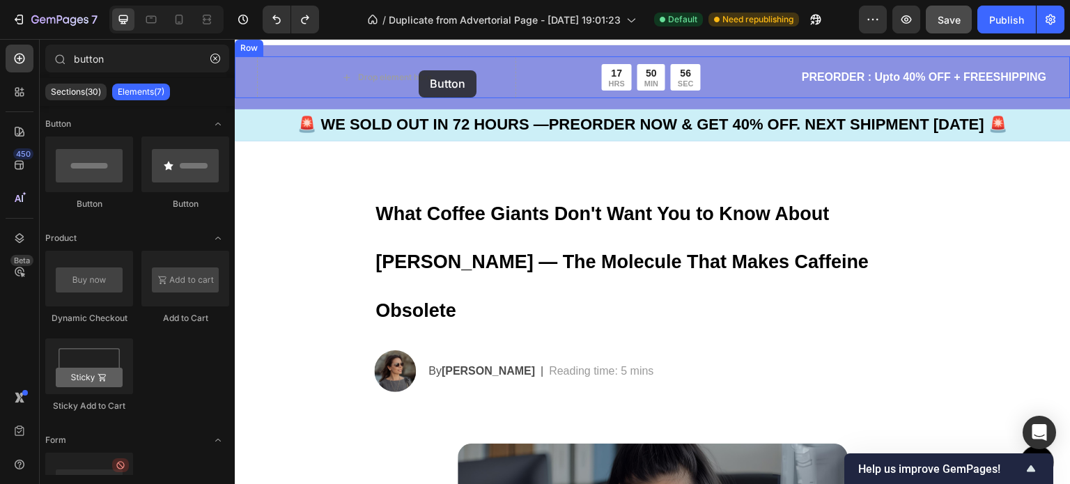
scroll to position [0, 0]
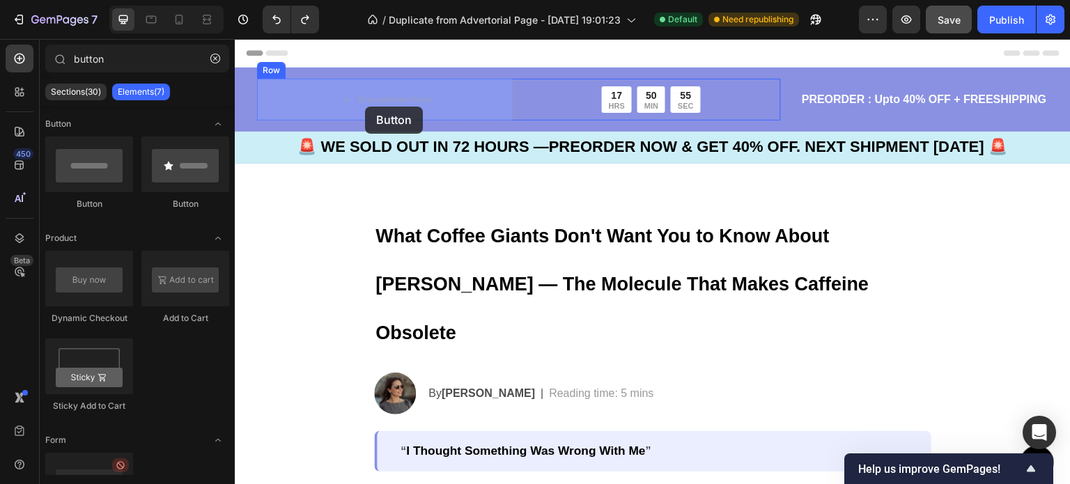
drag, startPoint x: 338, startPoint y: 211, endPoint x: 365, endPoint y: 107, distance: 108.0
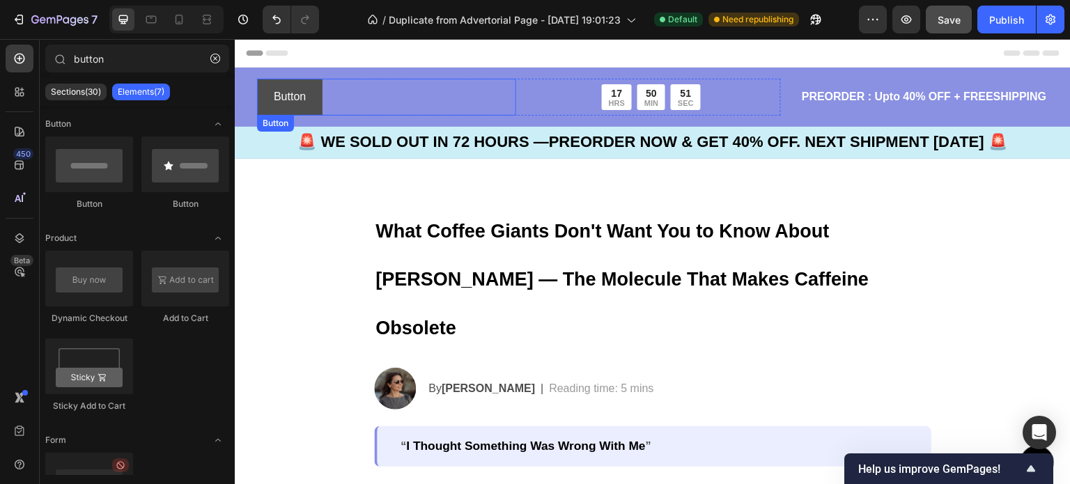
click at [314, 97] on button "Button" at bounding box center [289, 97] width 65 height 37
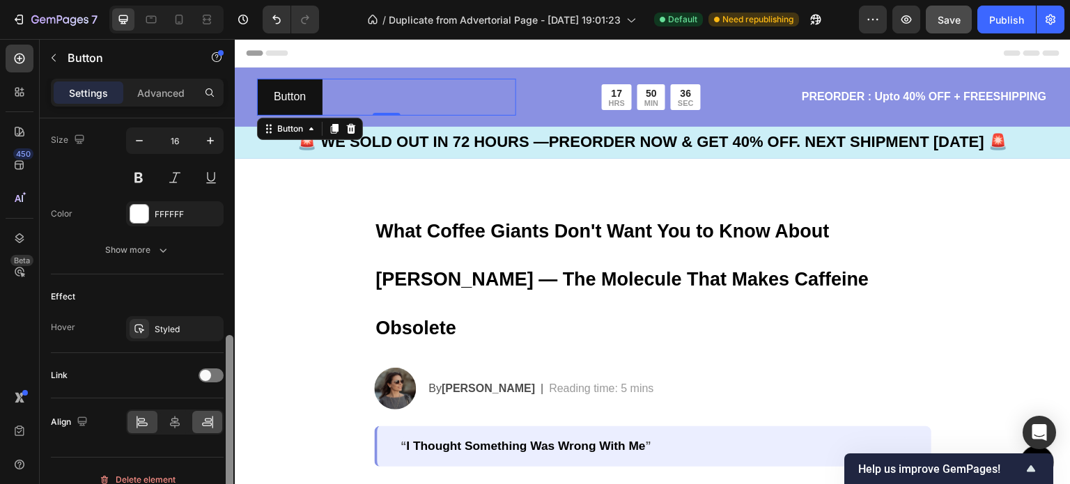
scroll to position [591, 0]
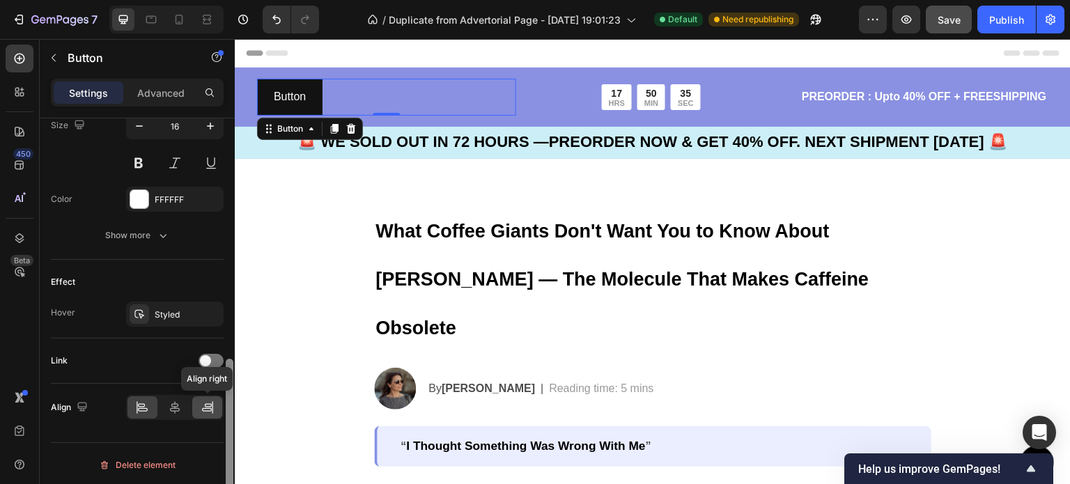
drag, startPoint x: 231, startPoint y: 155, endPoint x: 217, endPoint y: 399, distance: 245.0
click at [217, 399] on div "Size Width Auto Height Auto Padding 12, 24, 12, 24 Background Color 121212 Imag…" at bounding box center [137, 321] width 195 height 406
click at [202, 359] on span at bounding box center [205, 360] width 11 height 11
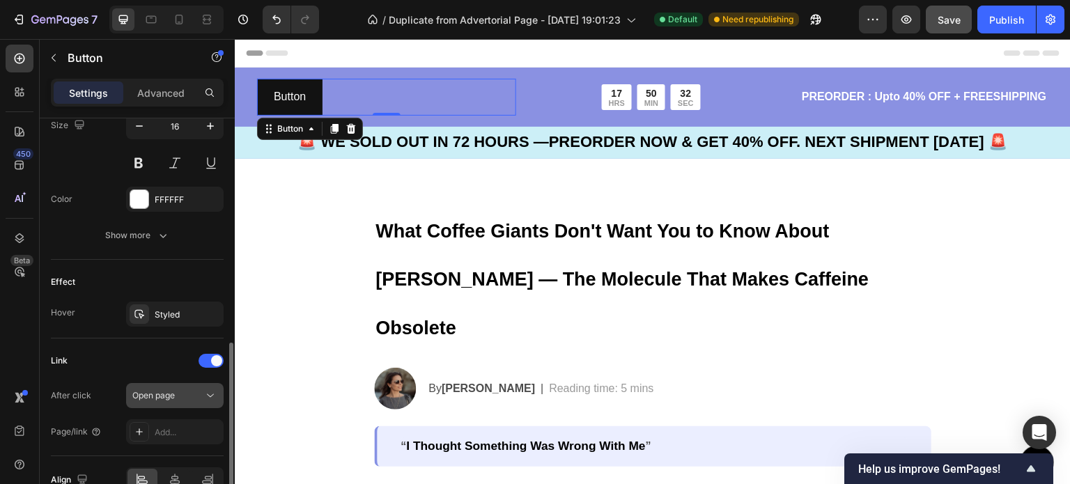
click at [215, 394] on icon at bounding box center [210, 396] width 14 height 14
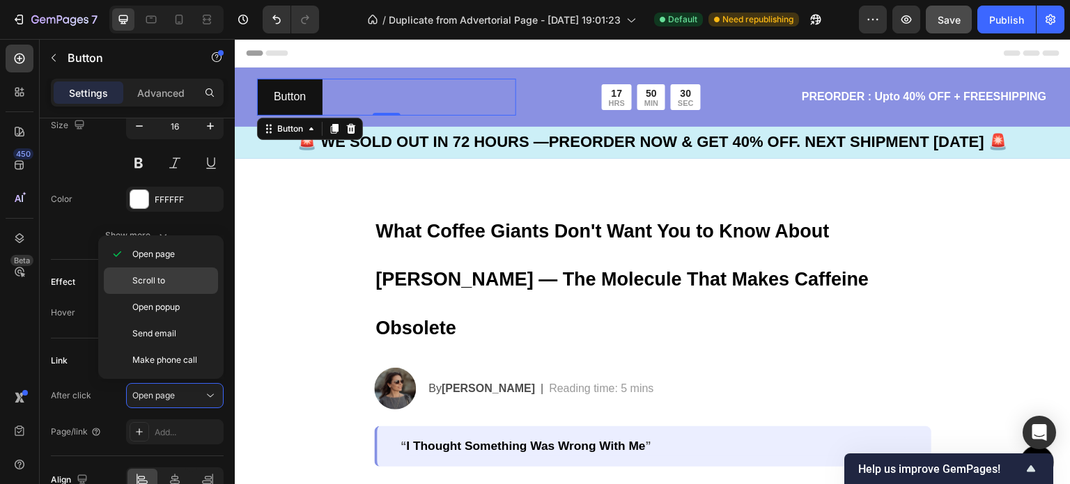
click at [185, 284] on p "Scroll to" at bounding box center [171, 281] width 79 height 13
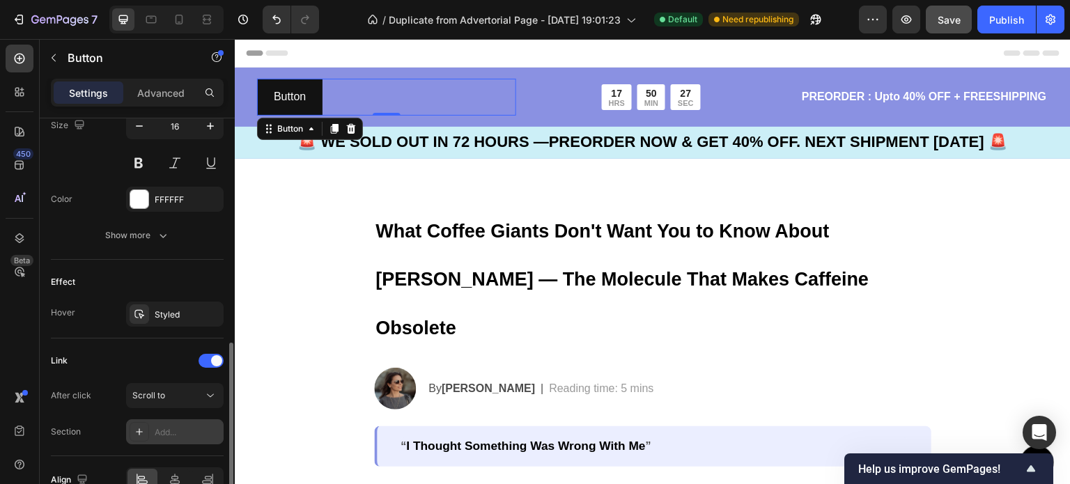
click at [178, 426] on div "Add..." at bounding box center [187, 432] width 65 height 13
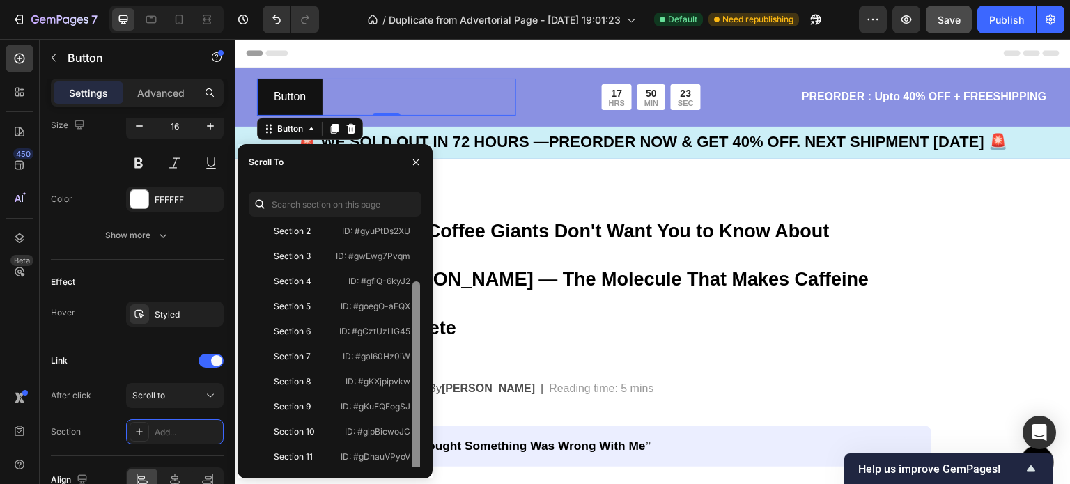
scroll to position [59, 0]
drag, startPoint x: 418, startPoint y: 288, endPoint x: 420, endPoint y: 365, distance: 76.7
click at [420, 365] on div at bounding box center [416, 346] width 10 height 242
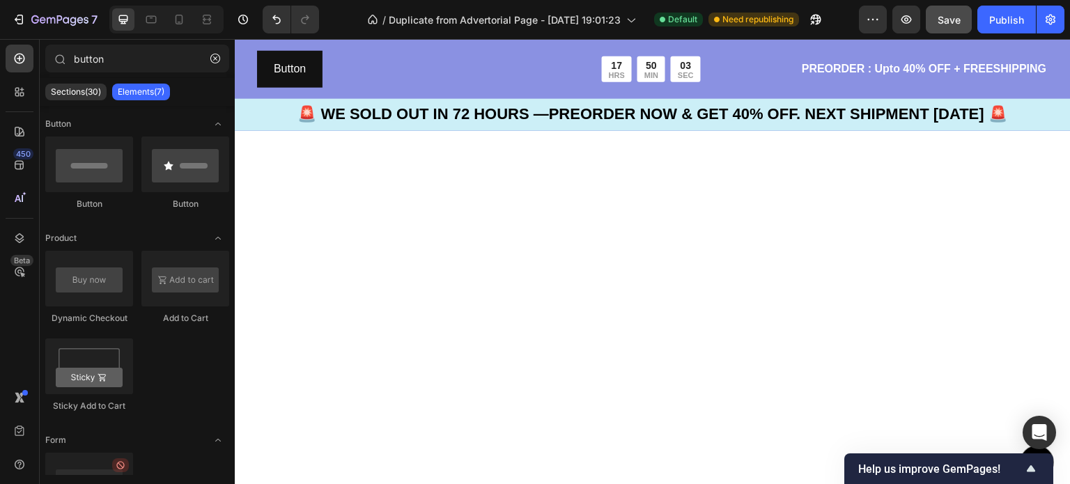
scroll to position [1192, 0]
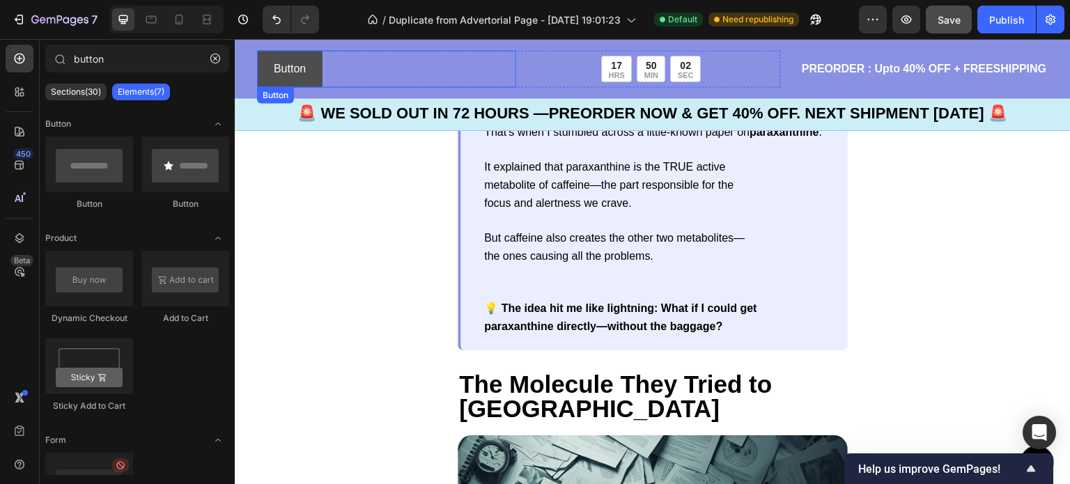
click at [310, 67] on button "Button" at bounding box center [289, 68] width 65 height 37
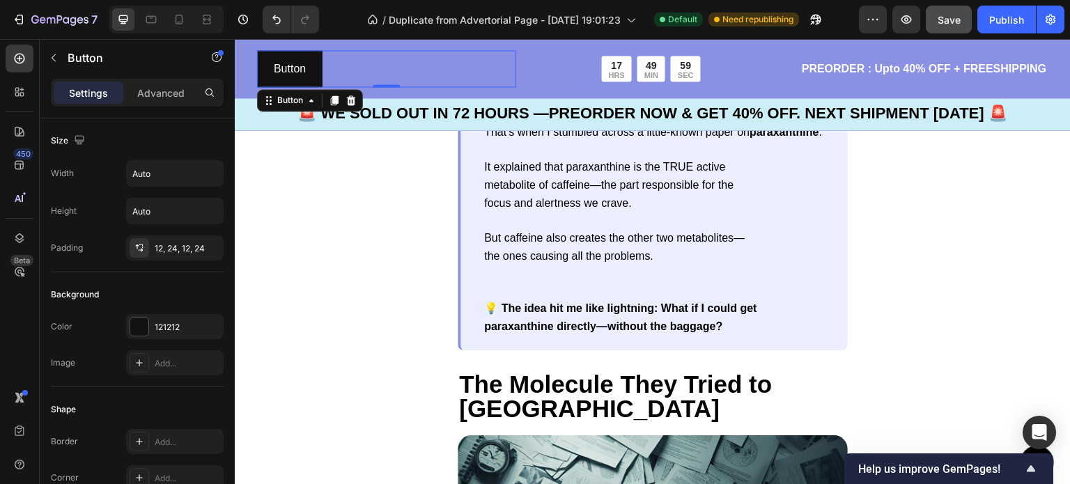
scroll to position [71, 0]
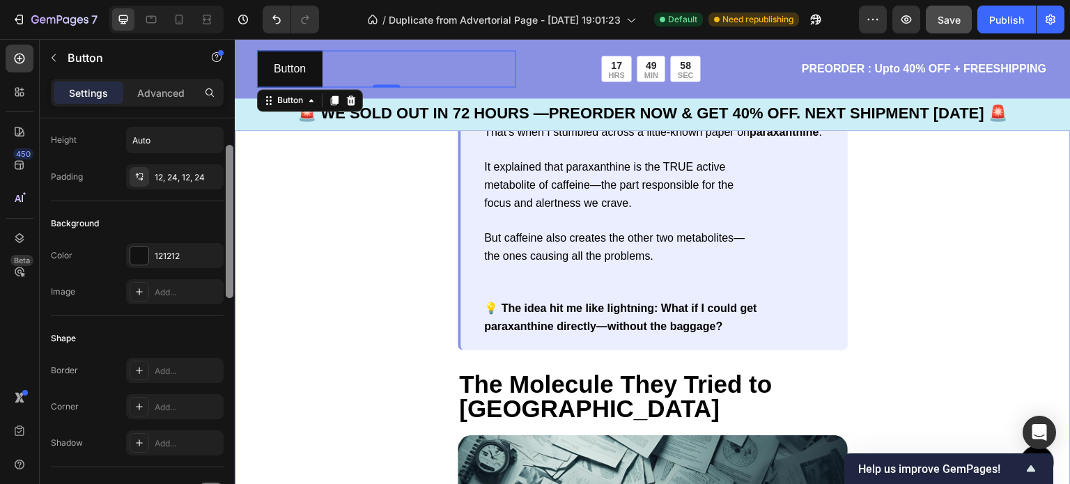
drag, startPoint x: 468, startPoint y: 301, endPoint x: 238, endPoint y: 383, distance: 243.5
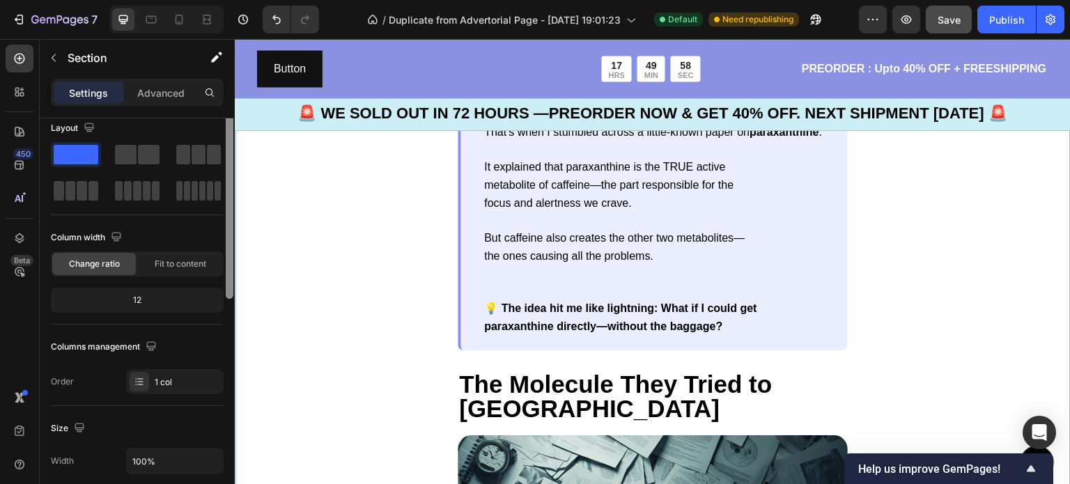
scroll to position [0, 0]
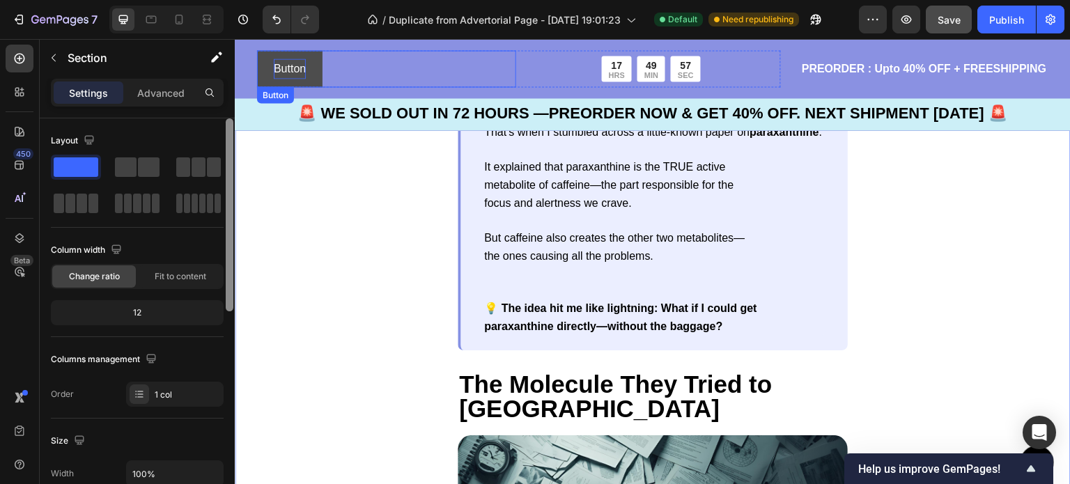
click at [293, 65] on p "Button" at bounding box center [290, 69] width 32 height 20
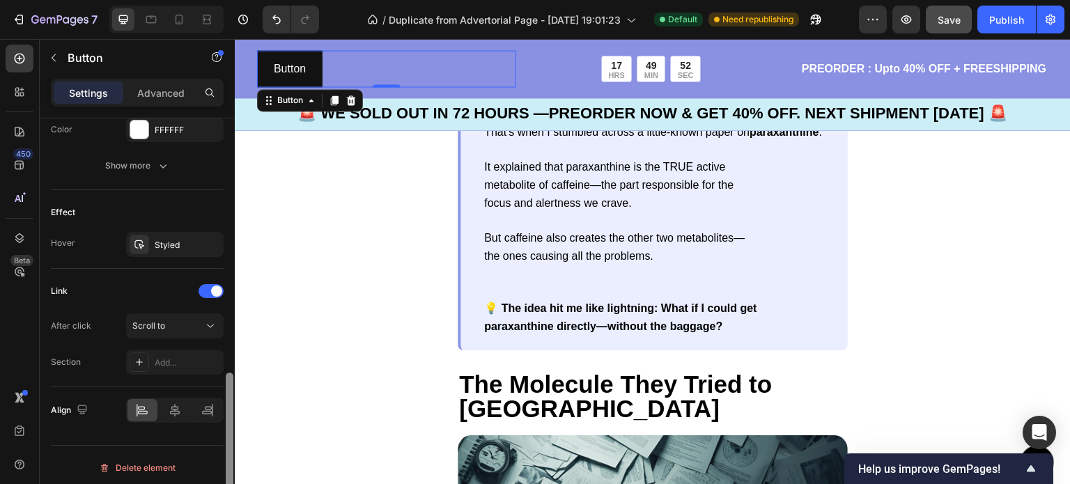
scroll to position [663, 0]
drag, startPoint x: 226, startPoint y: 229, endPoint x: 219, endPoint y: 487, distance: 258.6
click at [219, 0] on html "7 Version history / Duplicate from Advertorial Page - [DATE] 19:01:23 Default N…" at bounding box center [535, 0] width 1070 height 0
click at [164, 364] on div "Add..." at bounding box center [175, 359] width 98 height 25
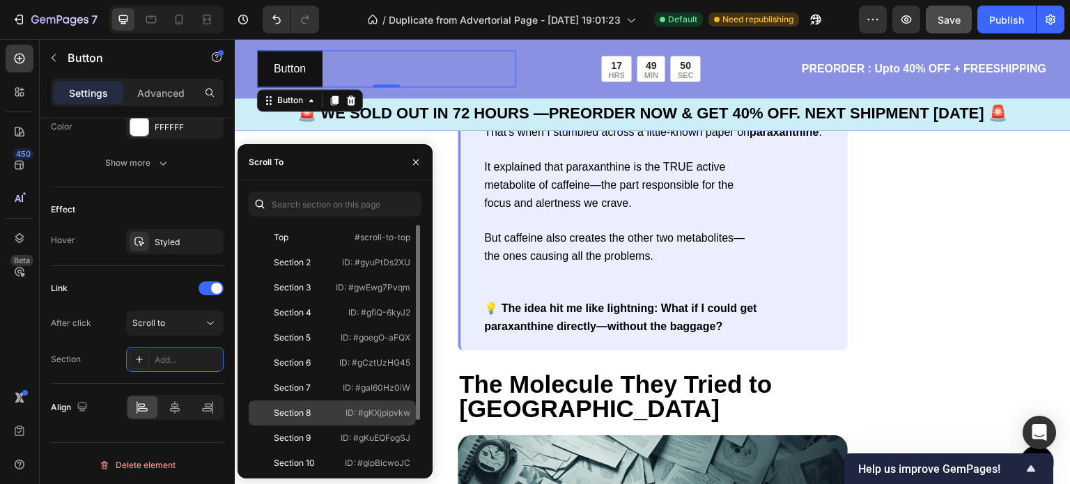
click at [274, 415] on div "Section 8" at bounding box center [292, 413] width 37 height 13
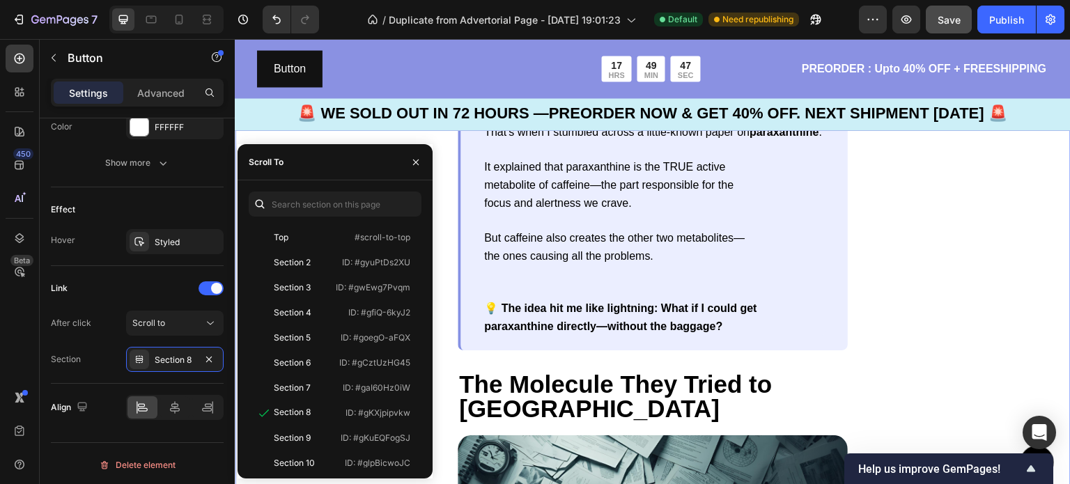
click at [444, 155] on div "The 2 A.M. Google Search That Changed Everything Text Block One night, frustrat…" at bounding box center [653, 403] width 836 height 883
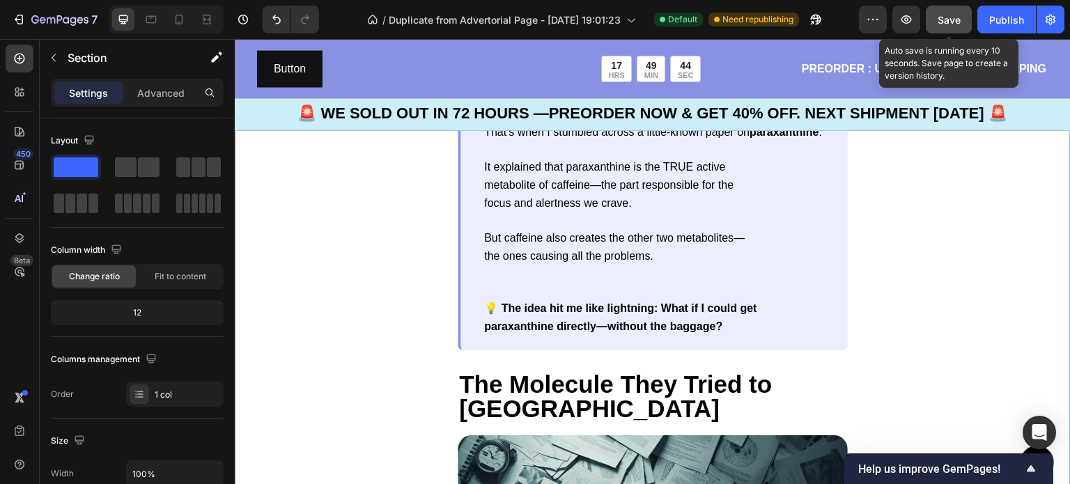
click at [953, 19] on span "Save" at bounding box center [949, 20] width 23 height 12
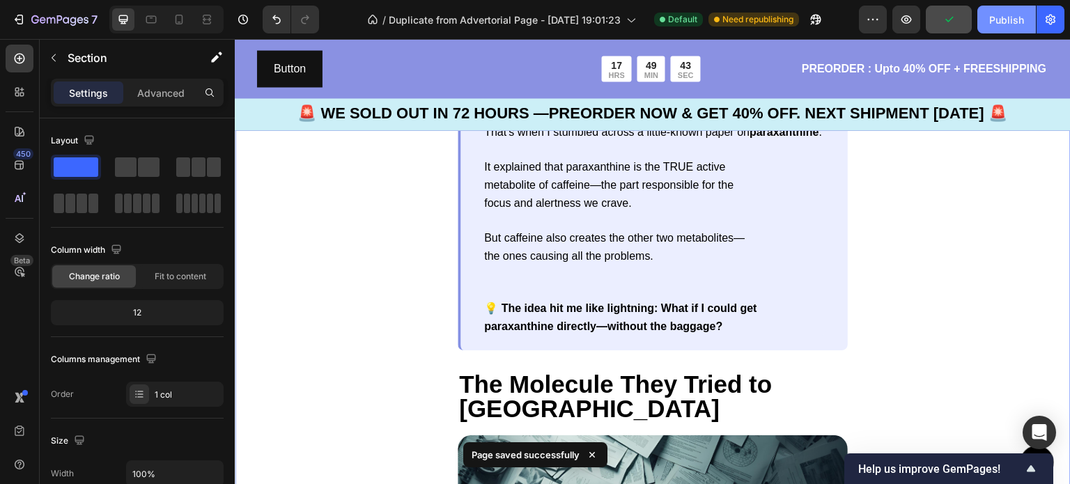
click at [1014, 22] on div "Publish" at bounding box center [1006, 20] width 35 height 15
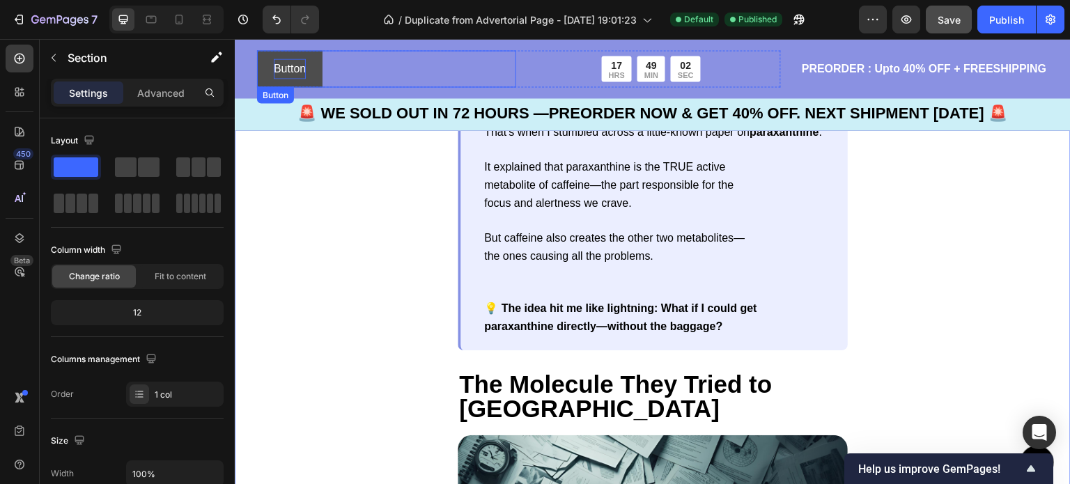
click at [302, 61] on p "Button" at bounding box center [290, 69] width 32 height 20
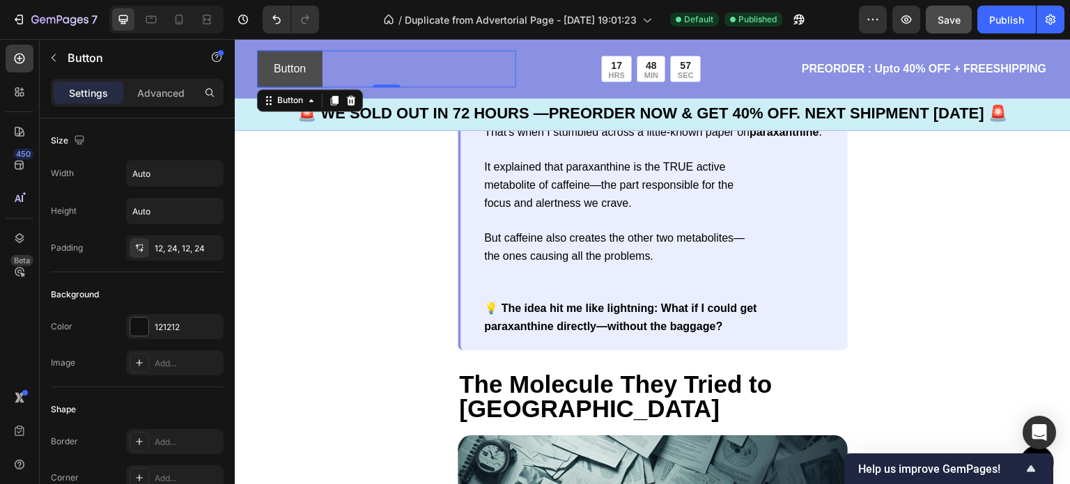
click at [307, 72] on link "Button" at bounding box center [289, 68] width 65 height 37
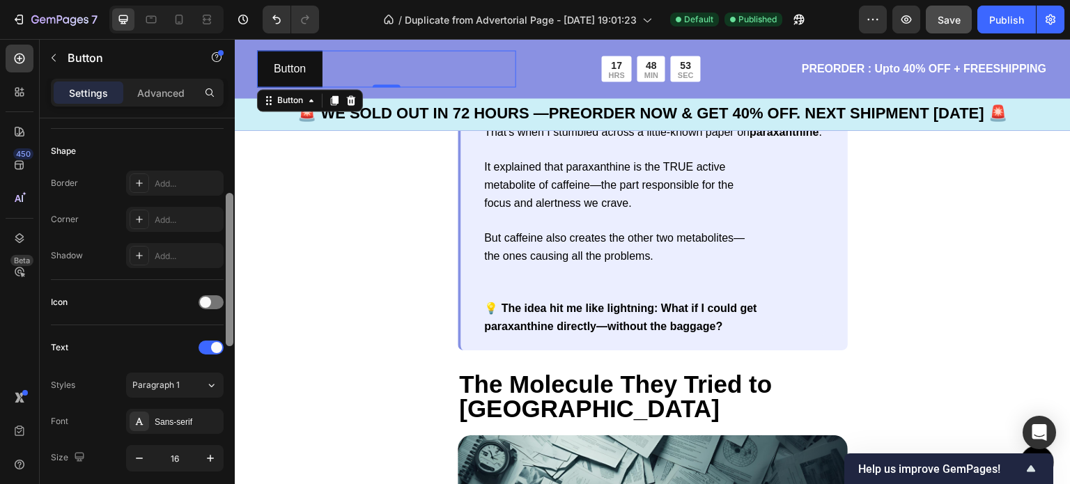
scroll to position [280, 0]
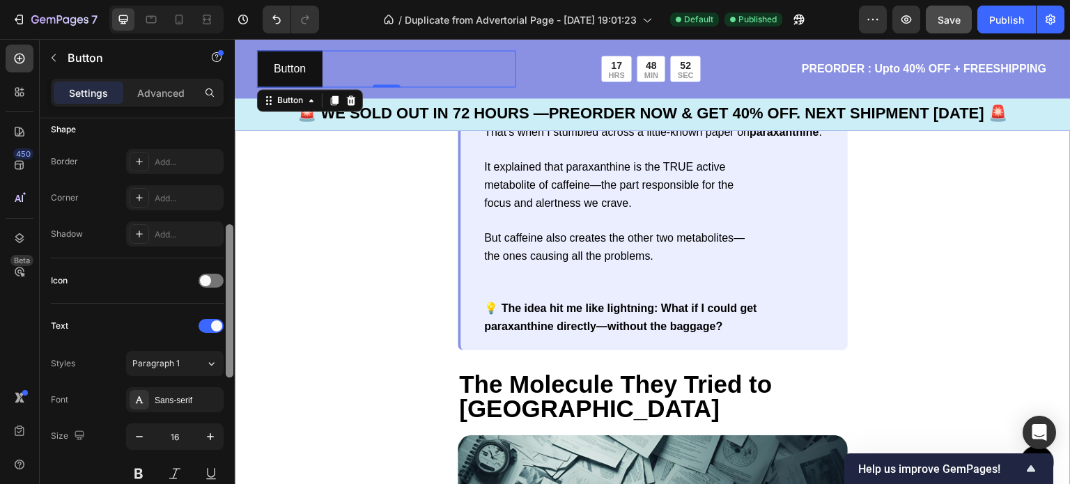
drag, startPoint x: 463, startPoint y: 216, endPoint x: 240, endPoint y: 341, distance: 255.5
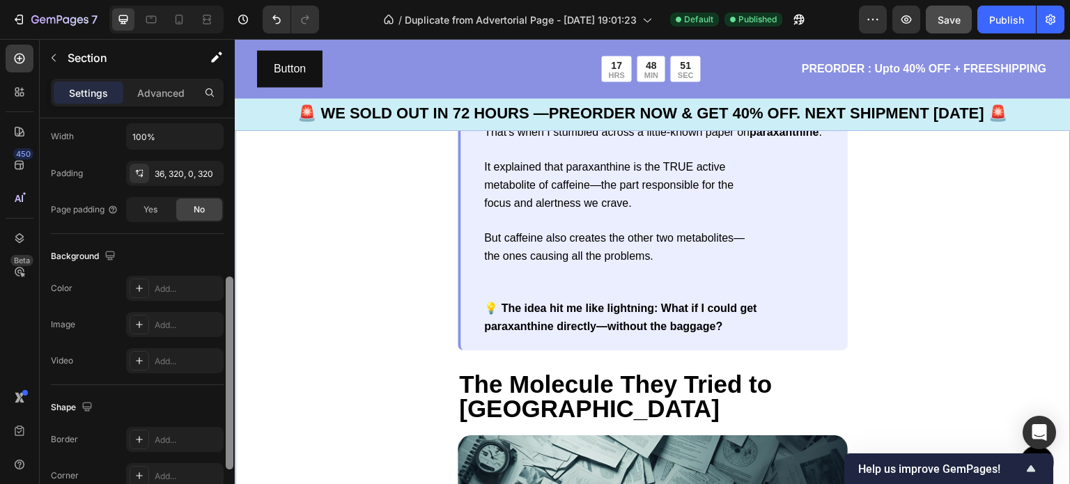
scroll to position [335, 0]
click at [226, 305] on div at bounding box center [230, 375] width 8 height 193
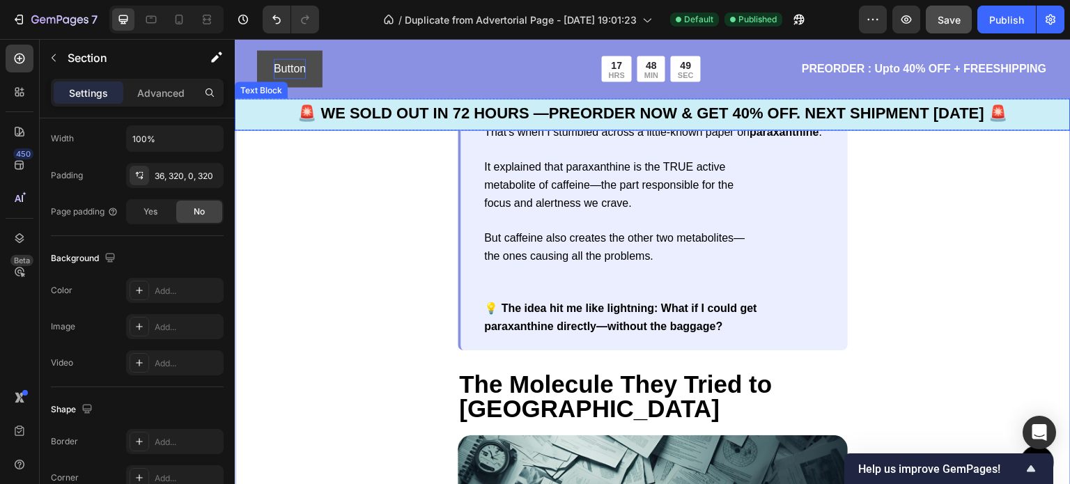
click at [293, 73] on p "Button" at bounding box center [290, 69] width 32 height 20
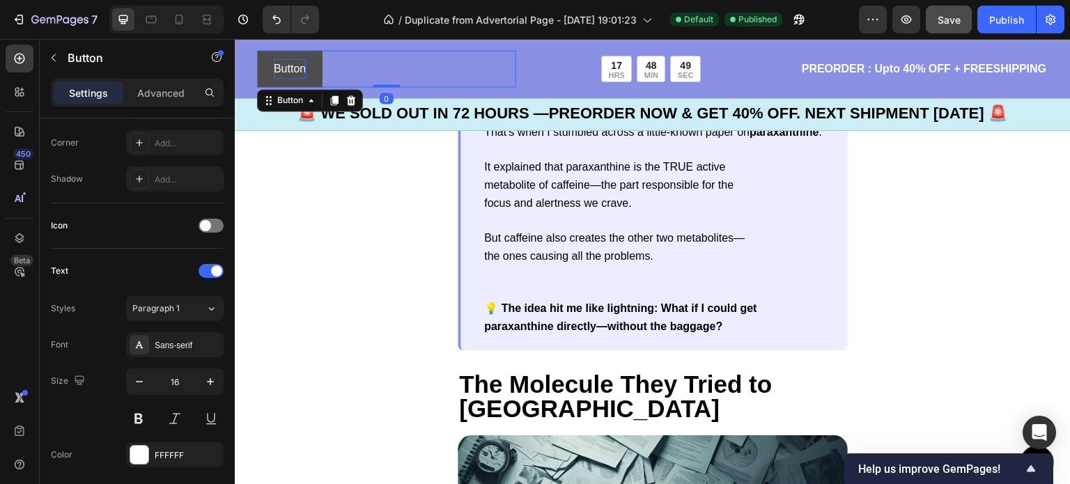
scroll to position [0, 0]
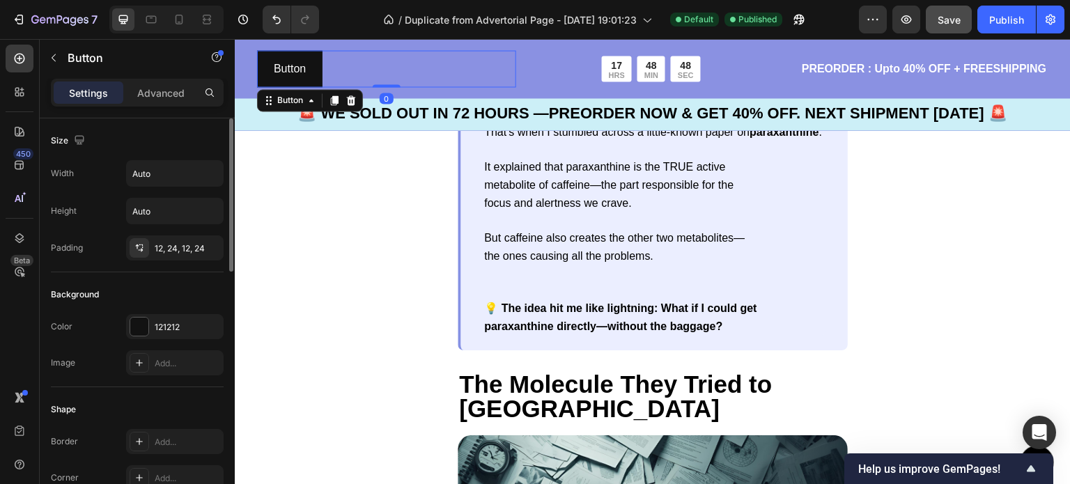
click at [216, 157] on div "Size Width Auto Height Auto Padding 12, 24, 12, 24" at bounding box center [137, 195] width 173 height 154
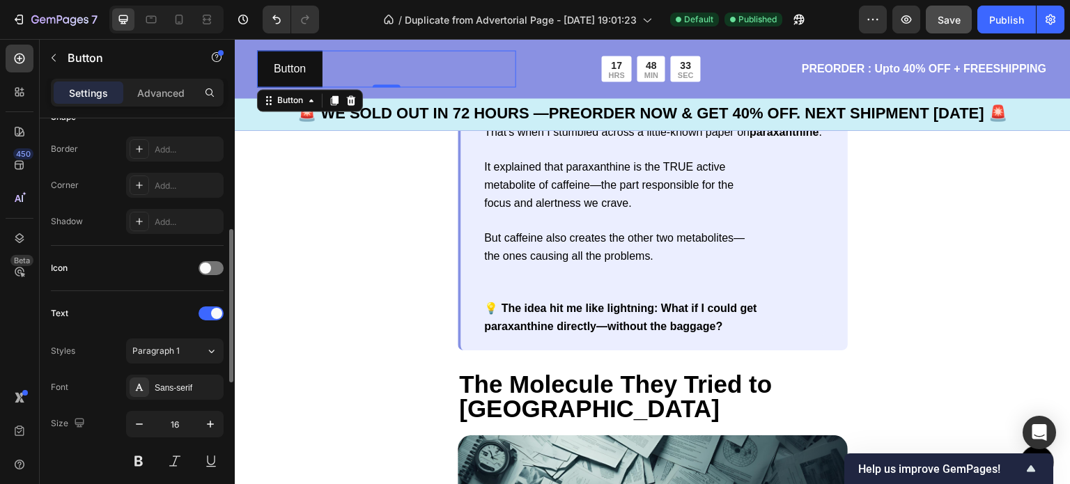
scroll to position [272, 0]
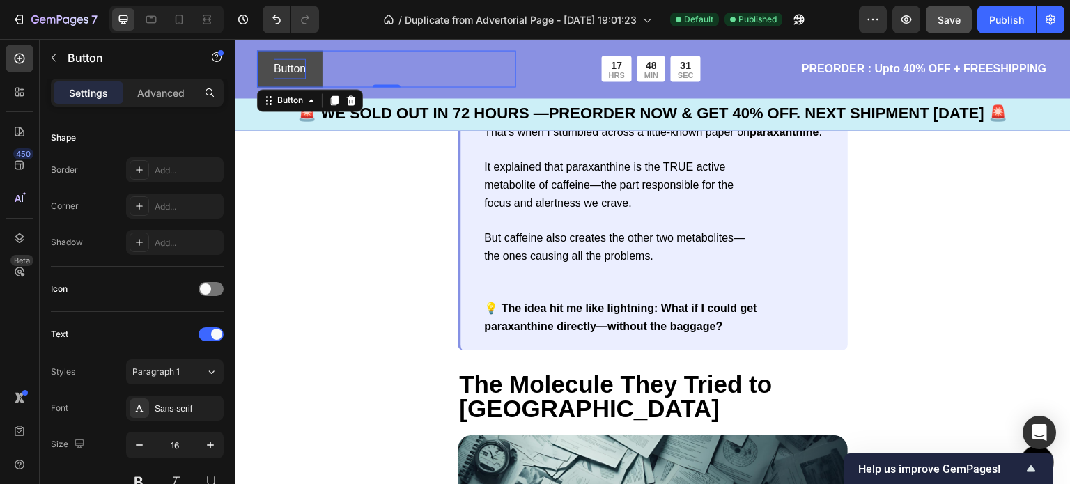
click at [303, 67] on p "Button" at bounding box center [290, 69] width 32 height 20
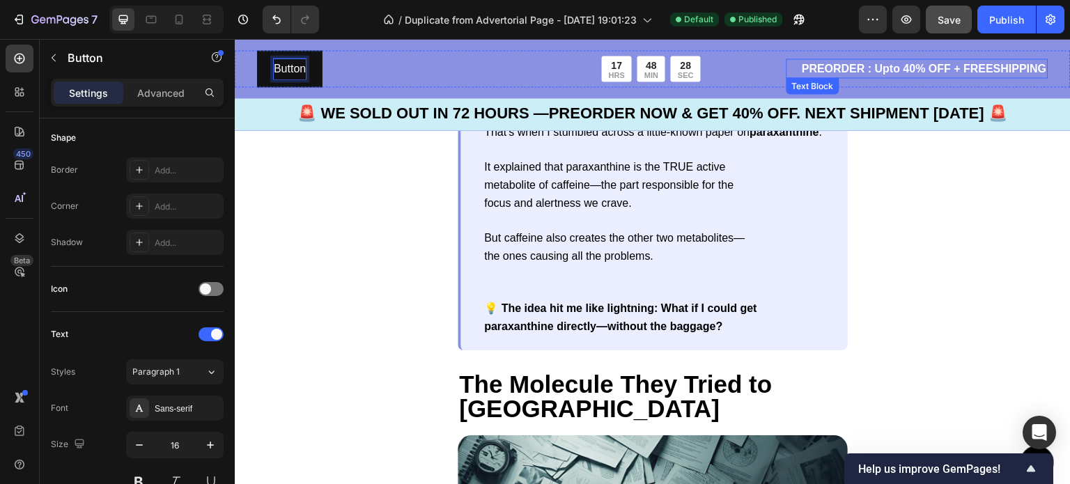
click at [1034, 69] on p "PREORDER : Upto 40% OFF + FREESHIPPING" at bounding box center [917, 68] width 259 height 17
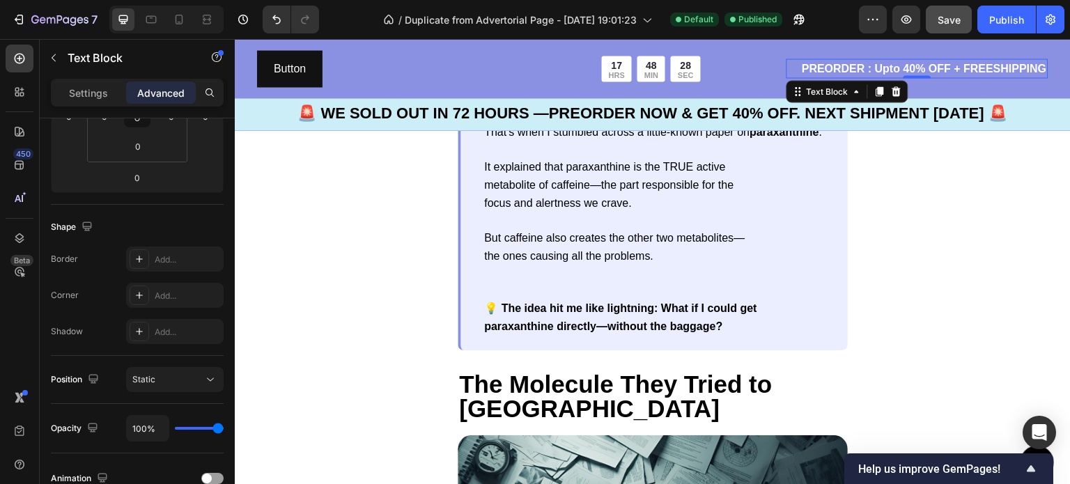
scroll to position [0, 0]
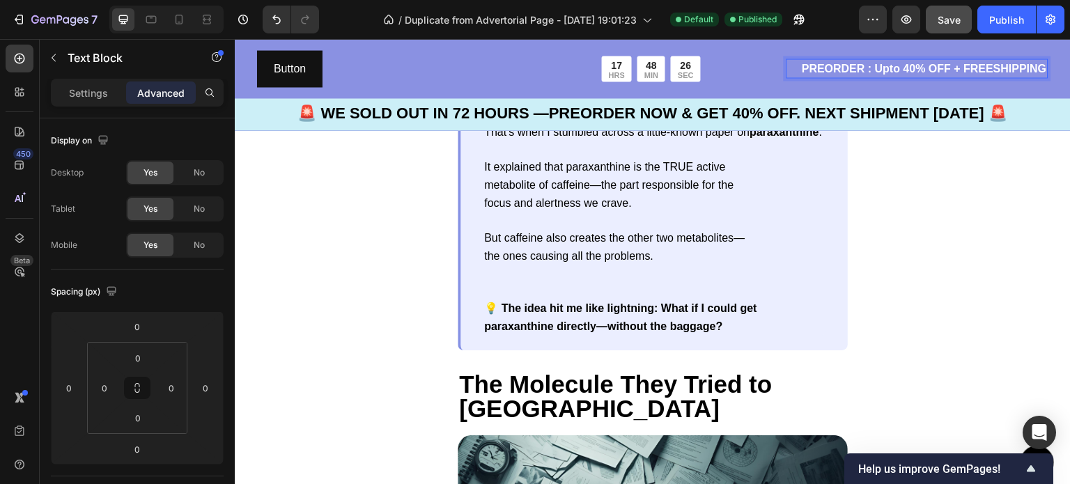
click at [1036, 70] on p "PREORDER : Upto 40% OFF + FREESHIPPING" at bounding box center [917, 68] width 259 height 17
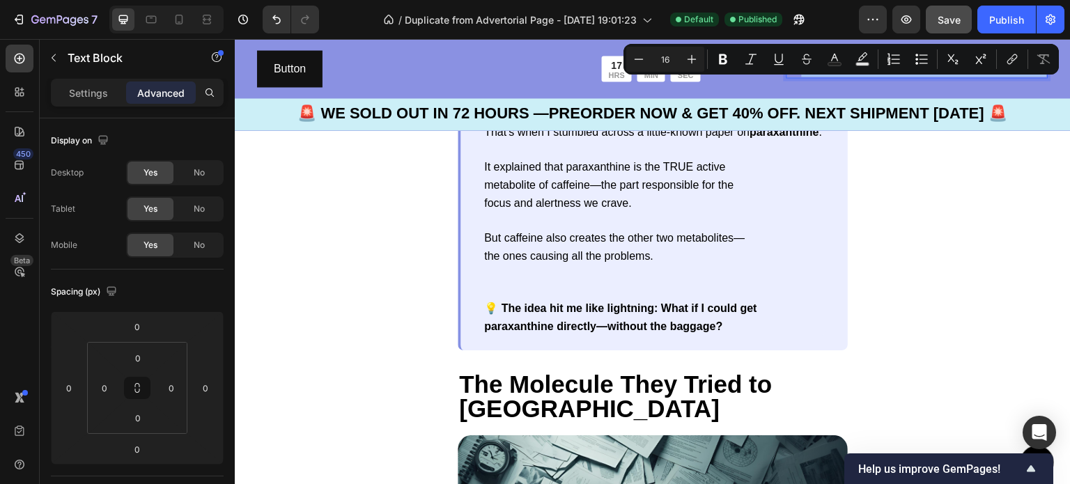
drag, startPoint x: 1036, startPoint y: 70, endPoint x: 786, endPoint y: 72, distance: 250.2
click at [788, 72] on p "PREORDER : Upto 40% OFF + FREESHIPPING" at bounding box center [917, 68] width 259 height 17
copy p "PREORDER : Upto 40% OFF + FREESHIPPING"
click at [306, 68] on link "Button" at bounding box center [289, 68] width 65 height 37
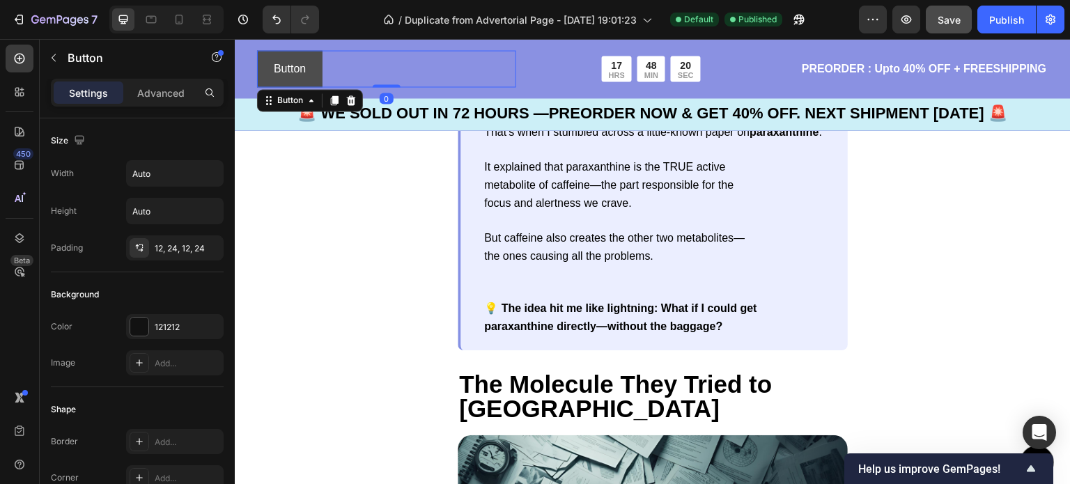
click at [307, 68] on link "Button" at bounding box center [289, 68] width 65 height 37
click at [307, 69] on link "Button" at bounding box center [289, 68] width 65 height 37
click at [309, 68] on link "Button" at bounding box center [289, 68] width 65 height 37
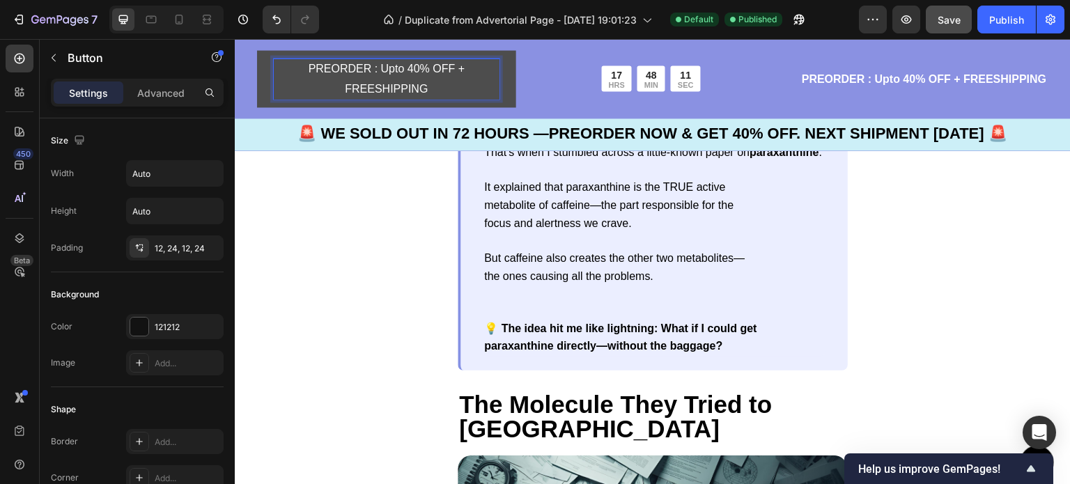
scroll to position [1212, 0]
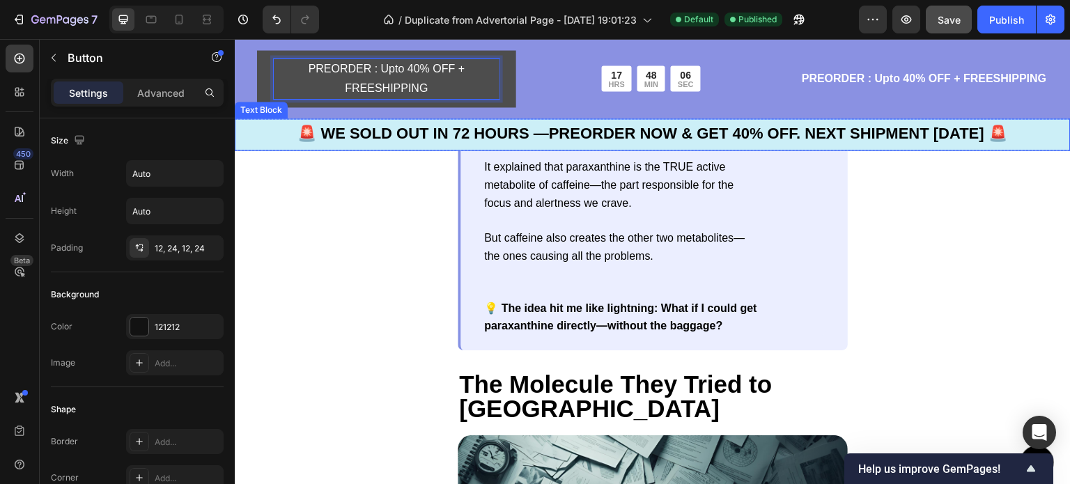
click at [295, 158] on div "The 2 A.M. Google Search That Changed Everything Text Block One night, frustrat…" at bounding box center [653, 403] width 836 height 883
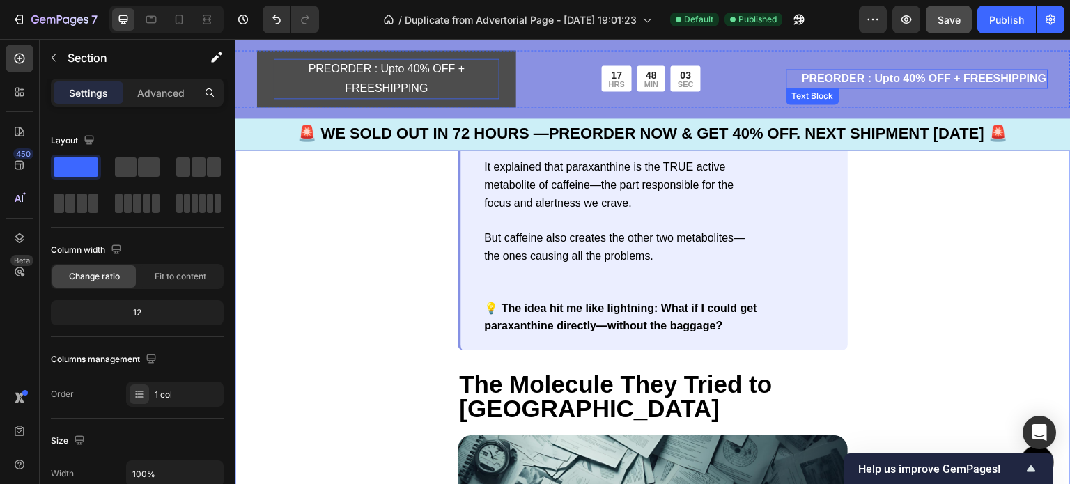
click at [871, 85] on p "PREORDER : Upto 40% OFF + FREESHIPPING" at bounding box center [917, 78] width 259 height 17
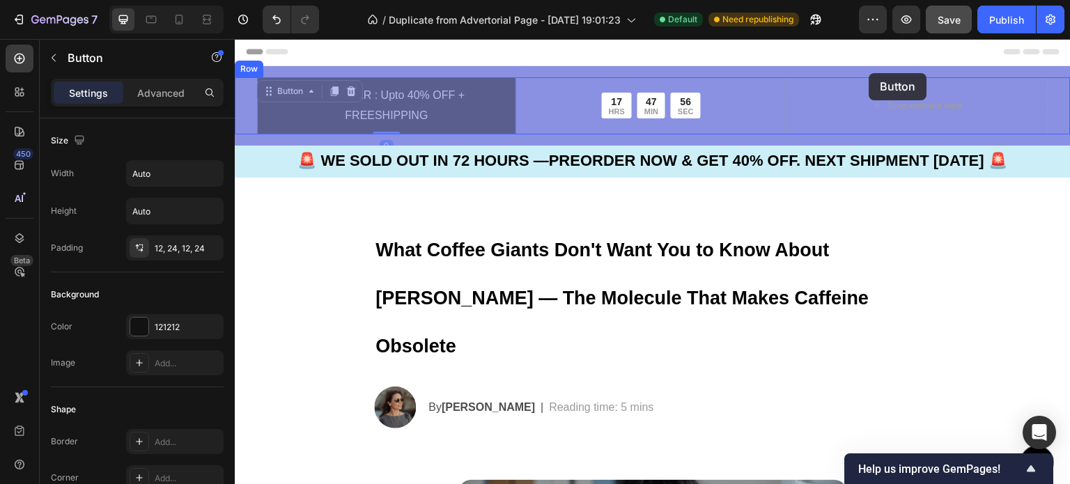
scroll to position [0, 0]
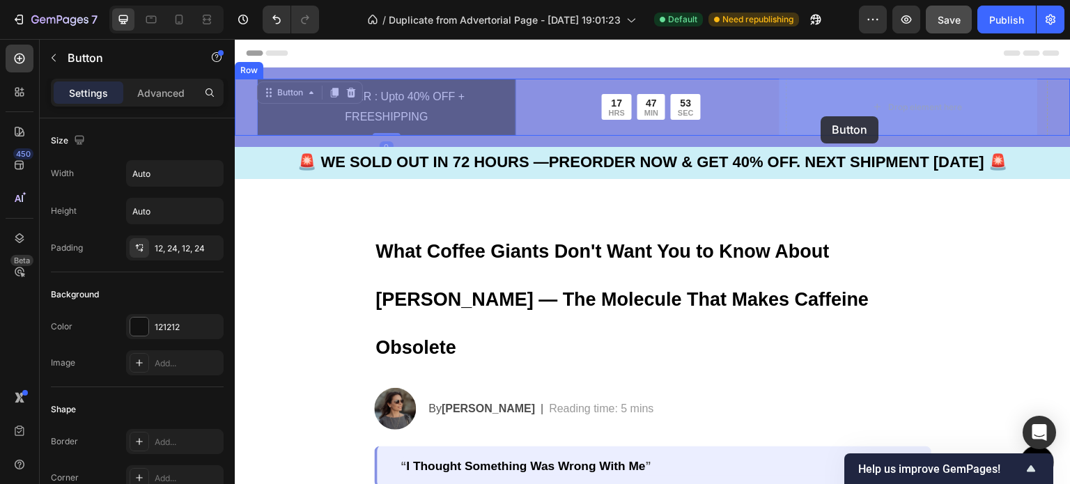
drag, startPoint x: 416, startPoint y: 95, endPoint x: 822, endPoint y: 116, distance: 406.1
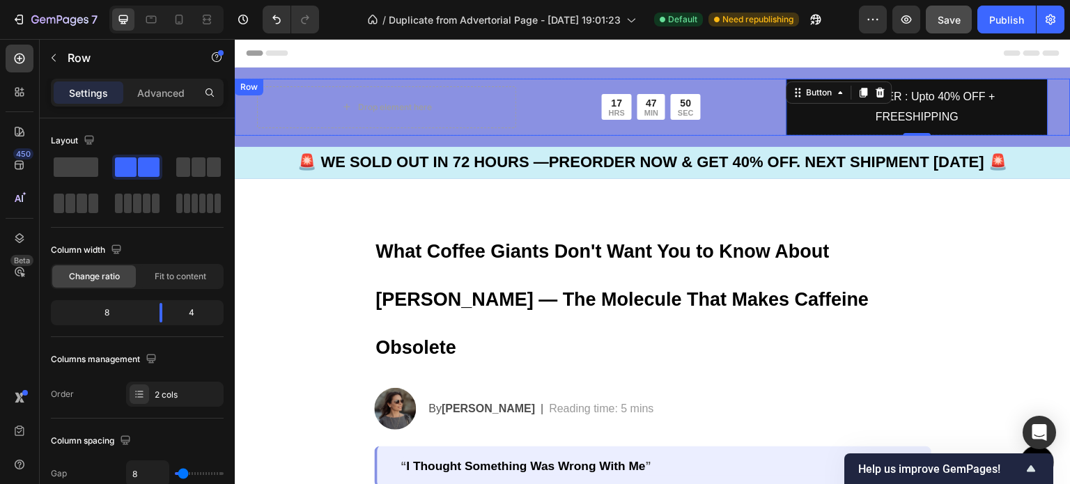
click at [424, 130] on div "Drop element here 17 HRS 47 MIN 50 SEC Countdown Timer Row" at bounding box center [519, 107] width 524 height 57
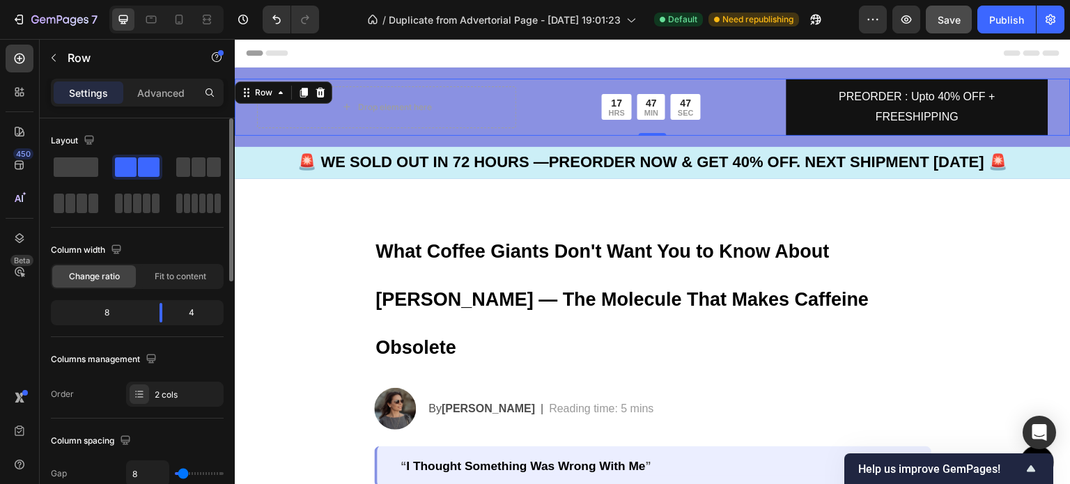
click at [139, 174] on span at bounding box center [149, 167] width 22 height 20
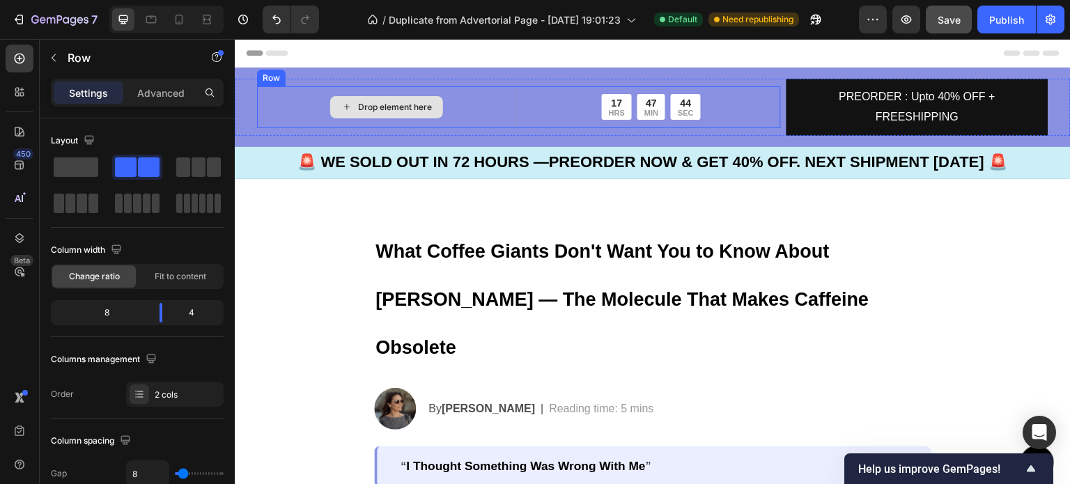
click at [402, 104] on div "Drop element here" at bounding box center [395, 107] width 74 height 11
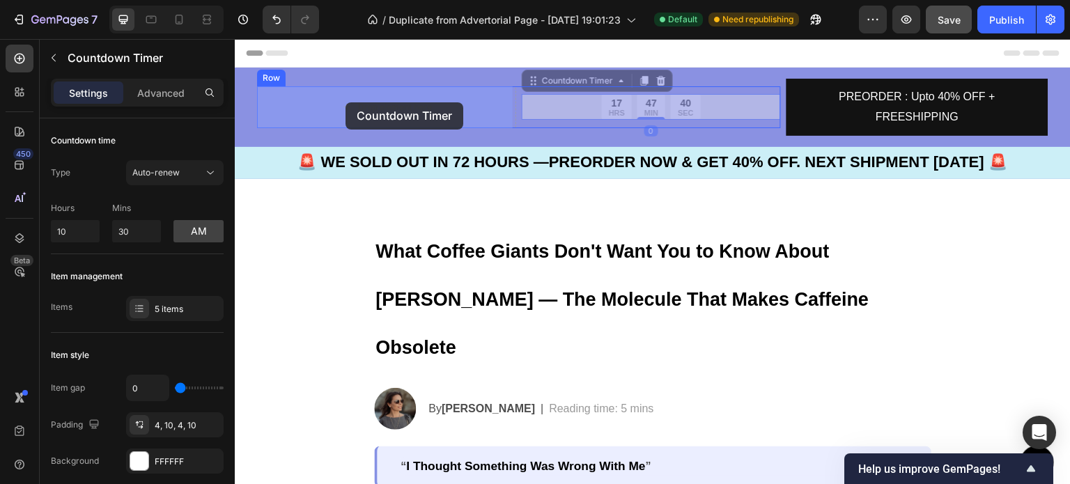
drag, startPoint x: 653, startPoint y: 95, endPoint x: 346, endPoint y: 102, distance: 307.4
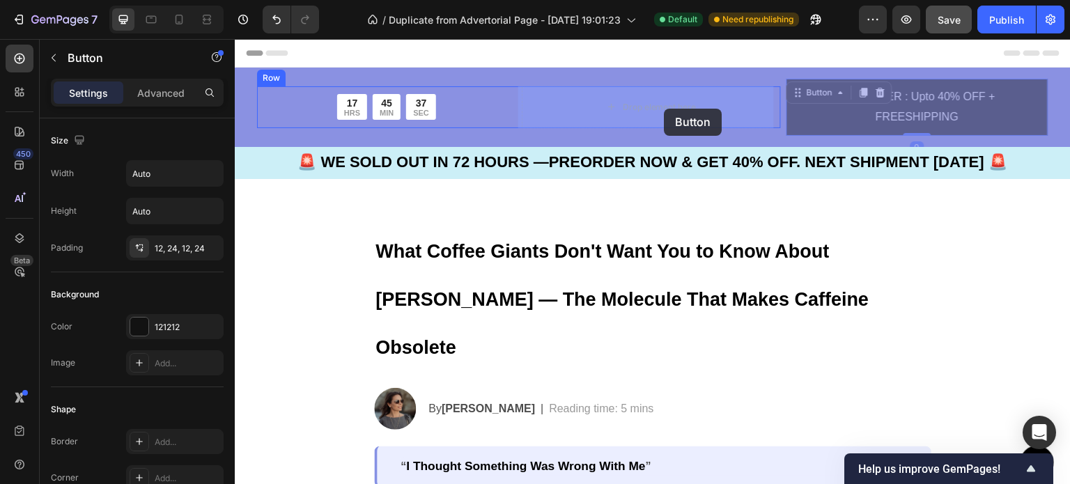
drag, startPoint x: 879, startPoint y: 111, endPoint x: 665, endPoint y: 109, distance: 214.6
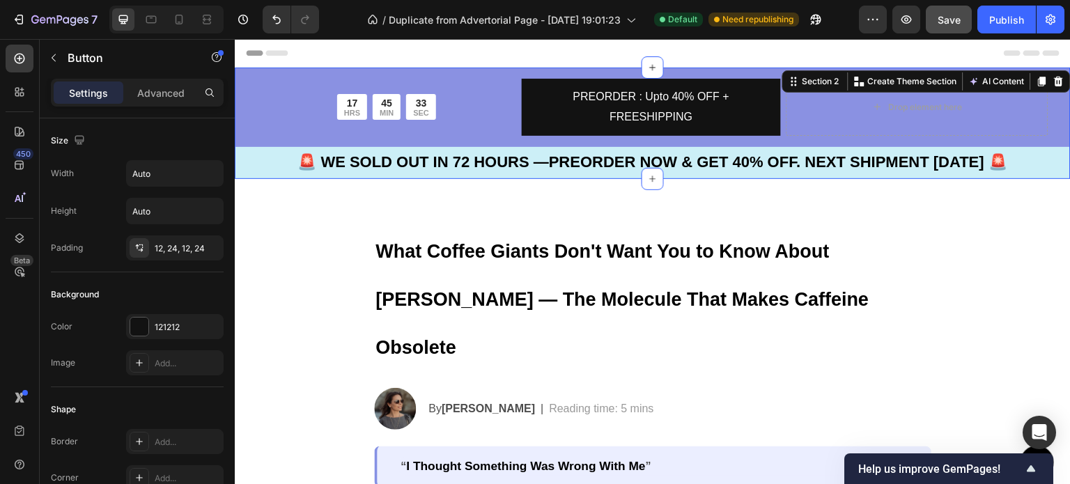
click at [842, 77] on div "17 HRS 45 MIN 33 SEC Countdown Timer PREORDER : Upto 40% OFF + FREESHIPPING But…" at bounding box center [653, 123] width 836 height 111
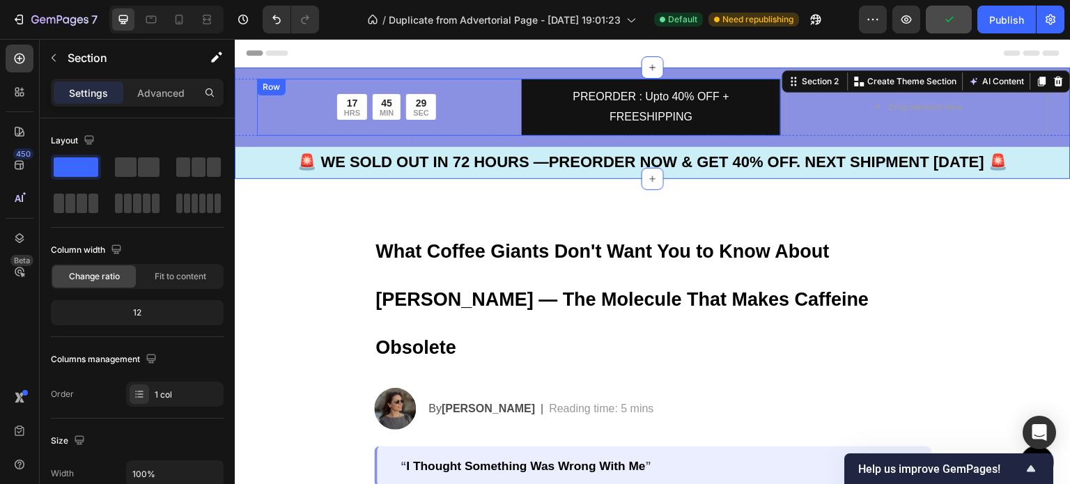
click at [473, 84] on div "17 HRS 45 MIN 29 SEC Countdown Timer" at bounding box center [386, 107] width 259 height 57
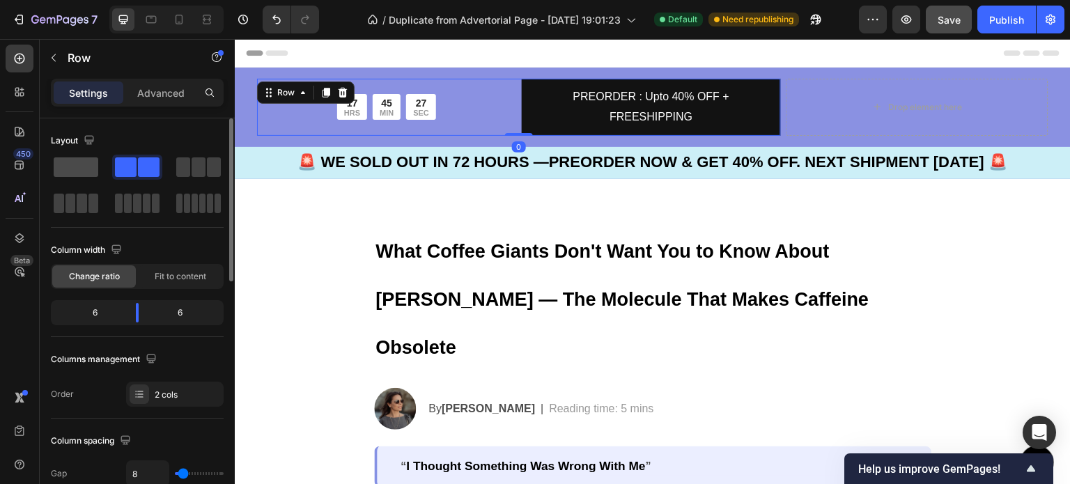
click at [79, 166] on span at bounding box center [76, 167] width 45 height 20
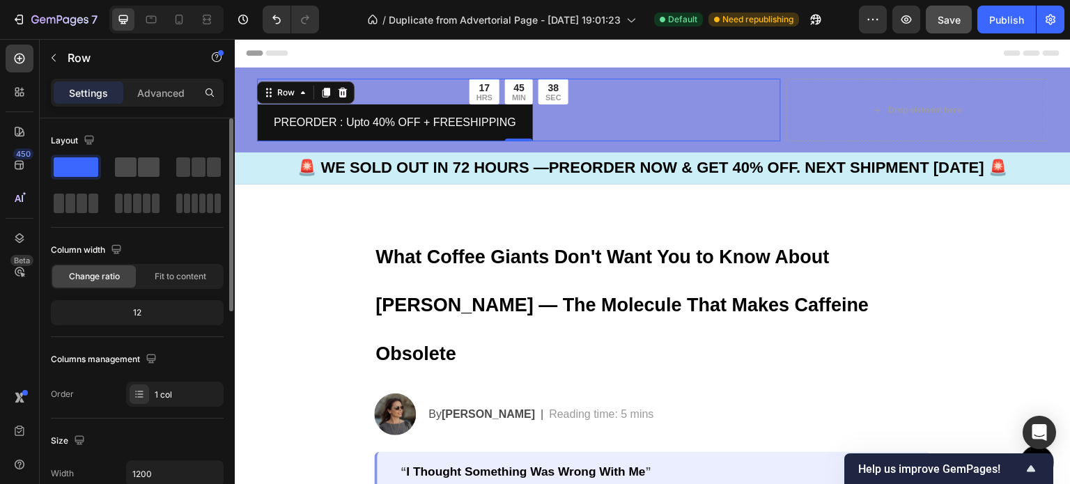
click at [136, 164] on span at bounding box center [126, 167] width 22 height 20
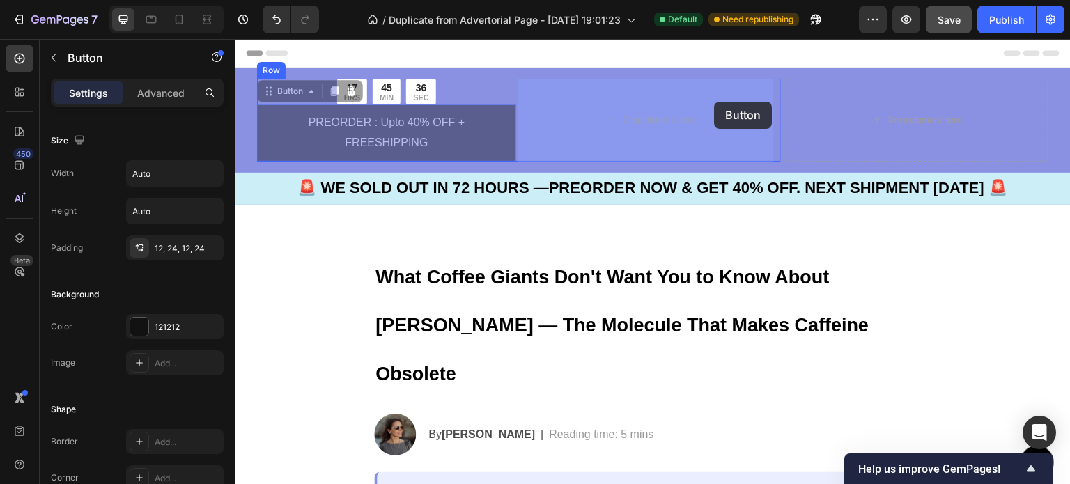
drag, startPoint x: 416, startPoint y: 128, endPoint x: 715, endPoint y: 102, distance: 300.1
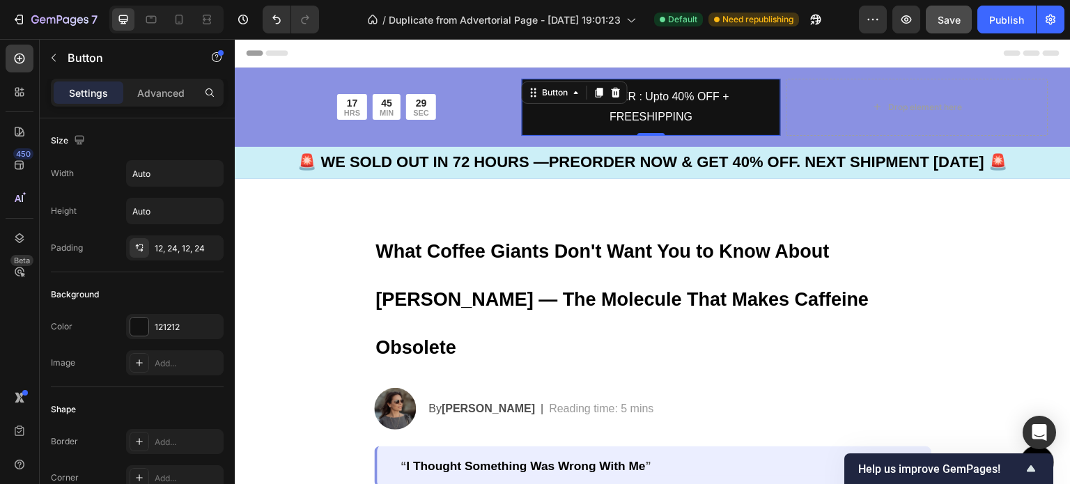
scroll to position [406, 0]
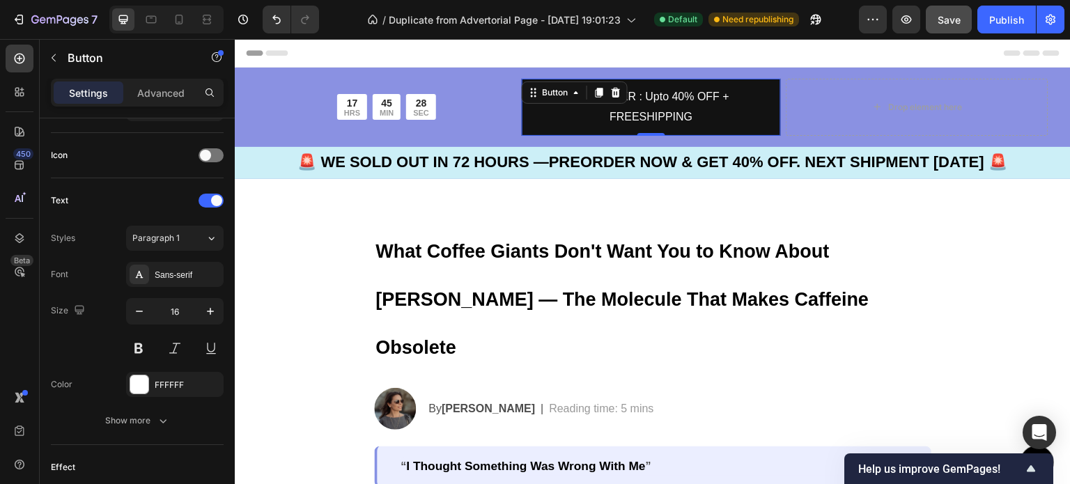
drag, startPoint x: 459, startPoint y: 222, endPoint x: 245, endPoint y: 253, distance: 216.8
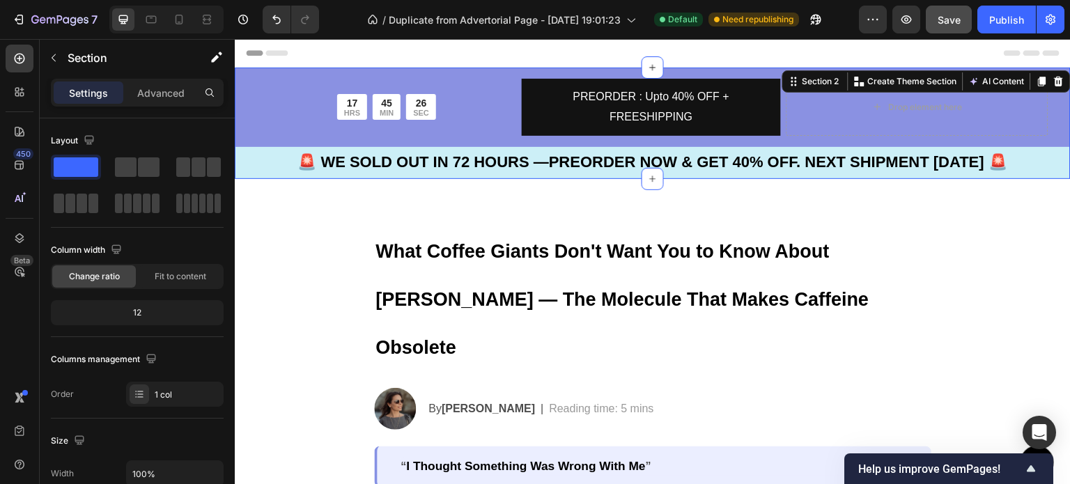
click at [478, 73] on div "17 HRS 45 MIN 26 SEC Countdown Timer PREORDER : Upto 40% OFF + FREESHIPPING But…" at bounding box center [653, 123] width 836 height 111
click at [472, 83] on div "17 HRS 45 MIN 22 SEC Countdown Timer" at bounding box center [386, 107] width 259 height 57
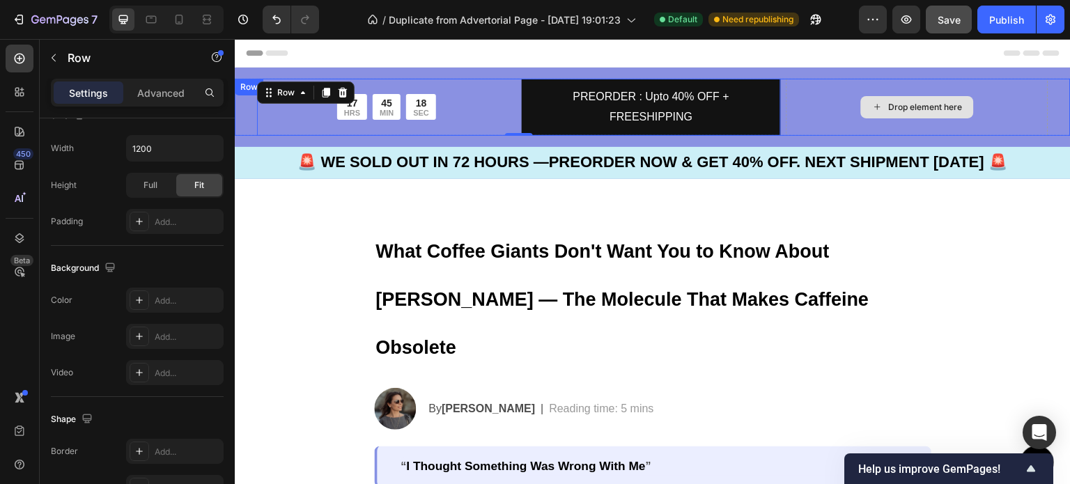
click at [824, 91] on div "Drop element here" at bounding box center [918, 107] width 262 height 57
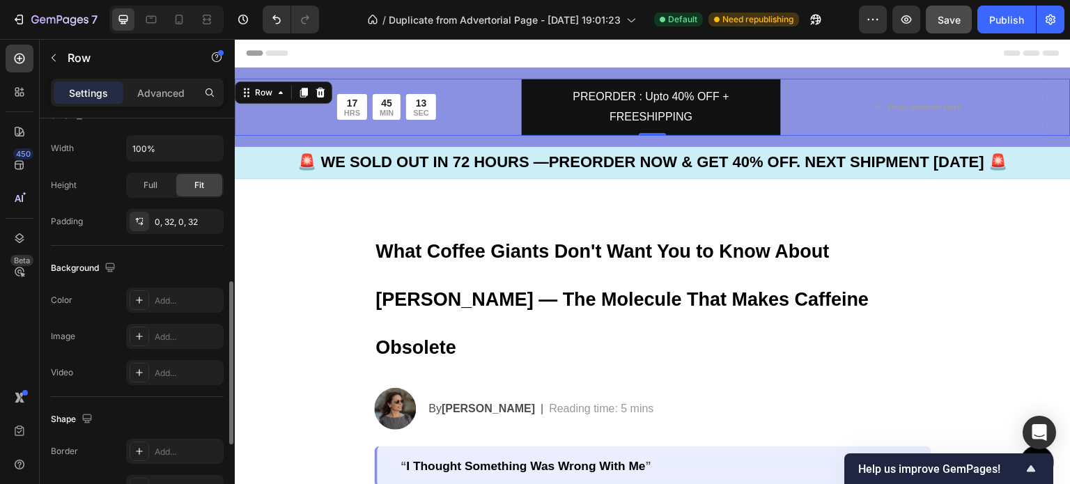
click at [219, 243] on div "Size Width 100% Height Full Fit Padding 0, 32, 0, 32" at bounding box center [137, 169] width 173 height 153
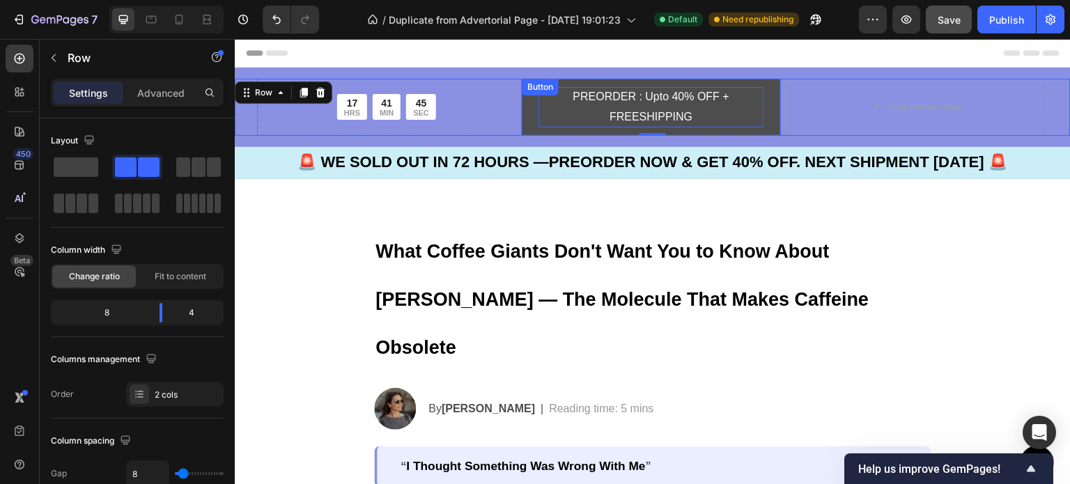
click at [539, 125] on p "PREORDER : Upto 40% OFF + FREESHIPPING" at bounding box center [652, 107] width 226 height 40
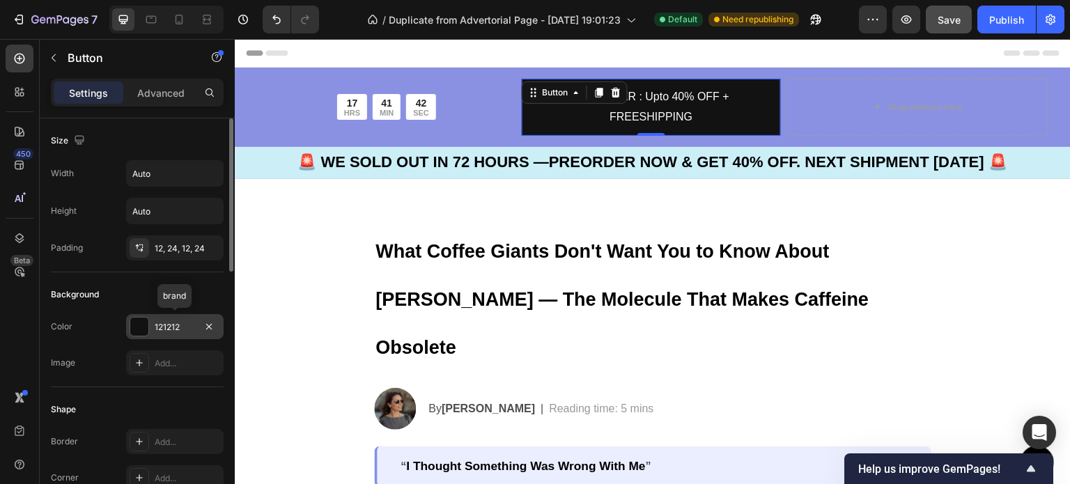
click at [168, 331] on div "121212" at bounding box center [175, 327] width 40 height 13
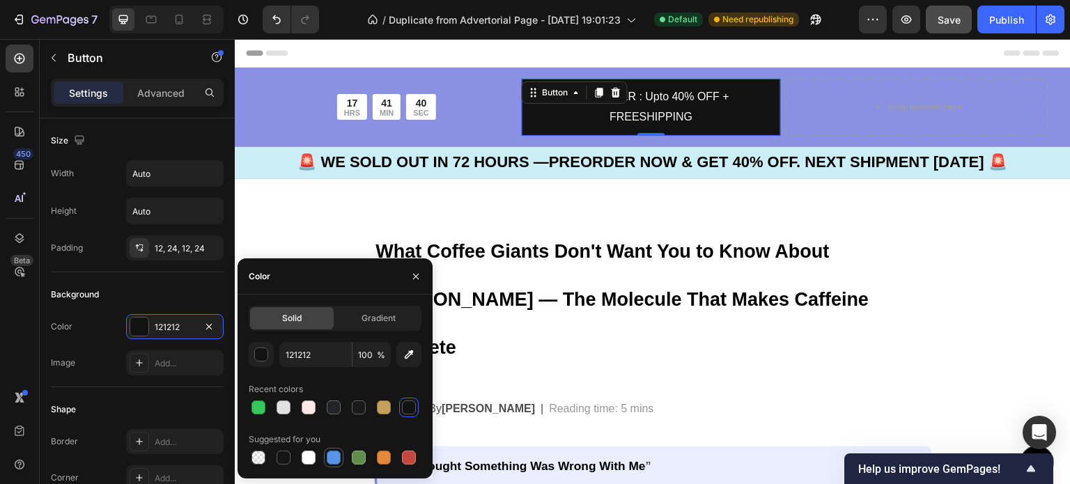
click at [339, 459] on div at bounding box center [334, 458] width 14 height 14
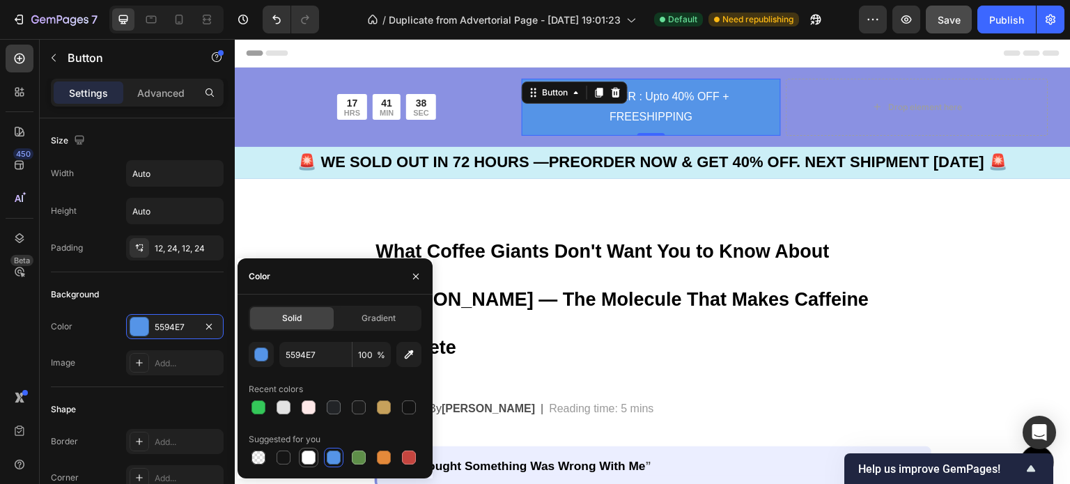
click at [315, 461] on div at bounding box center [309, 458] width 14 height 14
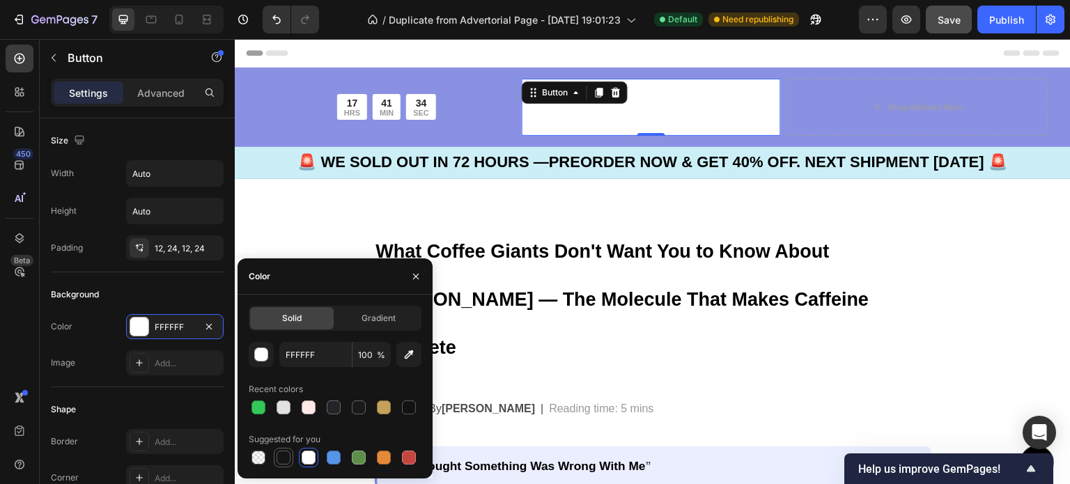
click at [287, 457] on div at bounding box center [284, 458] width 14 height 14
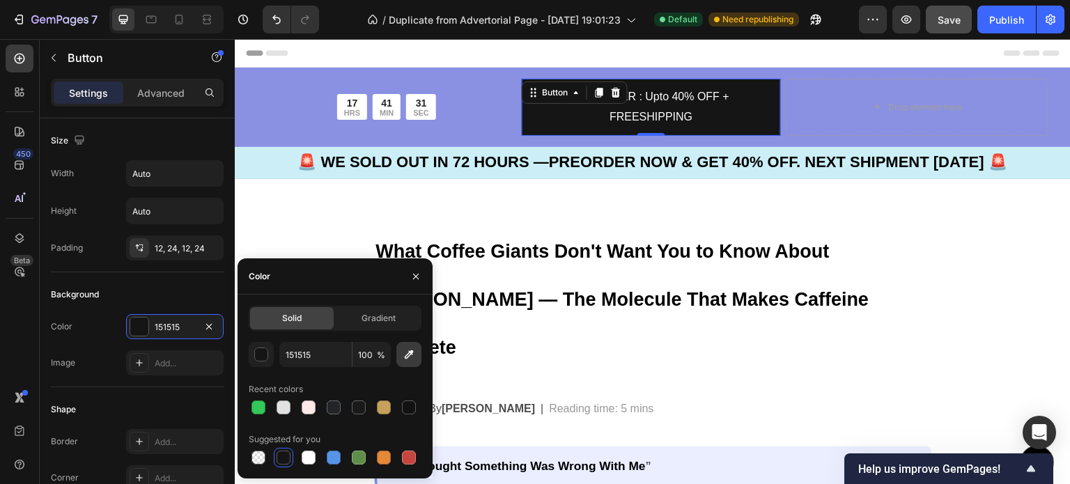
click at [412, 355] on icon "button" at bounding box center [409, 355] width 14 height 14
type input "8A91E2"
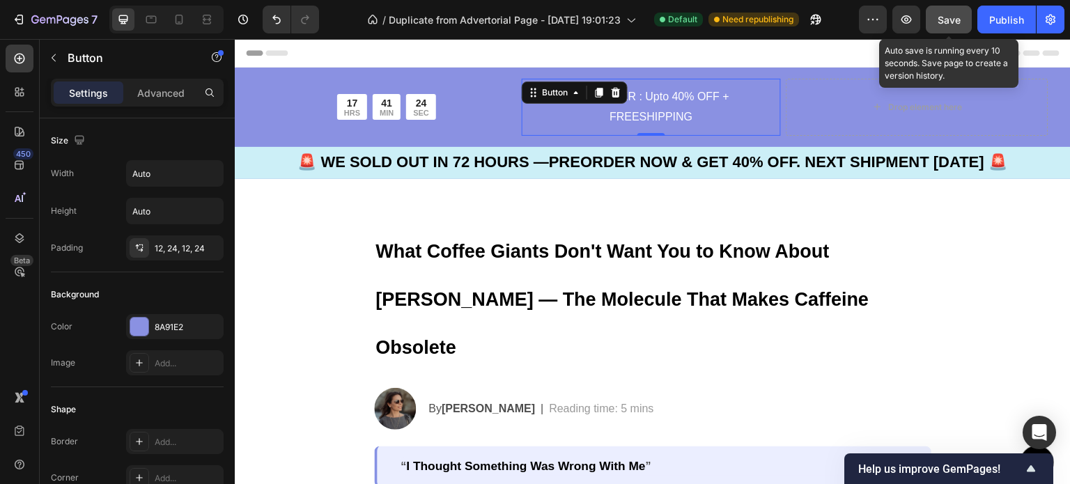
click at [955, 29] on button "Save" at bounding box center [949, 20] width 46 height 28
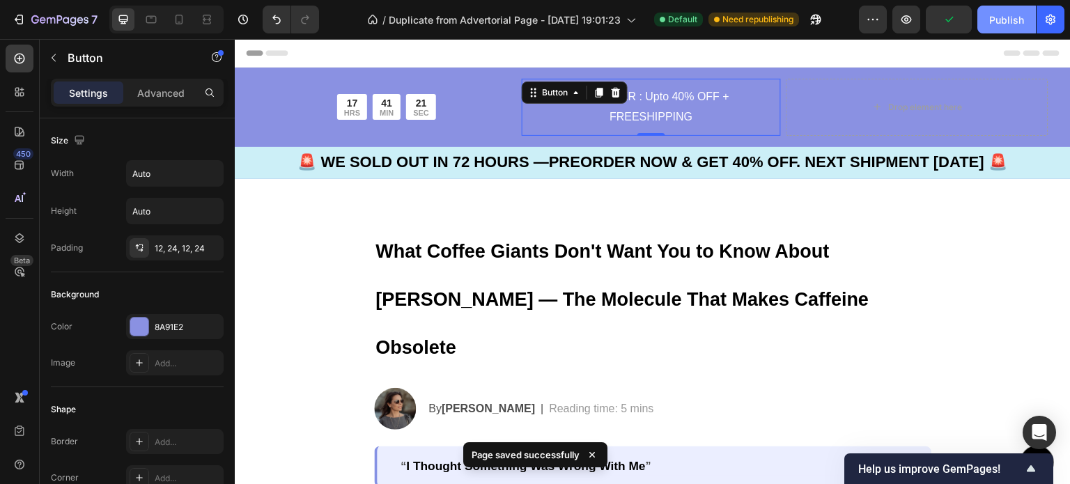
click at [1012, 22] on div "Publish" at bounding box center [1006, 20] width 35 height 15
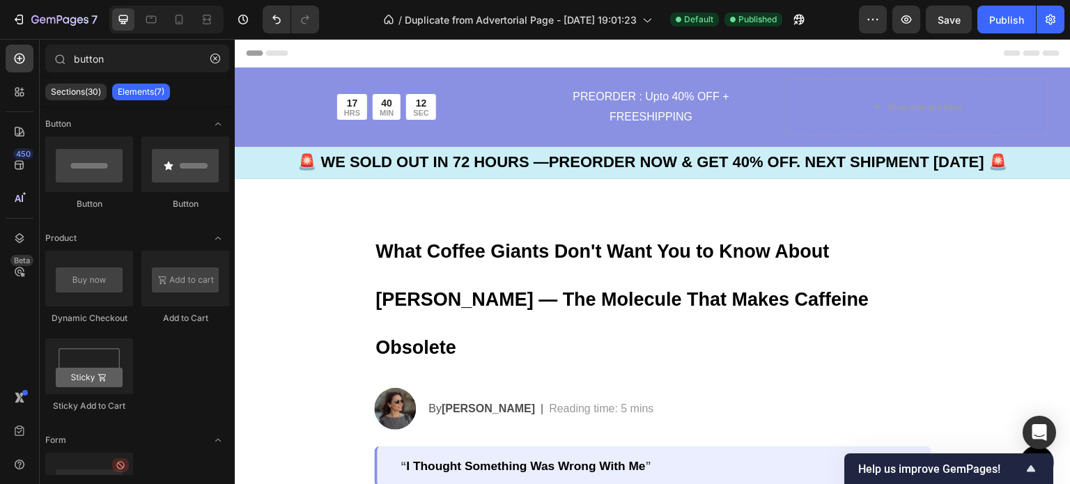
click at [341, 44] on div "Header" at bounding box center [653, 53] width 814 height 28
click at [215, 63] on icon "button" at bounding box center [215, 59] width 10 height 10
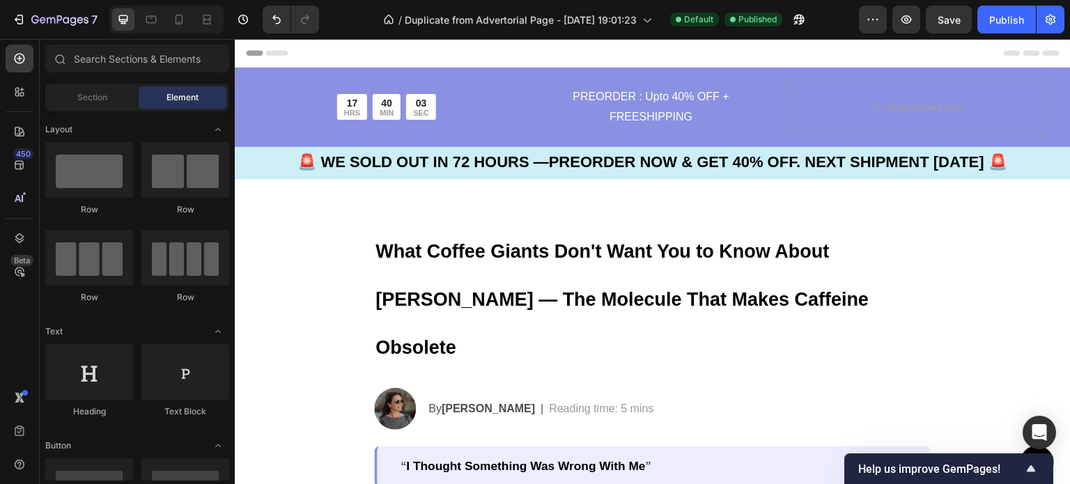
click at [277, 61] on div "Header" at bounding box center [269, 53] width 52 height 17
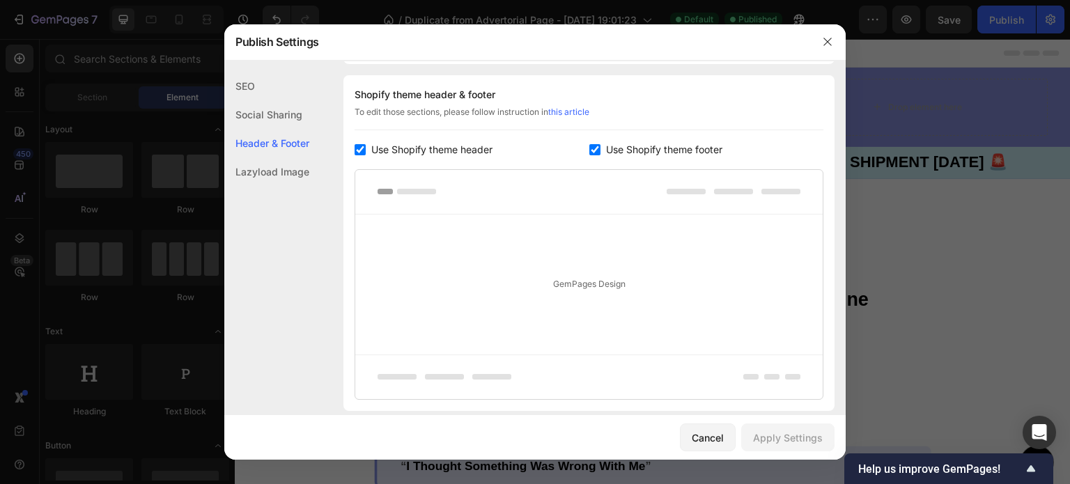
scroll to position [188, 0]
click at [833, 43] on button "button" at bounding box center [828, 42] width 22 height 22
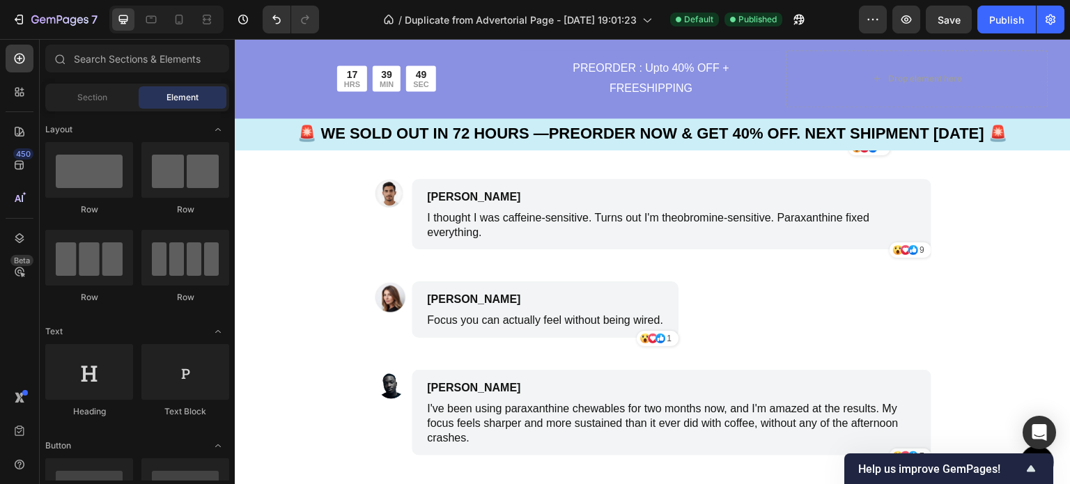
scroll to position [5016, 0]
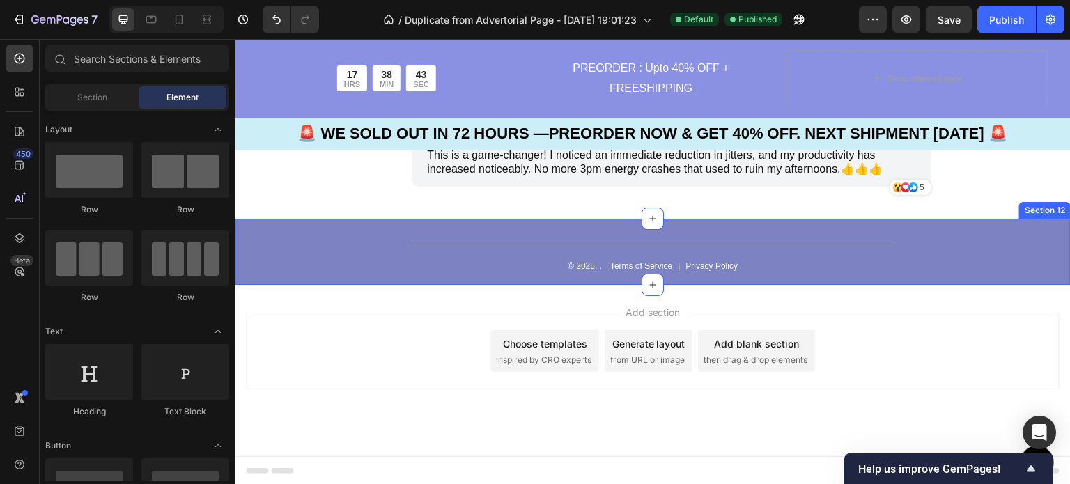
click at [330, 238] on div "Title Line © 2025, . Text Block Terms of Service Text Block | Text Block Privac…" at bounding box center [653, 252] width 836 height 66
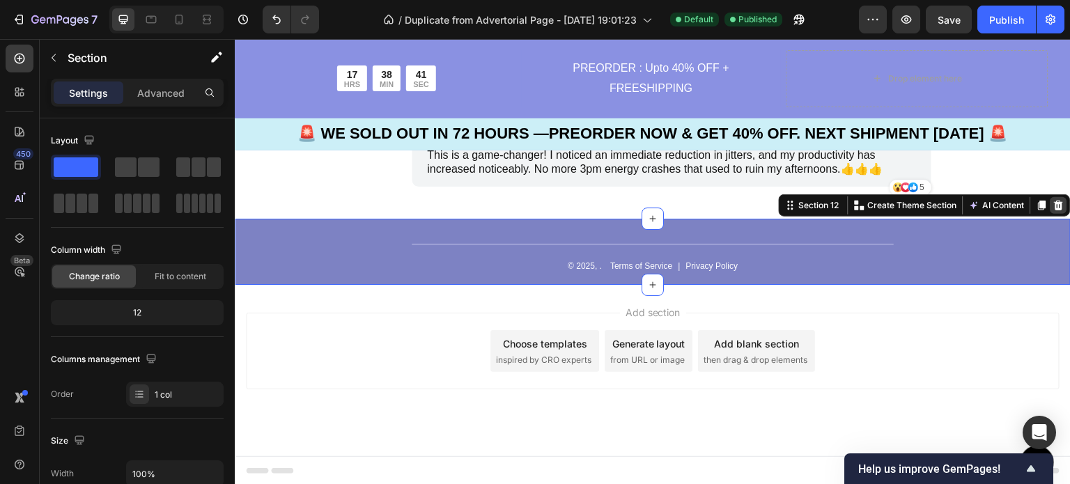
click at [1055, 201] on icon at bounding box center [1059, 206] width 9 height 10
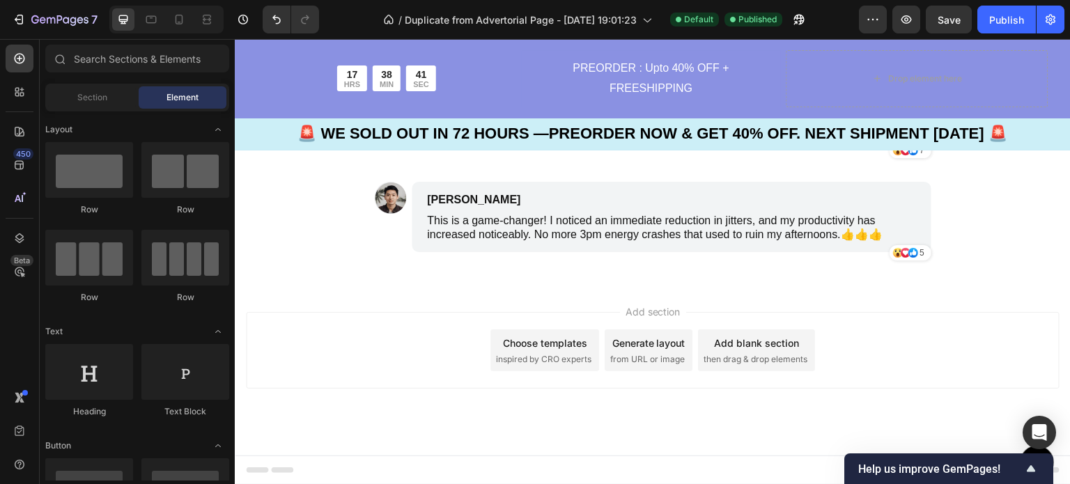
scroll to position [4950, 0]
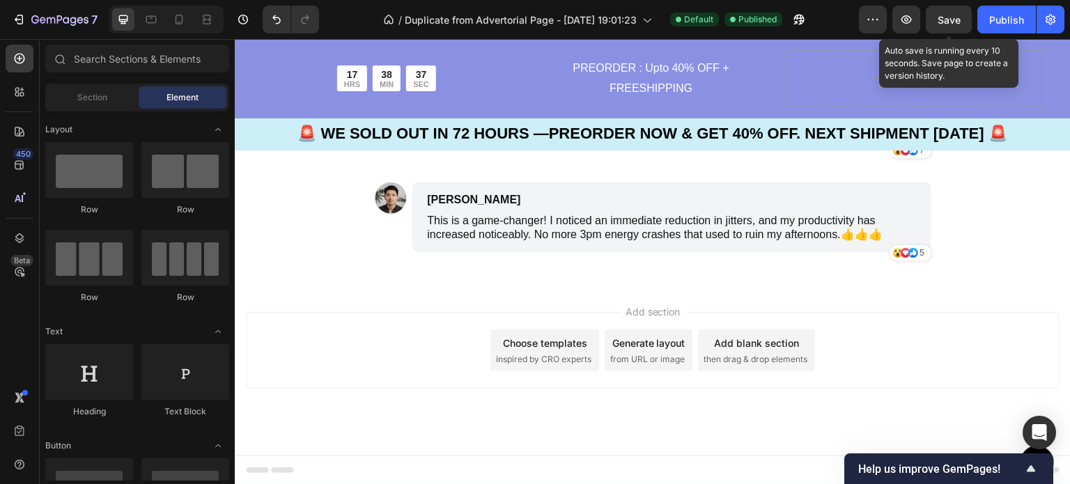
click at [951, 19] on span "Save" at bounding box center [949, 20] width 23 height 12
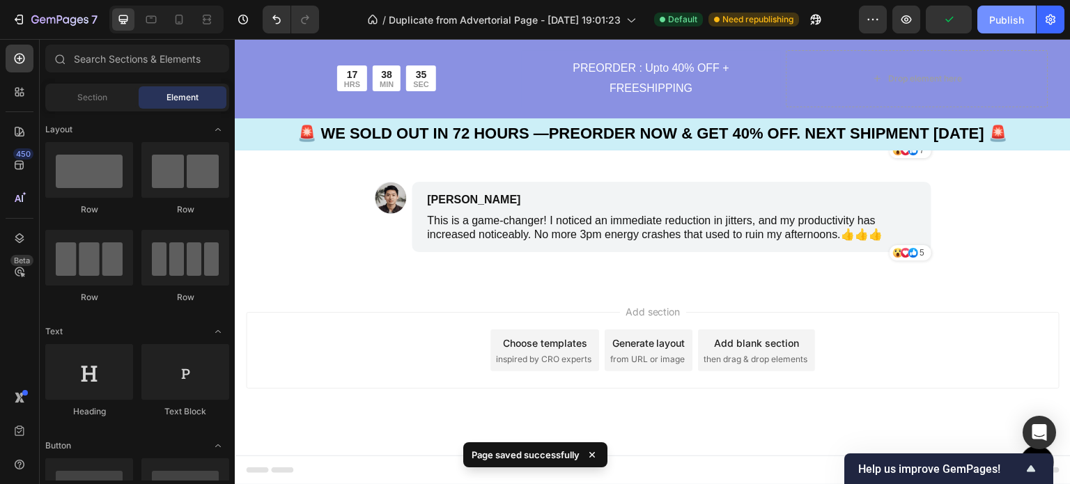
click at [996, 25] on div "Publish" at bounding box center [1006, 20] width 35 height 15
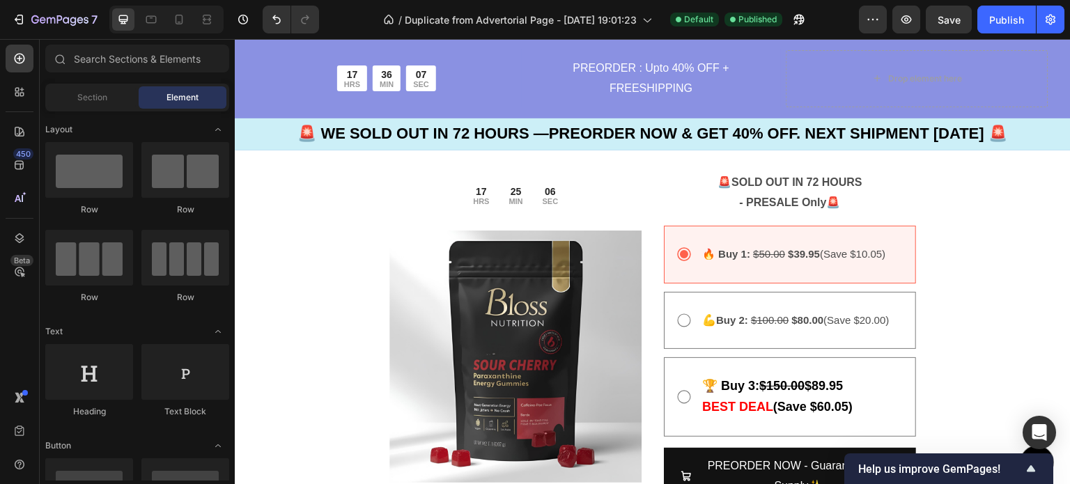
scroll to position [3375, 0]
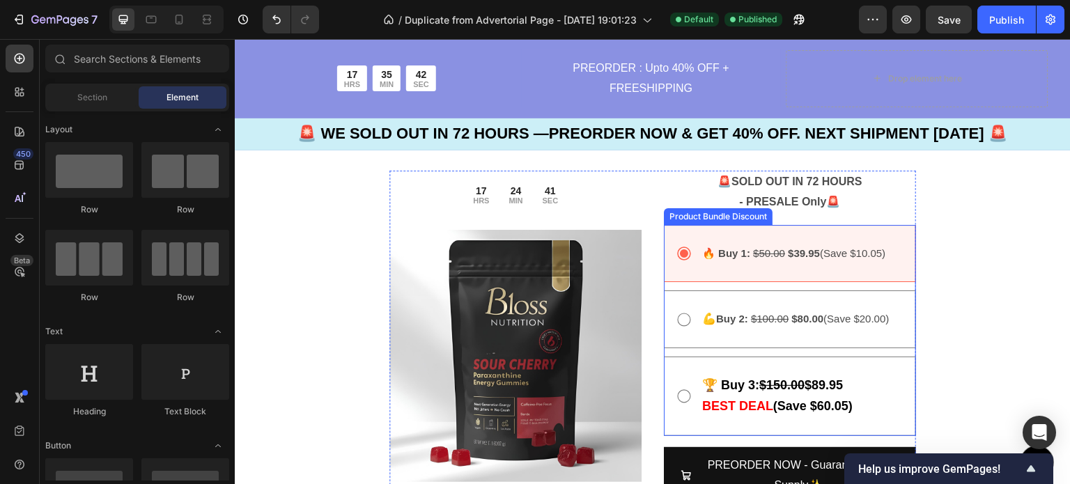
click at [676, 374] on div "🏆 Buy 3: $150.00 $89.95 BEST DEAL (Save $60.05) Text Block" at bounding box center [790, 396] width 229 height 45
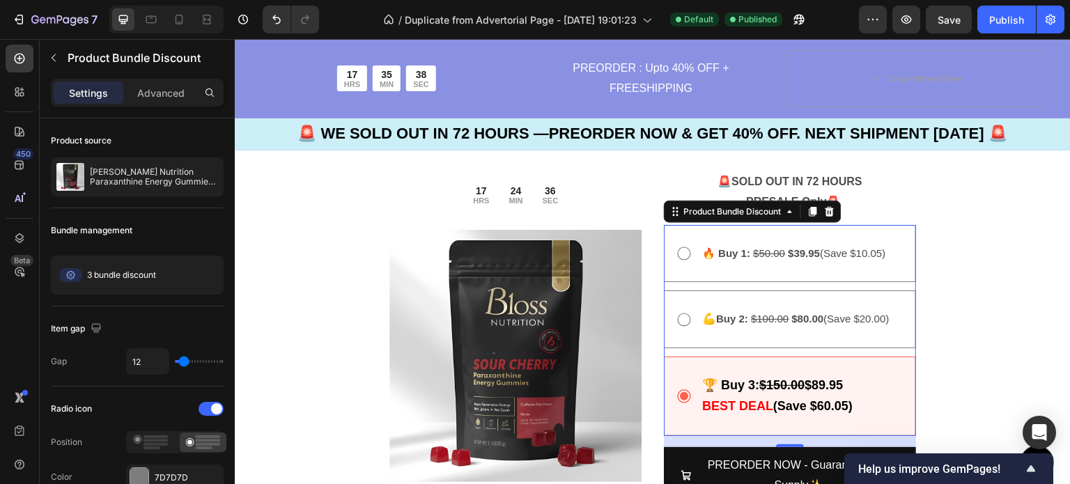
click at [789, 357] on div "🏆 Buy 3: $150.00 $89.95 BEST DEAL (Save $60.05) Text Block" at bounding box center [790, 396] width 252 height 79
click at [862, 396] on p "BEST DEAL (Save $60.05)" at bounding box center [802, 406] width 201 height 21
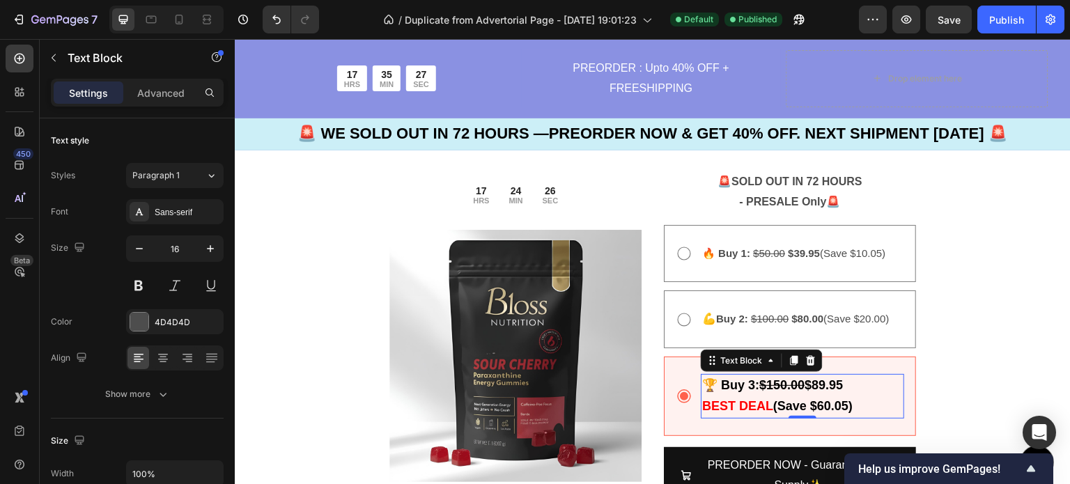
click at [862, 396] on p "BEST DEAL (Save $60.05)" at bounding box center [802, 406] width 201 height 21
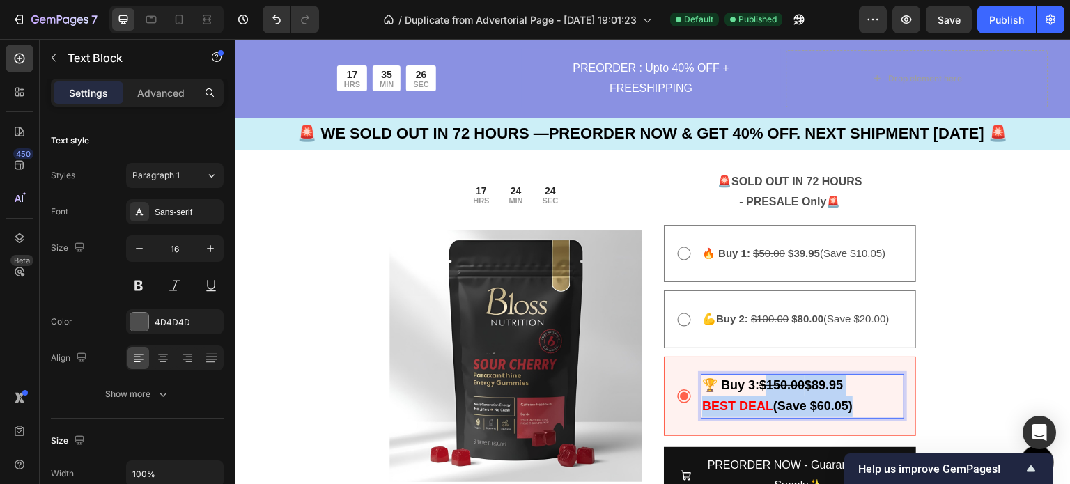
drag, startPoint x: 847, startPoint y: 396, endPoint x: 767, endPoint y: 380, distance: 81.0
click at [767, 380] on div "🏆 Buy 3: $150.00 $89.95 BEST DEAL (Save $60.05)" at bounding box center [802, 396] width 203 height 45
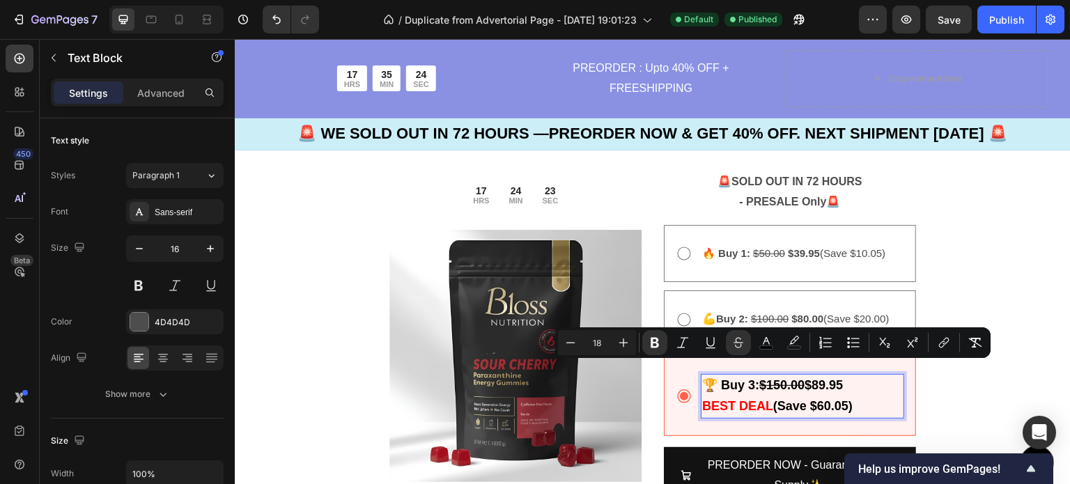
click at [862, 396] on p "BEST DEAL (Save $60.05)" at bounding box center [802, 406] width 201 height 21
drag, startPoint x: 858, startPoint y: 394, endPoint x: 702, endPoint y: 373, distance: 157.5
click at [702, 374] on div "🏆 Buy 3: $150.00 $89.95 BEST DEAL (Save $60.05)" at bounding box center [802, 396] width 203 height 45
click at [626, 345] on icon "Editor contextual toolbar" at bounding box center [624, 343] width 14 height 14
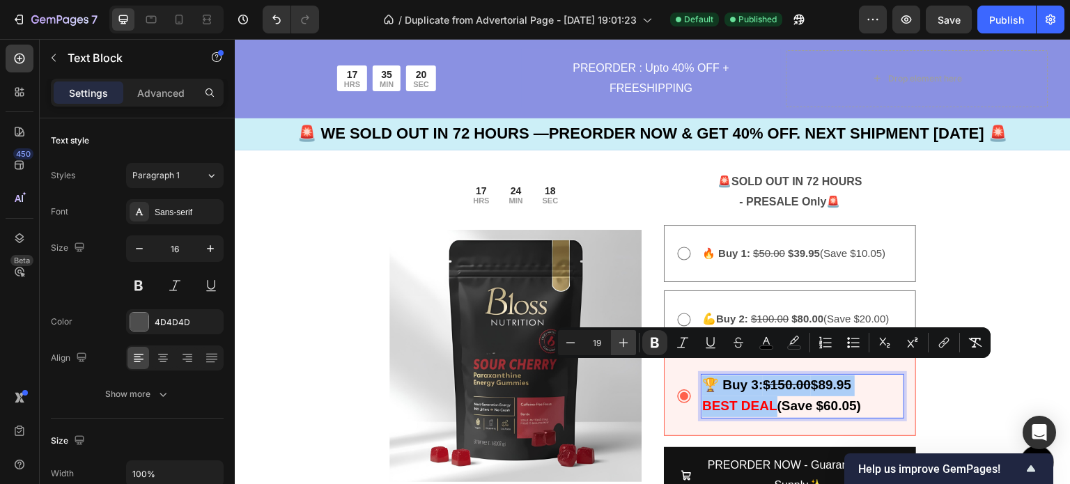
click at [626, 345] on icon "Editor contextual toolbar" at bounding box center [624, 343] width 14 height 14
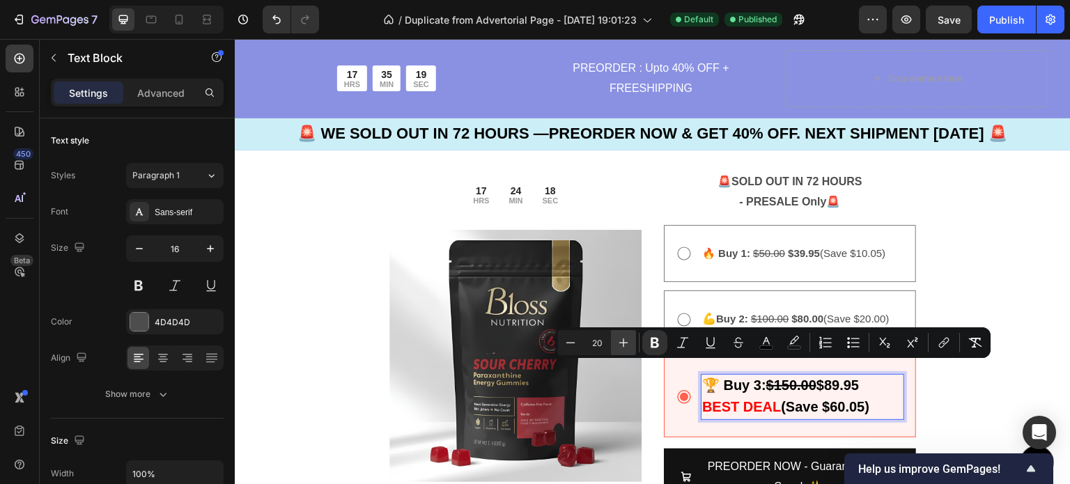
click at [626, 345] on icon "Editor contextual toolbar" at bounding box center [624, 343] width 14 height 14
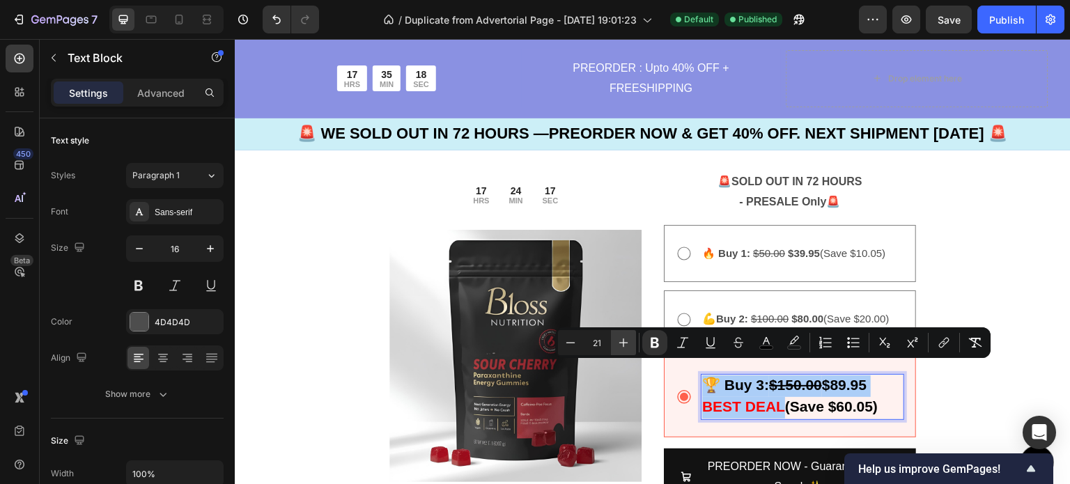
click at [626, 345] on icon "Editor contextual toolbar" at bounding box center [624, 343] width 14 height 14
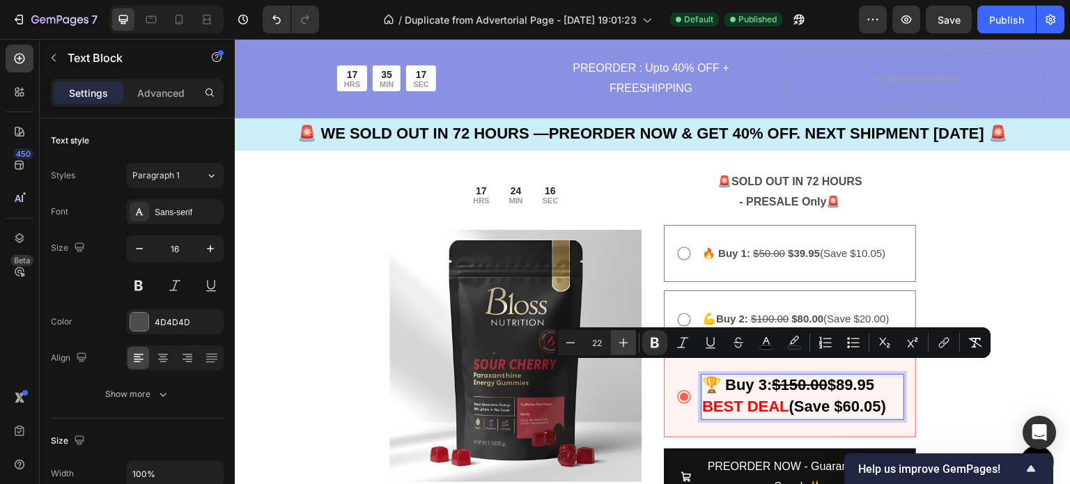
click at [626, 345] on icon "Editor contextual toolbar" at bounding box center [624, 343] width 14 height 14
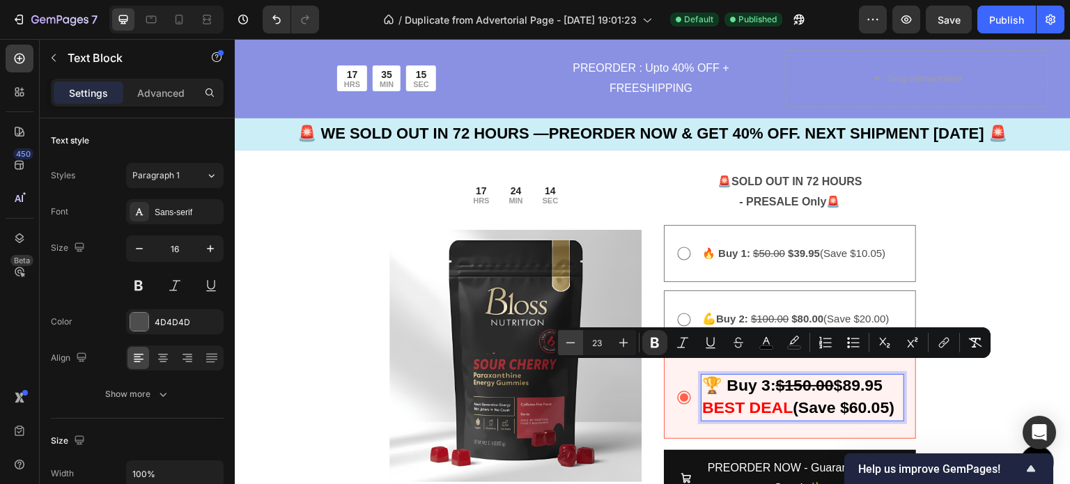
click at [575, 345] on icon "Editor contextual toolbar" at bounding box center [571, 343] width 14 height 14
type input "22"
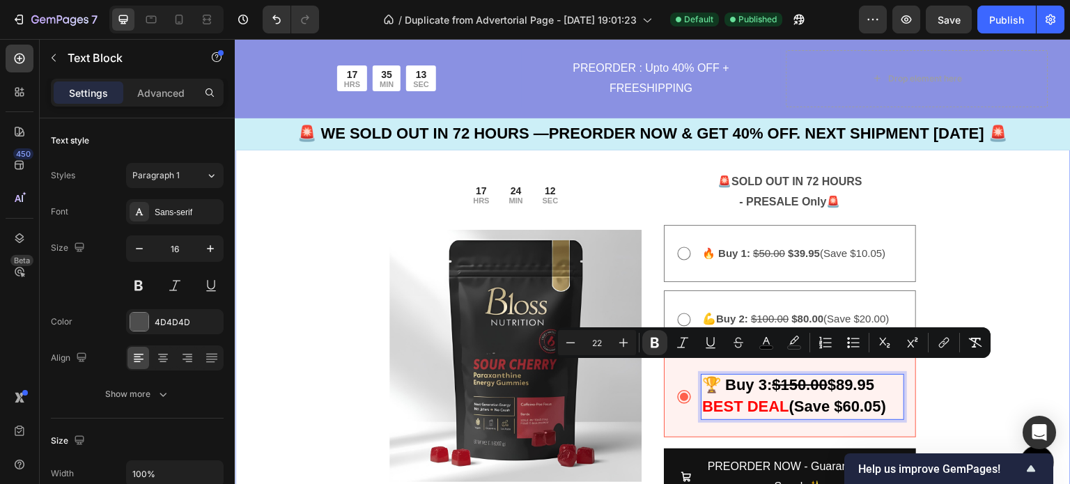
click at [946, 260] on div "17 HRS 24 MIN 12 SEC Countdown Timer Row Image PREORDER NOW And Receive Up To 4…" at bounding box center [653, 381] width 836 height 532
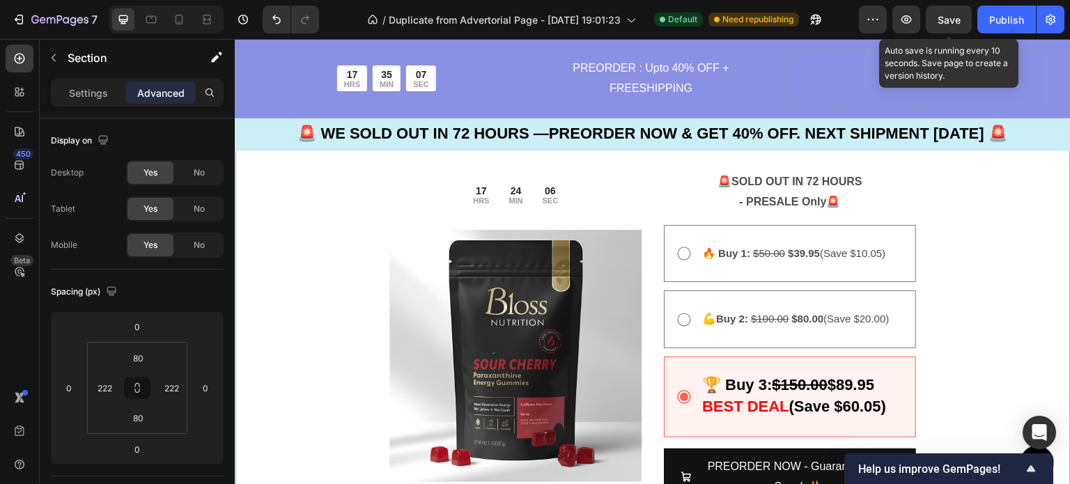
click at [948, 18] on span "Save" at bounding box center [949, 20] width 23 height 12
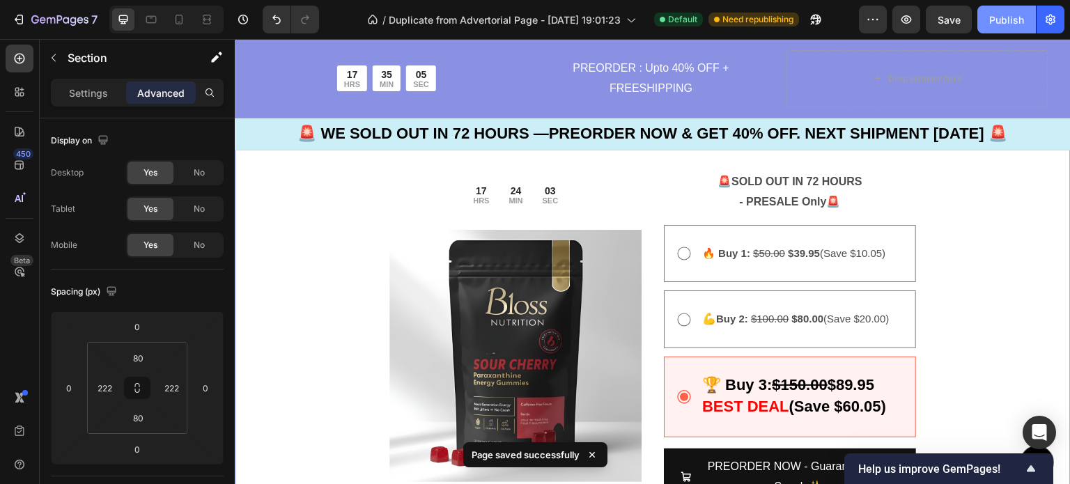
click at [1008, 24] on div "Publish" at bounding box center [1006, 20] width 35 height 15
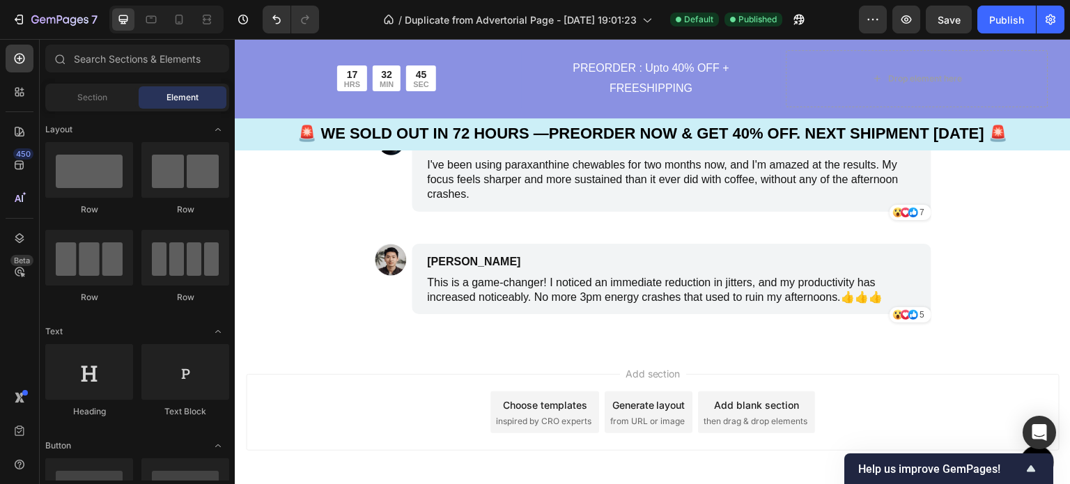
scroll to position [4952, 0]
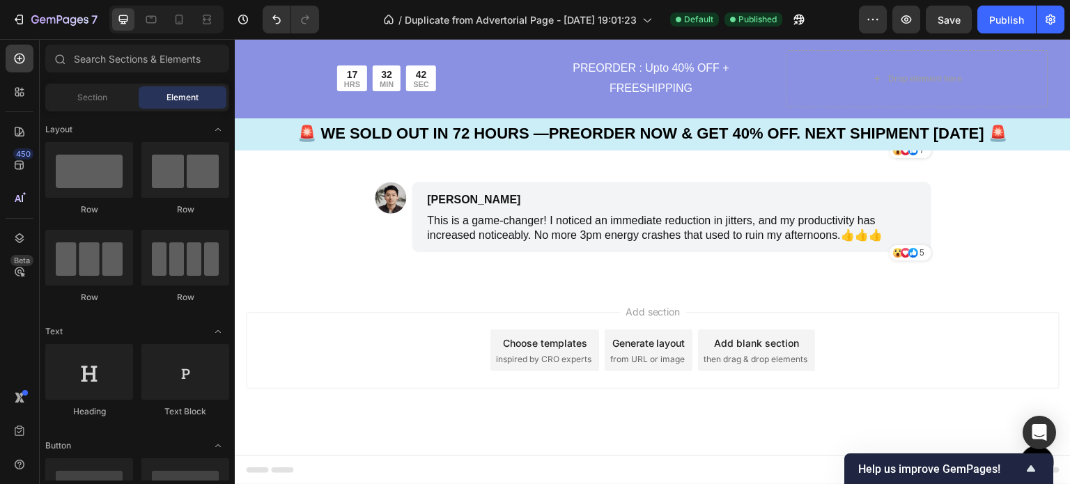
click at [651, 308] on span "Add section" at bounding box center [653, 312] width 66 height 15
click at [629, 316] on span "Add section" at bounding box center [653, 312] width 66 height 15
click at [738, 360] on span "then drag & drop elements" at bounding box center [756, 359] width 104 height 13
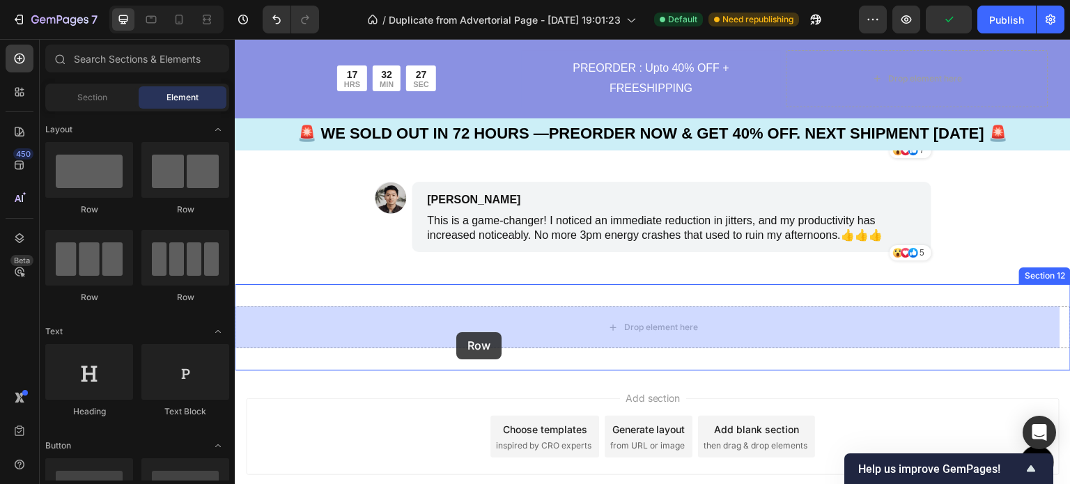
drag, startPoint x: 335, startPoint y: 225, endPoint x: 456, endPoint y: 332, distance: 161.9
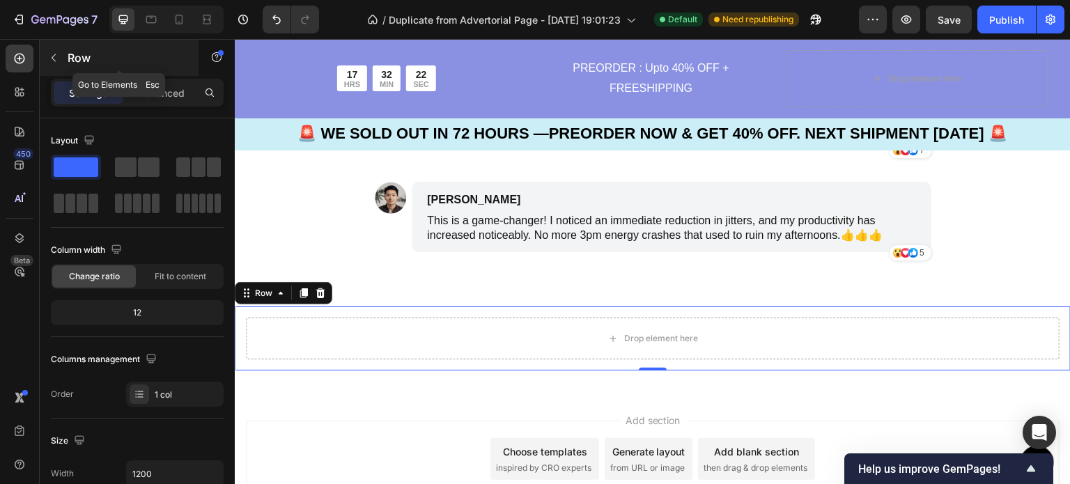
click at [49, 52] on icon "button" at bounding box center [53, 57] width 11 height 11
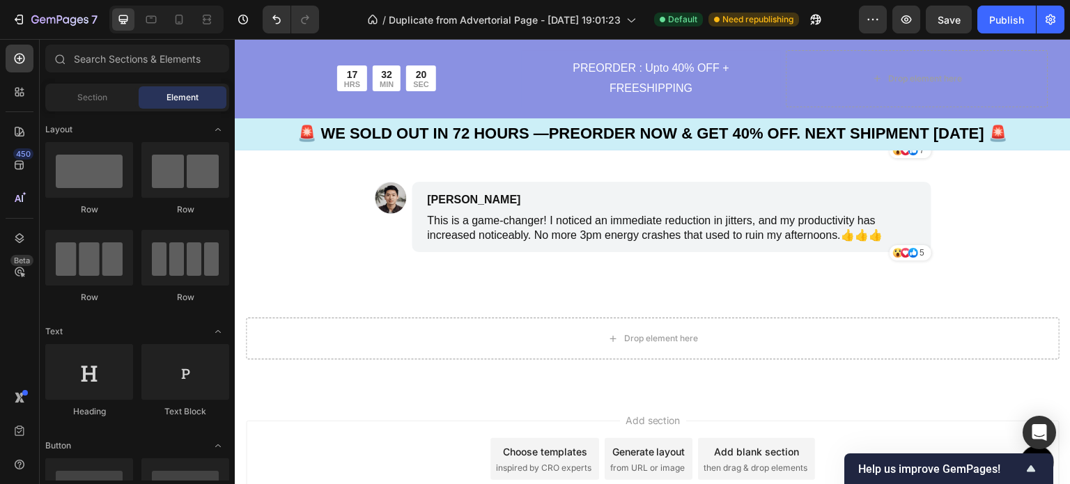
click at [181, 101] on span "Element" at bounding box center [183, 97] width 32 height 13
click at [125, 66] on input "text" at bounding box center [137, 59] width 184 height 28
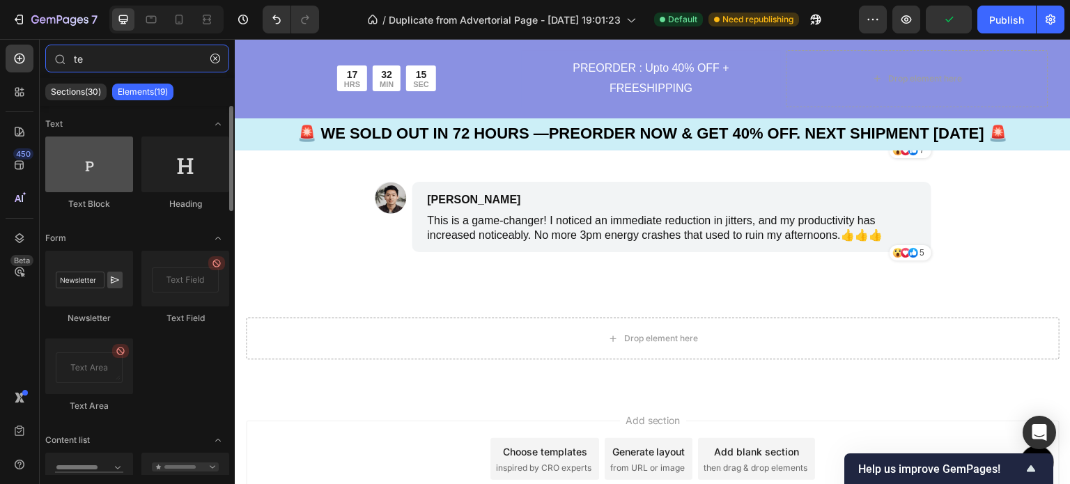
type input "te"
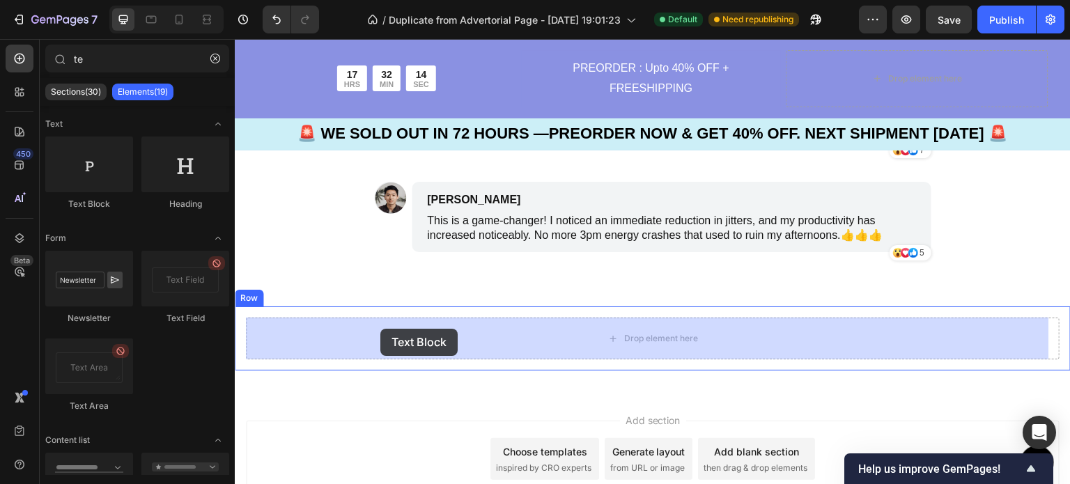
drag, startPoint x: 332, startPoint y: 212, endPoint x: 380, endPoint y: 329, distance: 126.6
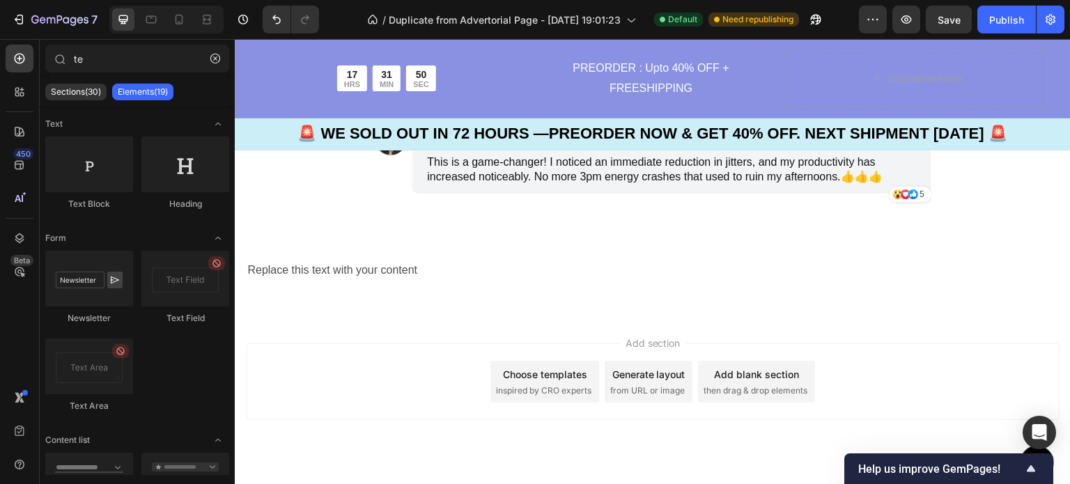
scroll to position [5042, 0]
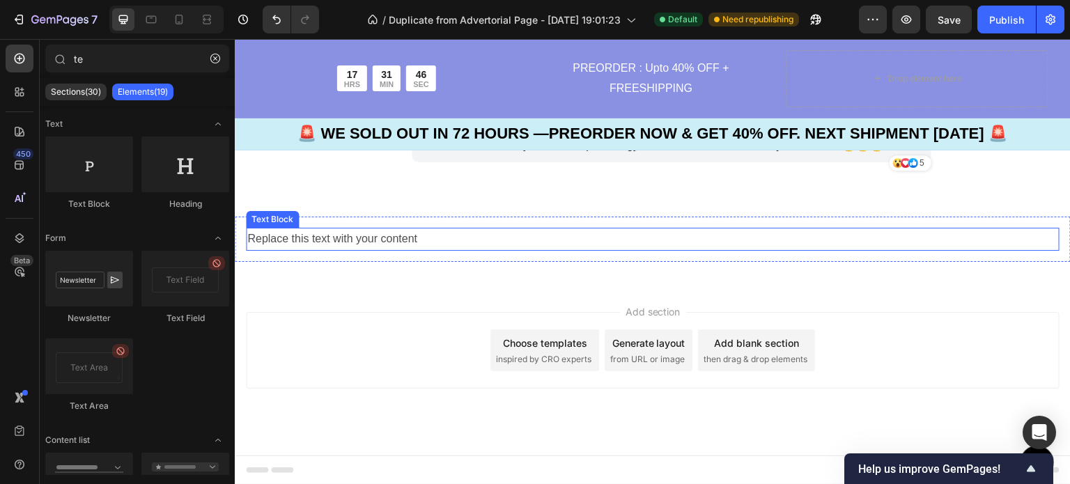
click at [347, 248] on div "Replace this text with your content" at bounding box center [653, 239] width 814 height 23
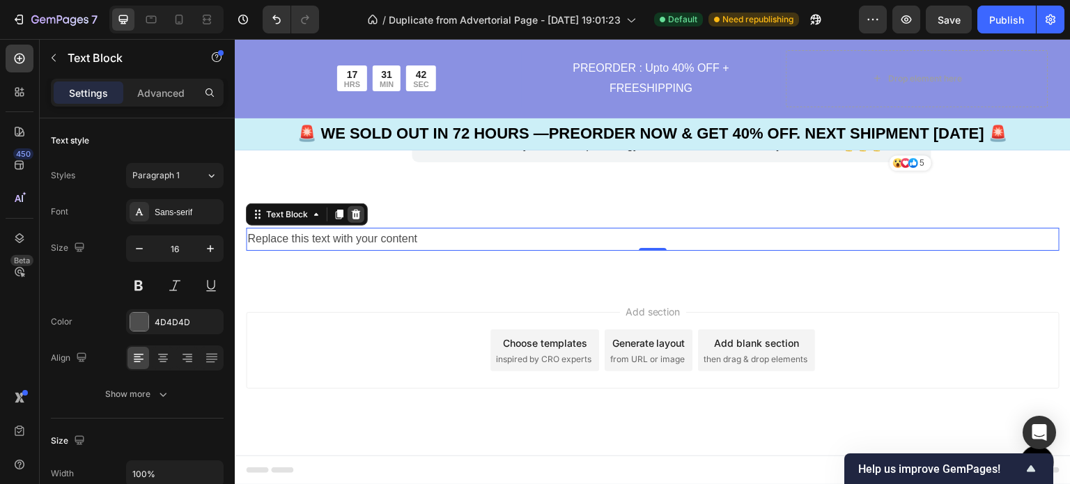
click at [355, 213] on icon at bounding box center [356, 215] width 9 height 10
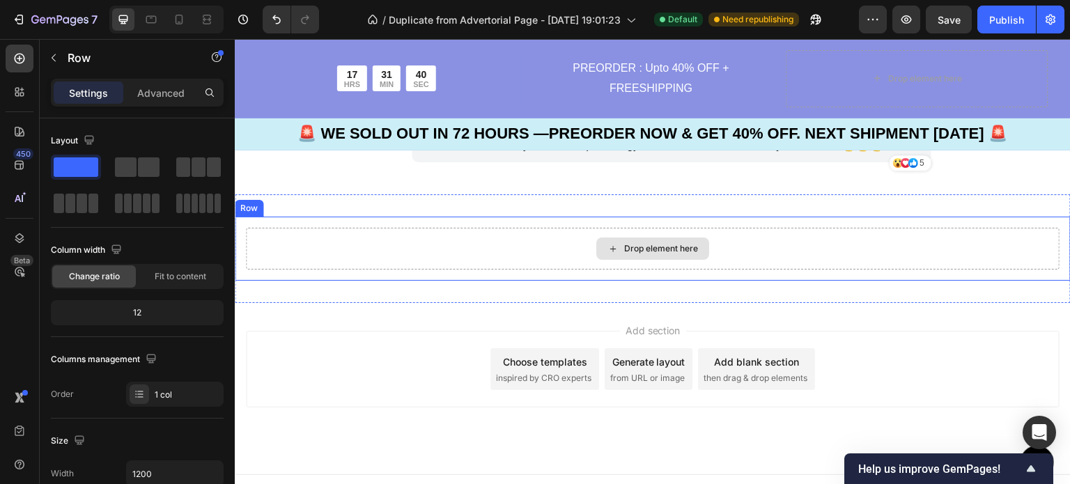
click at [507, 259] on div "Drop element here" at bounding box center [653, 249] width 814 height 42
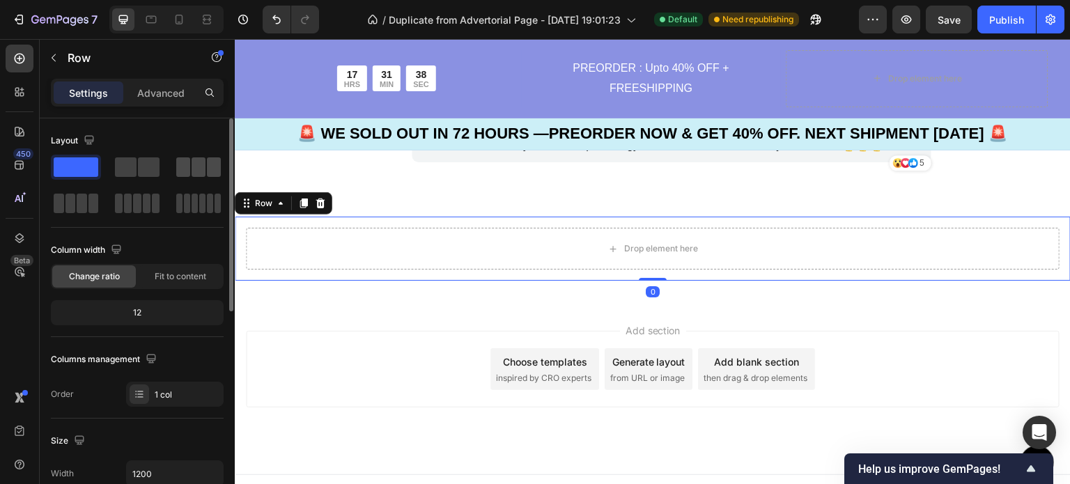
click at [200, 172] on span at bounding box center [199, 167] width 14 height 20
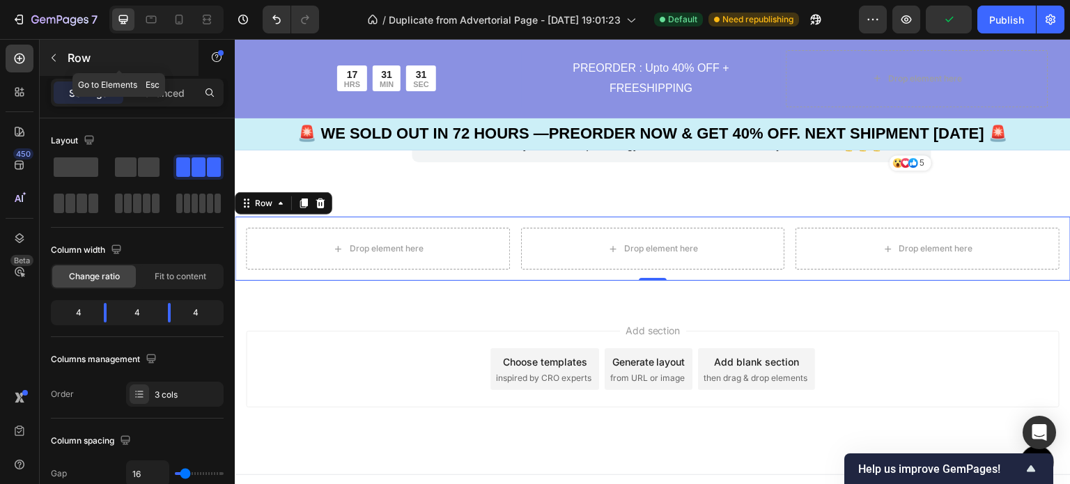
click at [55, 56] on icon "button" at bounding box center [53, 57] width 11 height 11
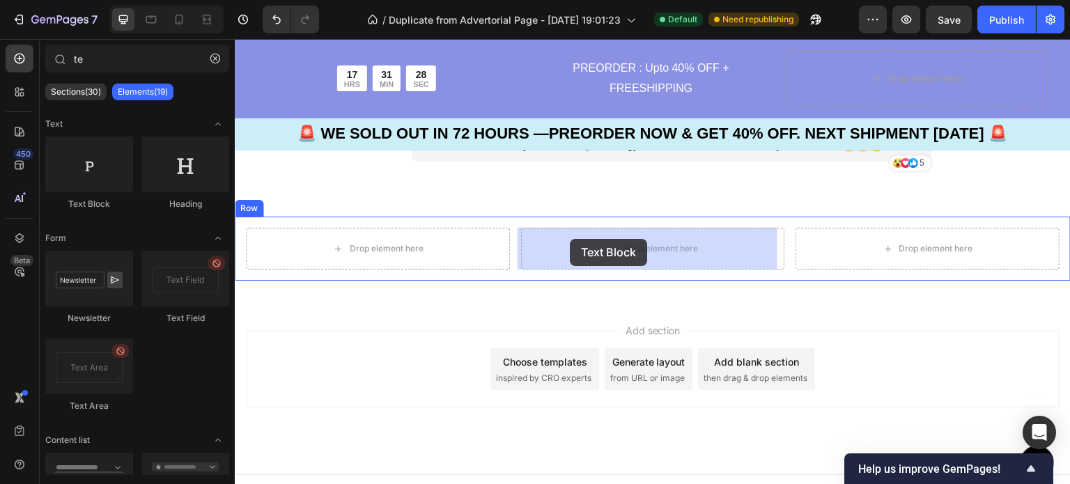
drag, startPoint x: 330, startPoint y: 224, endPoint x: 570, endPoint y: 239, distance: 240.9
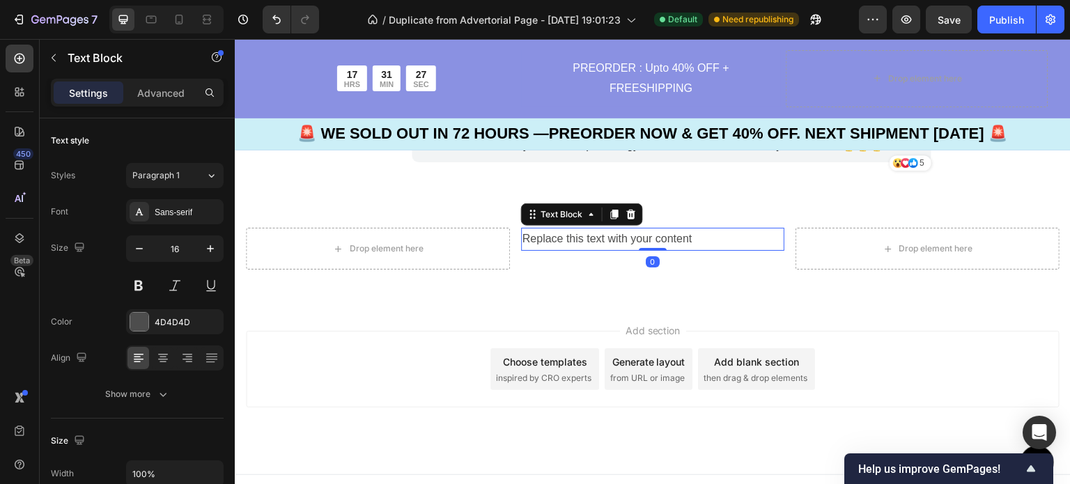
click at [570, 239] on div "Replace this text with your content" at bounding box center [653, 239] width 264 height 23
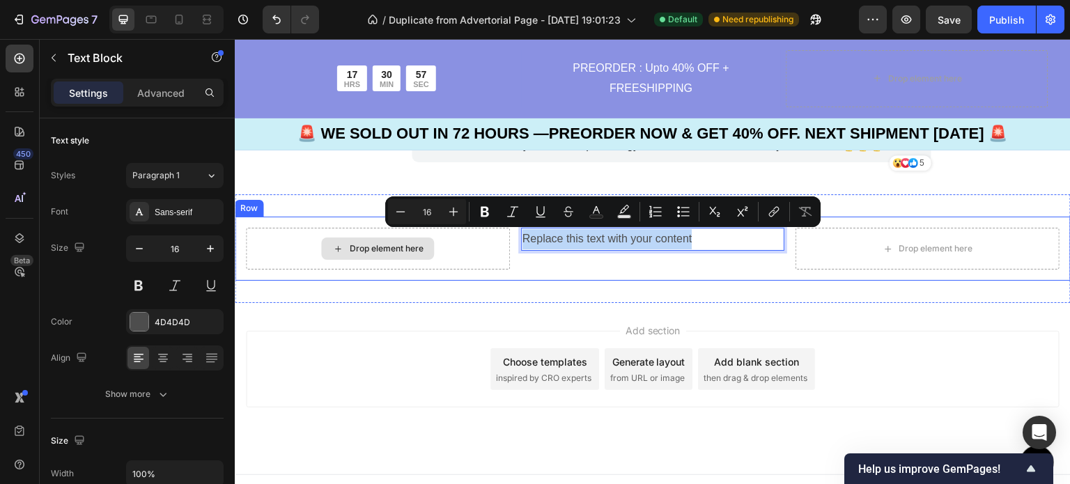
drag, startPoint x: 714, startPoint y: 235, endPoint x: 503, endPoint y: 245, distance: 210.7
click at [503, 245] on div "Drop element here Replace this text with your content Text Block 0 Drop element…" at bounding box center [653, 249] width 836 height 64
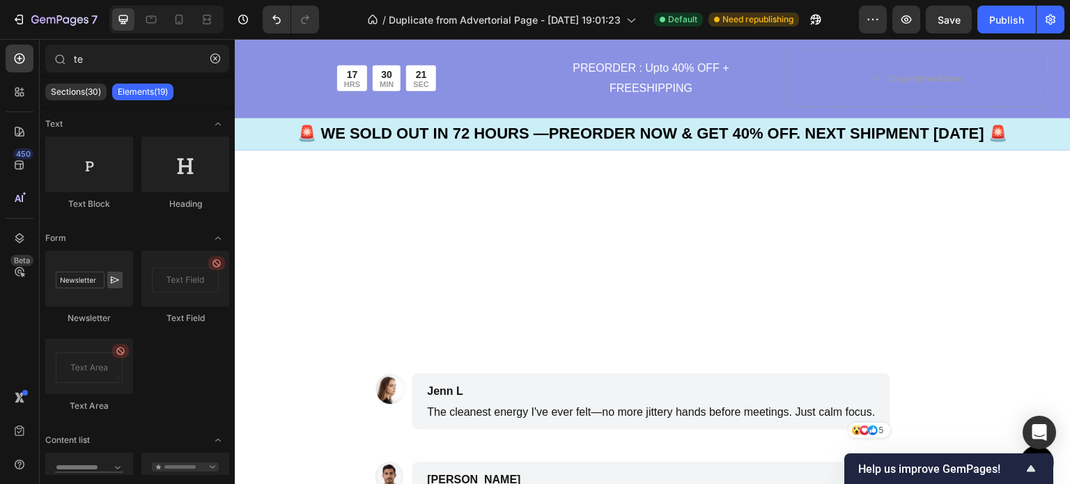
scroll to position [4946, 0]
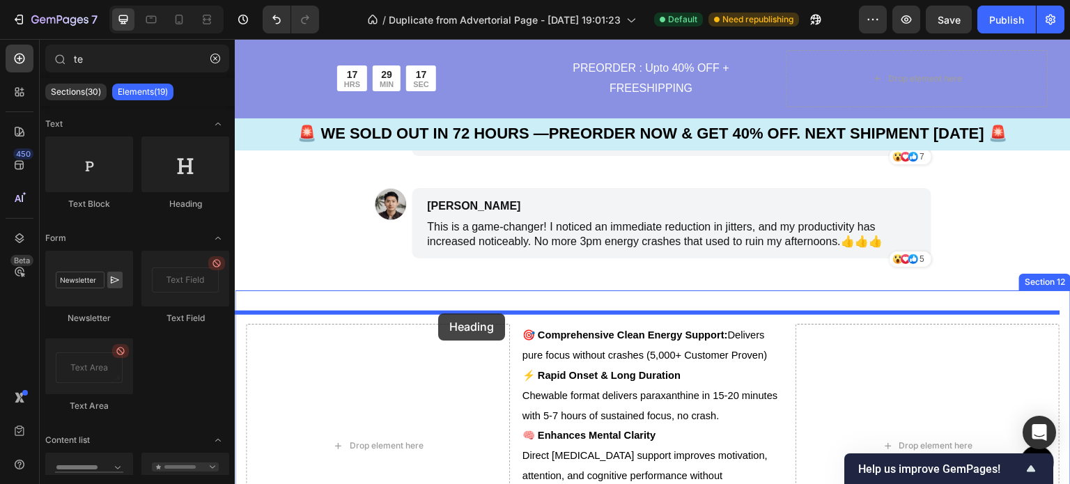
drag, startPoint x: 424, startPoint y: 213, endPoint x: 438, endPoint y: 314, distance: 102.0
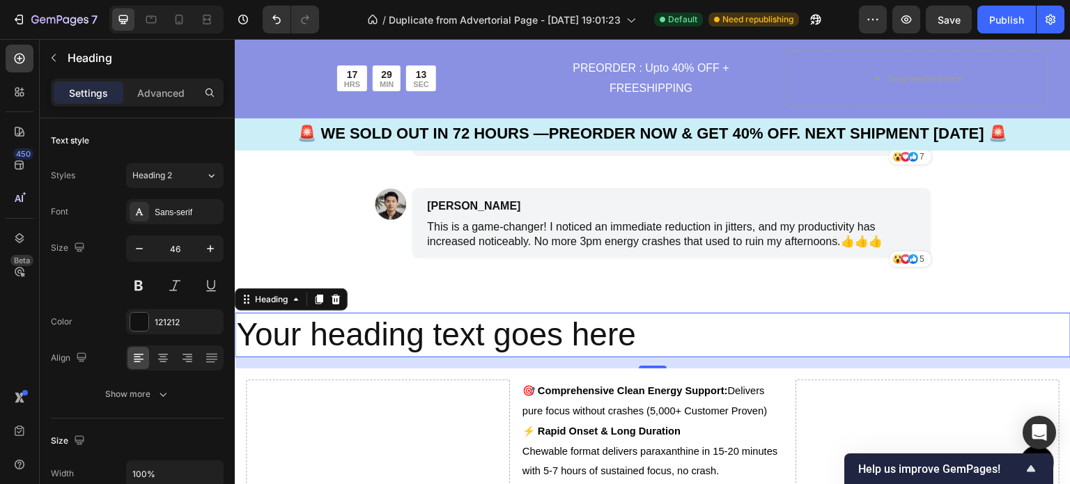
click at [635, 343] on h2 "Your heading text goes here" at bounding box center [653, 335] width 836 height 45
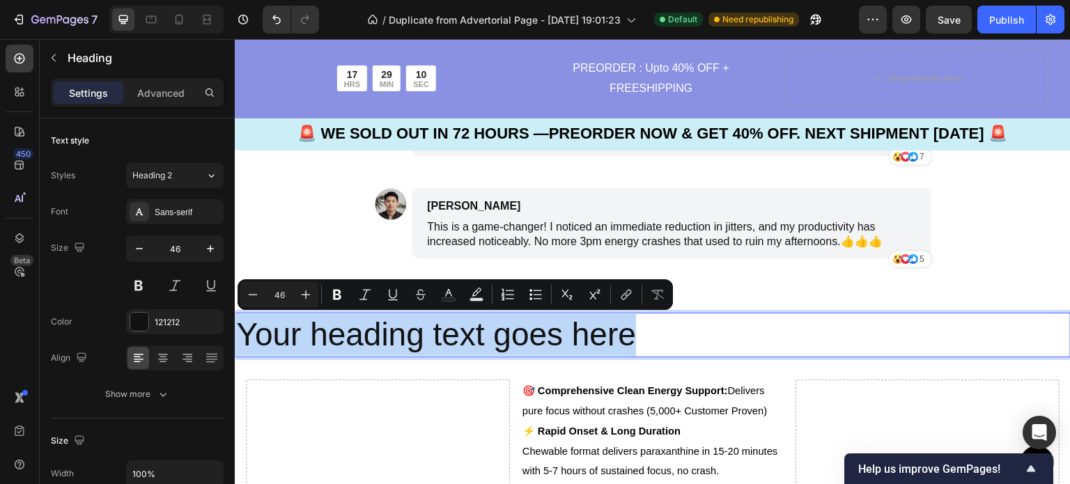
drag, startPoint x: 635, startPoint y: 343, endPoint x: 245, endPoint y: 344, distance: 390.9
click at [245, 344] on p "Your heading text goes here" at bounding box center [652, 335] width 833 height 42
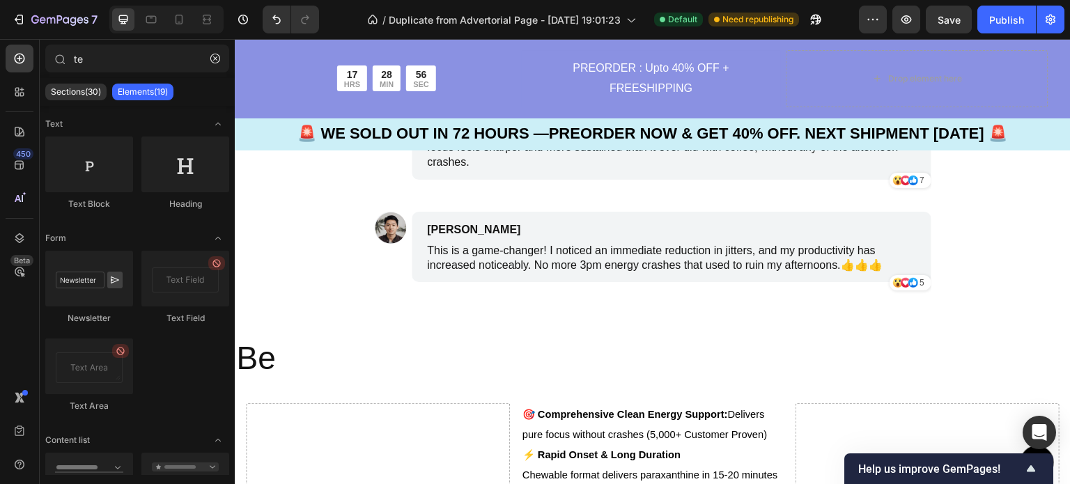
scroll to position [4938, 0]
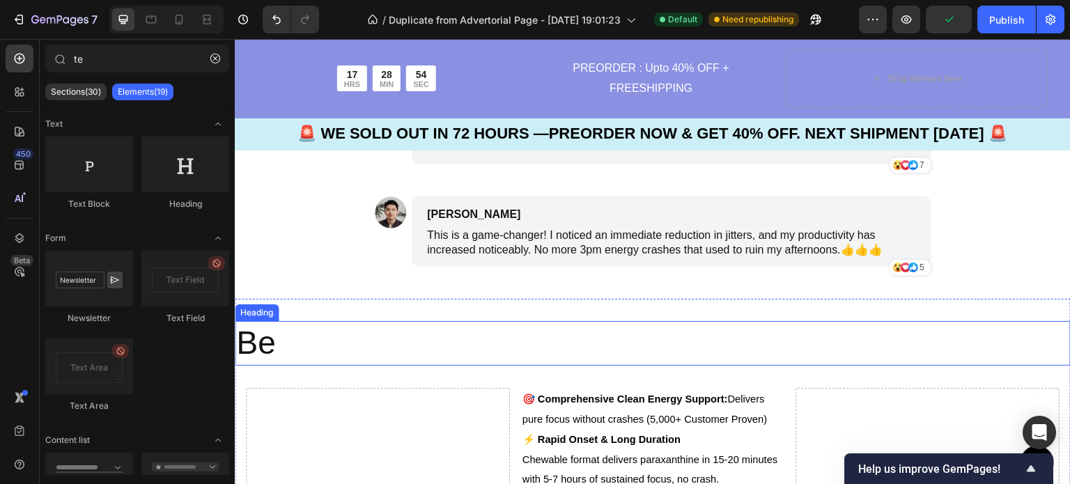
click at [394, 355] on h2 "Be" at bounding box center [653, 343] width 836 height 45
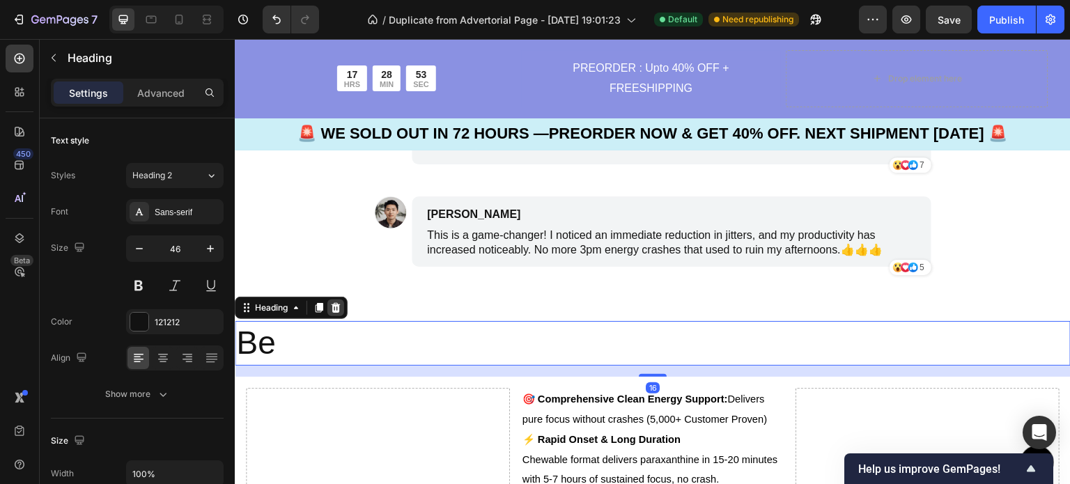
click at [337, 309] on icon at bounding box center [336, 308] width 9 height 10
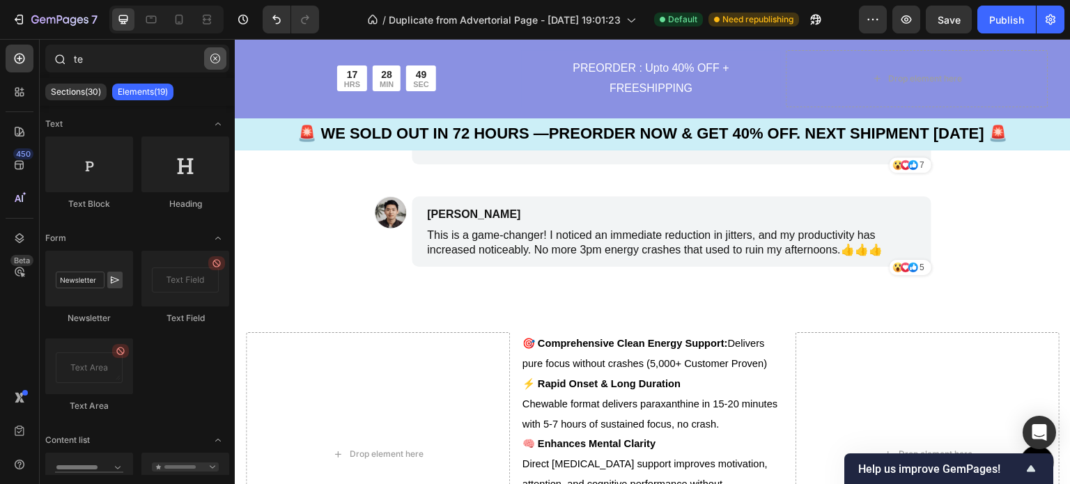
click at [217, 61] on icon "button" at bounding box center [215, 59] width 10 height 10
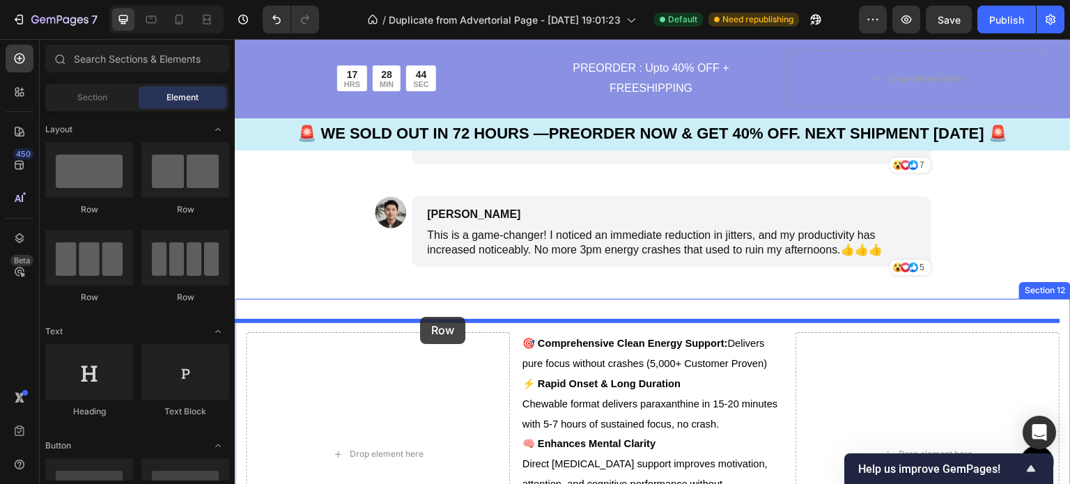
drag, startPoint x: 335, startPoint y: 312, endPoint x: 420, endPoint y: 317, distance: 85.1
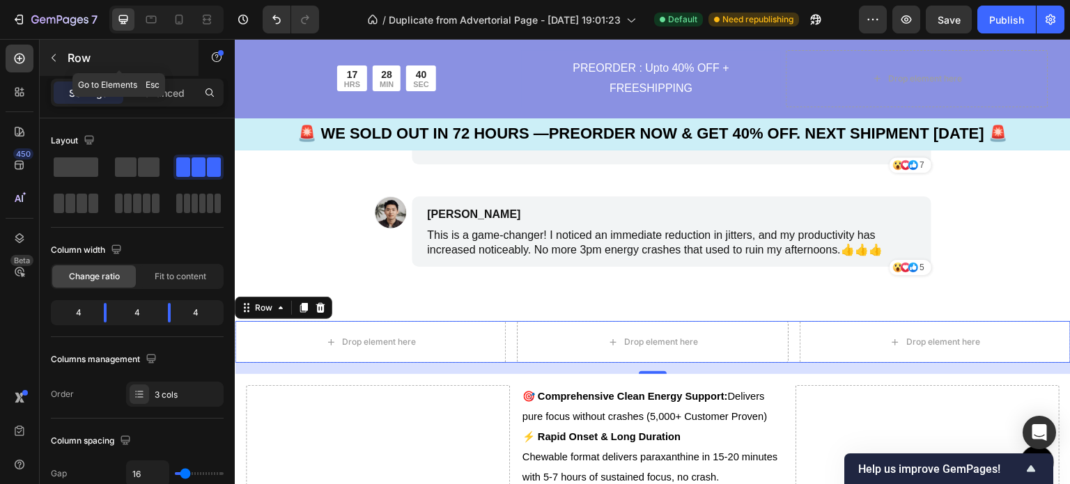
click at [58, 56] on icon "button" at bounding box center [53, 57] width 11 height 11
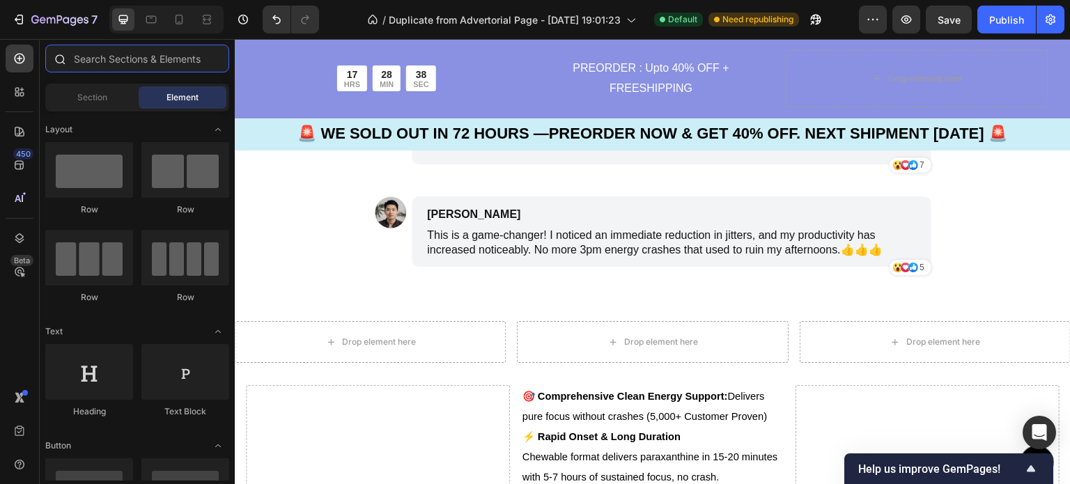
click at [114, 60] on input "text" at bounding box center [137, 59] width 184 height 28
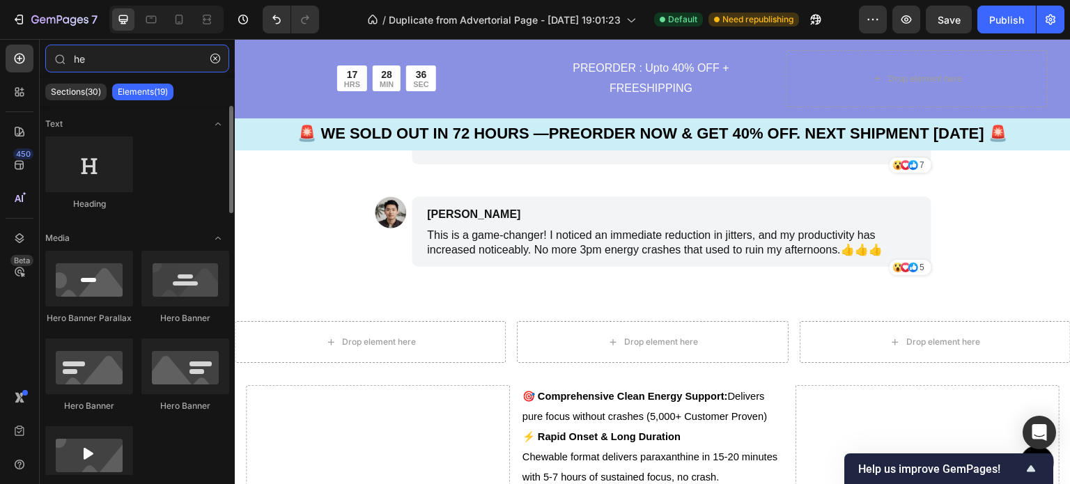
type input "he"
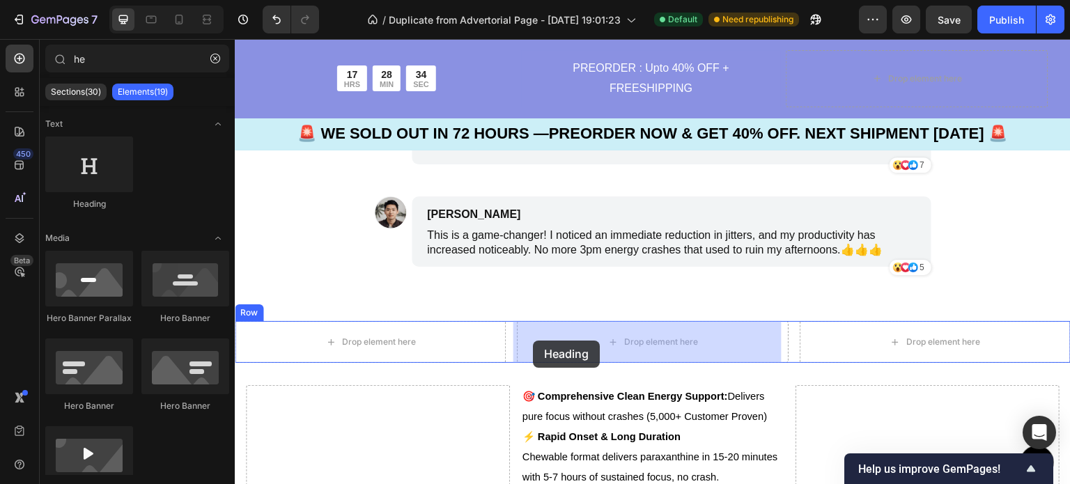
drag, startPoint x: 332, startPoint y: 234, endPoint x: 534, endPoint y: 340, distance: 227.5
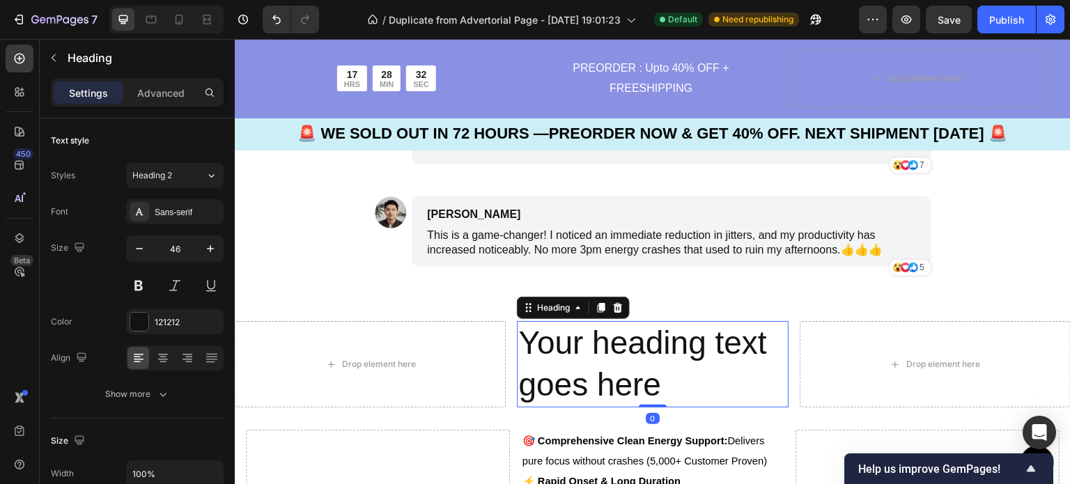
click at [663, 391] on h2 "Your heading text goes here" at bounding box center [652, 364] width 271 height 86
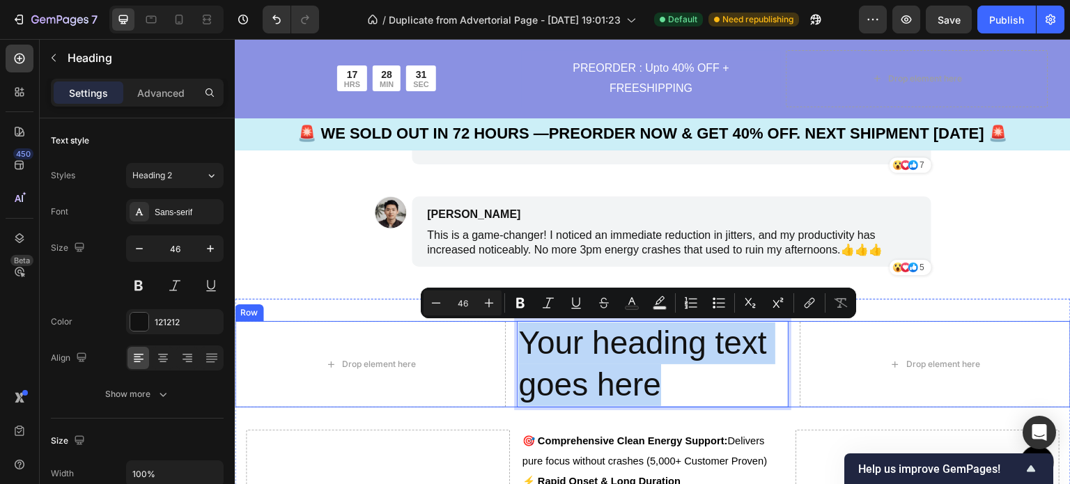
drag, startPoint x: 663, startPoint y: 391, endPoint x: 511, endPoint y: 348, distance: 158.4
click at [511, 348] on div "Drop element here Your heading text goes here Heading 0 Drop element here Row" at bounding box center [653, 364] width 836 height 86
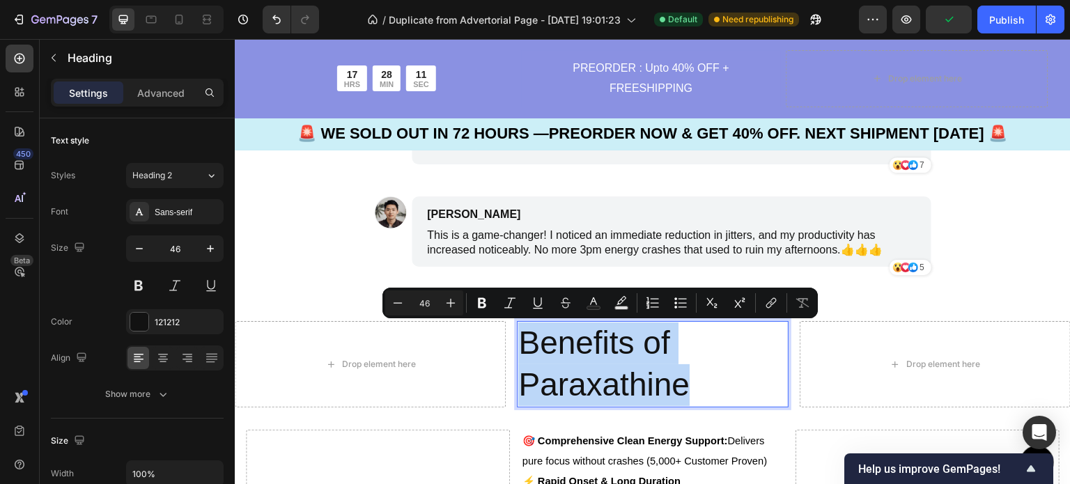
drag, startPoint x: 699, startPoint y: 383, endPoint x: 521, endPoint y: 346, distance: 181.3
click at [521, 346] on p "Benefits of Paraxathine" at bounding box center [652, 365] width 268 height 84
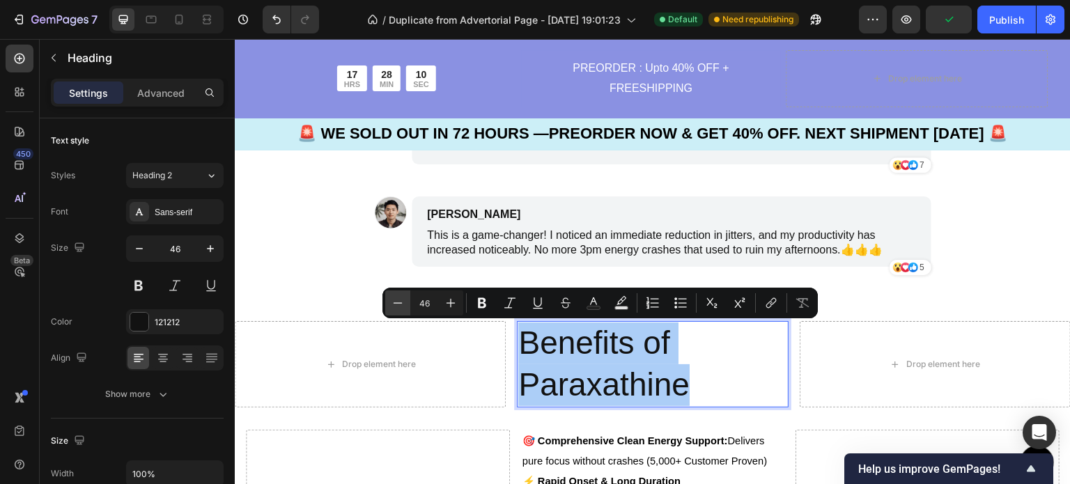
click at [401, 309] on icon "Editor contextual toolbar" at bounding box center [398, 303] width 14 height 14
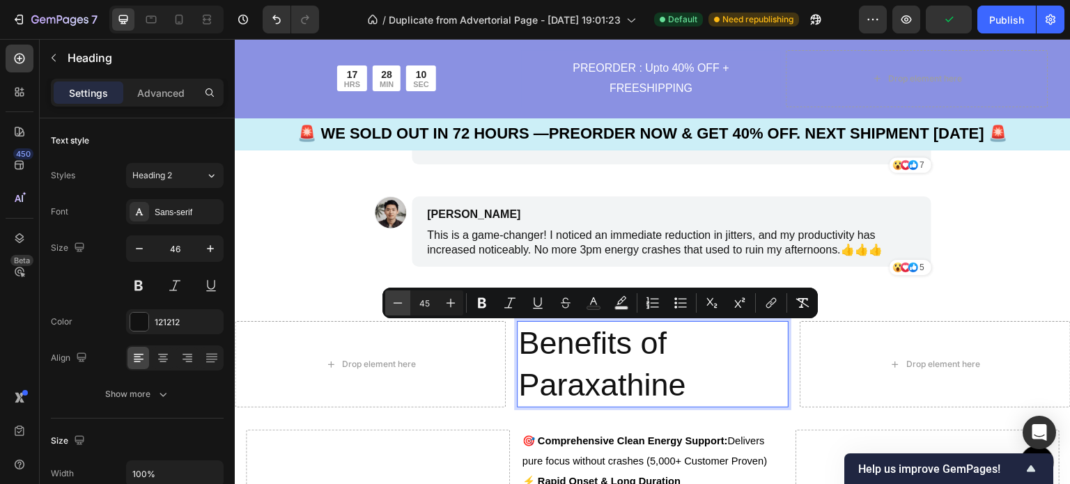
click at [401, 309] on icon "Editor contextual toolbar" at bounding box center [398, 303] width 14 height 14
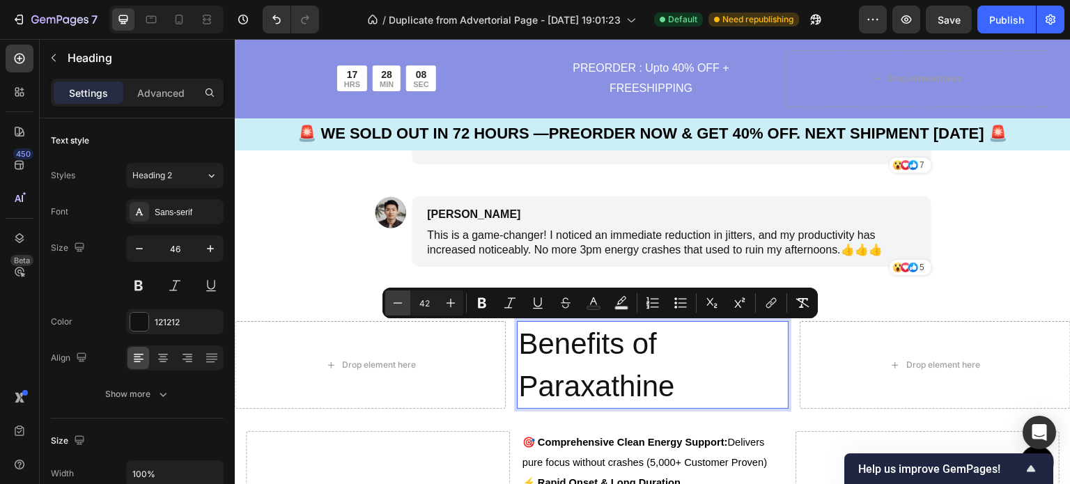
click at [401, 309] on icon "Editor contextual toolbar" at bounding box center [398, 303] width 14 height 14
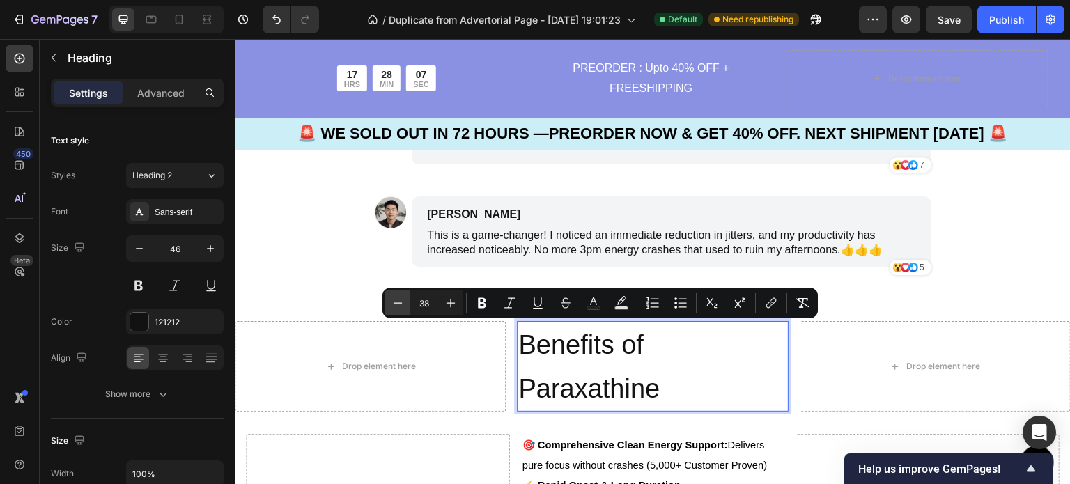
click at [401, 309] on icon "Editor contextual toolbar" at bounding box center [398, 303] width 14 height 14
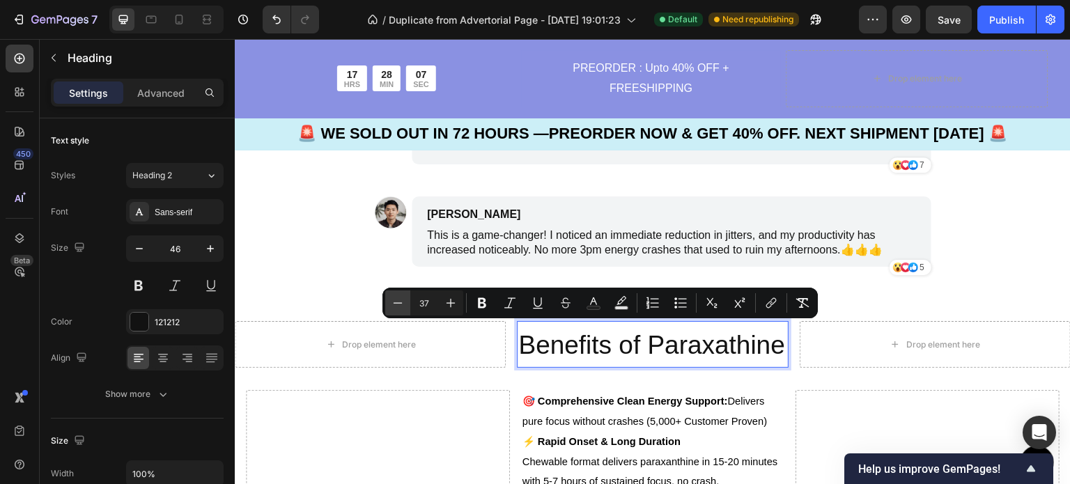
click at [401, 309] on icon "Editor contextual toolbar" at bounding box center [398, 303] width 14 height 14
click at [449, 306] on icon "Editor contextual toolbar" at bounding box center [451, 303] width 14 height 14
type input "36"
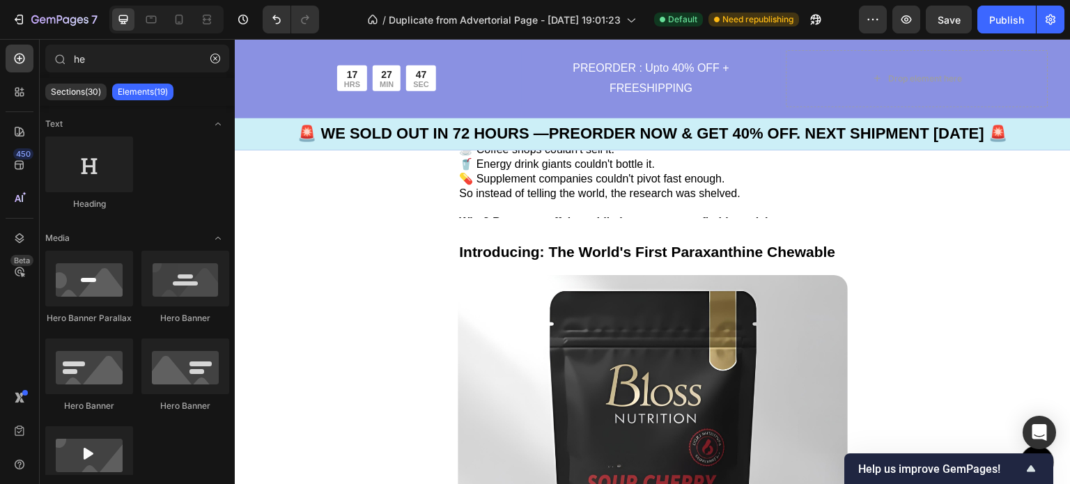
scroll to position [1849, 0]
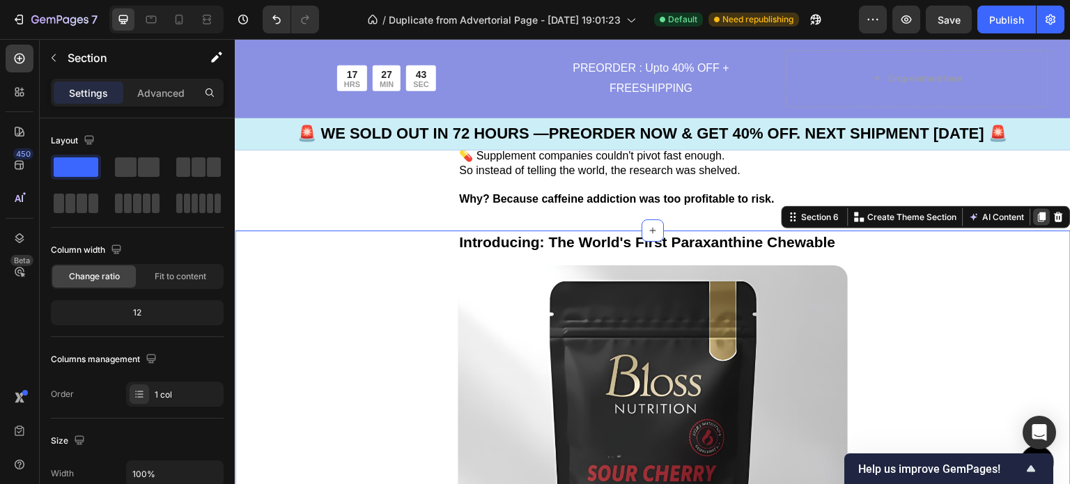
click at [1039, 213] on icon at bounding box center [1043, 218] width 8 height 10
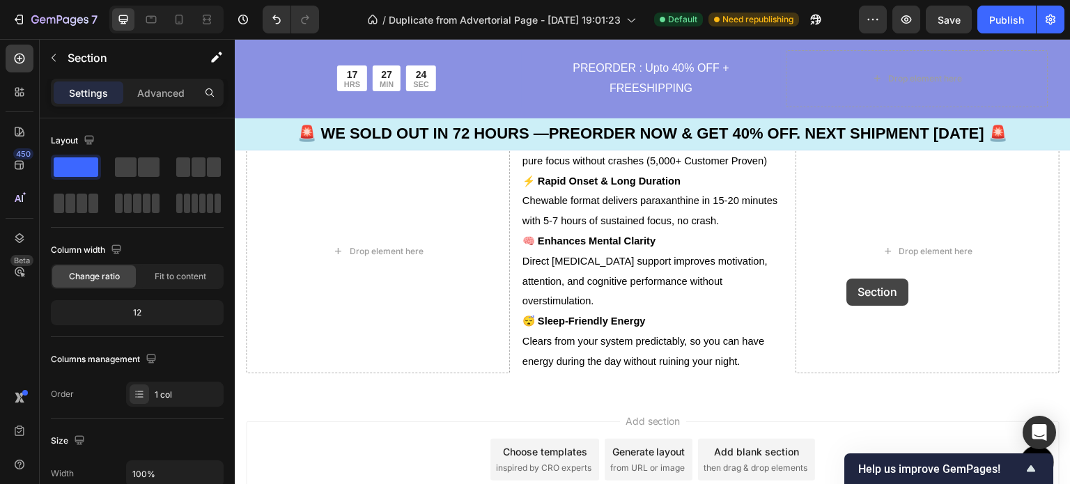
scroll to position [5920, 0]
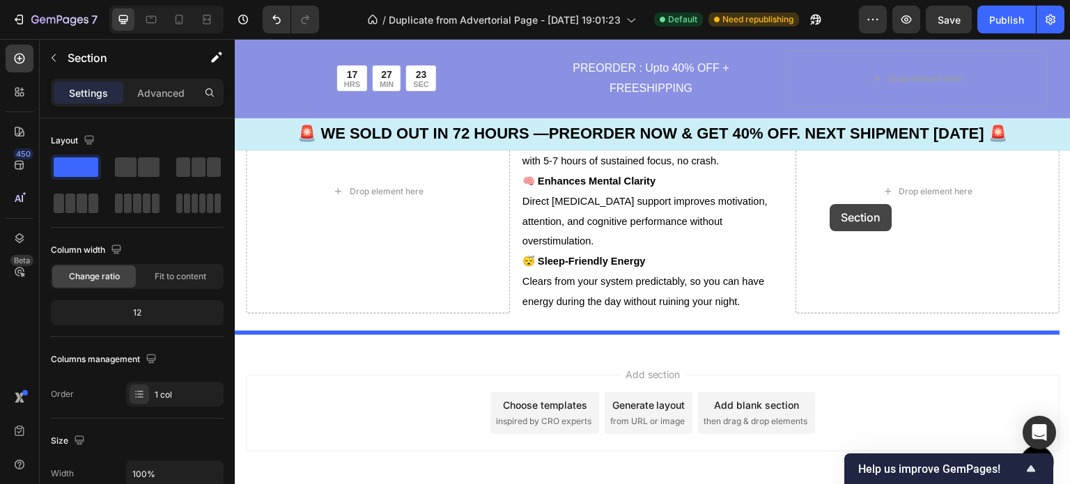
drag, startPoint x: 900, startPoint y: 364, endPoint x: 831, endPoint y: 204, distance: 174.8
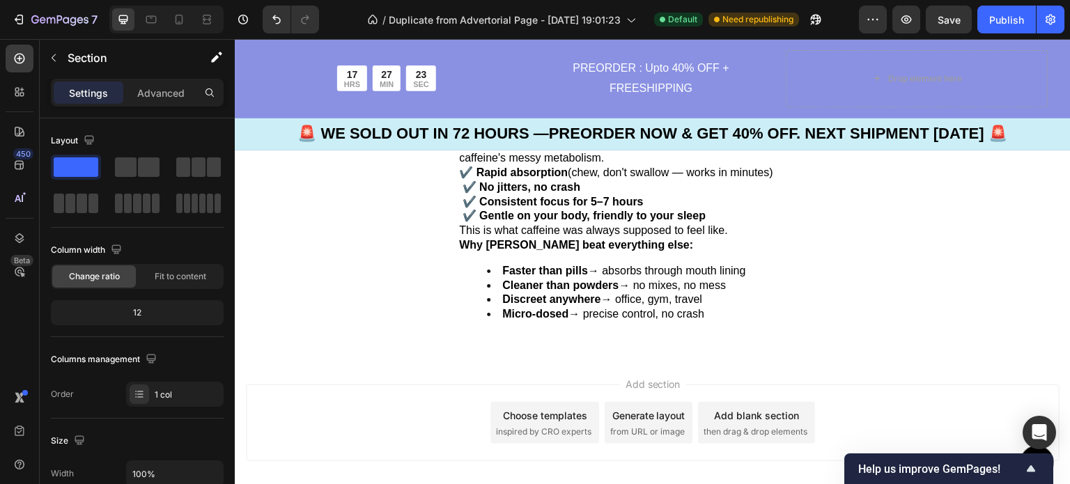
scroll to position [5259, 0]
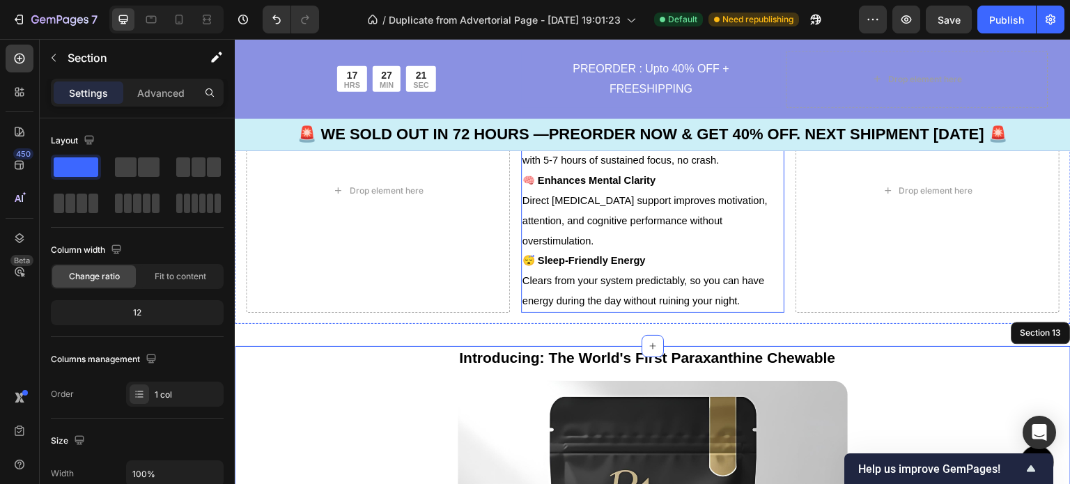
click at [762, 287] on p "😴 Sleep-Friendly Energy Clears from your system predictably, so you can have en…" at bounding box center [653, 281] width 261 height 60
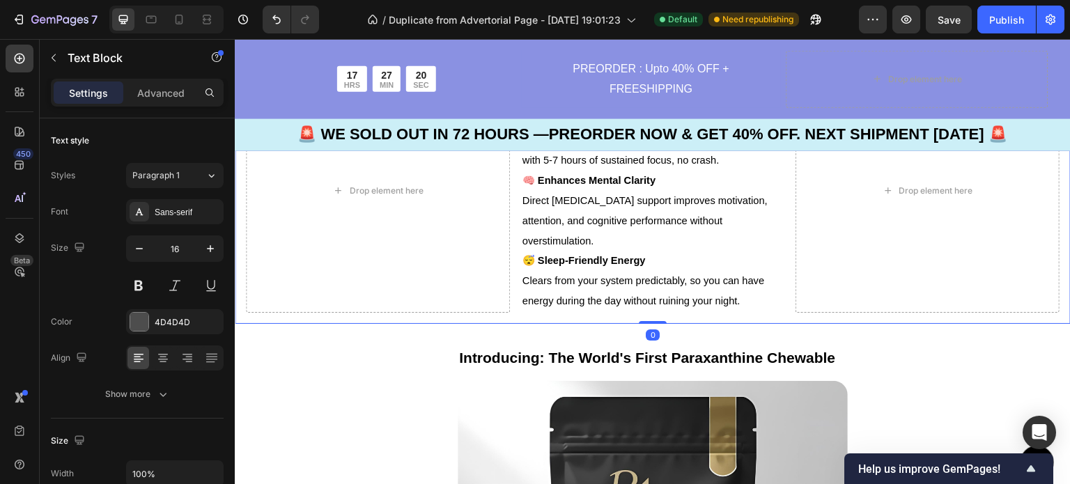
click at [748, 308] on div "Drop element here 🎯 Comprehensive Clean Energy Support: Delivers pure focus wit…" at bounding box center [653, 191] width 836 height 266
click at [753, 275] on span "Clears from your system predictably, so you can have energy during the day with…" at bounding box center [644, 290] width 242 height 31
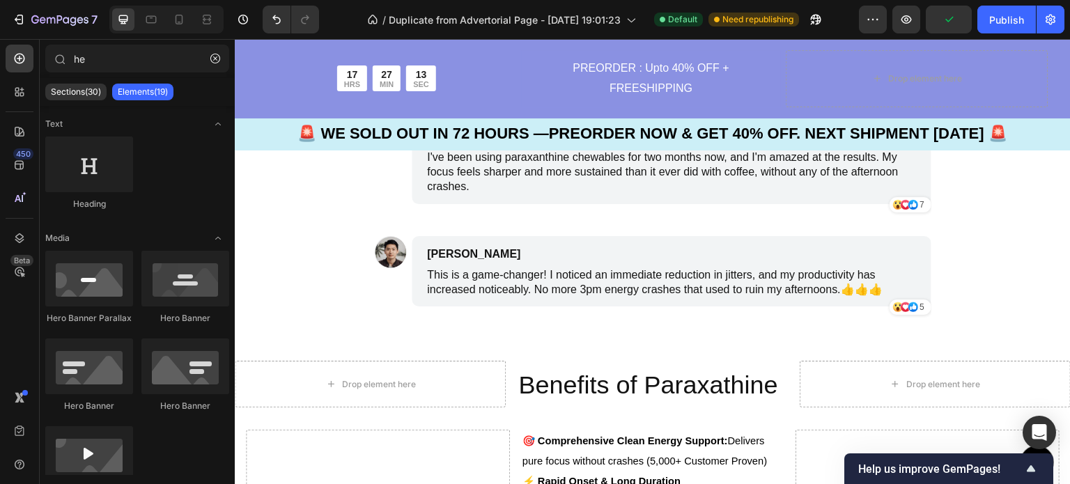
scroll to position [4889, 0]
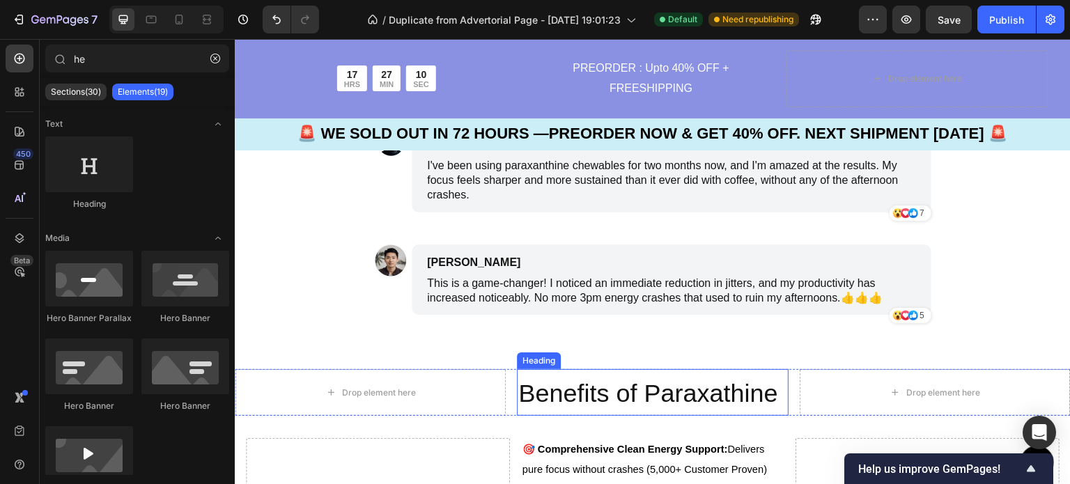
click at [737, 402] on span "Benefits of Paraxathine" at bounding box center [647, 393] width 259 height 29
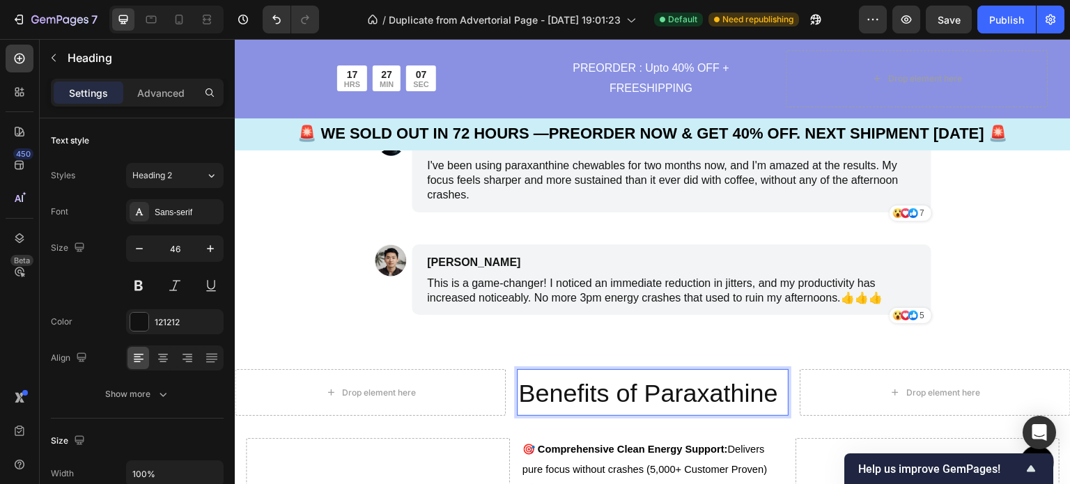
click at [772, 399] on span "Benefits of Paraxathine" at bounding box center [647, 393] width 259 height 29
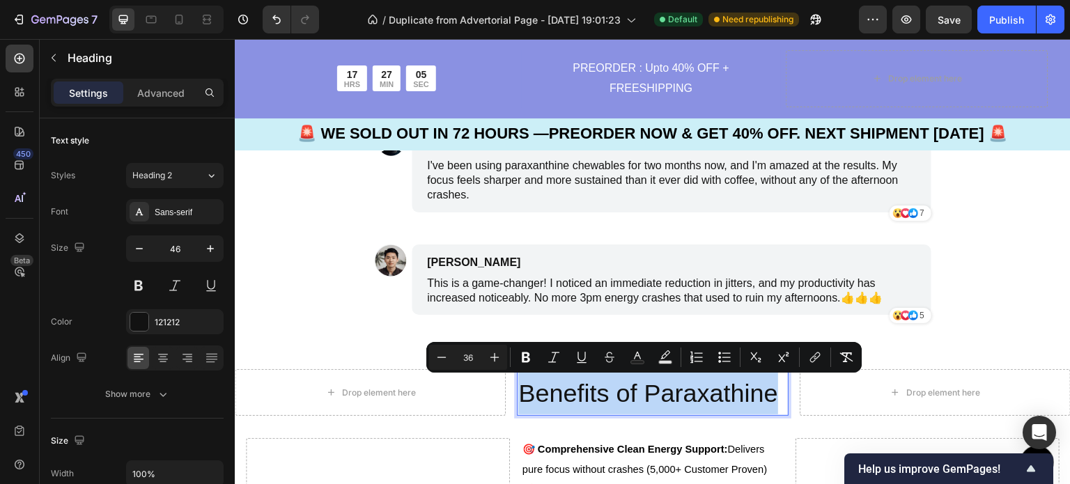
drag, startPoint x: 773, startPoint y: 399, endPoint x: 523, endPoint y: 402, distance: 250.2
click at [523, 402] on span "Benefits of Paraxathine" at bounding box center [647, 393] width 259 height 29
copy span "Benefits of Paraxathine"
click at [523, 402] on span "Benefits of Paraxathine" at bounding box center [647, 393] width 259 height 29
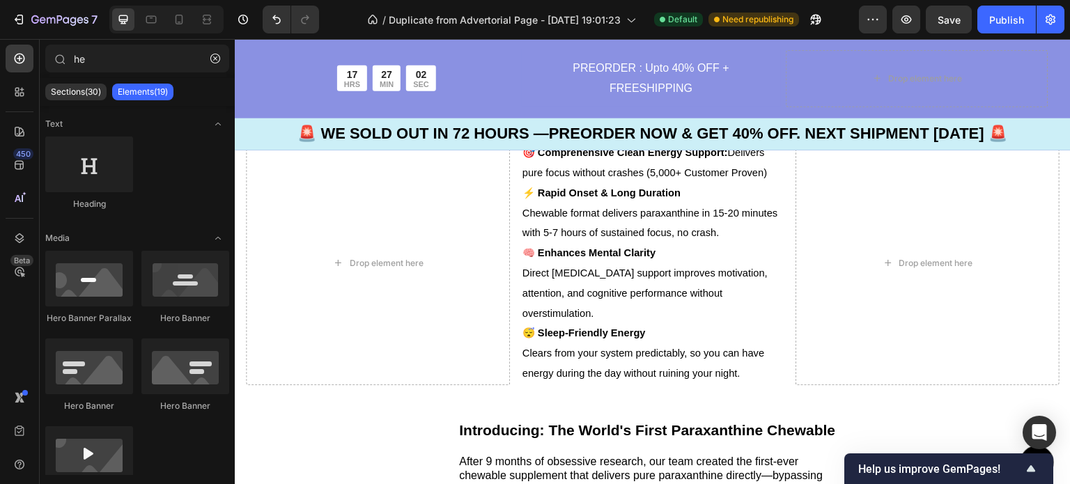
scroll to position [5282, 0]
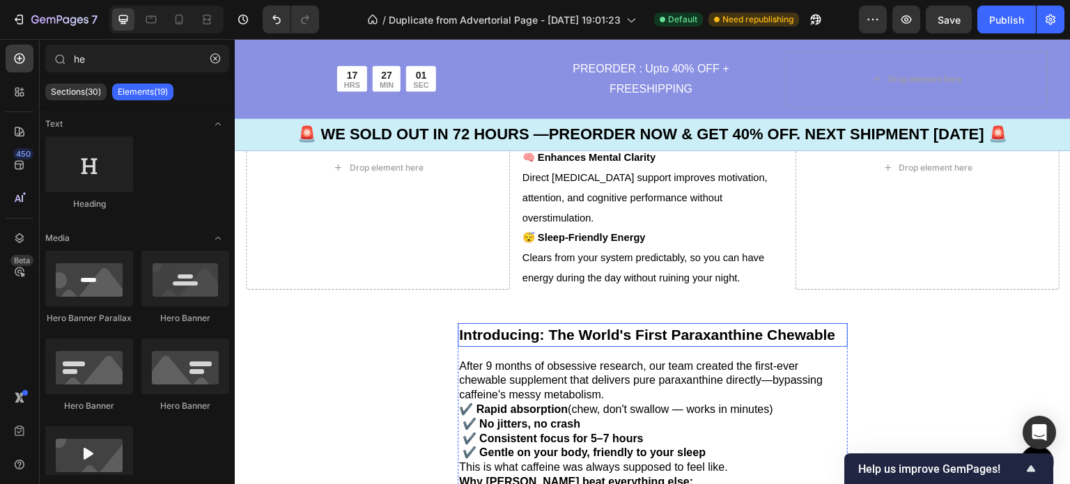
click at [833, 329] on strong "Introducing: The World's First Paraxanthine Chewable" at bounding box center [647, 335] width 376 height 16
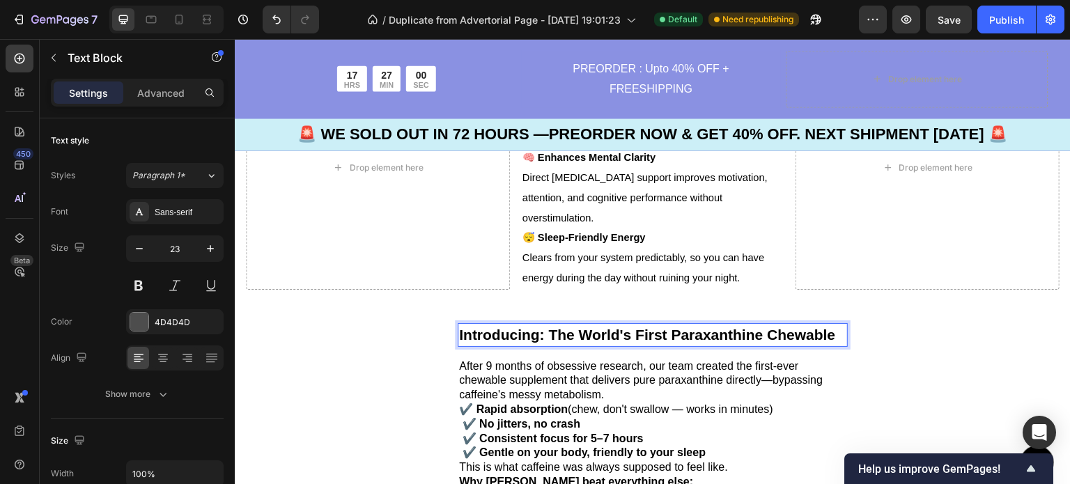
click at [834, 327] on strong "Introducing: The World's First Paraxanthine Chewable" at bounding box center [647, 335] width 376 height 16
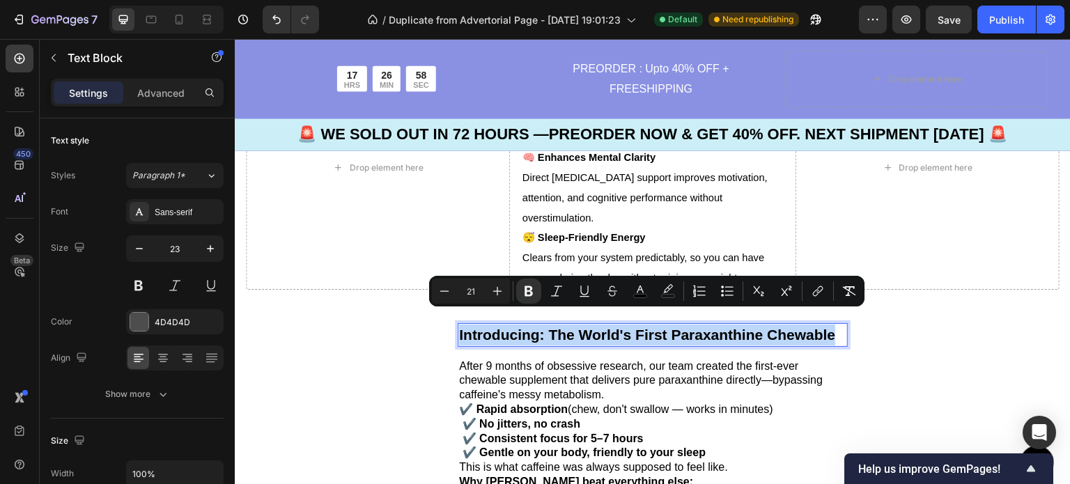
drag, startPoint x: 834, startPoint y: 326, endPoint x: 460, endPoint y: 325, distance: 374.2
click at [460, 327] on strong "Introducing: The World's First Paraxanthine Chewable" at bounding box center [647, 335] width 376 height 16
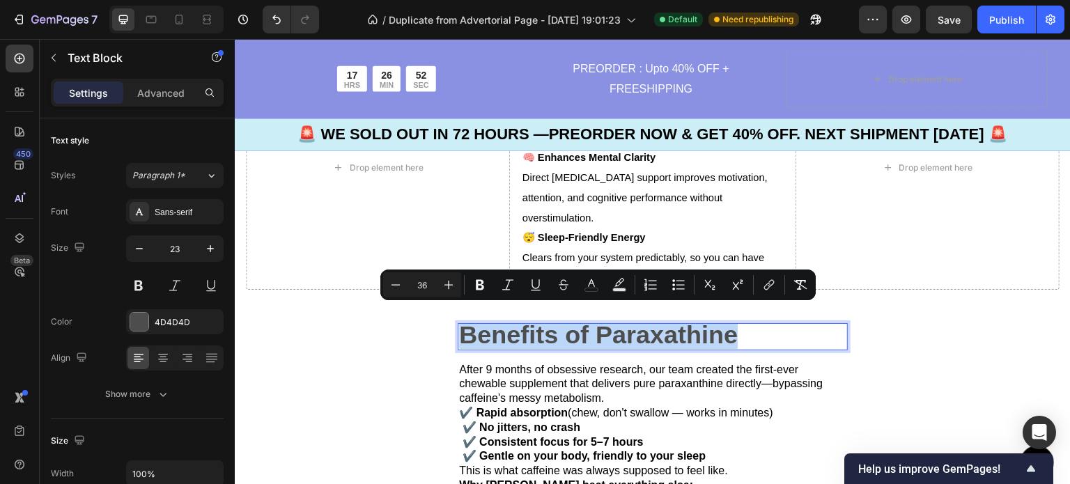
drag, startPoint x: 743, startPoint y: 321, endPoint x: 460, endPoint y: 320, distance: 283.6
click at [460, 325] on p "Benefits of Paraxathine" at bounding box center [652, 337] width 387 height 24
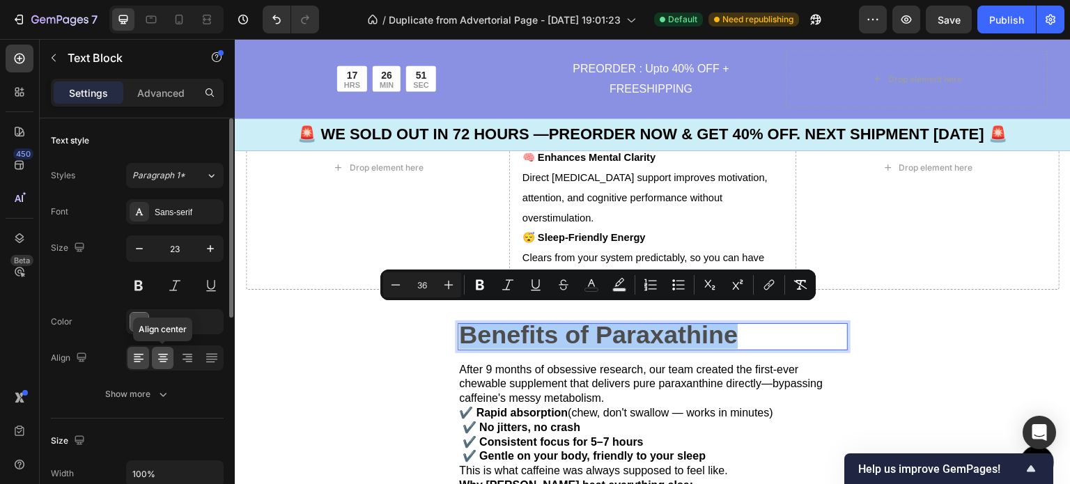
click at [161, 360] on icon at bounding box center [163, 358] width 14 height 14
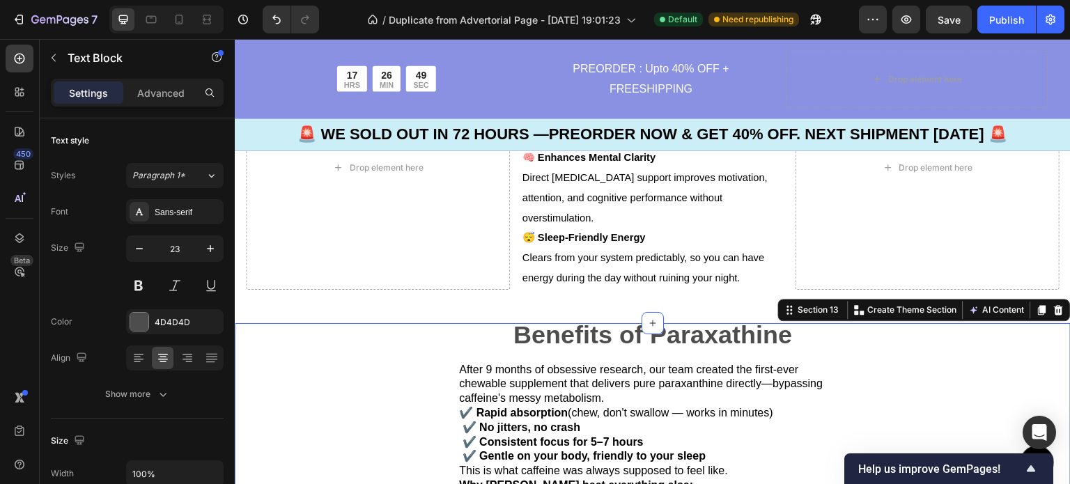
click at [332, 387] on div "Benefits of Paraxathine Text Block After 9 months of obsessive research, our te…" at bounding box center [653, 449] width 836 height 252
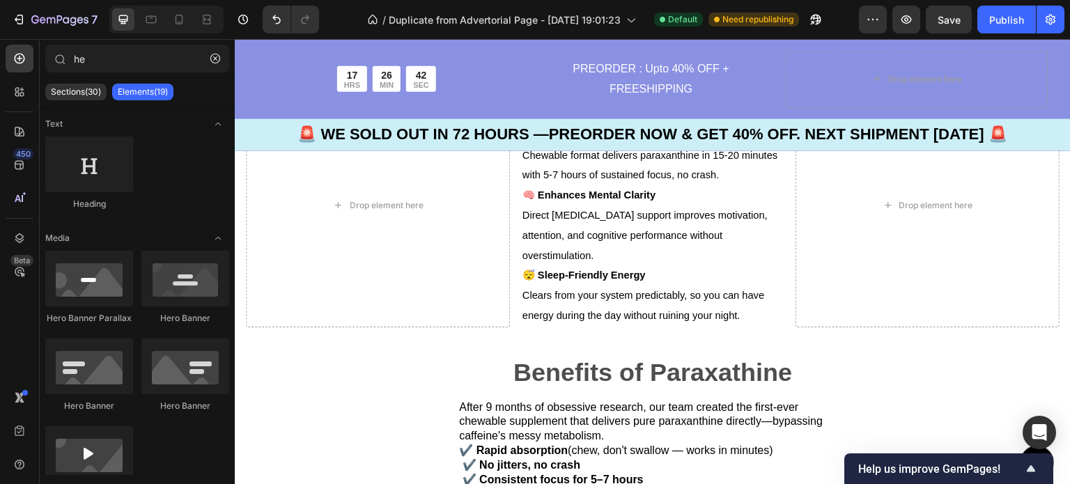
scroll to position [5124, 0]
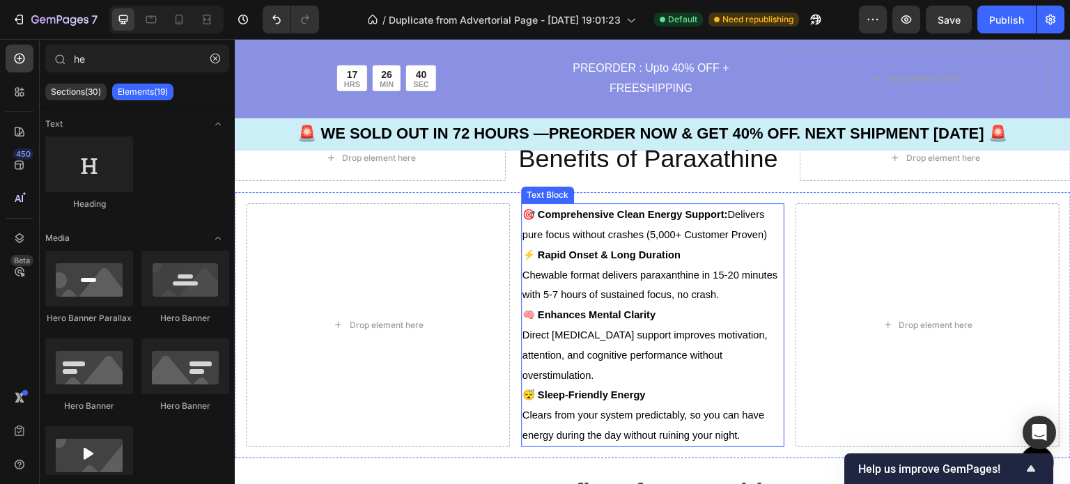
click at [741, 425] on p "😴 Sleep-Friendly Energy Clears from your system predictably, so you can have en…" at bounding box center [653, 415] width 261 height 60
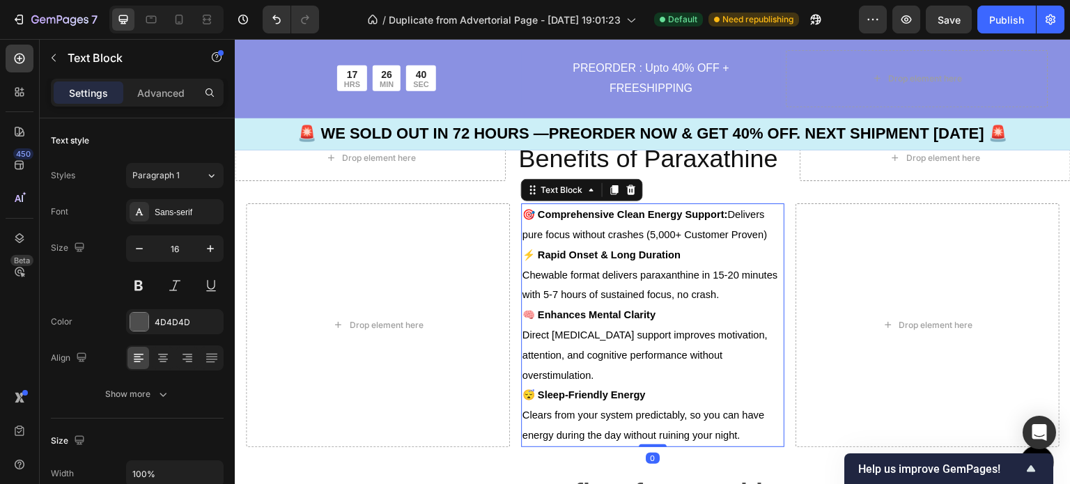
click at [741, 424] on p "😴 Sleep-Friendly Energy Clears from your system predictably, so you can have en…" at bounding box center [653, 415] width 261 height 60
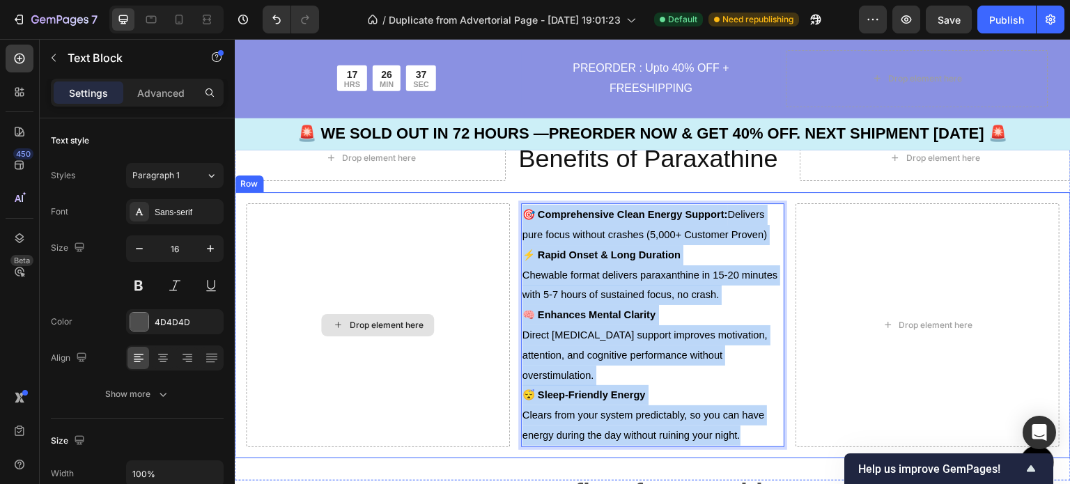
drag, startPoint x: 741, startPoint y: 424, endPoint x: 500, endPoint y: 215, distance: 319.1
click at [500, 215] on div "Drop element here 🎯 Comprehensive Clean Energy Support: Delivers pure focus wit…" at bounding box center [653, 325] width 836 height 266
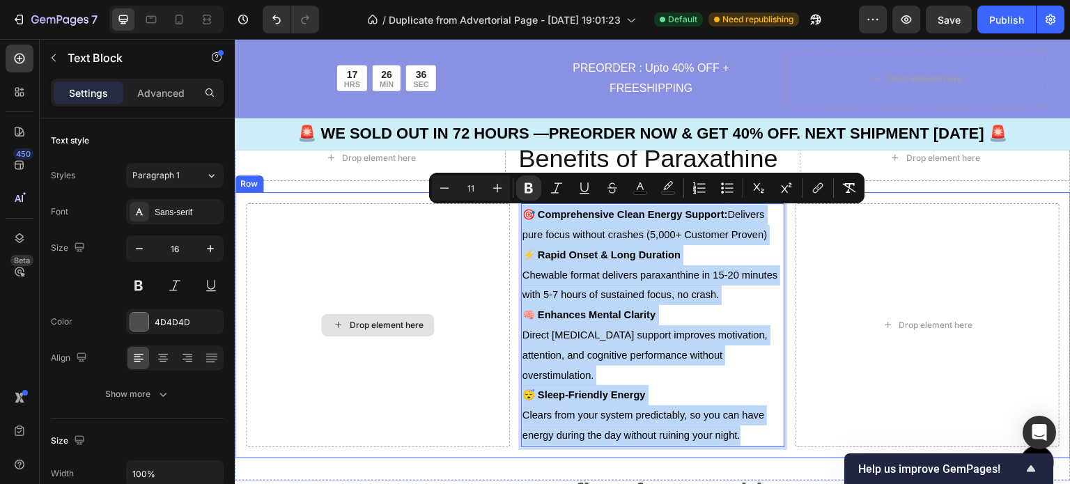
copy div "🎯 Comprehensive Clean Energy Support: Delivers pure focus without crashes (5,00…"
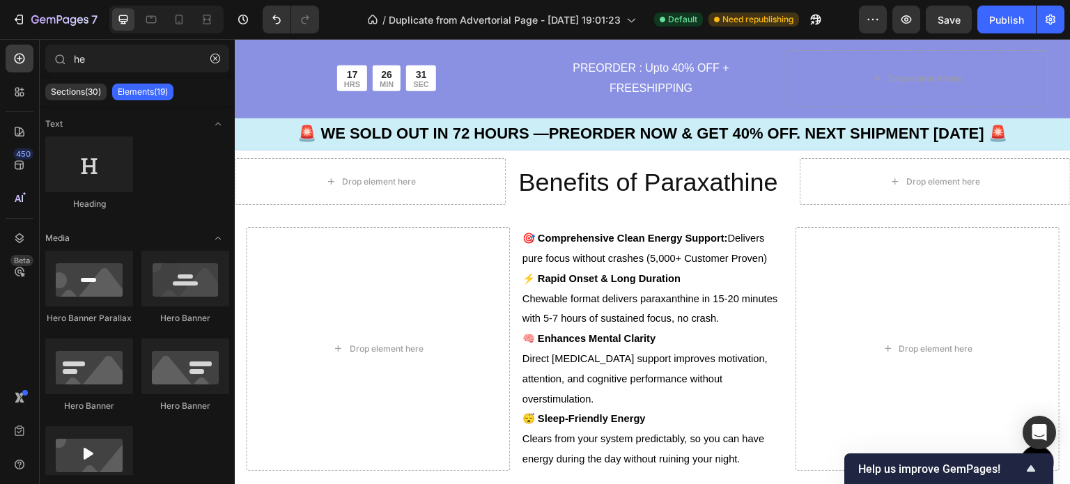
scroll to position [5085, 0]
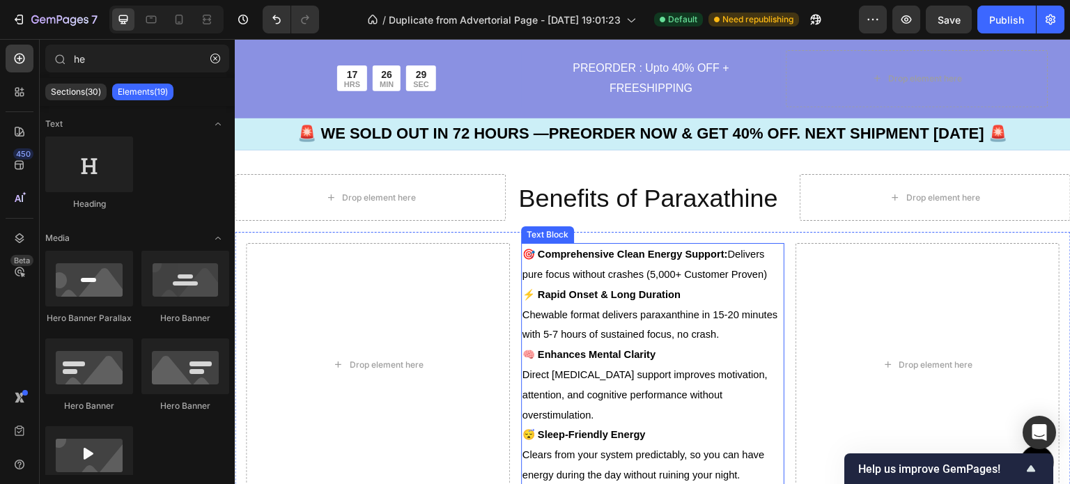
click at [640, 329] on p "⚡ Rapid Onset & Long Duration Chewable format delivers paraxanthine in 15-20 mi…" at bounding box center [653, 315] width 261 height 60
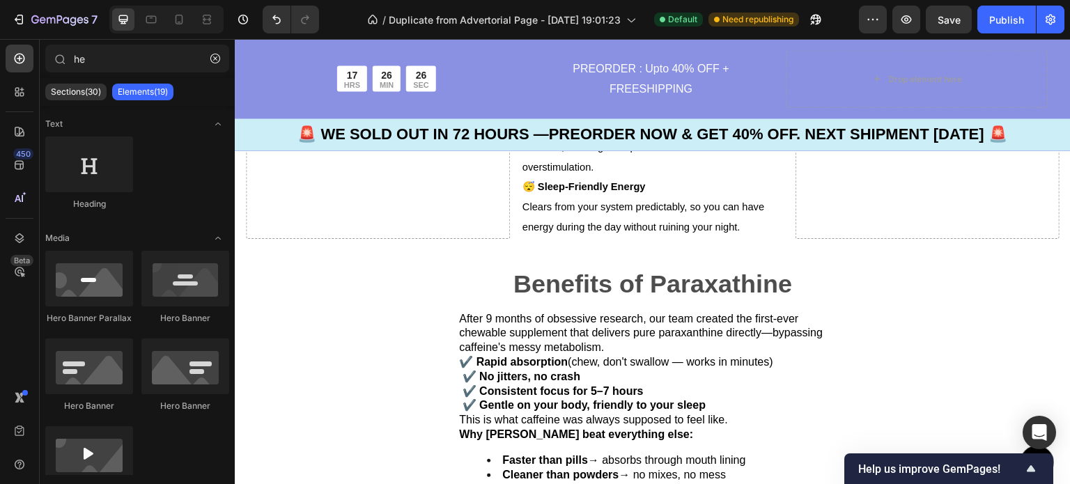
scroll to position [5349, 0]
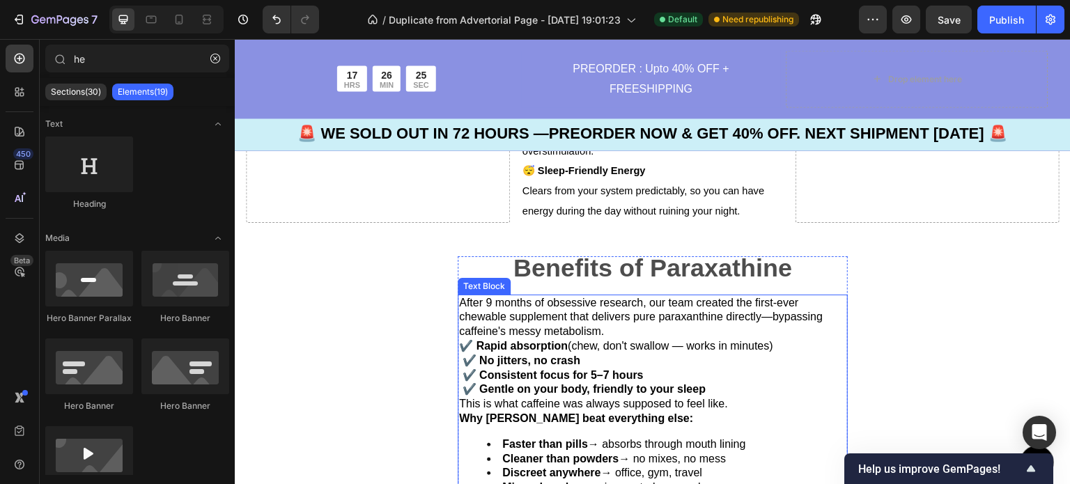
click at [732, 381] on p "✔️ Rapid absorption (chew, don't swallow — works in minutes) ✔️ No jitters, no …" at bounding box center [652, 368] width 387 height 58
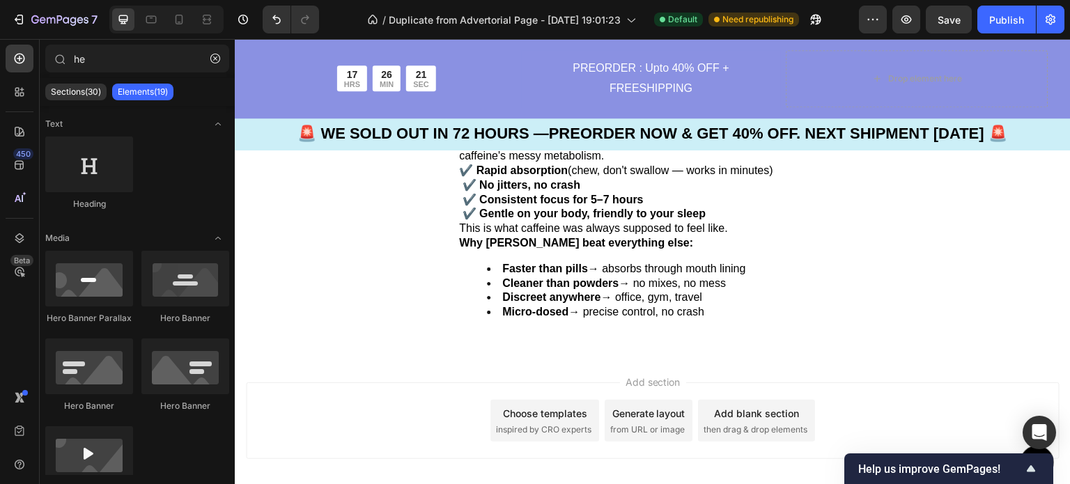
scroll to position [5525, 0]
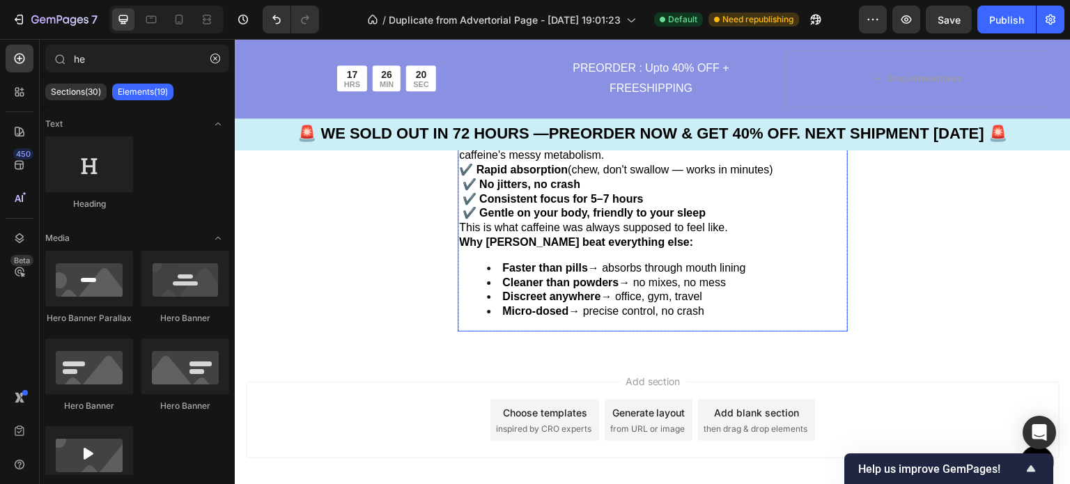
click at [715, 290] on li "Discreet anywhere → office, gym, travel" at bounding box center [667, 297] width 360 height 15
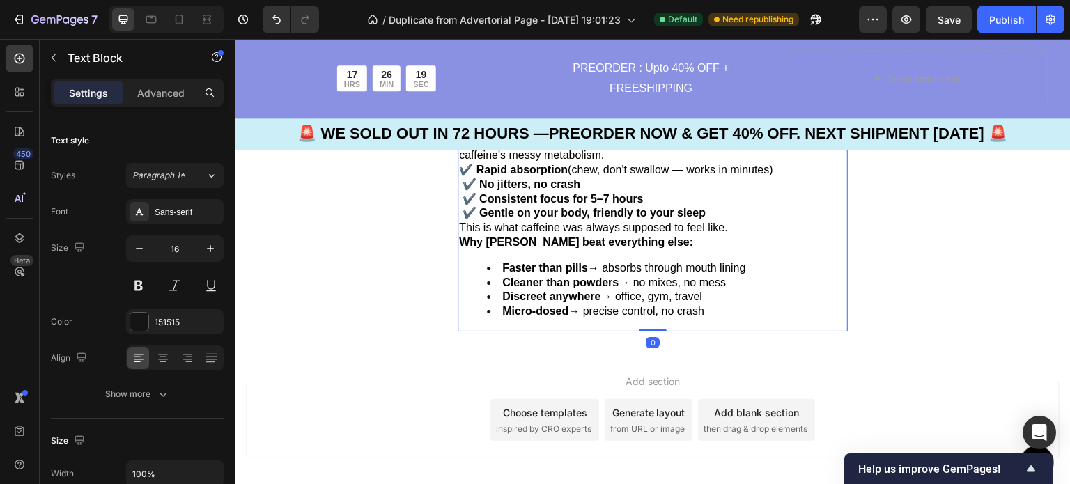
click at [715, 305] on li "Micro-dosed → precise control, no crash" at bounding box center [667, 312] width 360 height 15
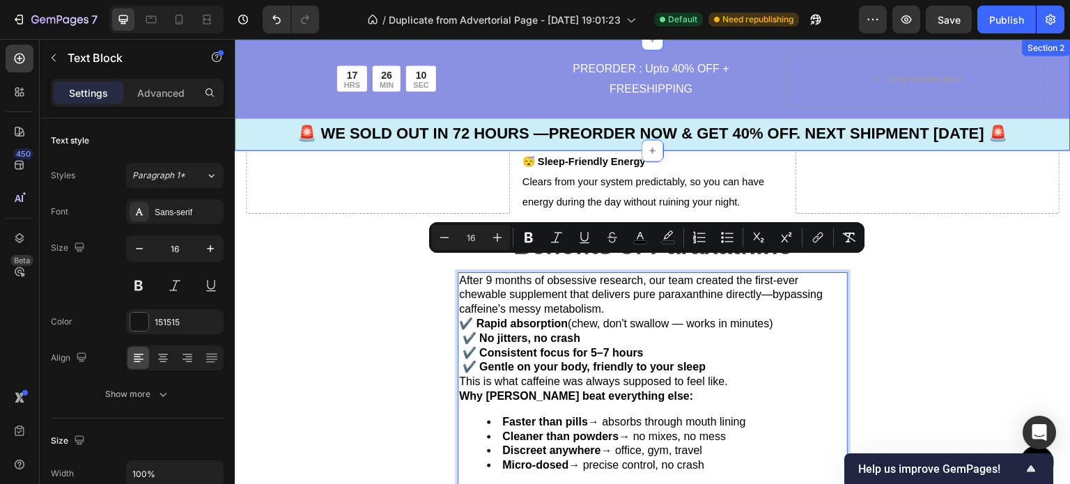
scroll to position [5339, 0]
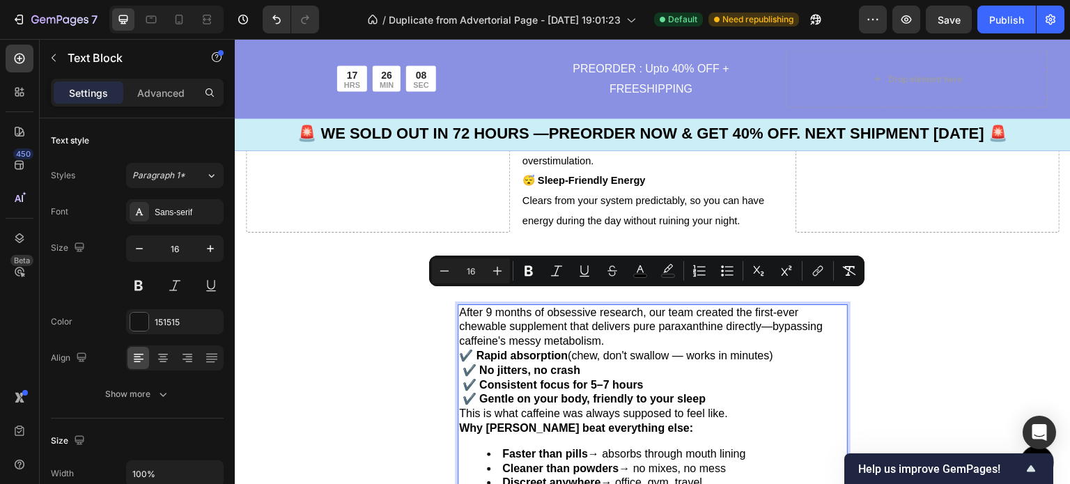
drag, startPoint x: 715, startPoint y: 298, endPoint x: 470, endPoint y: 291, distance: 245.4
click at [470, 305] on div "After 9 months of obsessive research, our team created the first-ever chewable …" at bounding box center [653, 411] width 390 height 213
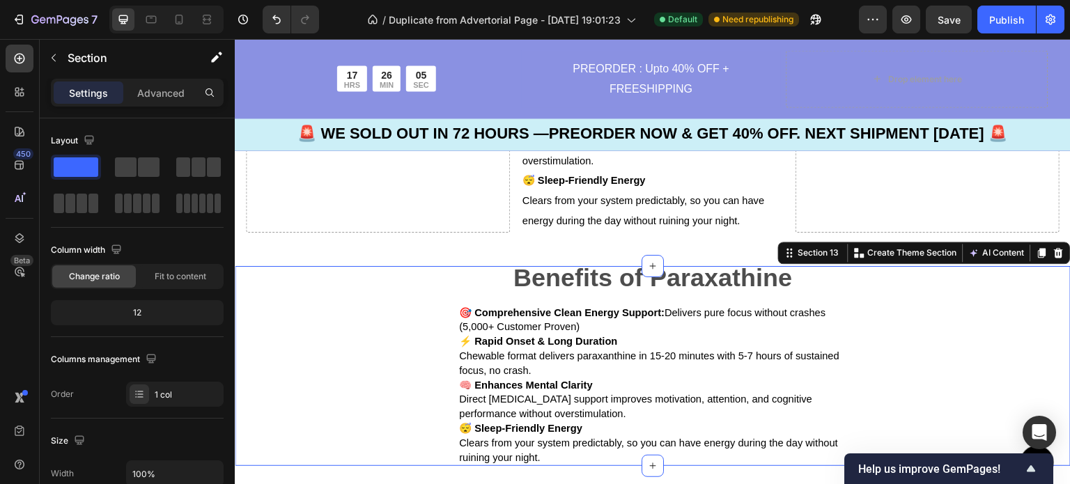
click at [390, 273] on div "Benefits of Paraxathine Text Block 🎯 Comprehensive Clean Energy Support: Delive…" at bounding box center [653, 366] width 836 height 201
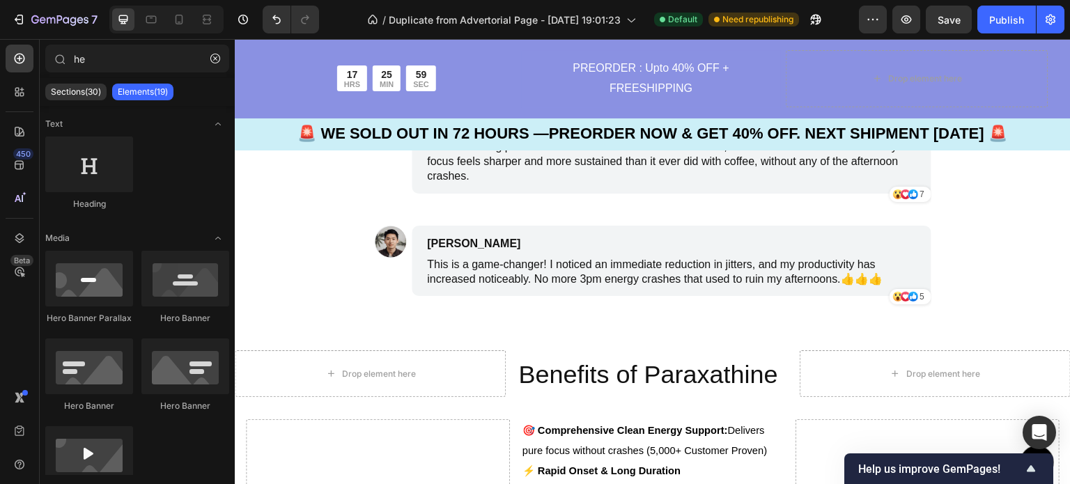
scroll to position [4932, 0]
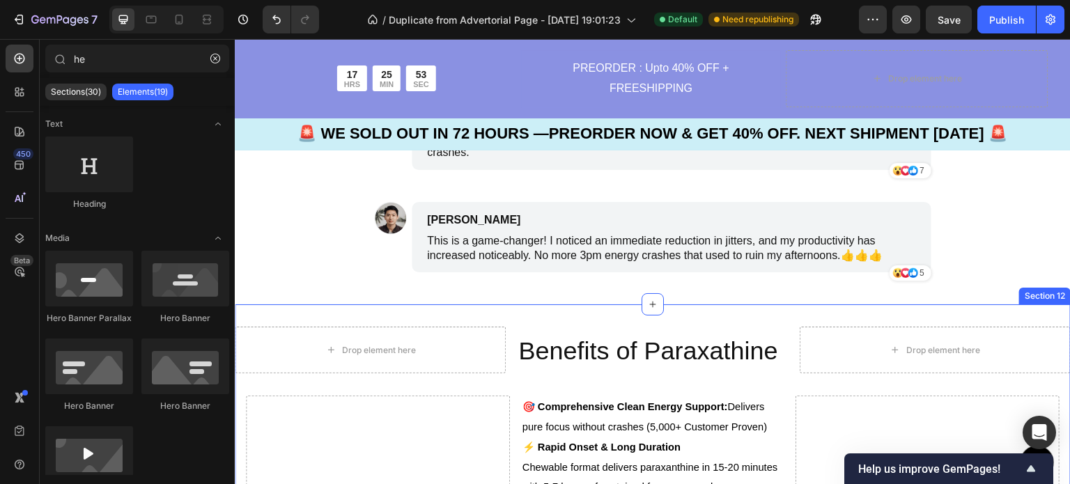
click at [287, 380] on div "Drop element here Benefits of Paraxathine Heading Drop element here Row Drop el…" at bounding box center [653, 488] width 836 height 323
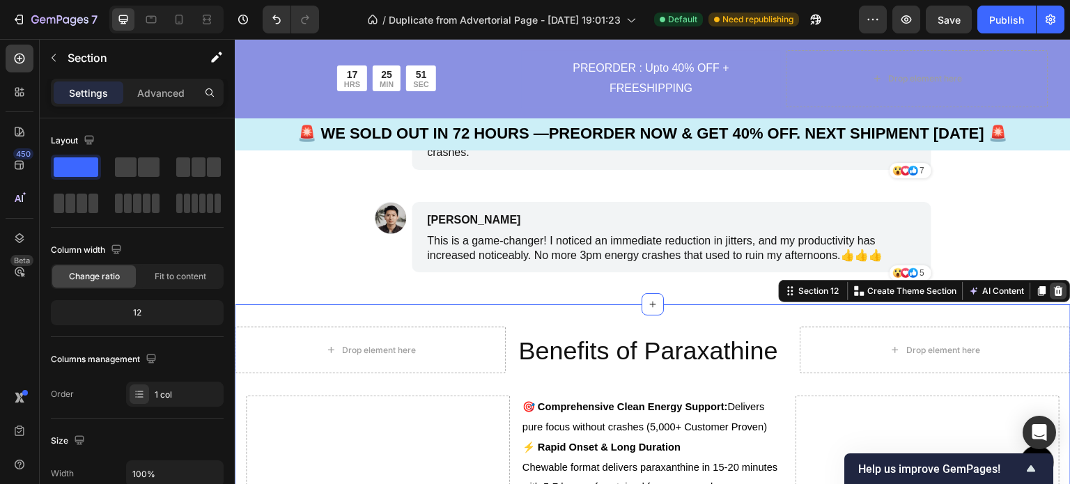
click at [1055, 290] on icon at bounding box center [1059, 291] width 9 height 10
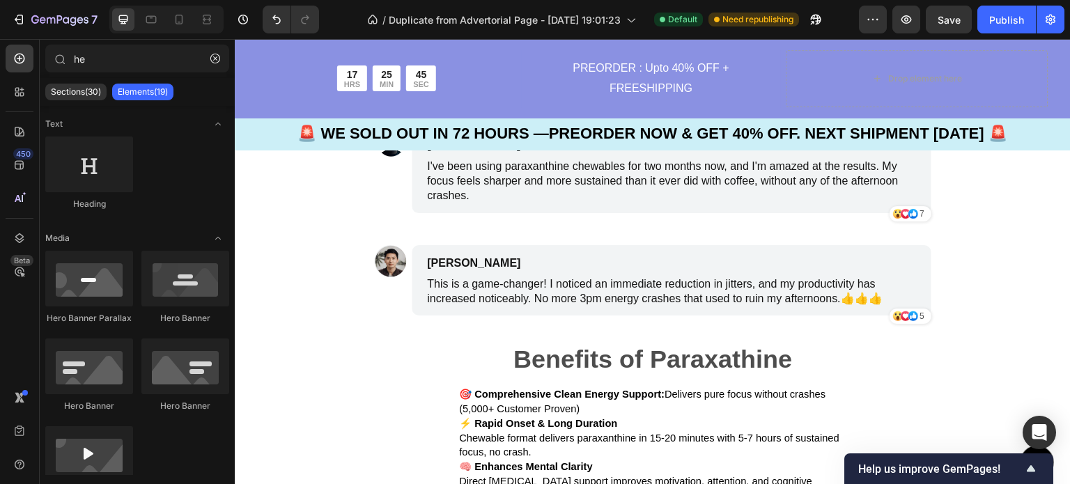
scroll to position [4972, 0]
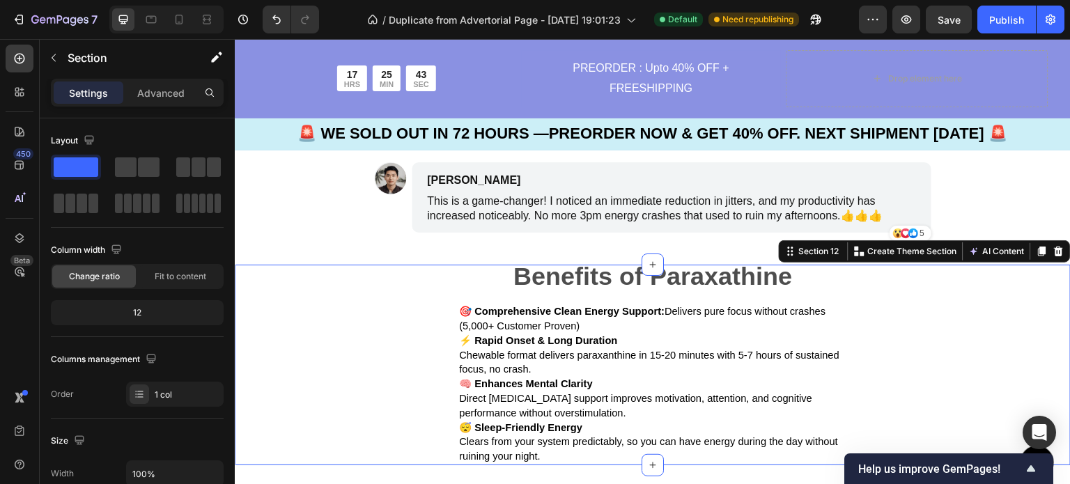
click at [844, 287] on div "Benefits of Paraxathine Text Block 🎯 Comprehensive Clean Energy Support: Delive…" at bounding box center [653, 365] width 836 height 201
click at [57, 59] on icon "button" at bounding box center [53, 57] width 11 height 11
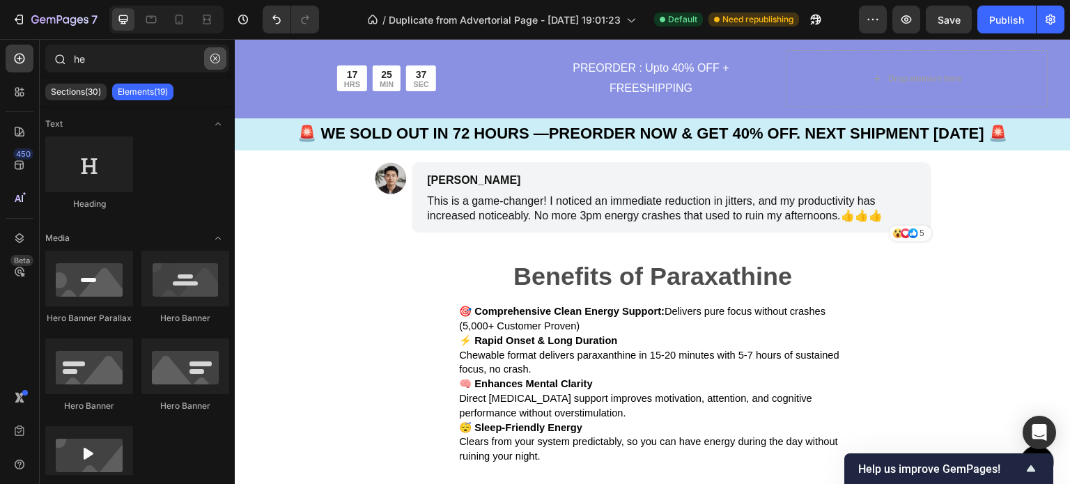
click at [217, 62] on icon "button" at bounding box center [215, 59] width 10 height 10
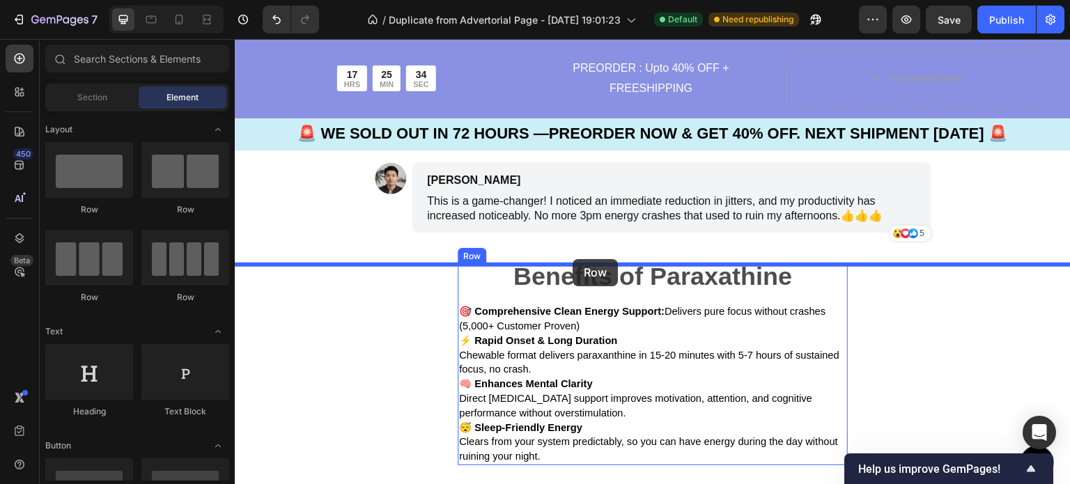
drag, startPoint x: 337, startPoint y: 226, endPoint x: 573, endPoint y: 259, distance: 238.6
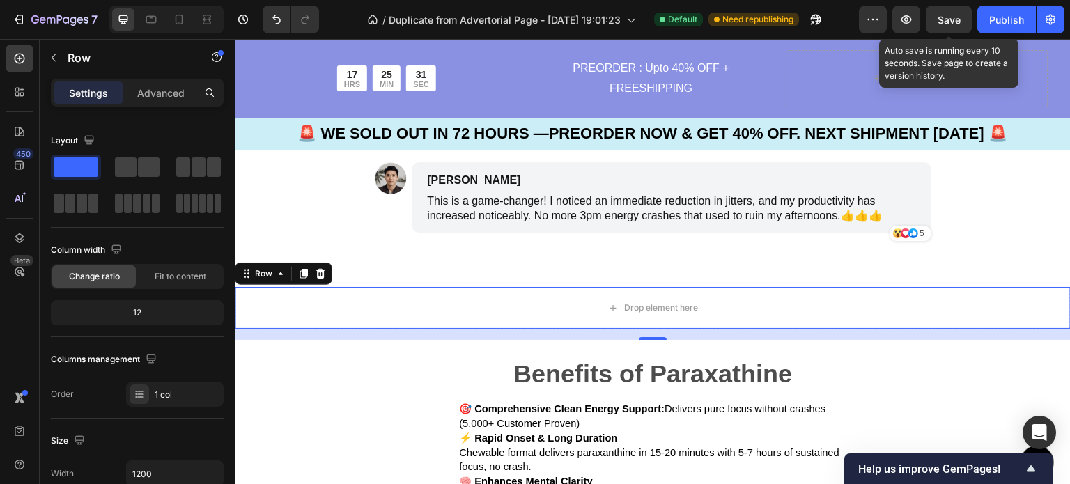
click at [948, 24] on span "Save" at bounding box center [949, 20] width 23 height 12
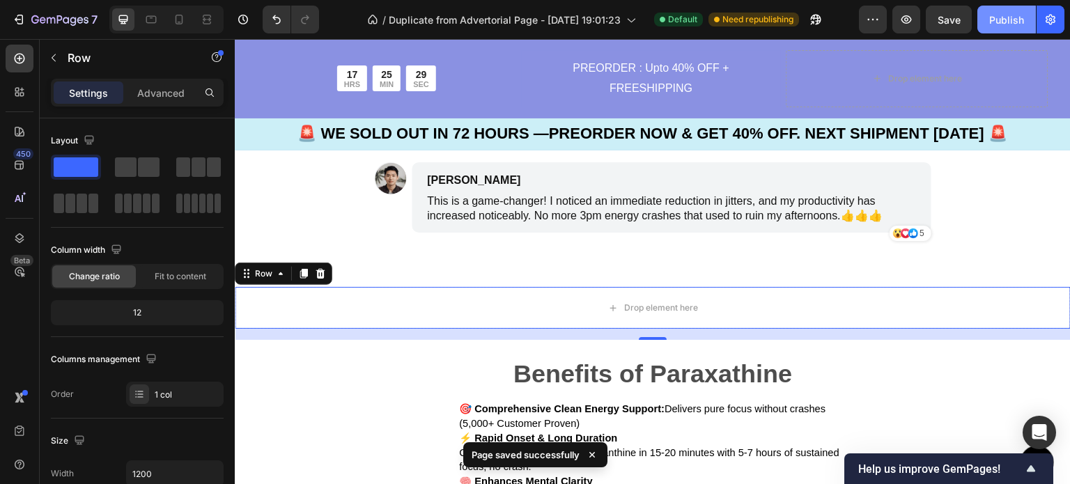
click at [999, 23] on div "Publish" at bounding box center [1006, 20] width 35 height 15
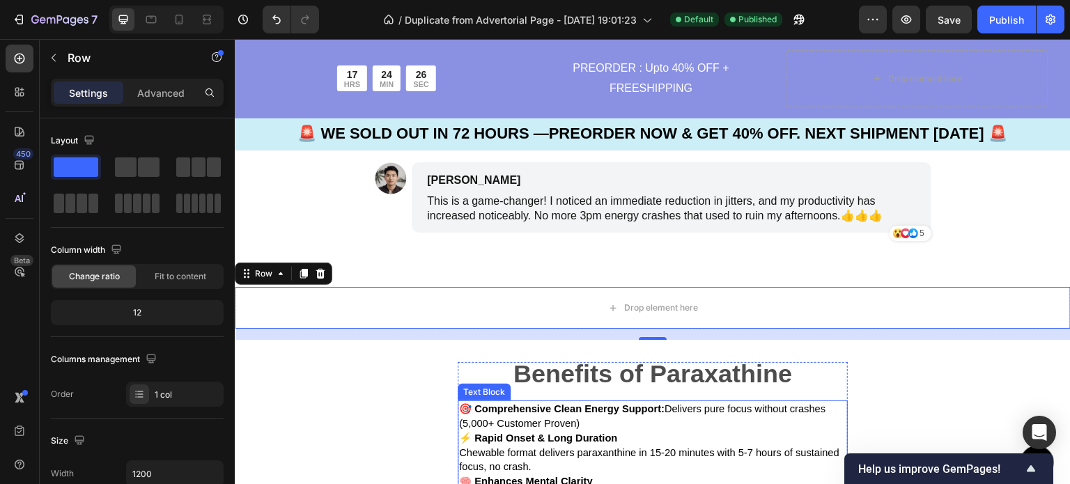
click at [609, 421] on p "🎯 Comprehensive Clean Energy Support: Delivers pure focus without crashes (5,00…" at bounding box center [652, 416] width 387 height 29
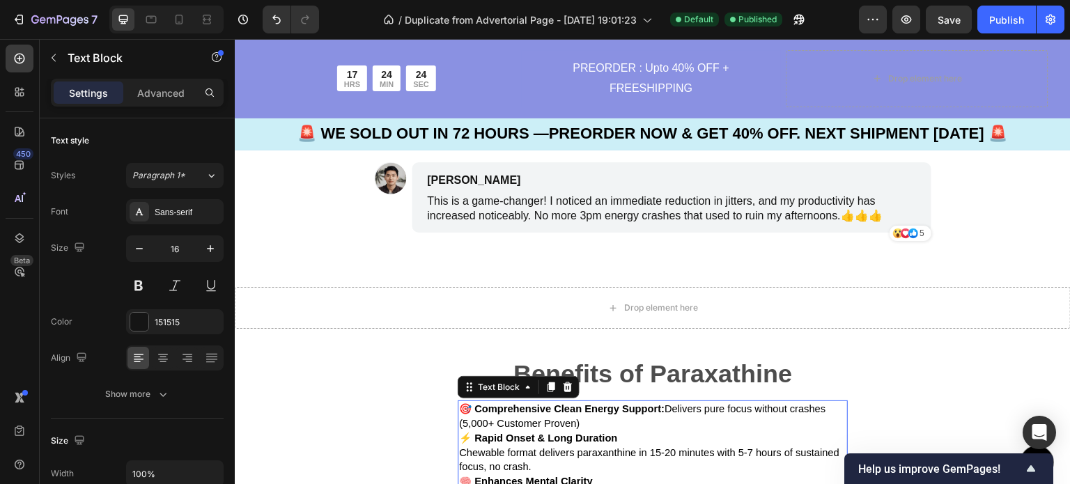
click at [596, 428] on p "🎯 Comprehensive Clean Energy Support: Delivers pure focus without crashes (5,00…" at bounding box center [652, 416] width 387 height 29
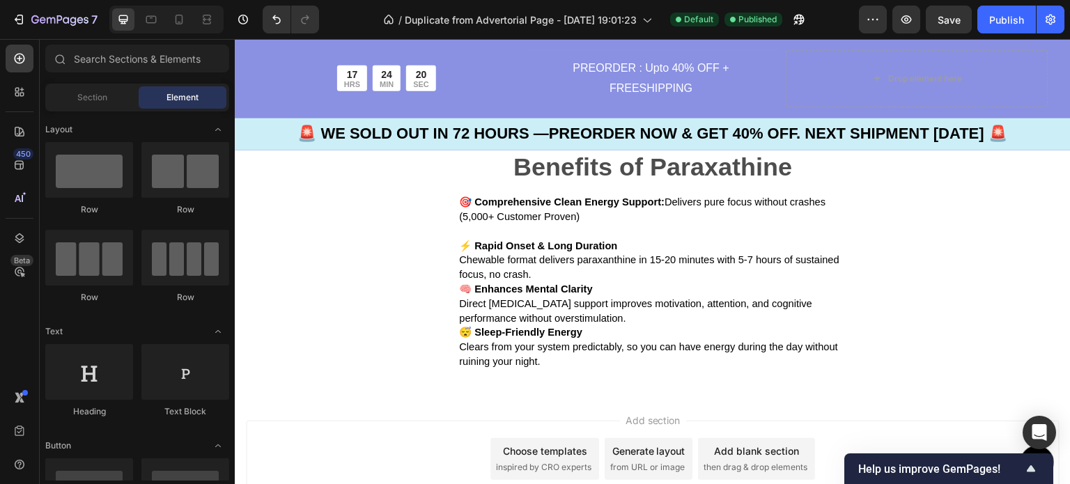
scroll to position [5202, 0]
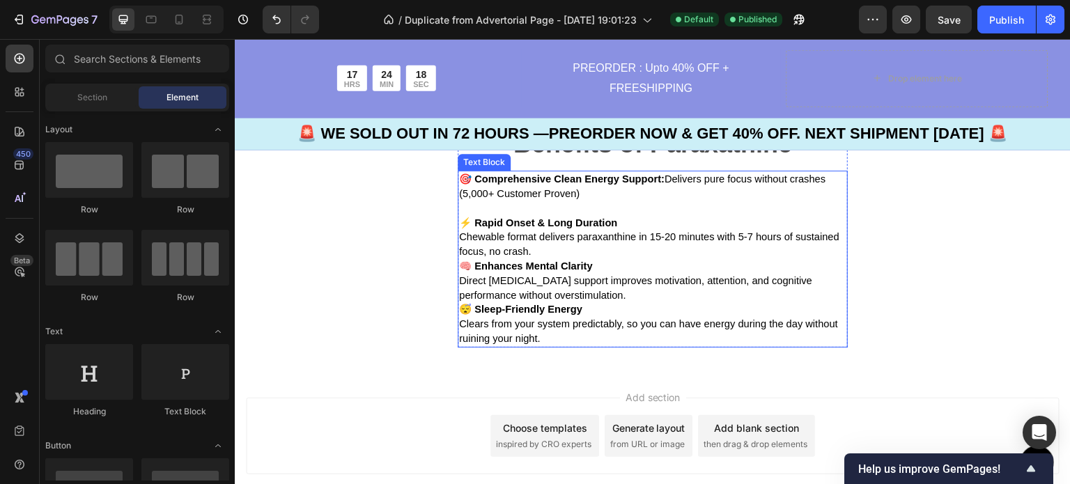
click at [589, 254] on p "⚡ Rapid Onset & Long Duration Chewable format delivers paraxanthine in 15-20 mi…" at bounding box center [652, 237] width 387 height 43
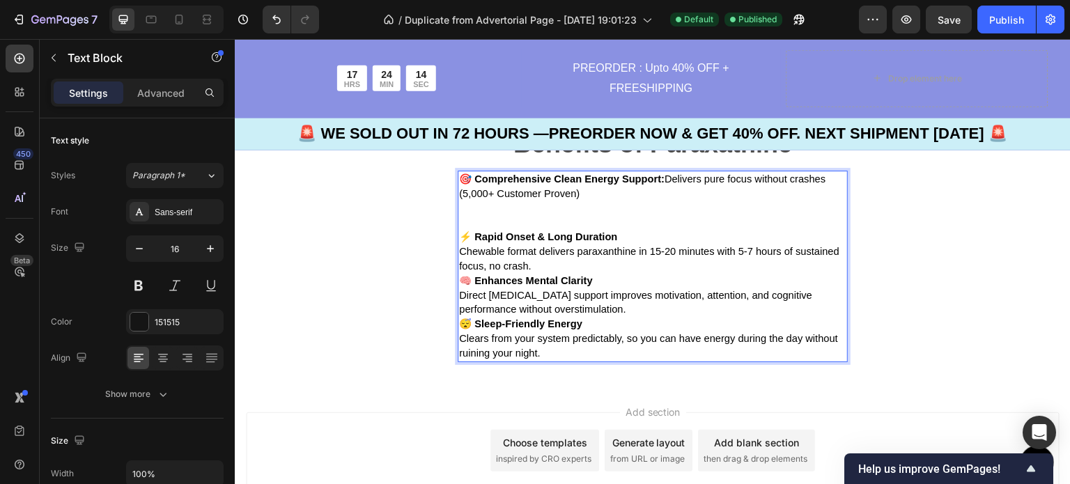
click at [493, 215] on p "Rich Text Editor. Editing area: main" at bounding box center [652, 215] width 387 height 29
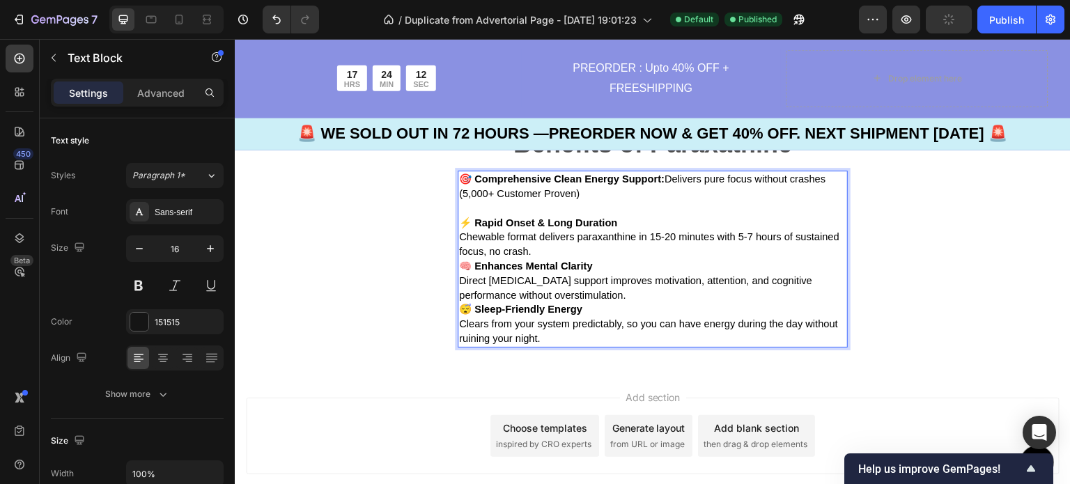
click at [591, 254] on p "⚡ Rapid Onset & Long Duration Chewable format delivers paraxanthine in 15-20 mi…" at bounding box center [652, 237] width 387 height 43
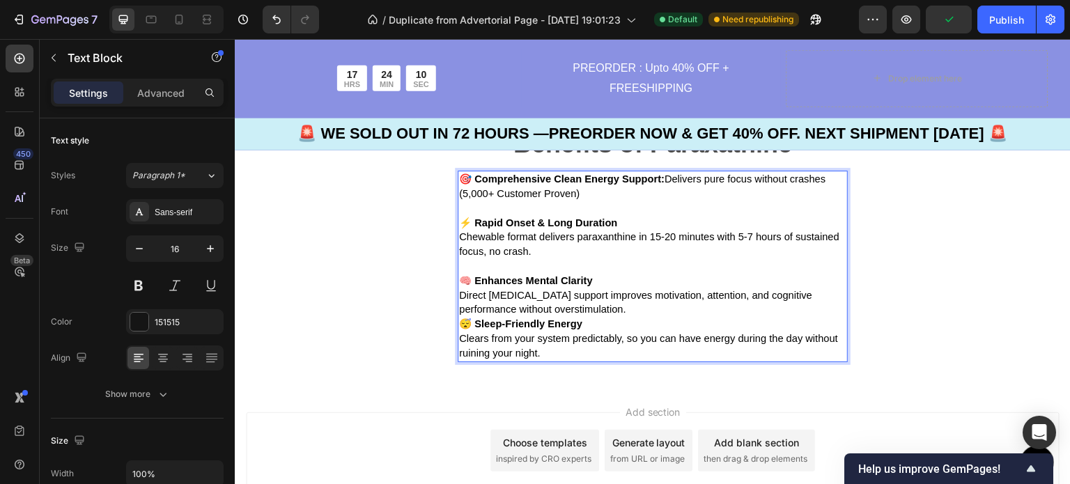
click at [573, 313] on p "🧠 Enhances Mental Clarity Direct [MEDICAL_DATA] support improves motivation, at…" at bounding box center [652, 295] width 387 height 43
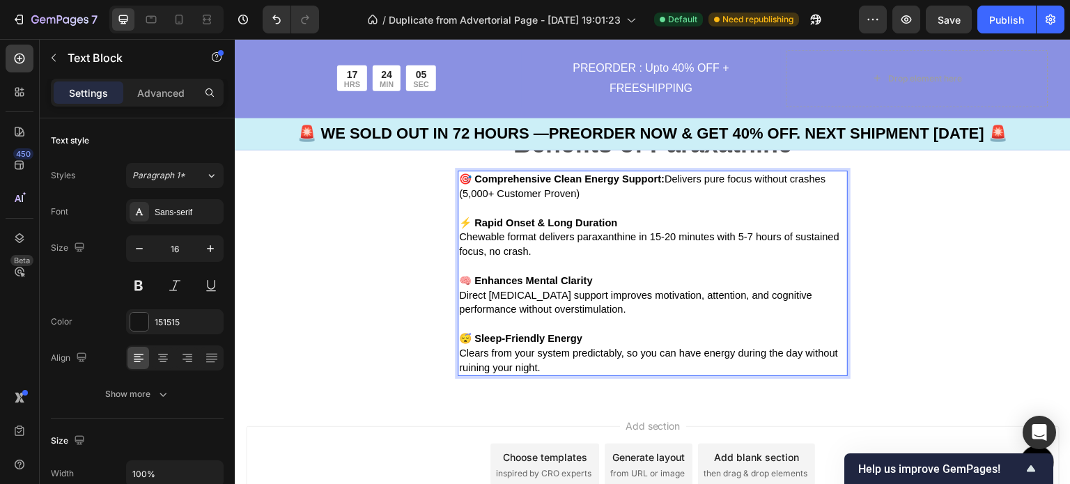
click at [601, 374] on p "😴 Sleep-Friendly Energy Clears from your system predictably, so you can have en…" at bounding box center [652, 353] width 387 height 43
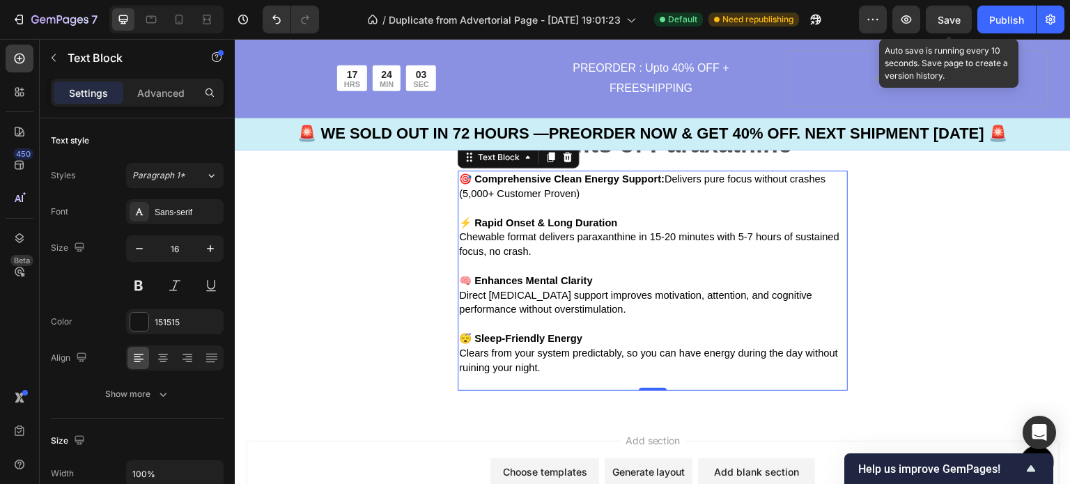
click at [950, 20] on span "Save" at bounding box center [949, 20] width 23 height 12
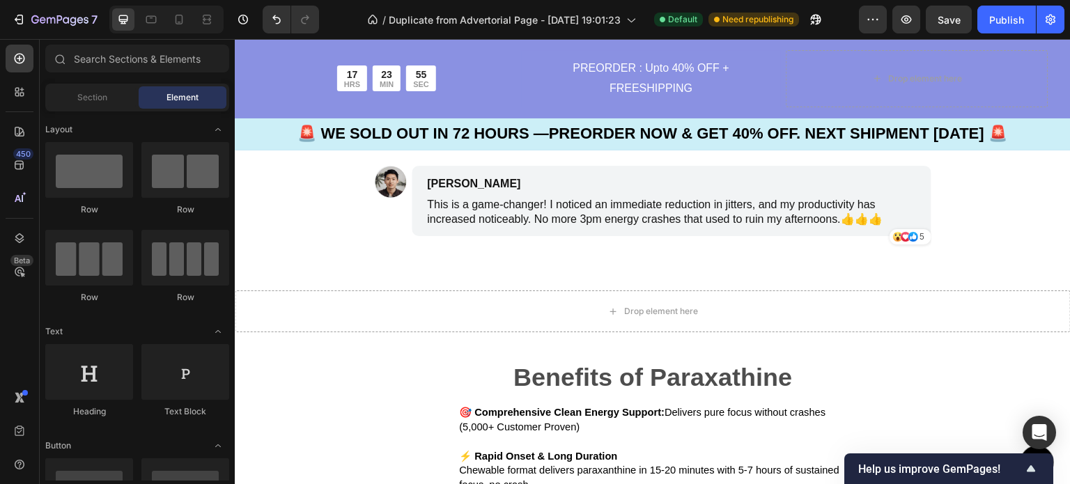
scroll to position [4984, 0]
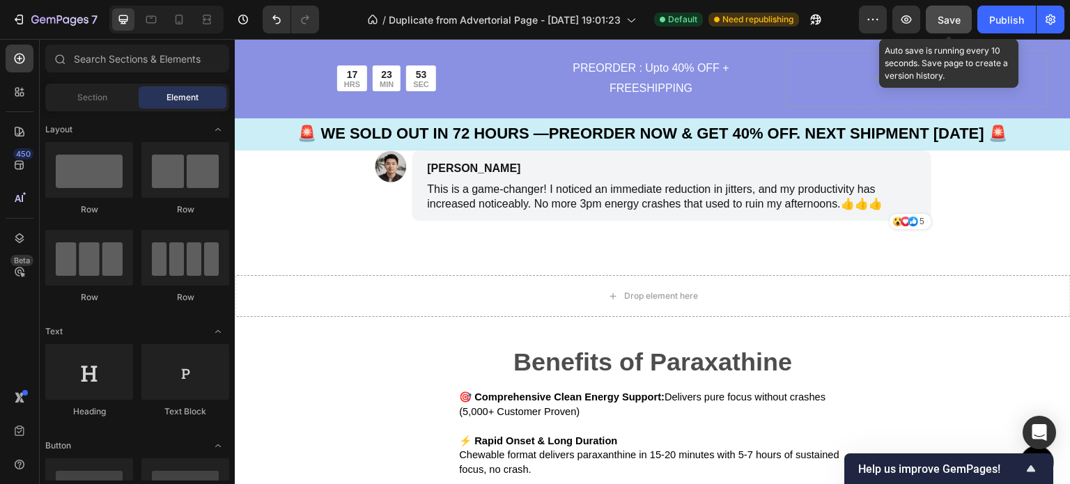
click at [955, 27] on button "Save" at bounding box center [949, 20] width 46 height 28
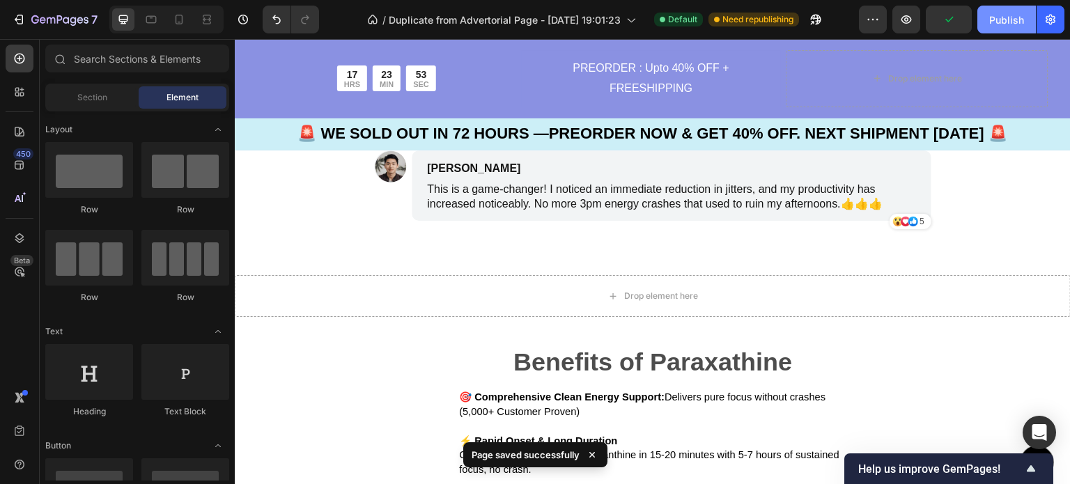
click at [1010, 25] on div "Publish" at bounding box center [1006, 20] width 35 height 15
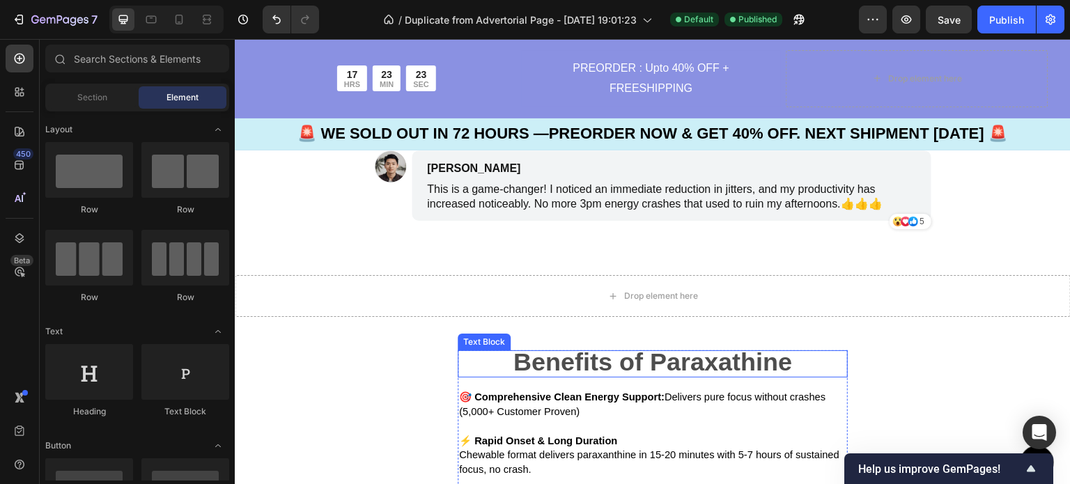
click at [714, 362] on span "Benefits of Paraxathine" at bounding box center [653, 362] width 279 height 29
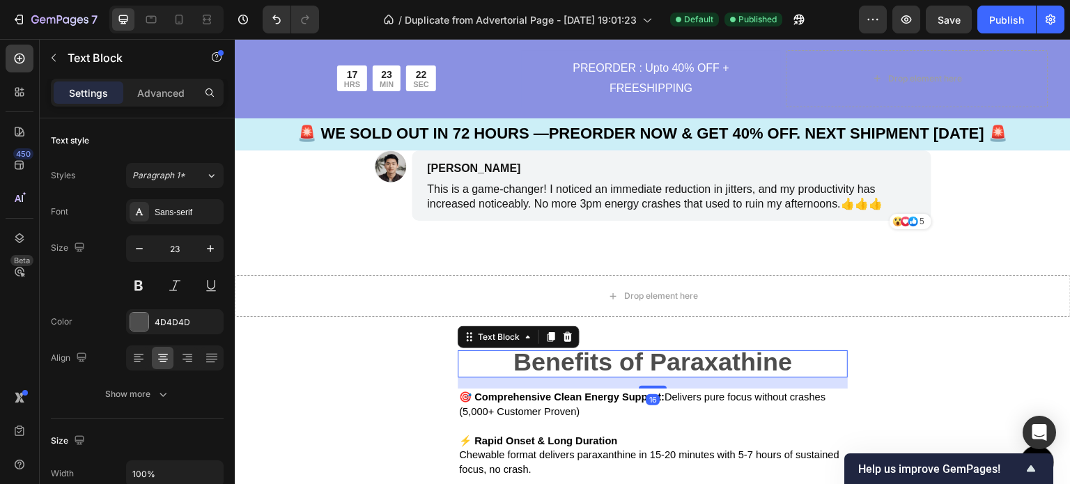
click at [725, 366] on span "Benefits of Paraxathine" at bounding box center [653, 362] width 279 height 29
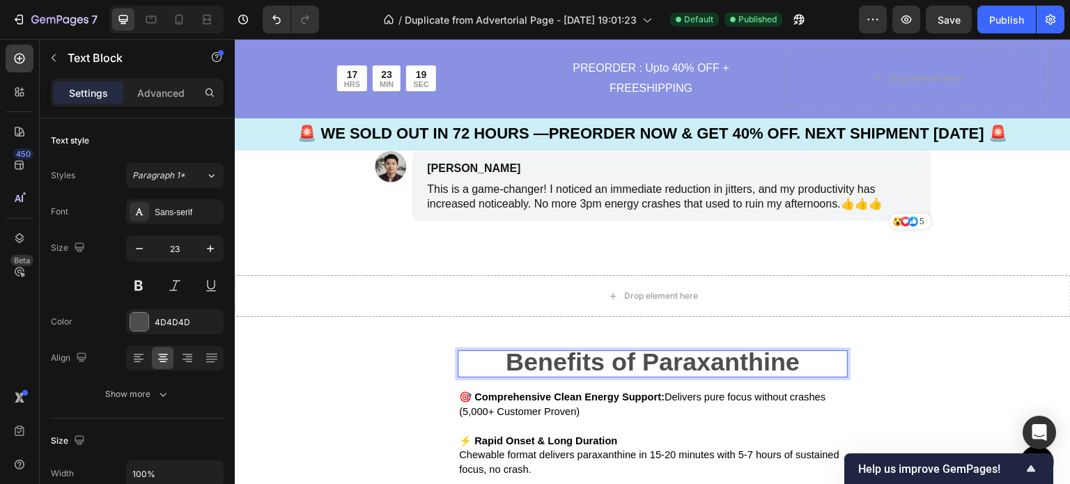
click at [776, 360] on span "Benefits of Paraxanthine" at bounding box center [653, 362] width 294 height 29
click at [726, 408] on p "🎯 Comprehensive Clean Energy Support: Delivers pure focus without crashes (5,00…" at bounding box center [652, 411] width 387 height 43
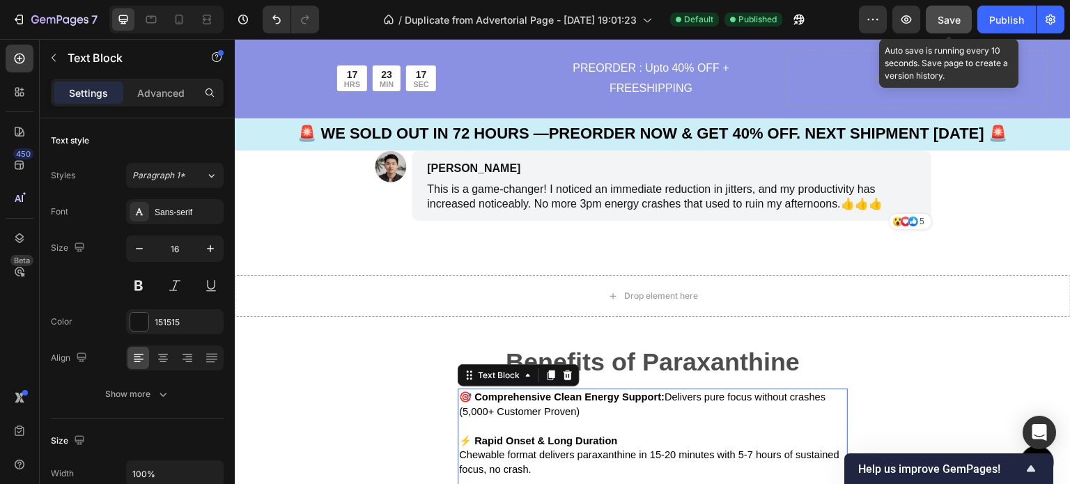
click at [936, 24] on button "Save" at bounding box center [949, 20] width 46 height 28
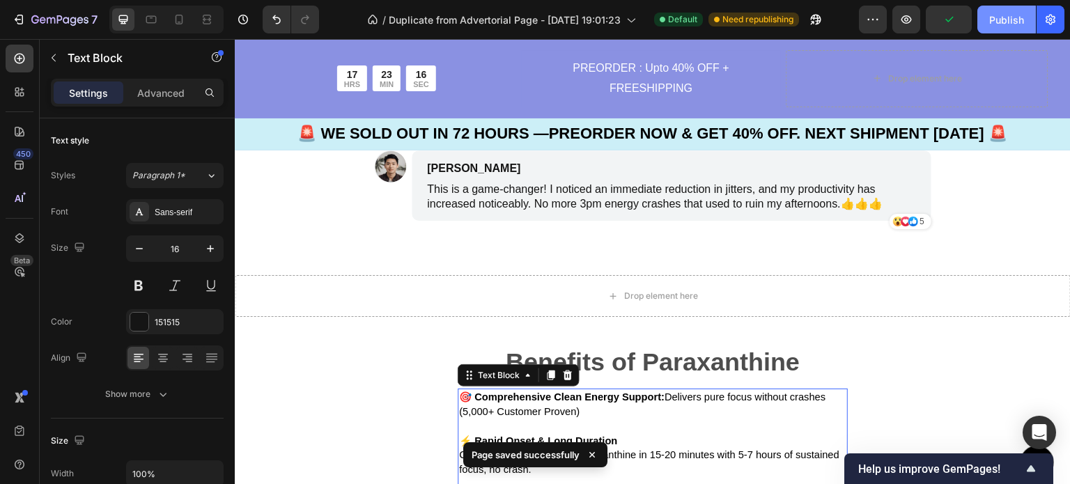
click at [996, 22] on div "Publish" at bounding box center [1006, 20] width 35 height 15
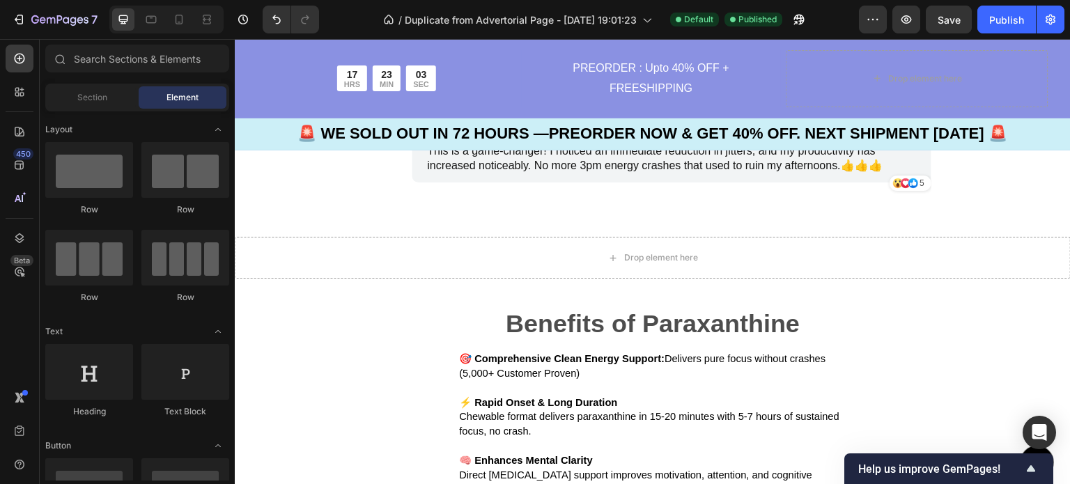
scroll to position [4976, 0]
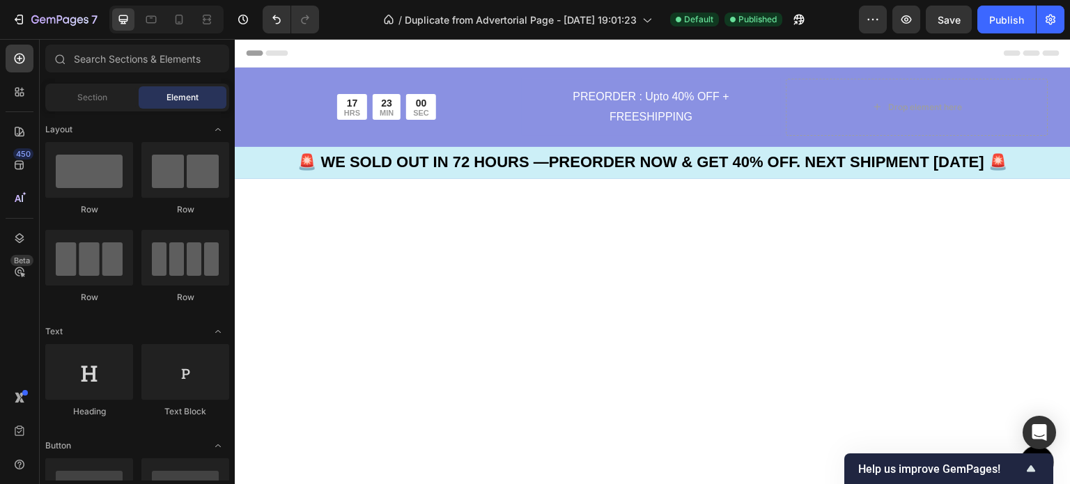
scroll to position [4976, 0]
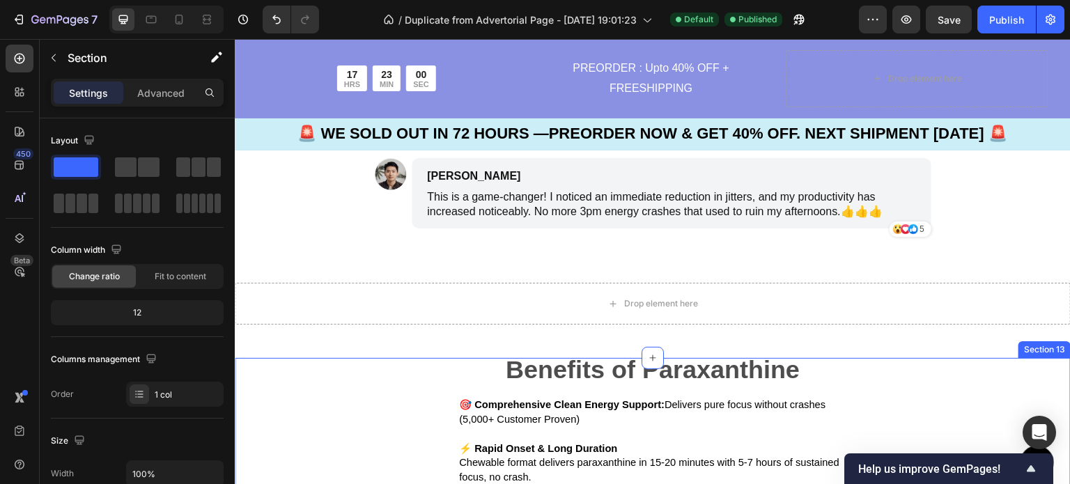
click at [337, 410] on div "Benefits of Paraxanthine Text Block 🎯 Comprehensive Clean Energy Support: Deliv…" at bounding box center [653, 487] width 836 height 259
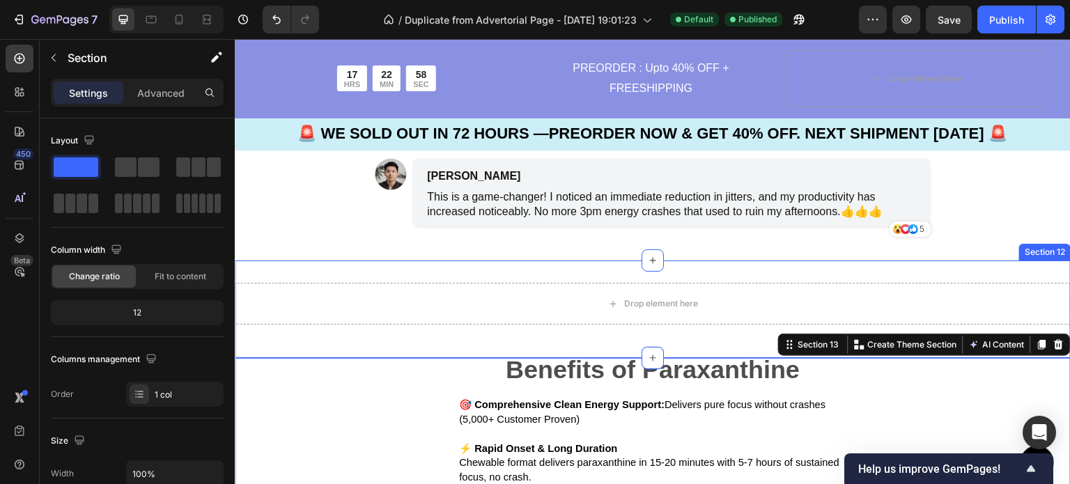
click at [333, 261] on div "Drop element here Row Section 12" at bounding box center [653, 310] width 836 height 98
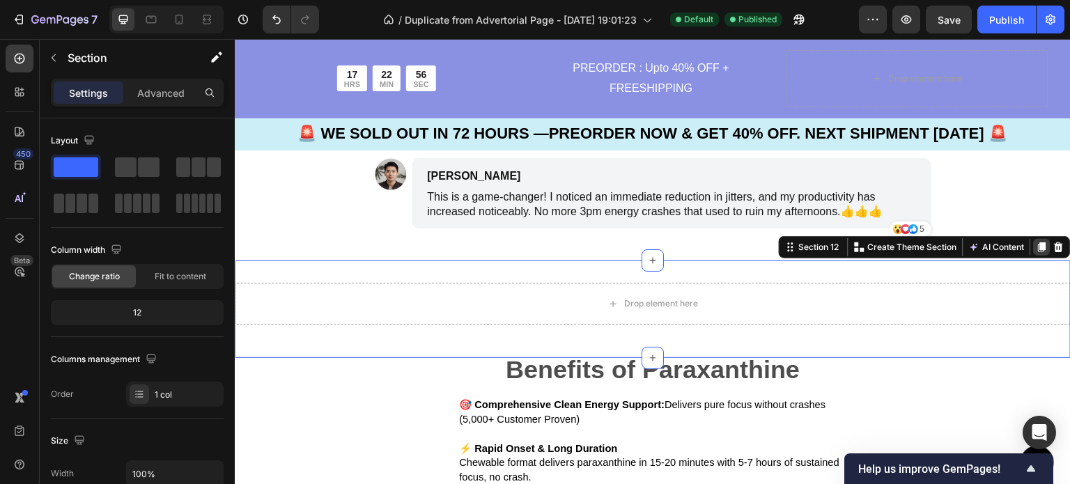
click at [1039, 247] on icon at bounding box center [1043, 248] width 8 height 10
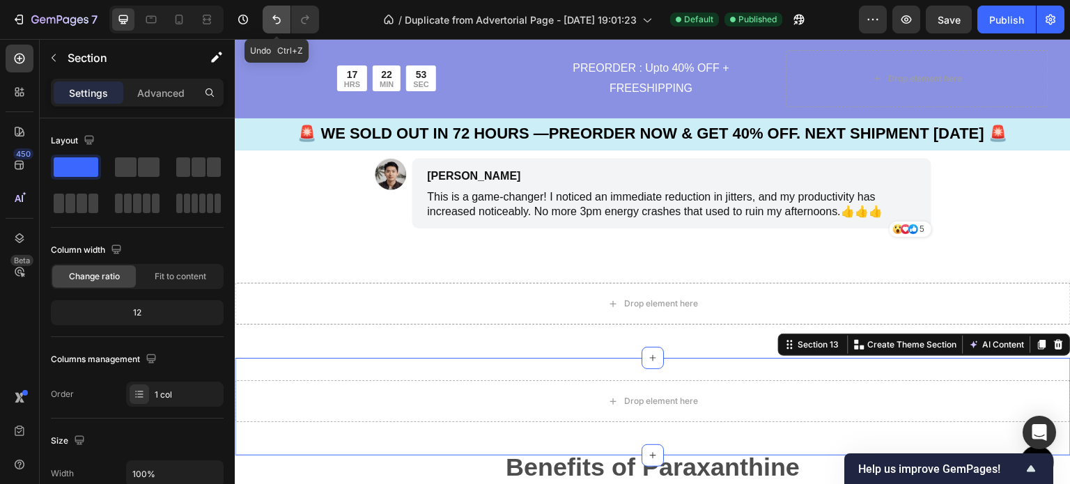
click at [276, 13] on icon "Undo/Redo" at bounding box center [277, 20] width 14 height 14
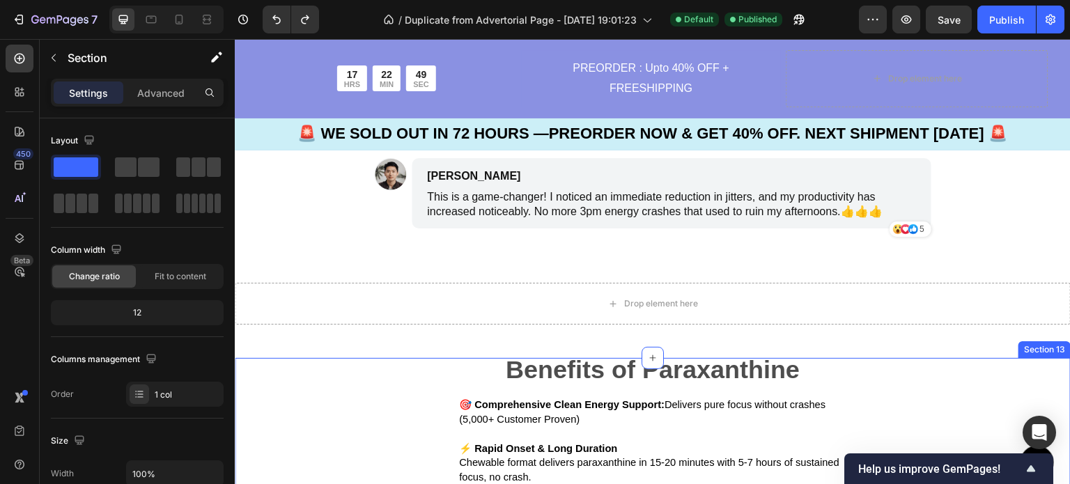
click at [380, 399] on div "Benefits of Paraxanthine Text Block 🎯 Comprehensive Clean Energy Support: Deliv…" at bounding box center [653, 487] width 836 height 259
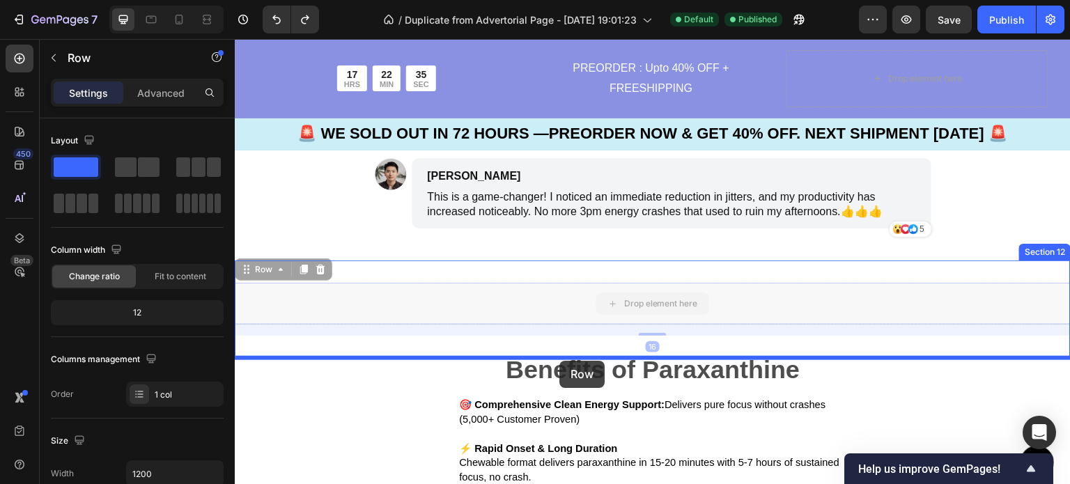
drag, startPoint x: 573, startPoint y: 291, endPoint x: 560, endPoint y: 361, distance: 71.6
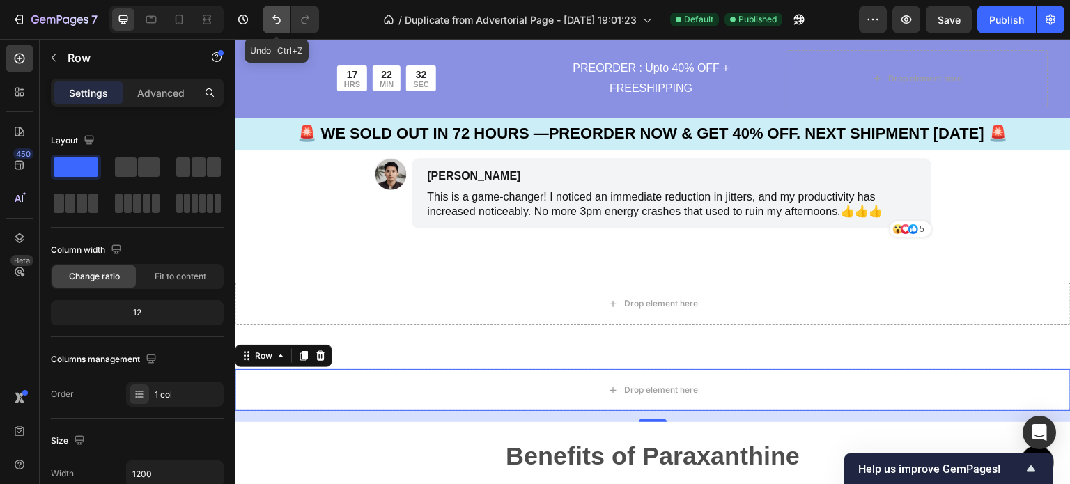
click at [272, 17] on icon "Undo/Redo" at bounding box center [277, 20] width 14 height 14
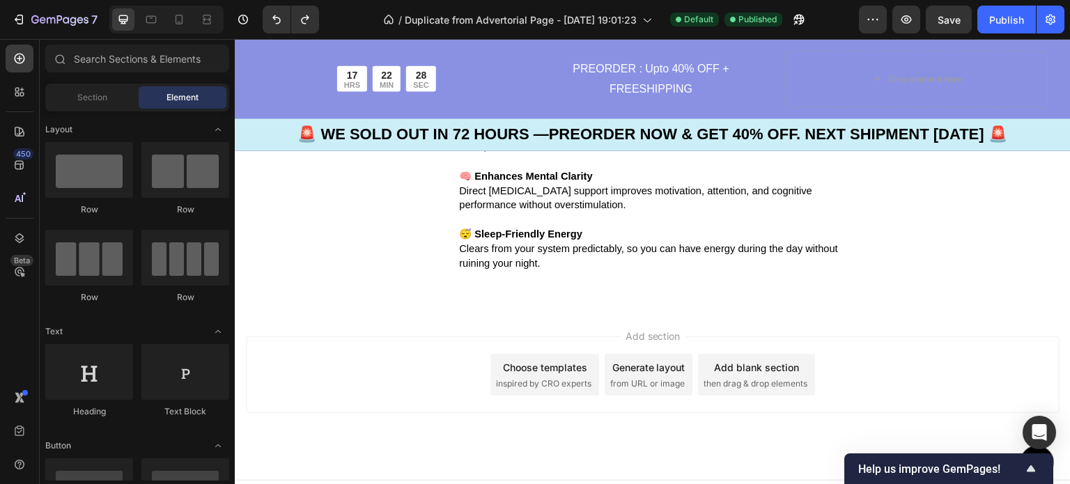
scroll to position [5337, 0]
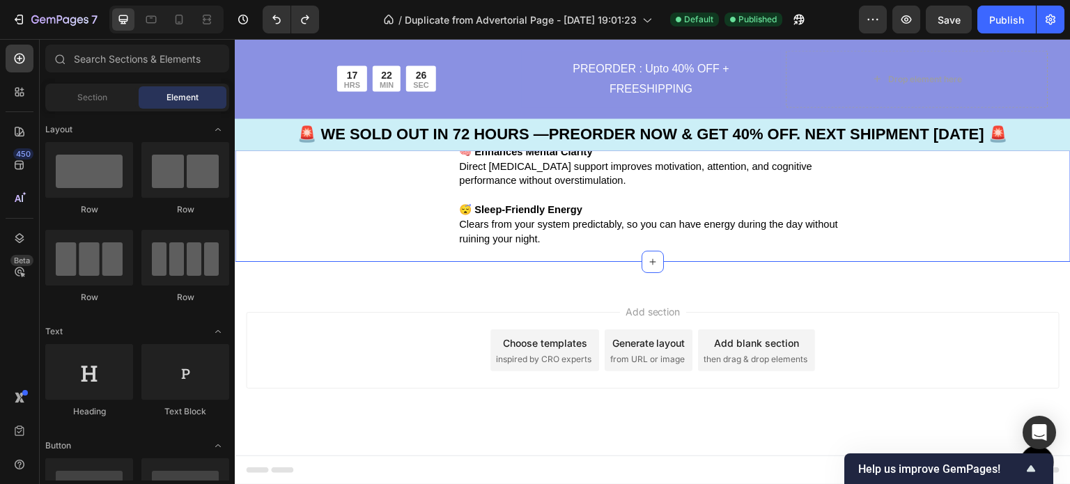
click at [994, 197] on div "Benefits of Paraxanthine Text Block 🎯 Comprehensive Clean Energy Support: Deliv…" at bounding box center [653, 132] width 836 height 259
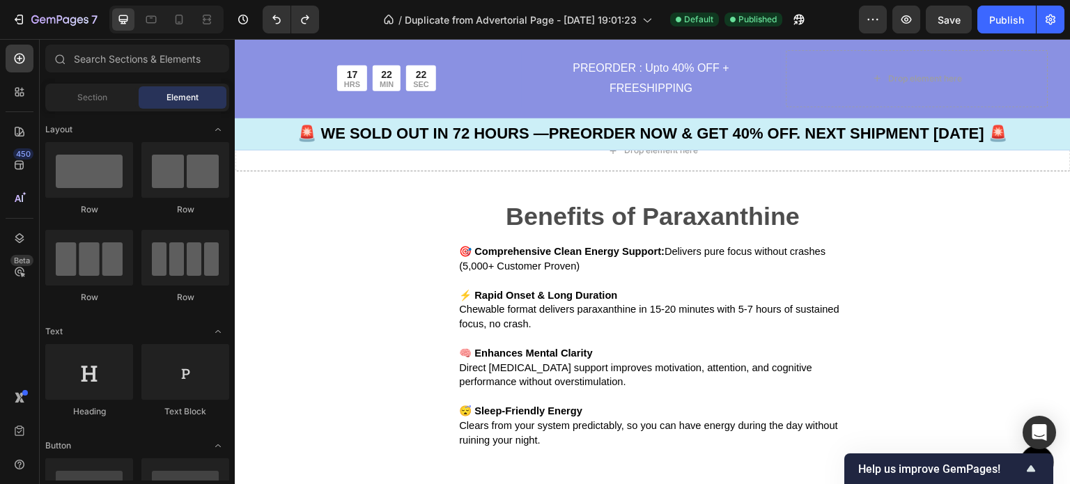
scroll to position [5091, 0]
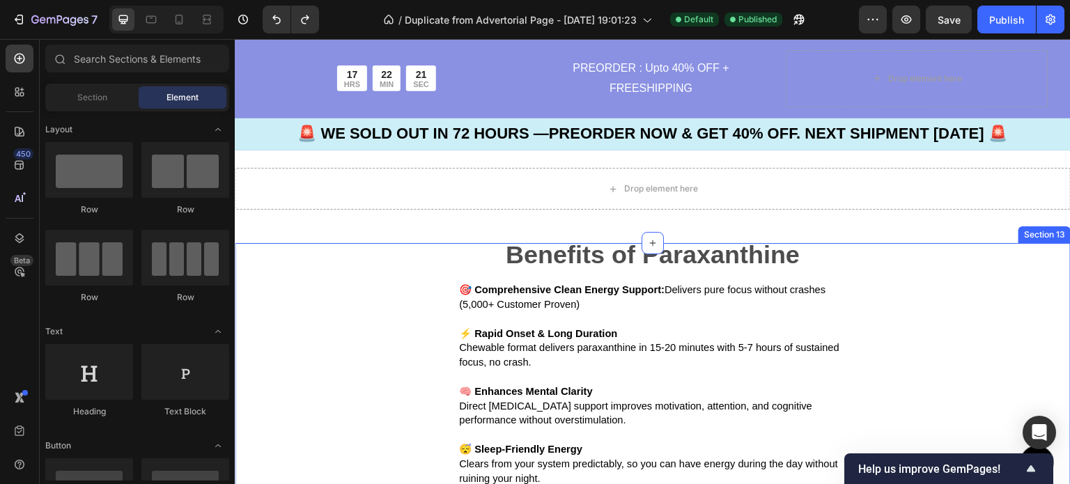
click at [1010, 319] on div "Benefits of Paraxanthine Text Block 🎯 Comprehensive Clean Energy Support: Deliv…" at bounding box center [653, 372] width 836 height 259
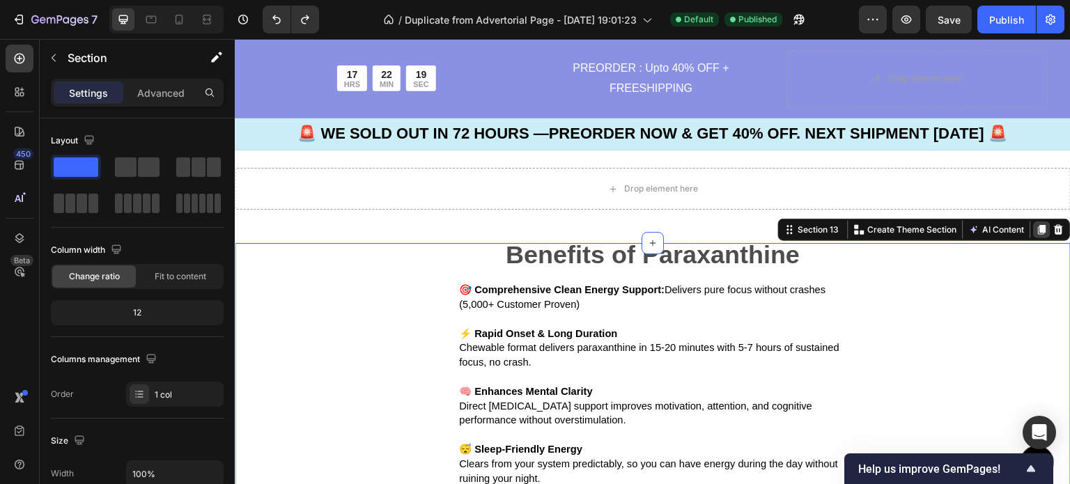
click at [1037, 233] on icon at bounding box center [1042, 229] width 11 height 11
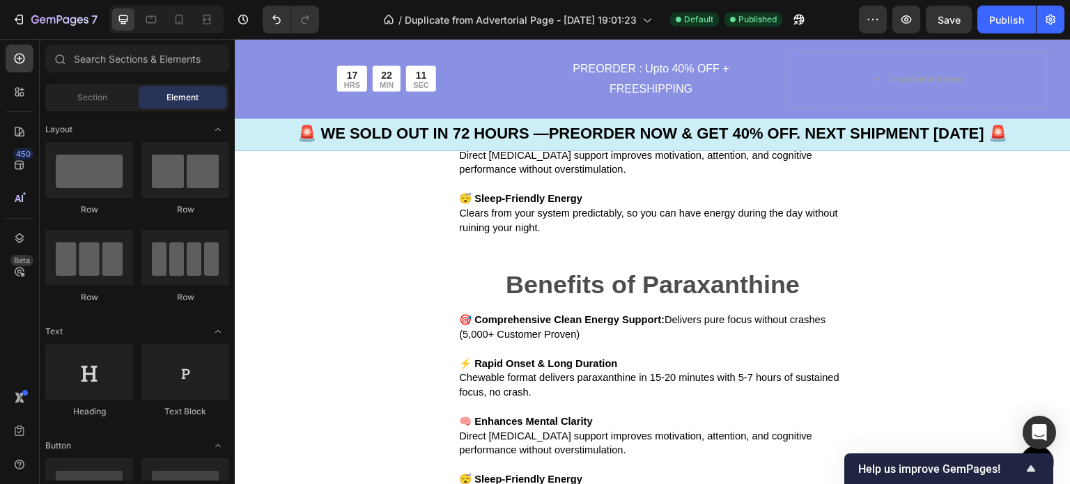
scroll to position [5357, 0]
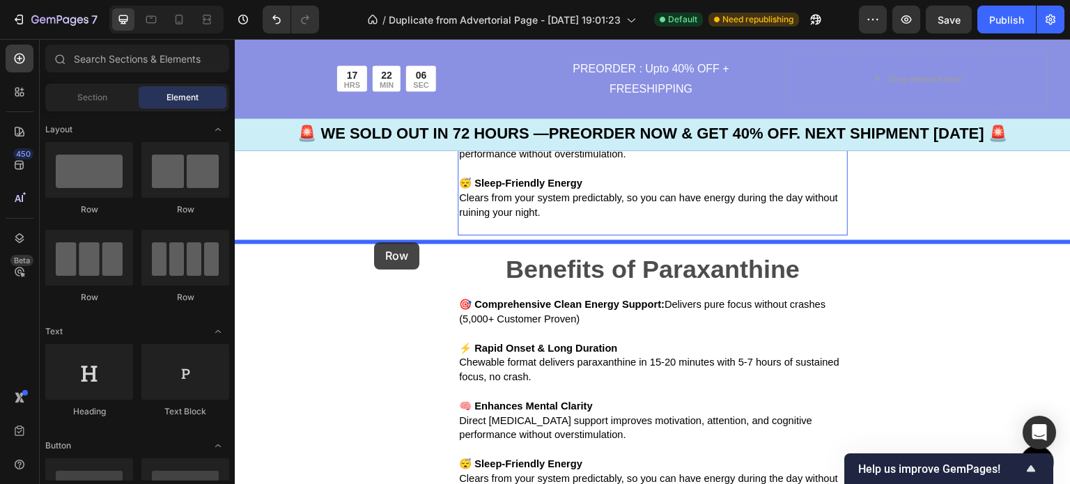
drag, startPoint x: 324, startPoint y: 224, endPoint x: 366, endPoint y: 242, distance: 45.6
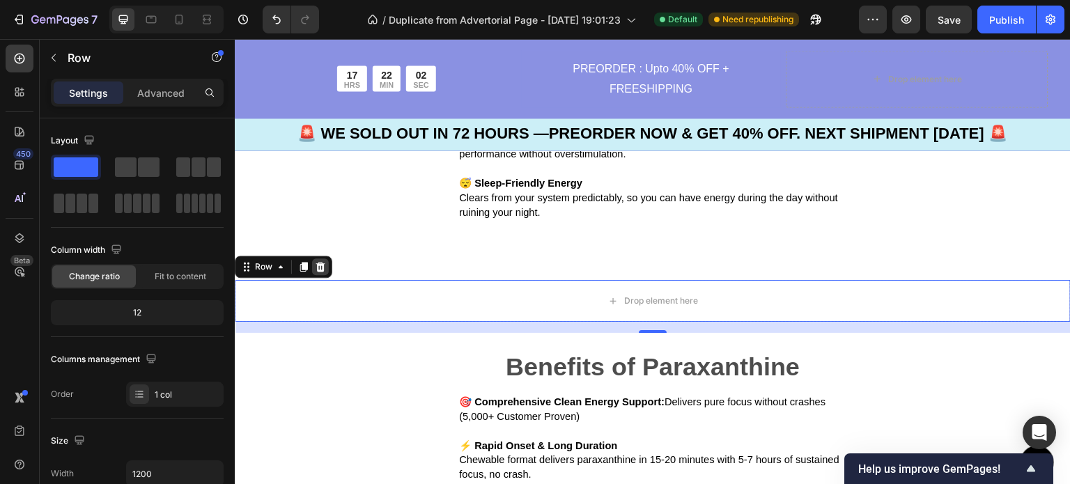
click at [316, 272] on icon at bounding box center [320, 266] width 11 height 11
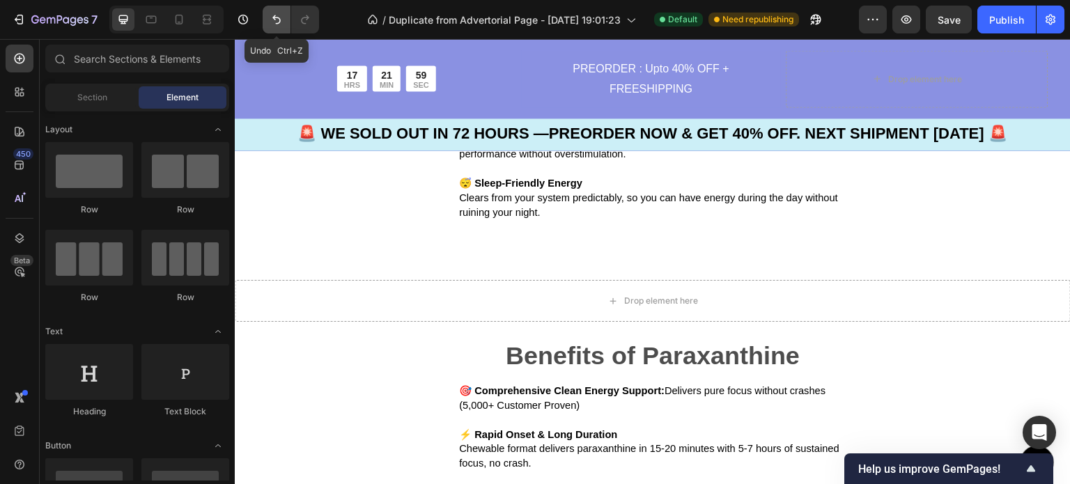
click at [276, 16] on icon "Undo/Redo" at bounding box center [277, 20] width 14 height 14
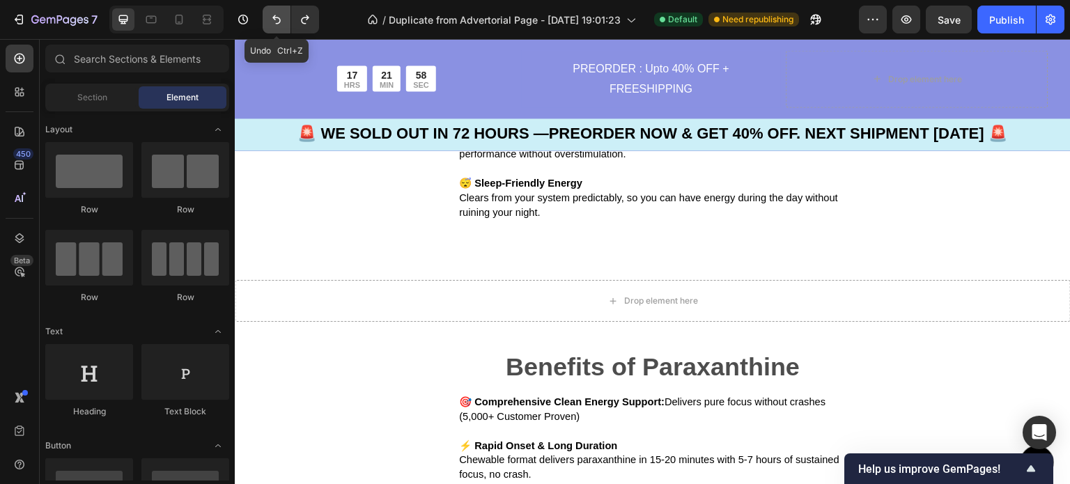
click at [276, 16] on icon "Undo/Redo" at bounding box center [277, 20] width 14 height 14
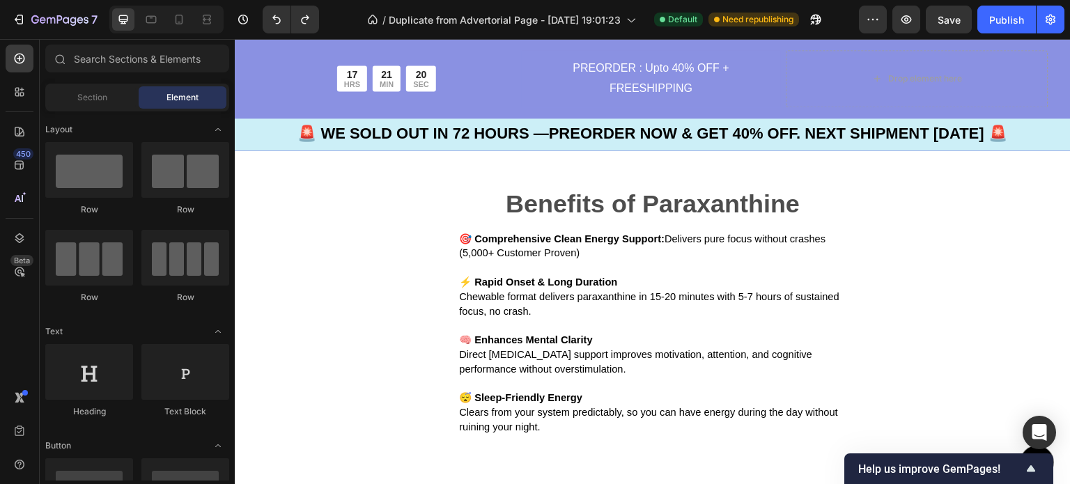
scroll to position [5430, 0]
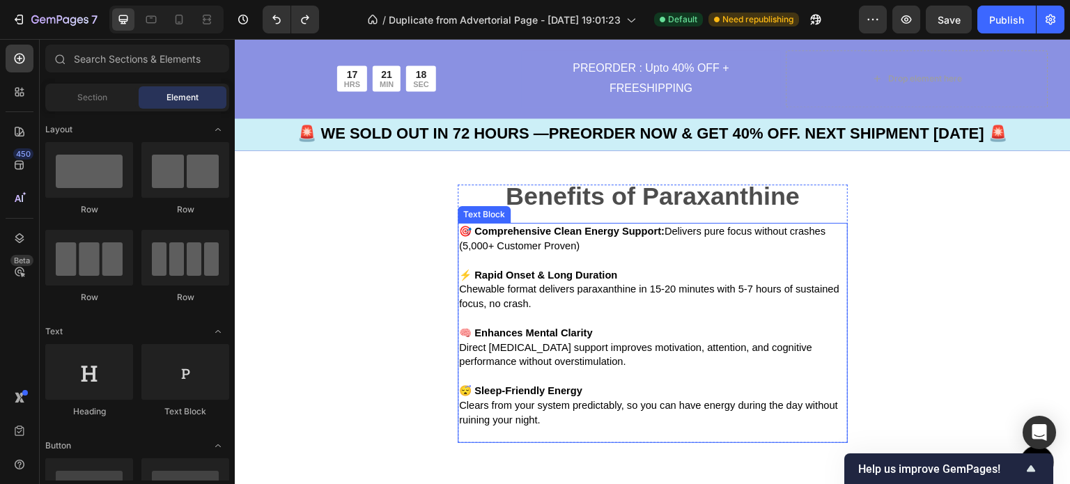
click at [603, 427] on p "😴 Sleep-Friendly Energy Clears from your system predictably, so you can have en…" at bounding box center [652, 405] width 387 height 43
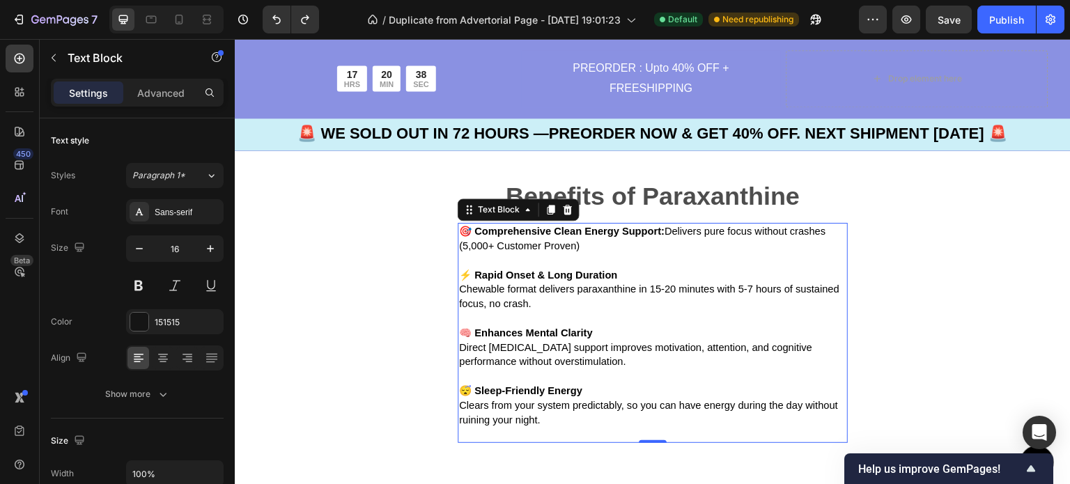
click at [579, 422] on p "😴 Sleep-Friendly Energy Clears from your system predictably, so you can have en…" at bounding box center [652, 405] width 387 height 43
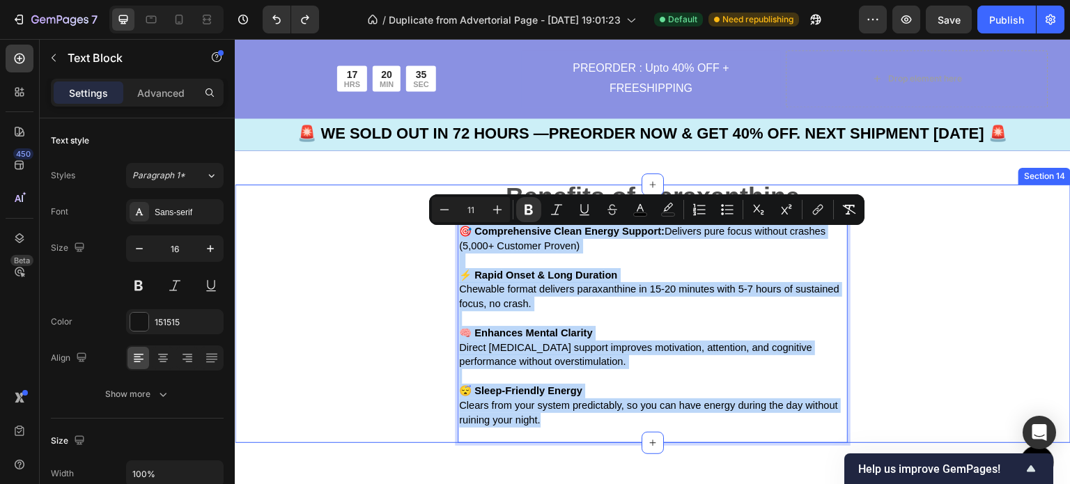
drag, startPoint x: 589, startPoint y: 438, endPoint x: 445, endPoint y: 235, distance: 248.8
click at [445, 235] on div "Benefits of Paraxanthine Text Block 🎯 Comprehensive Clean Energy Support: Deliv…" at bounding box center [653, 314] width 836 height 259
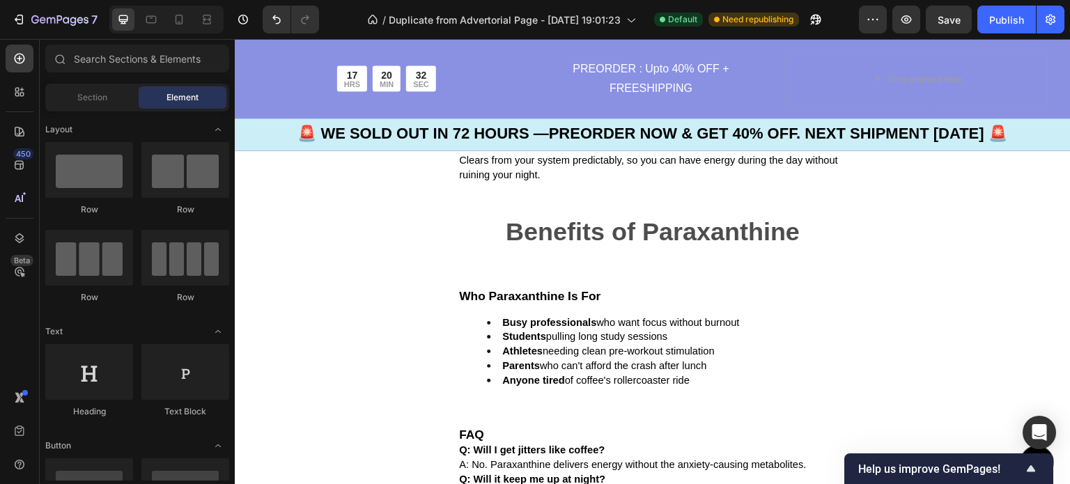
scroll to position [5329, 0]
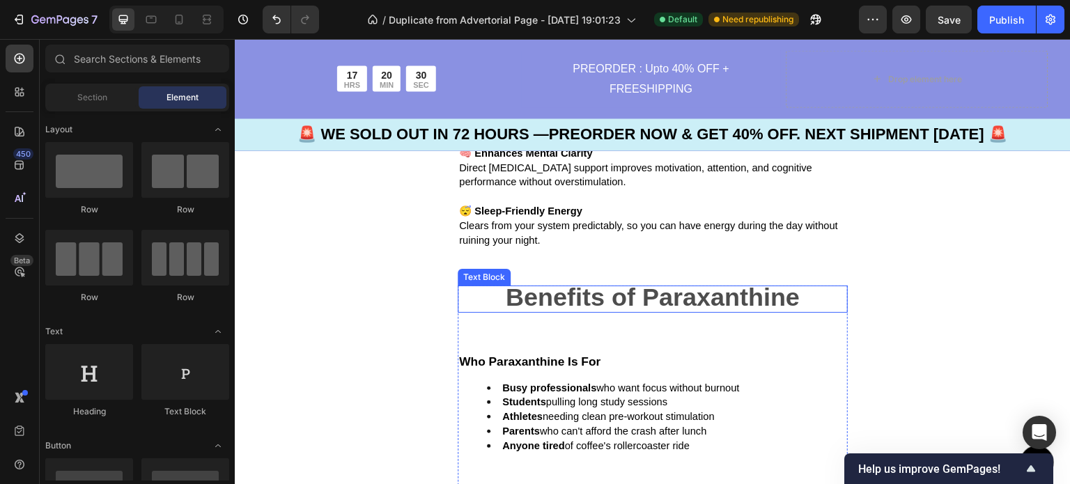
click at [649, 302] on span "Benefits of Paraxanthine" at bounding box center [653, 297] width 294 height 29
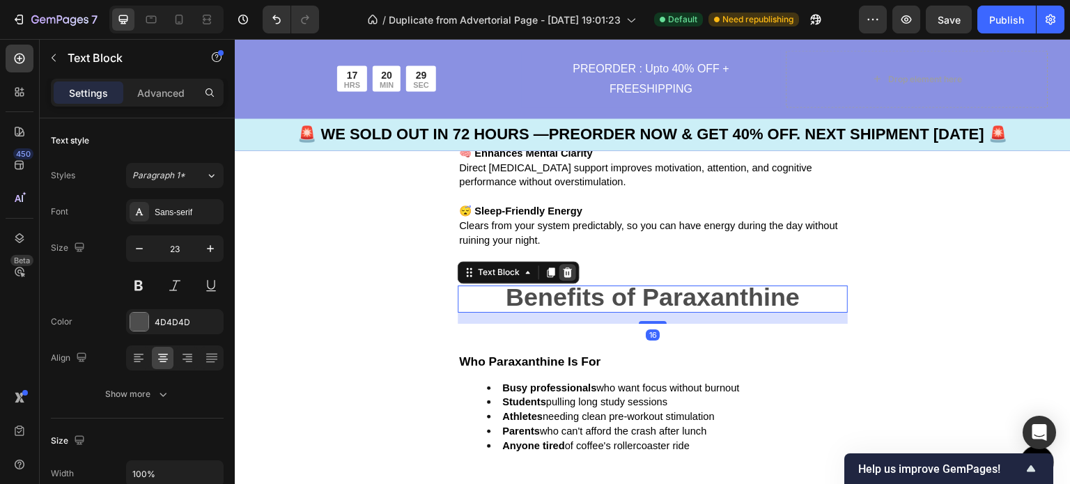
click at [570, 277] on icon at bounding box center [568, 273] width 9 height 10
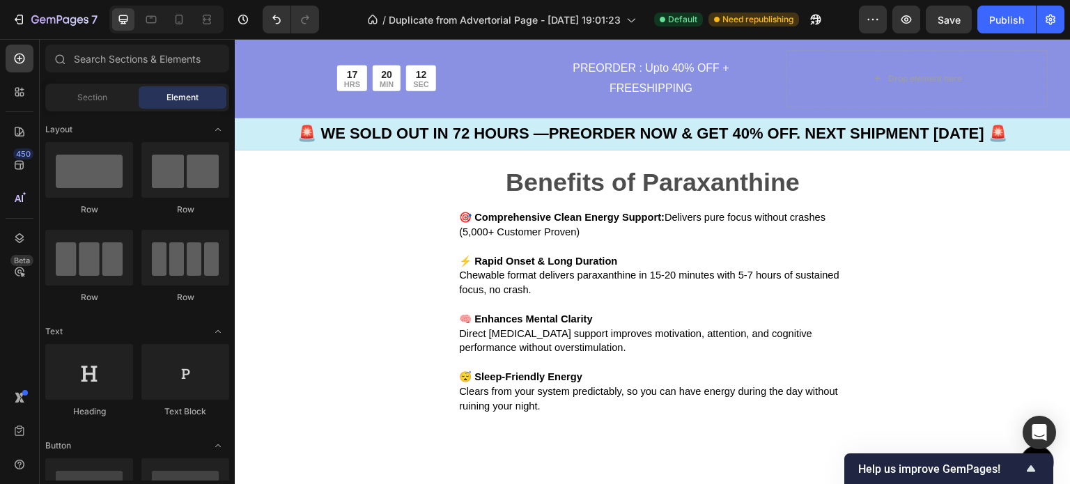
scroll to position [5172, 0]
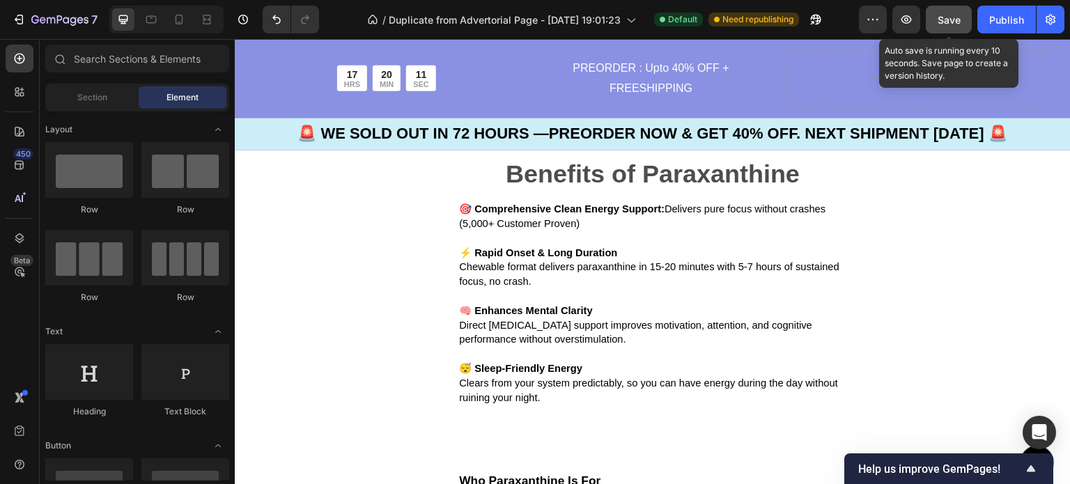
click at [950, 11] on button "Save" at bounding box center [949, 20] width 46 height 28
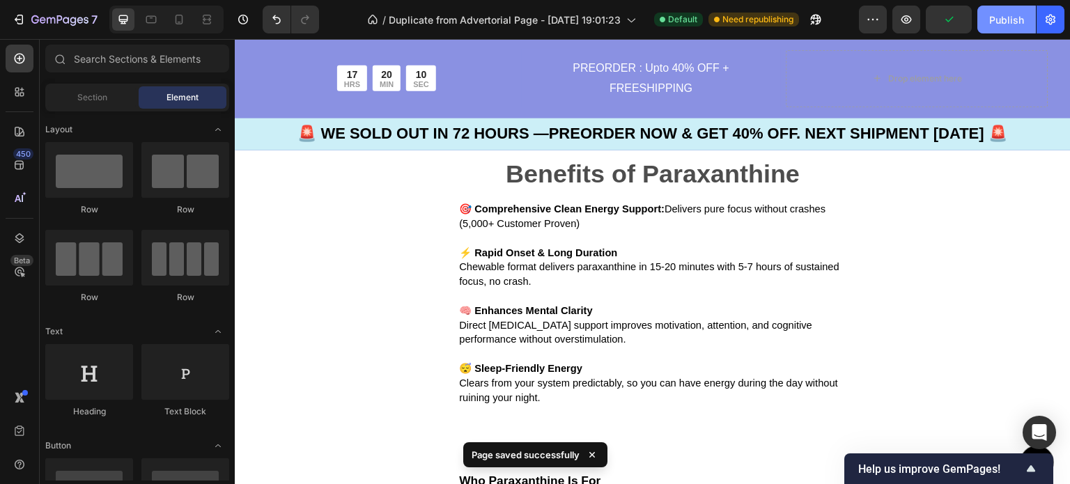
click at [1014, 26] on div "Publish" at bounding box center [1006, 20] width 35 height 15
